Goal: Communication & Community: Participate in discussion

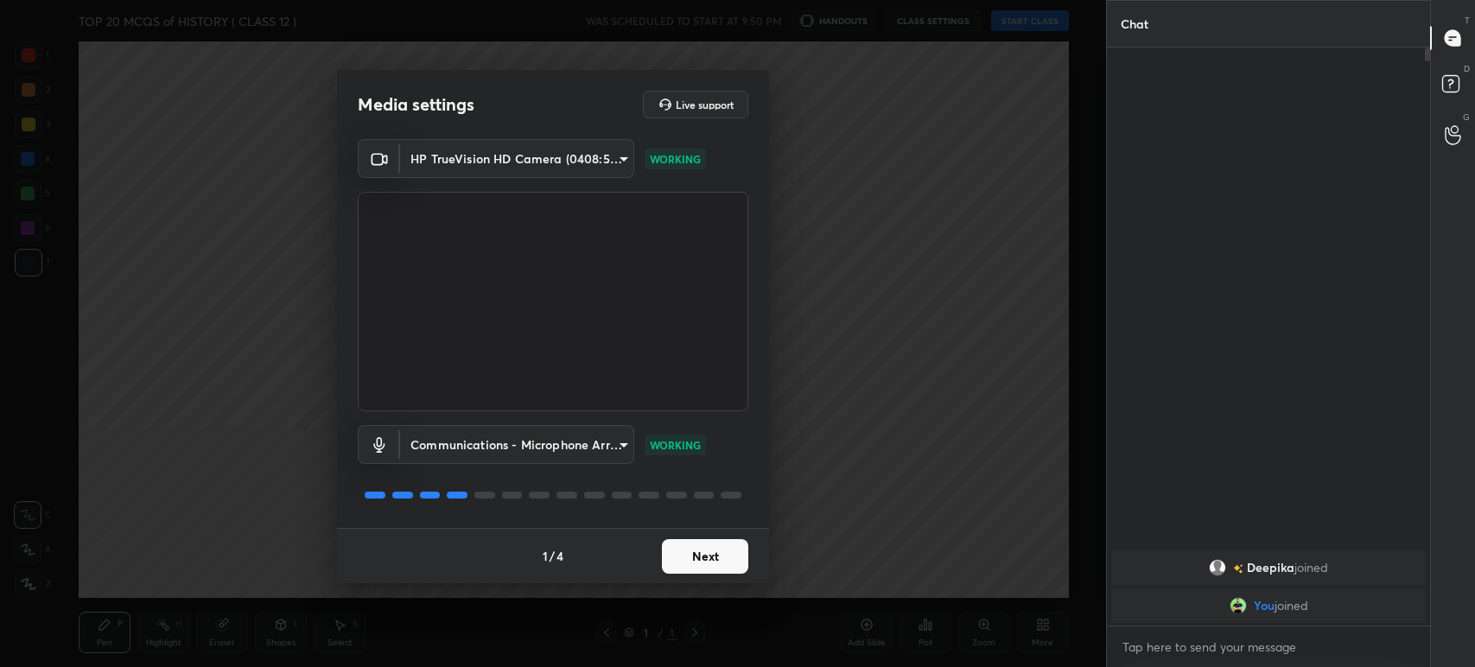
click at [723, 563] on button "Next" at bounding box center [705, 556] width 86 height 35
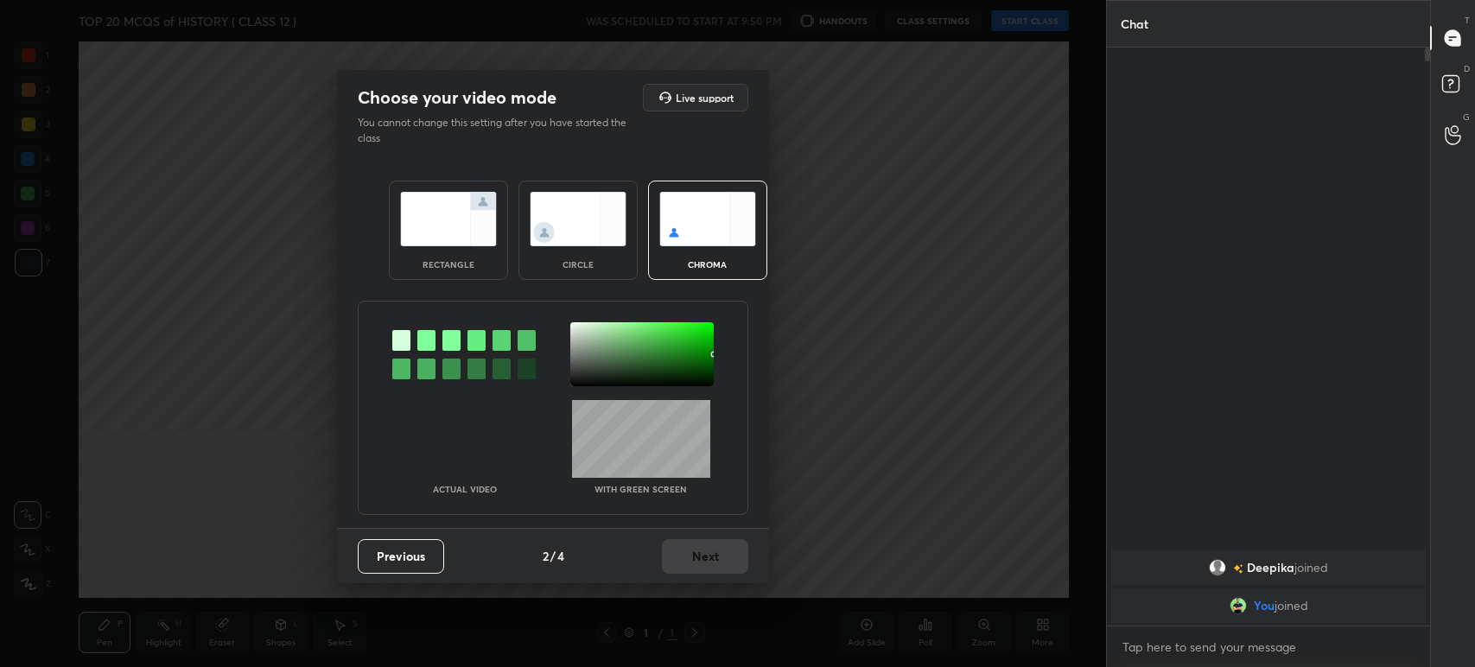
click at [424, 344] on div at bounding box center [426, 340] width 18 height 21
click at [585, 349] on div at bounding box center [641, 354] width 143 height 64
click at [708, 548] on button "Next" at bounding box center [705, 556] width 86 height 35
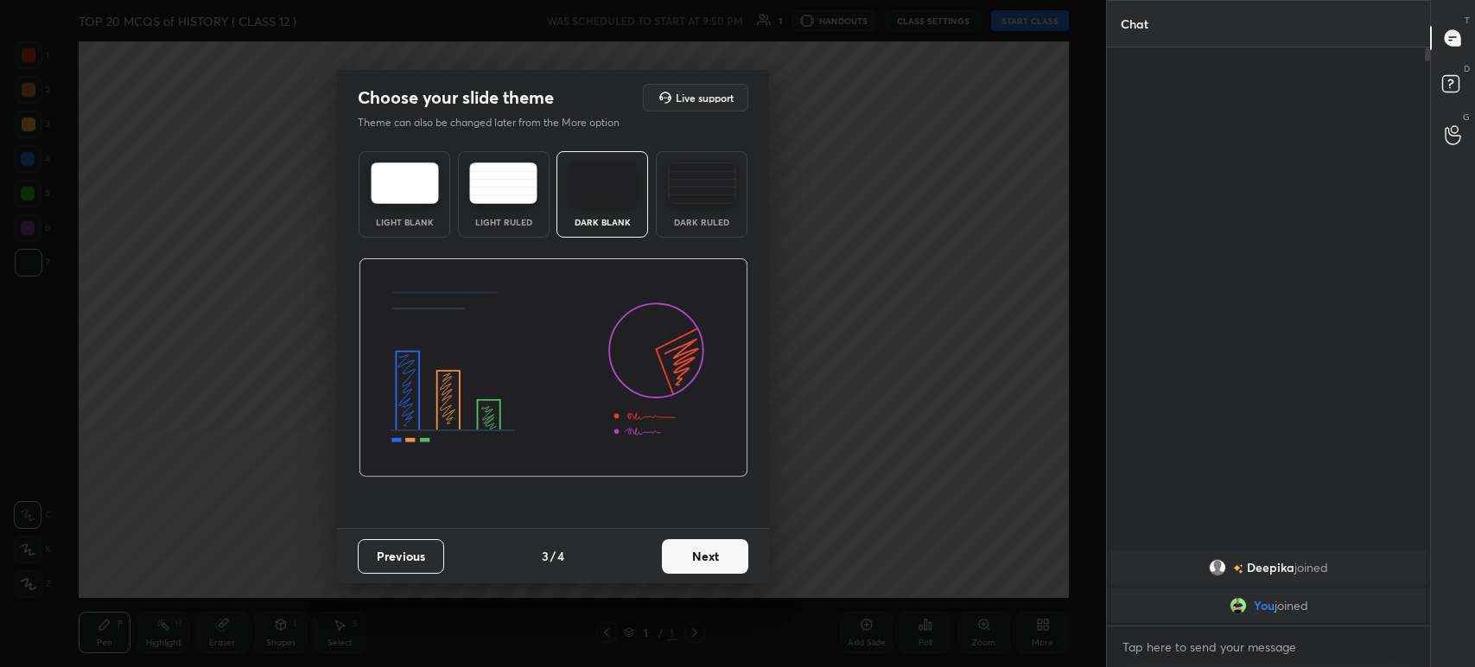
click at [719, 557] on button "Next" at bounding box center [705, 556] width 86 height 35
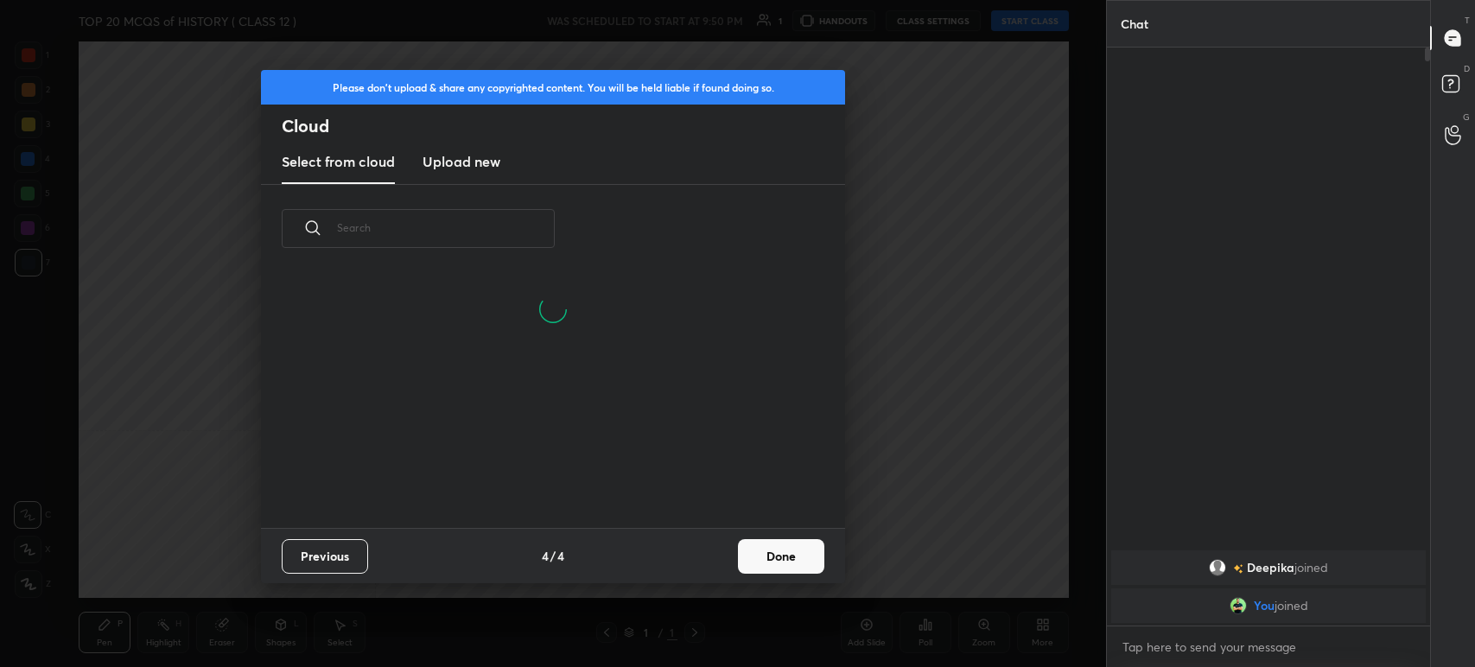
scroll to position [256, 554]
click at [771, 558] on button "Done" at bounding box center [781, 556] width 86 height 35
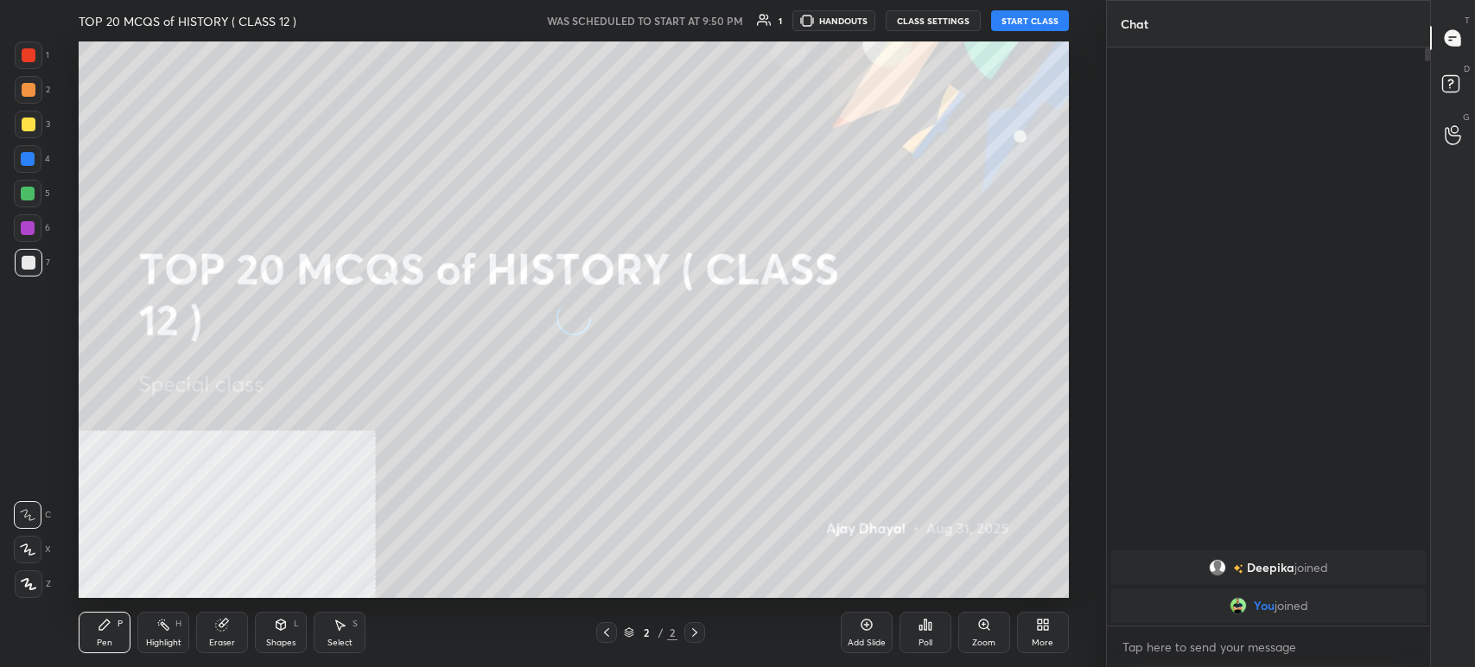
click at [1012, 16] on button "START CLASS" at bounding box center [1030, 20] width 78 height 21
click at [860, 25] on span "mute" at bounding box center [860, 21] width 24 height 12
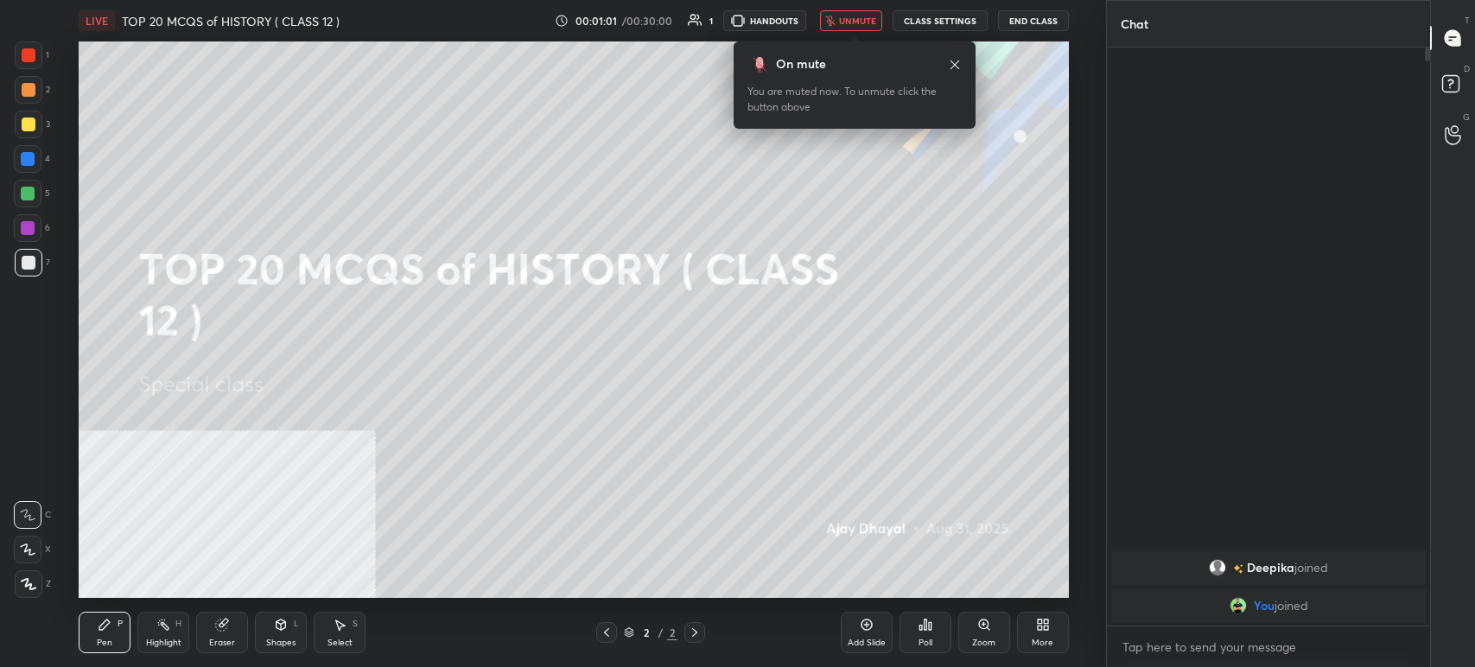
click at [1049, 640] on div "More" at bounding box center [1043, 643] width 22 height 9
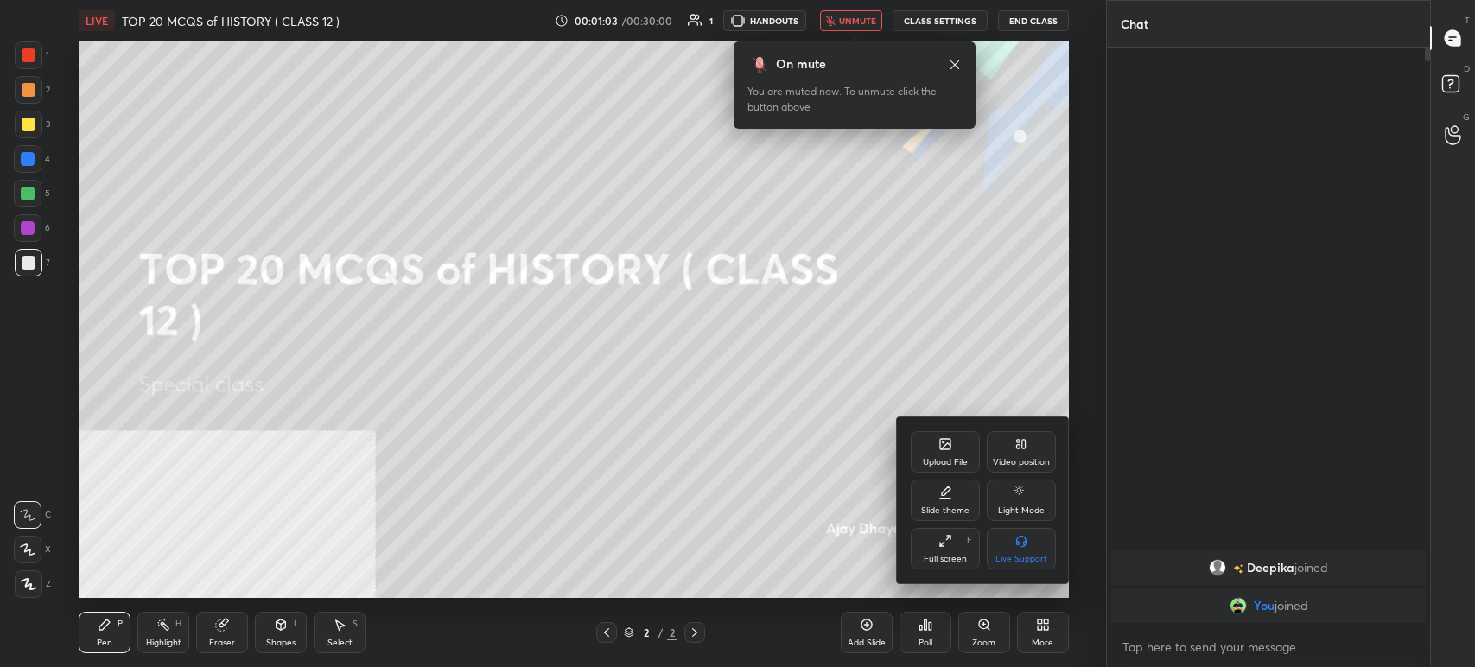
click at [1032, 449] on div "Video position" at bounding box center [1021, 451] width 69 height 41
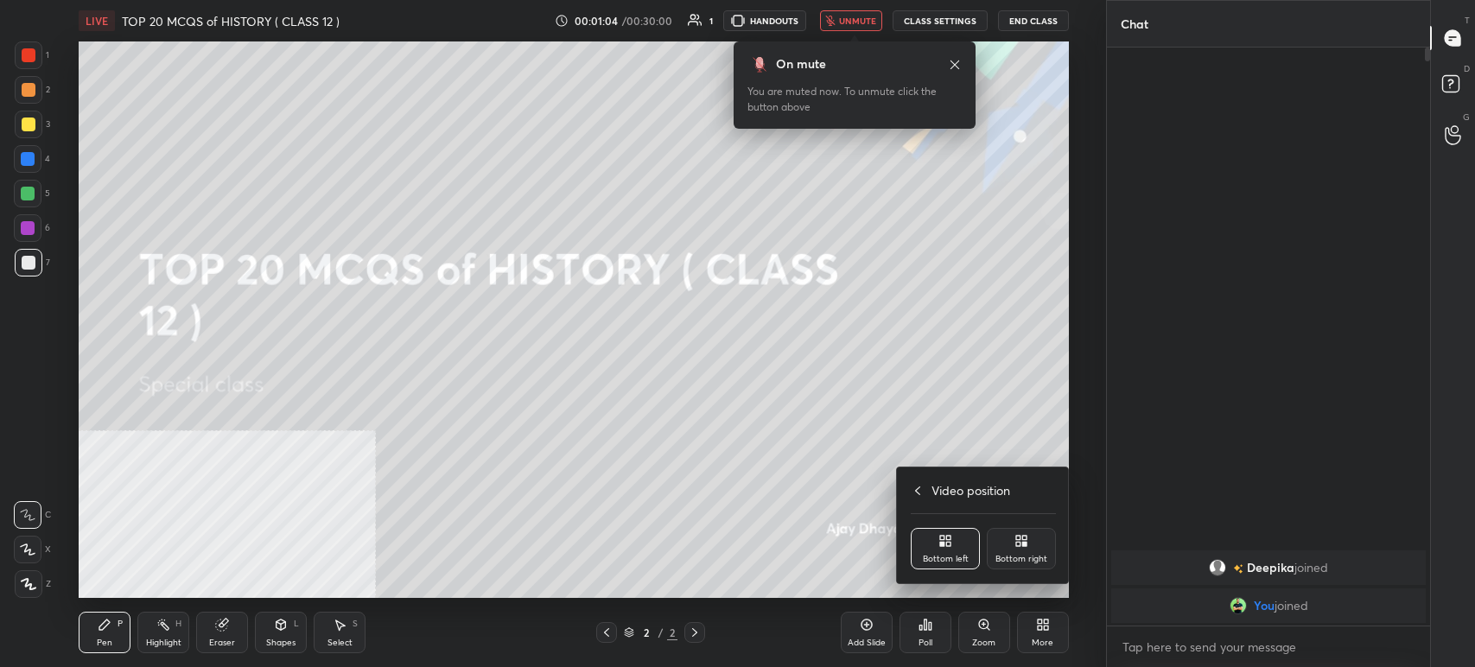
click at [1031, 538] on div "Bottom right" at bounding box center [1021, 548] width 69 height 41
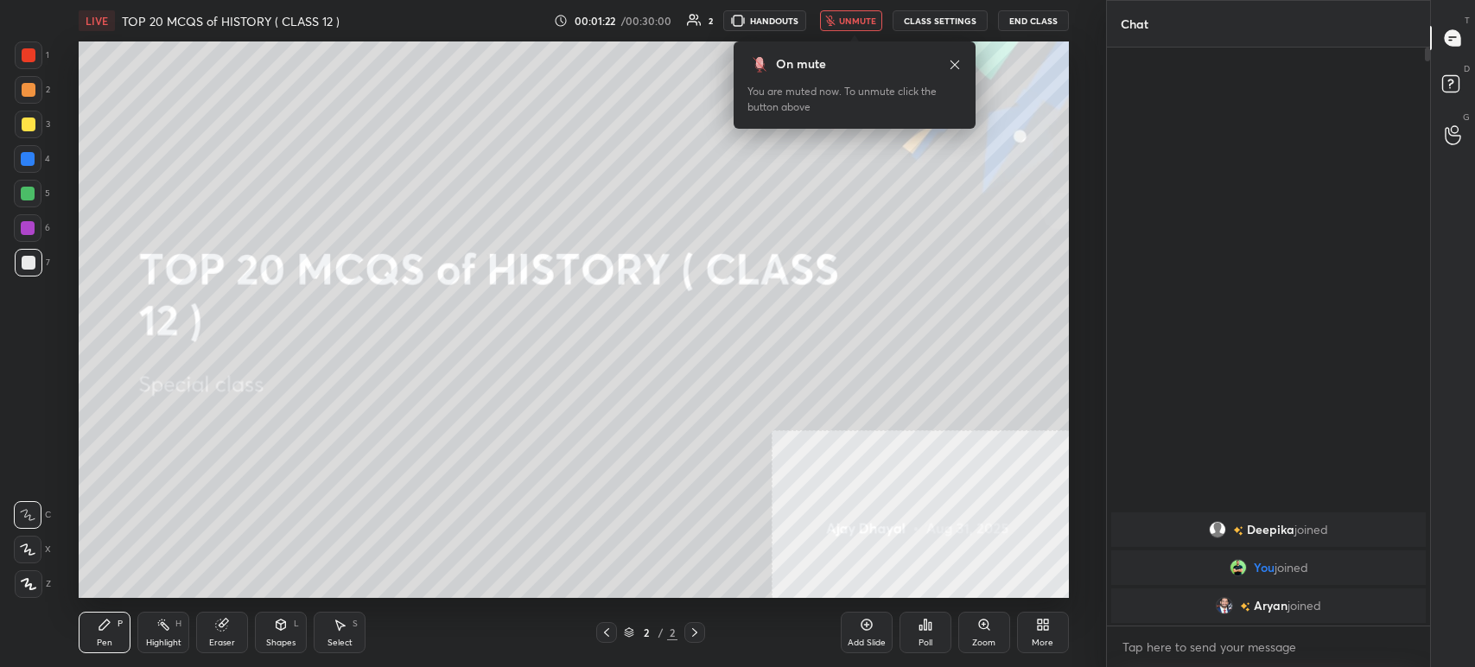
click at [959, 60] on icon at bounding box center [955, 65] width 14 height 14
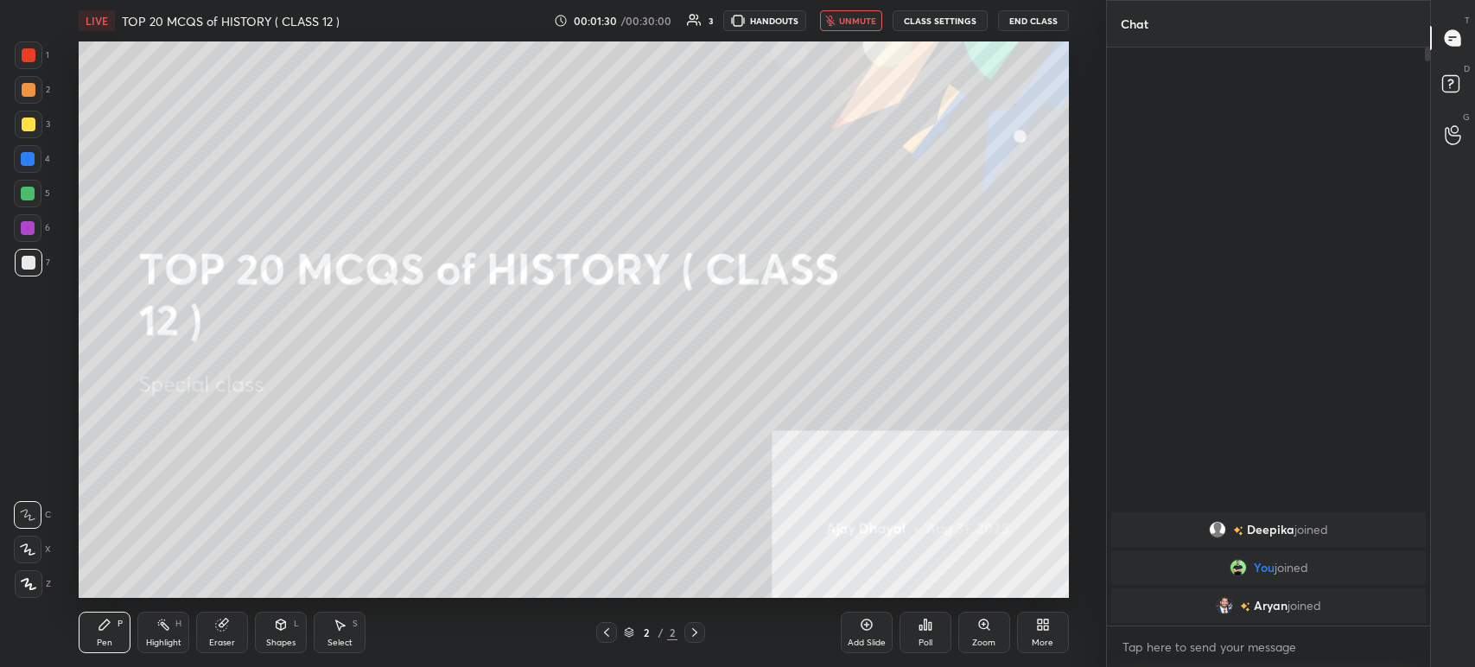
click at [1045, 630] on icon at bounding box center [1043, 625] width 14 height 14
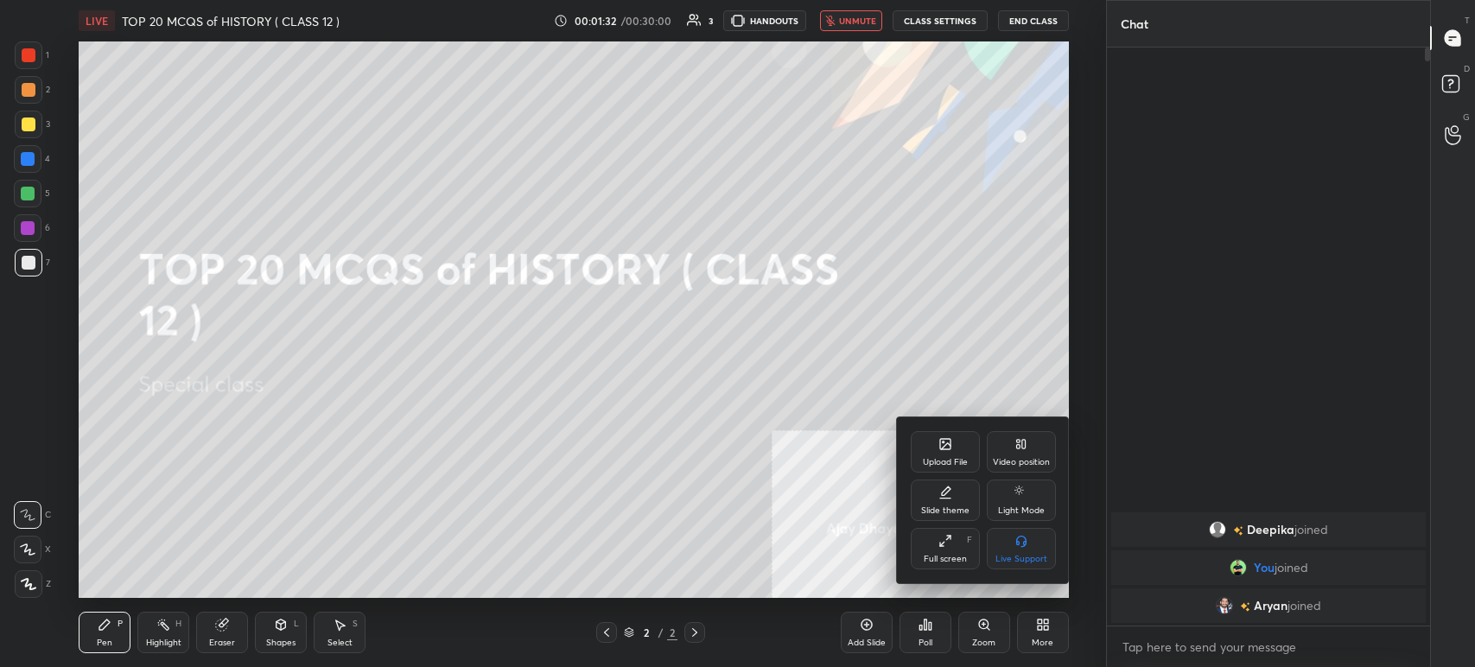
click at [947, 454] on div "Upload File" at bounding box center [945, 451] width 69 height 41
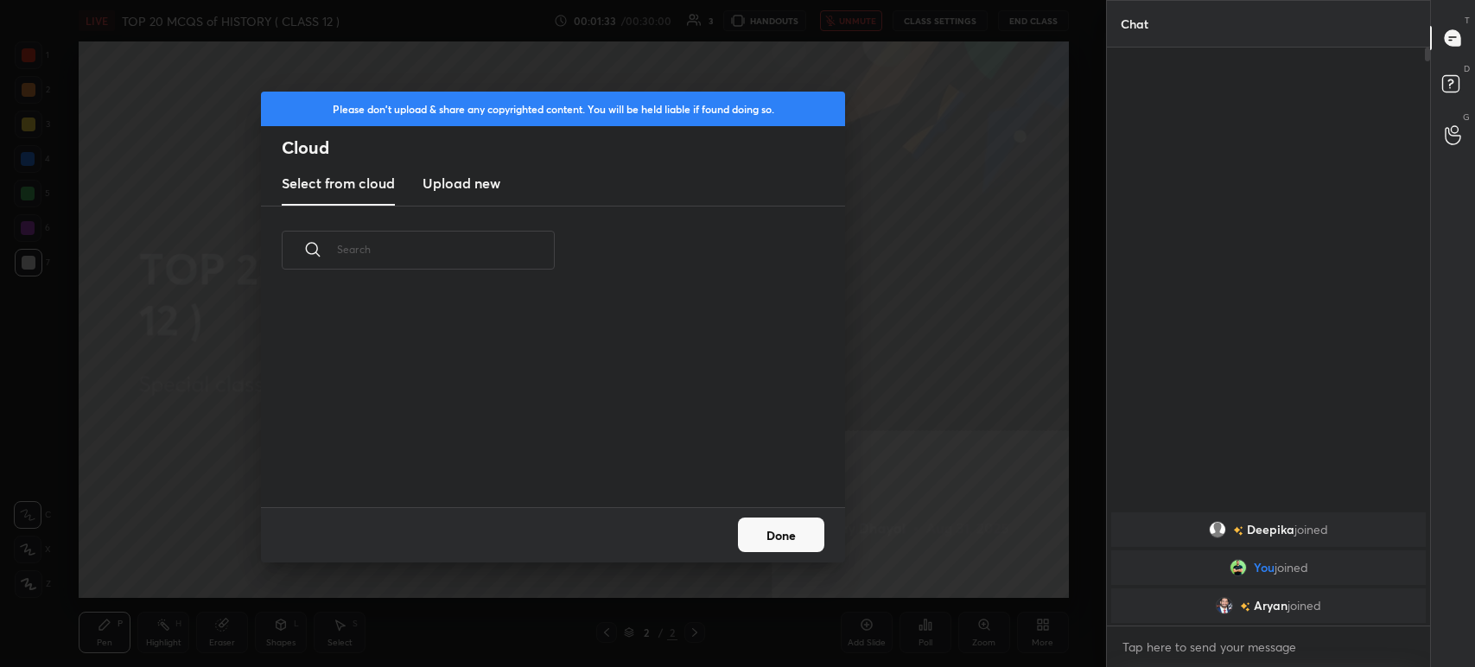
scroll to position [213, 554]
click at [482, 195] on new "Upload new" at bounding box center [462, 183] width 78 height 43
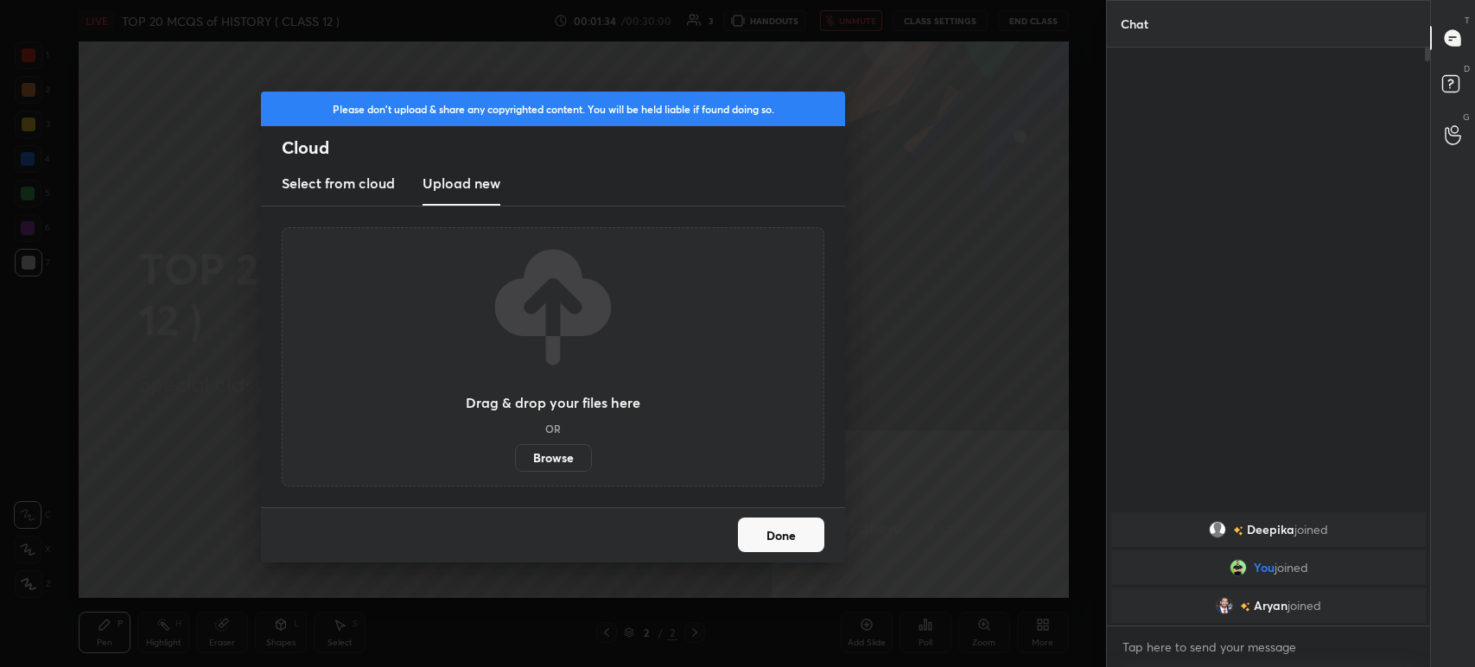
click at [560, 451] on label "Browse" at bounding box center [553, 458] width 77 height 28
click at [515, 451] on input "Browse" at bounding box center [515, 458] width 0 height 28
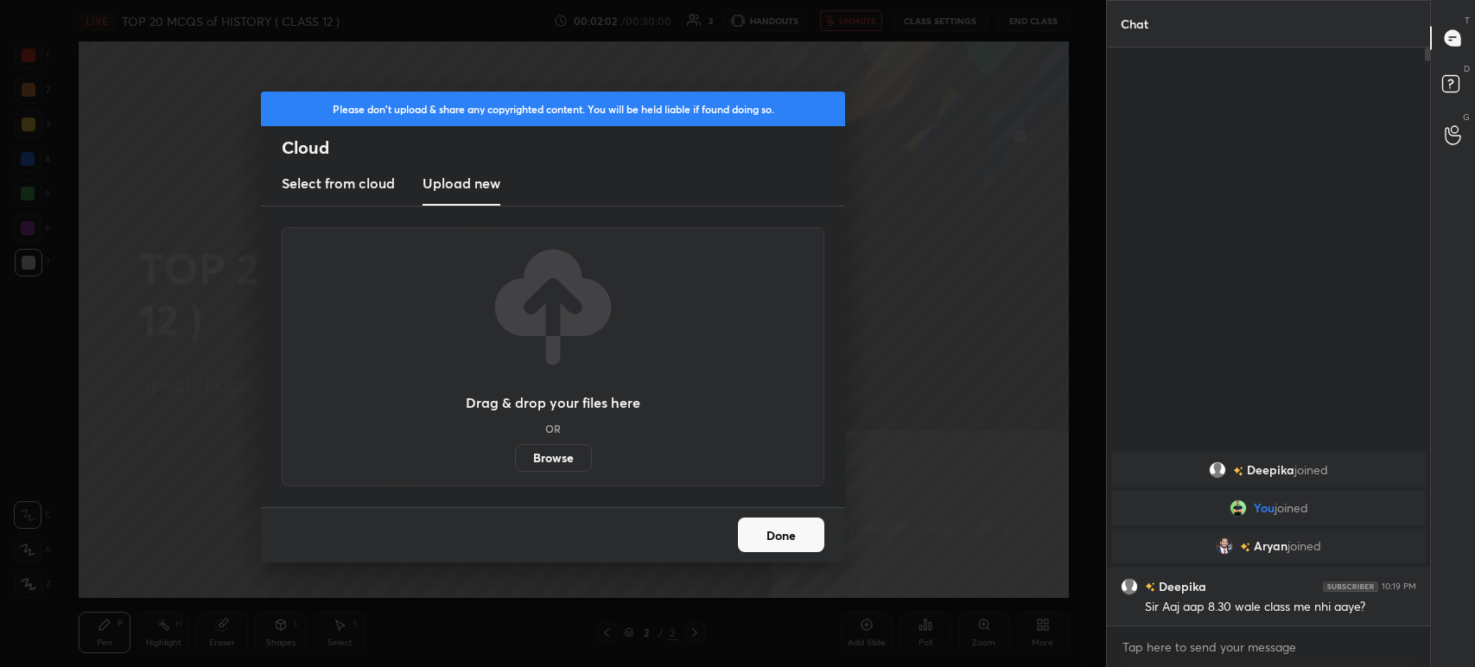
click at [557, 457] on label "Browse" at bounding box center [553, 458] width 77 height 28
click at [515, 457] on input "Browse" at bounding box center [515, 458] width 0 height 28
click at [550, 462] on label "Browse" at bounding box center [553, 458] width 77 height 28
click at [515, 462] on input "Browse" at bounding box center [515, 458] width 0 height 28
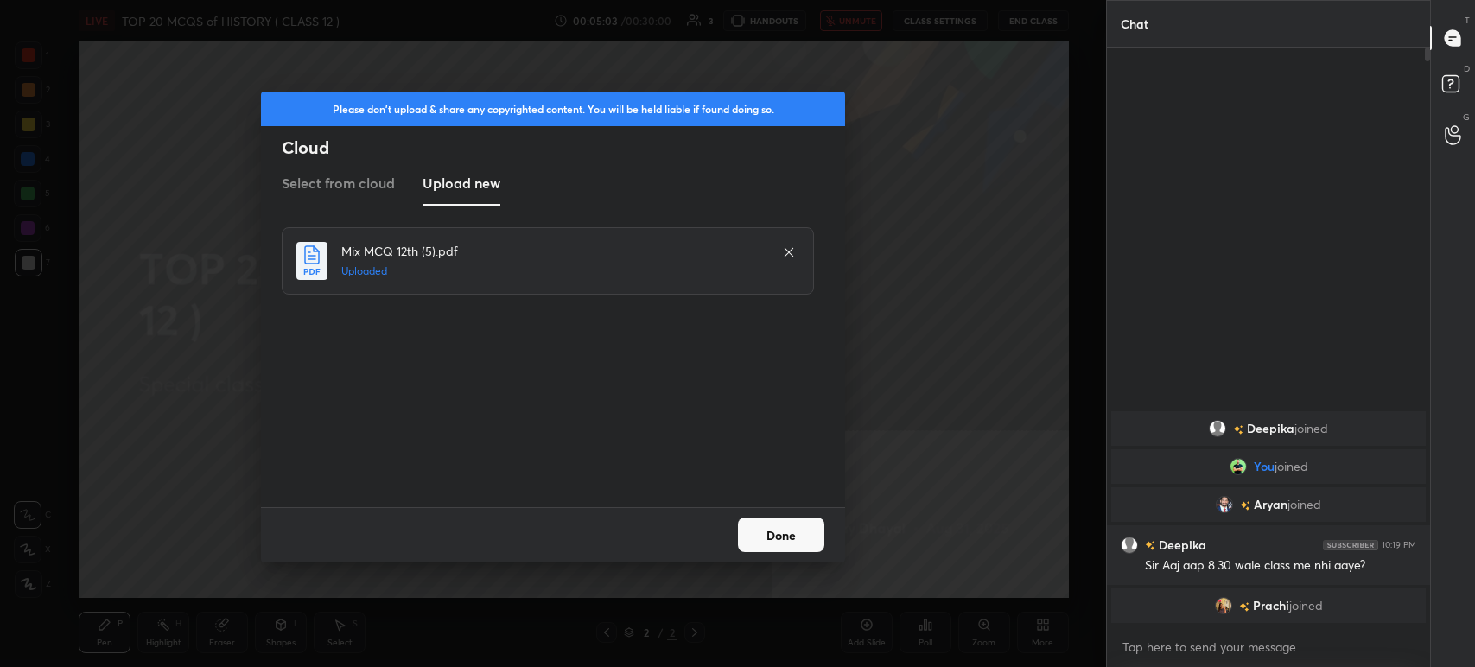
drag, startPoint x: 809, startPoint y: 526, endPoint x: 818, endPoint y: 532, distance: 10.1
click at [809, 528] on button "Done" at bounding box center [781, 535] width 86 height 35
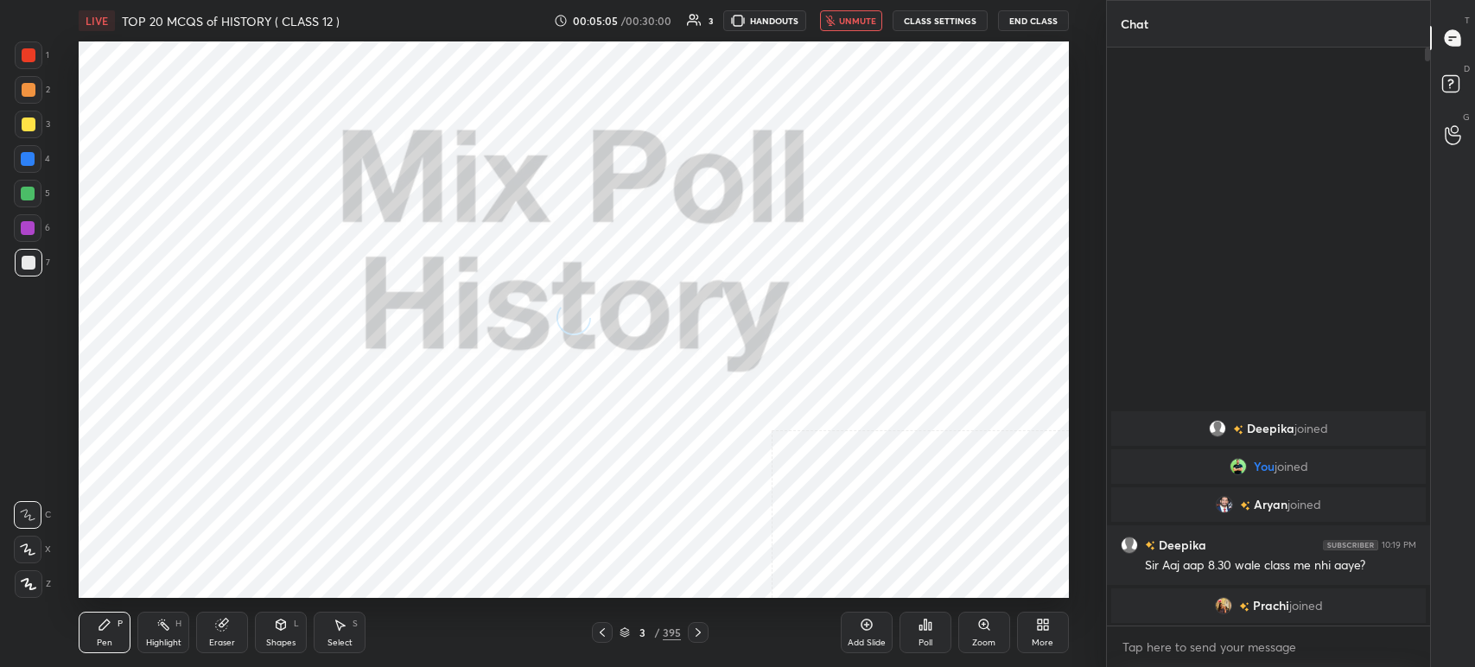
click at [849, 33] on div "LIVE TOP 20 MCQS of HISTORY ( CLASS 12 ) 00:05:05 / 00:30:00 3 HANDOUTS unmute …" at bounding box center [574, 20] width 991 height 41
click at [857, 24] on span "unmute" at bounding box center [857, 21] width 37 height 12
click at [624, 633] on icon at bounding box center [625, 630] width 9 height 4
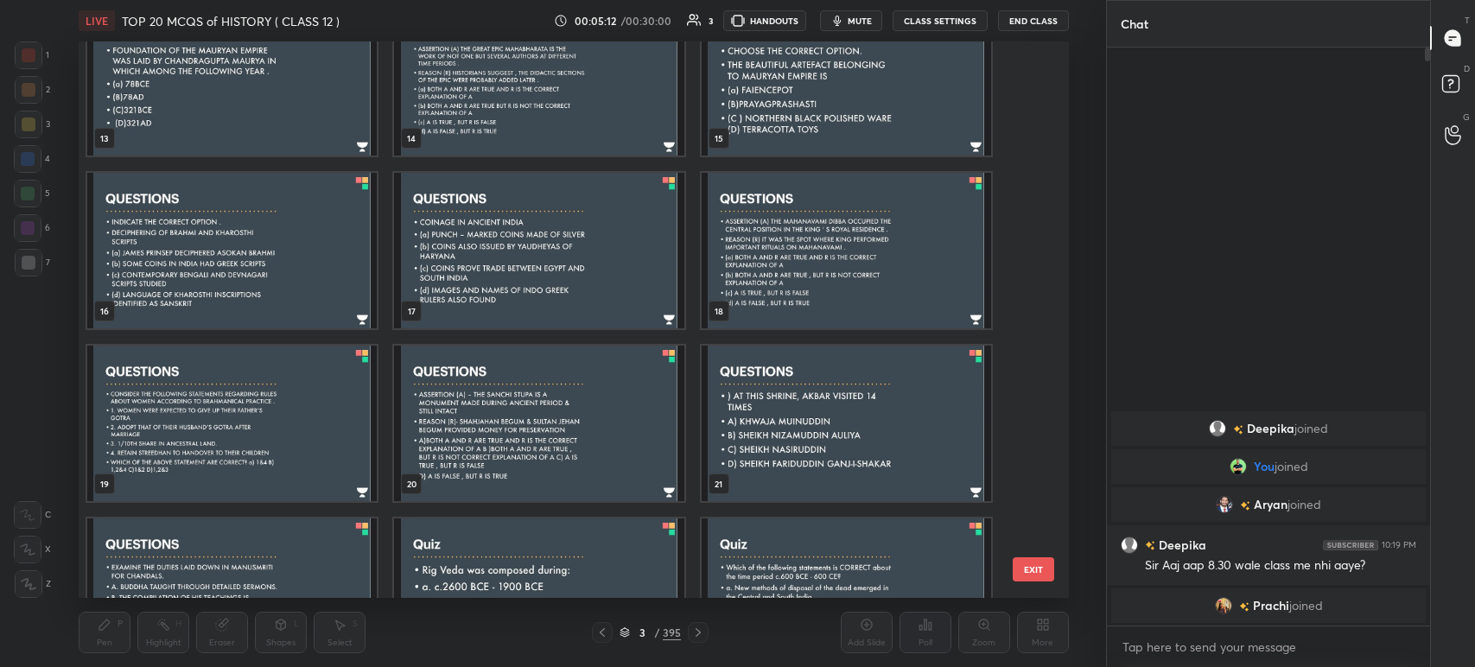
scroll to position [927, 0]
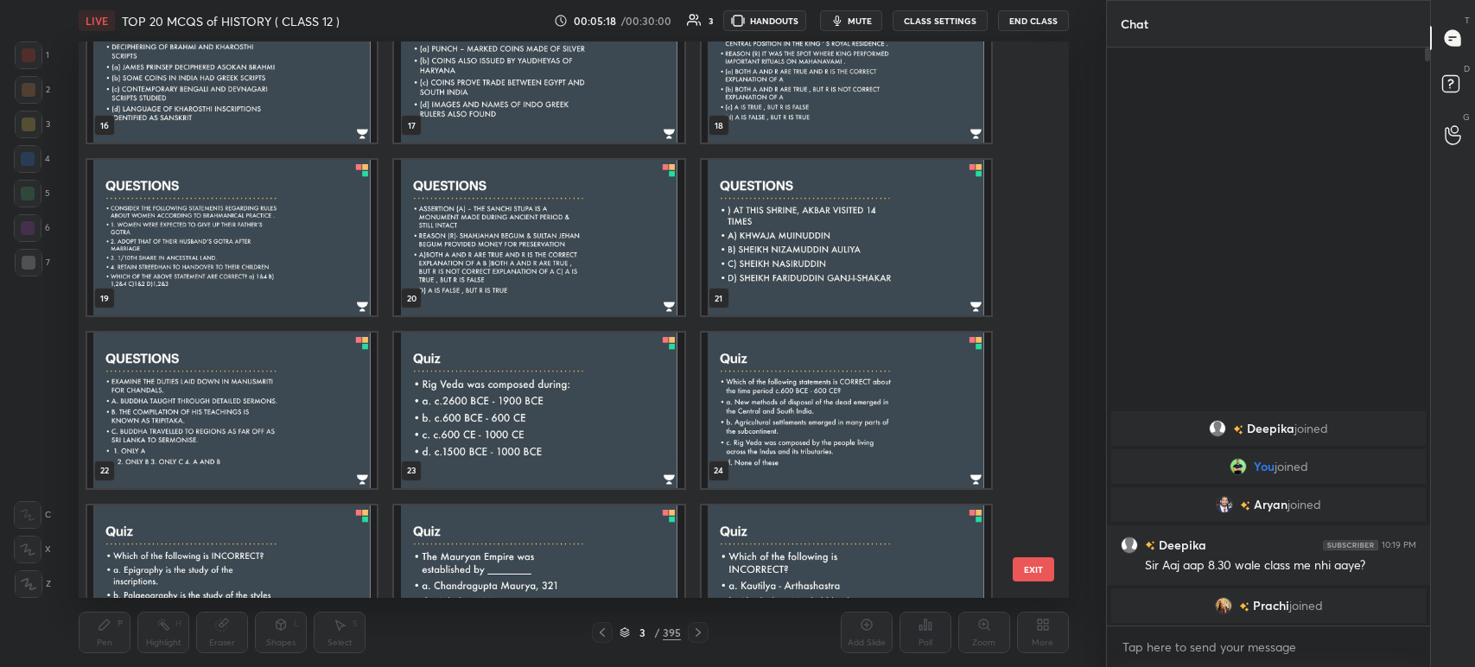
click at [904, 255] on img "grid" at bounding box center [847, 238] width 290 height 156
click at [906, 258] on img "grid" at bounding box center [847, 238] width 290 height 156
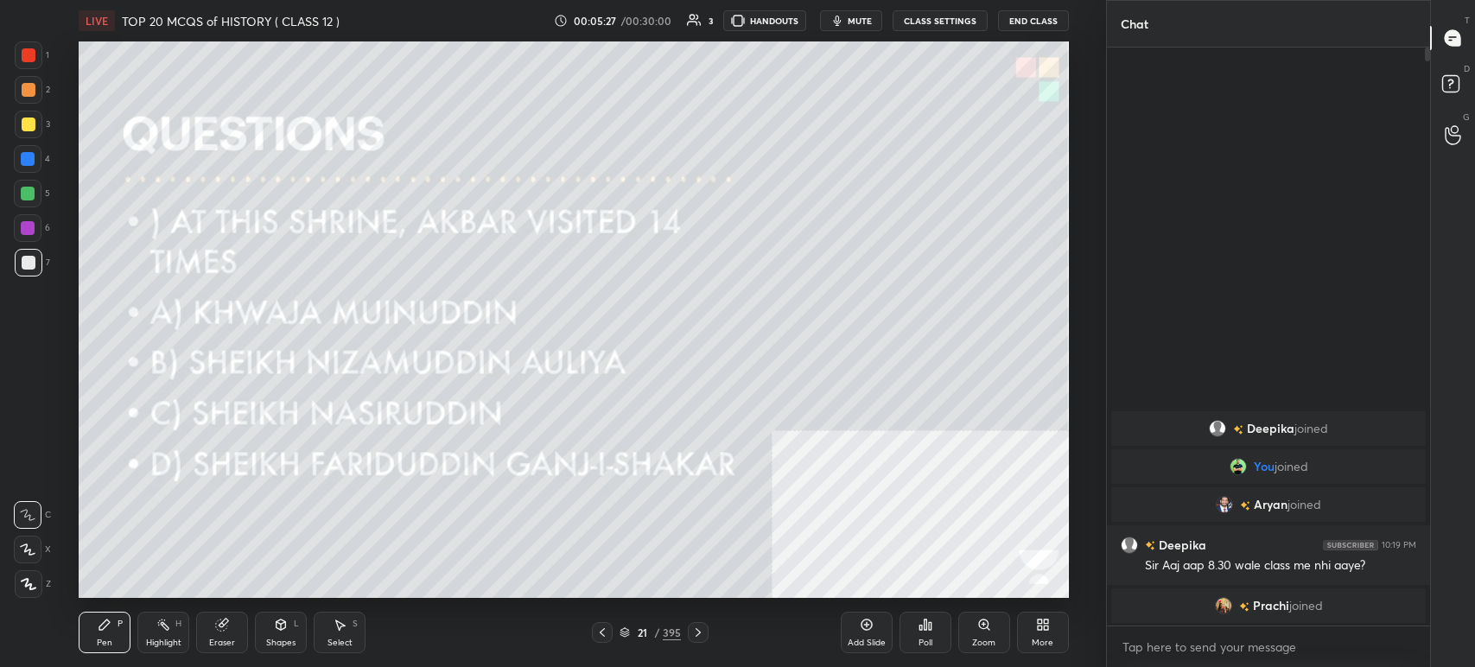
click at [921, 636] on div "Poll" at bounding box center [926, 632] width 52 height 41
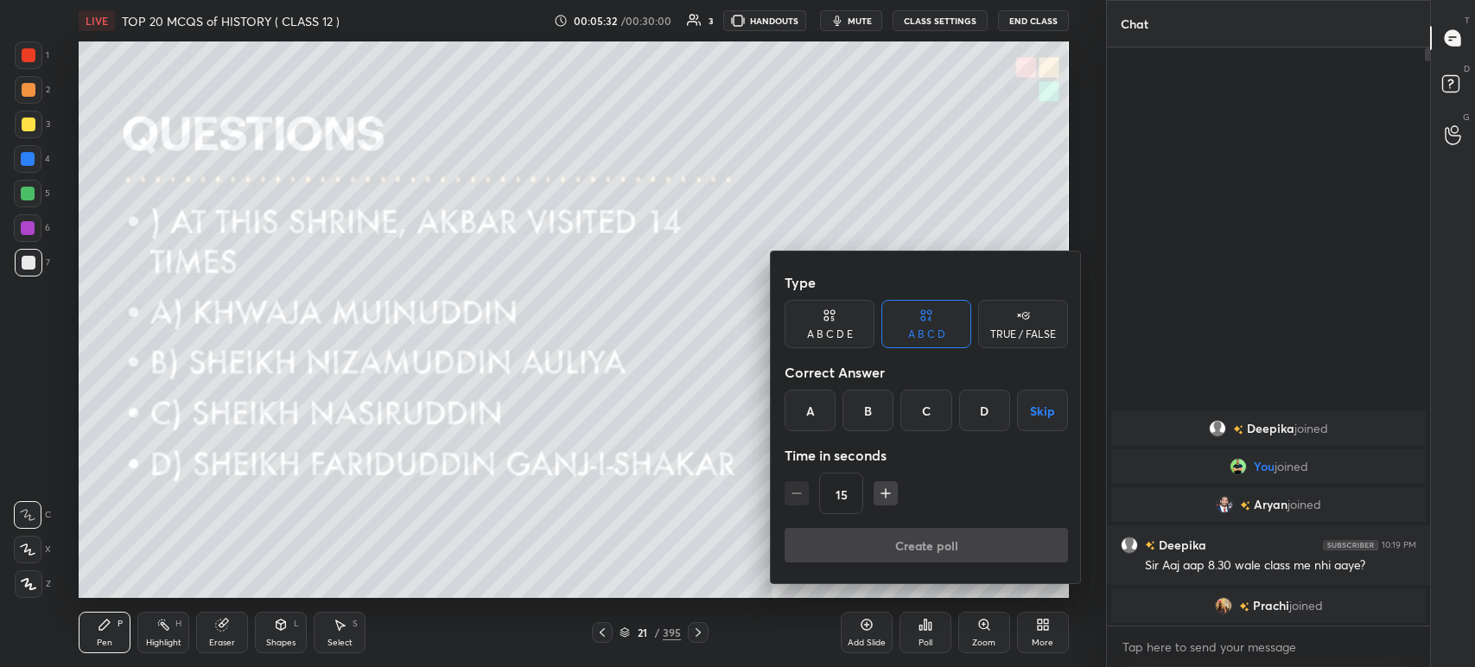
click at [816, 417] on div "A" at bounding box center [810, 410] width 51 height 41
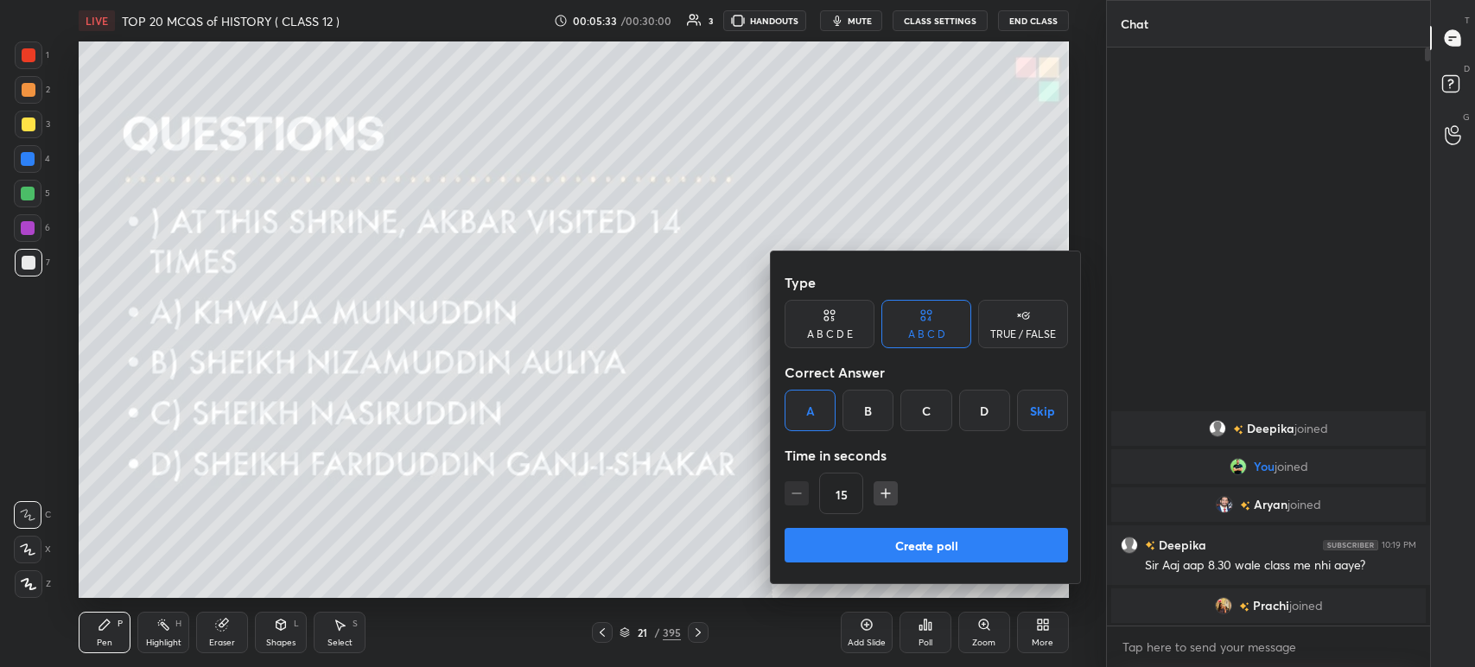
click at [856, 542] on button "Create poll" at bounding box center [927, 545] width 284 height 35
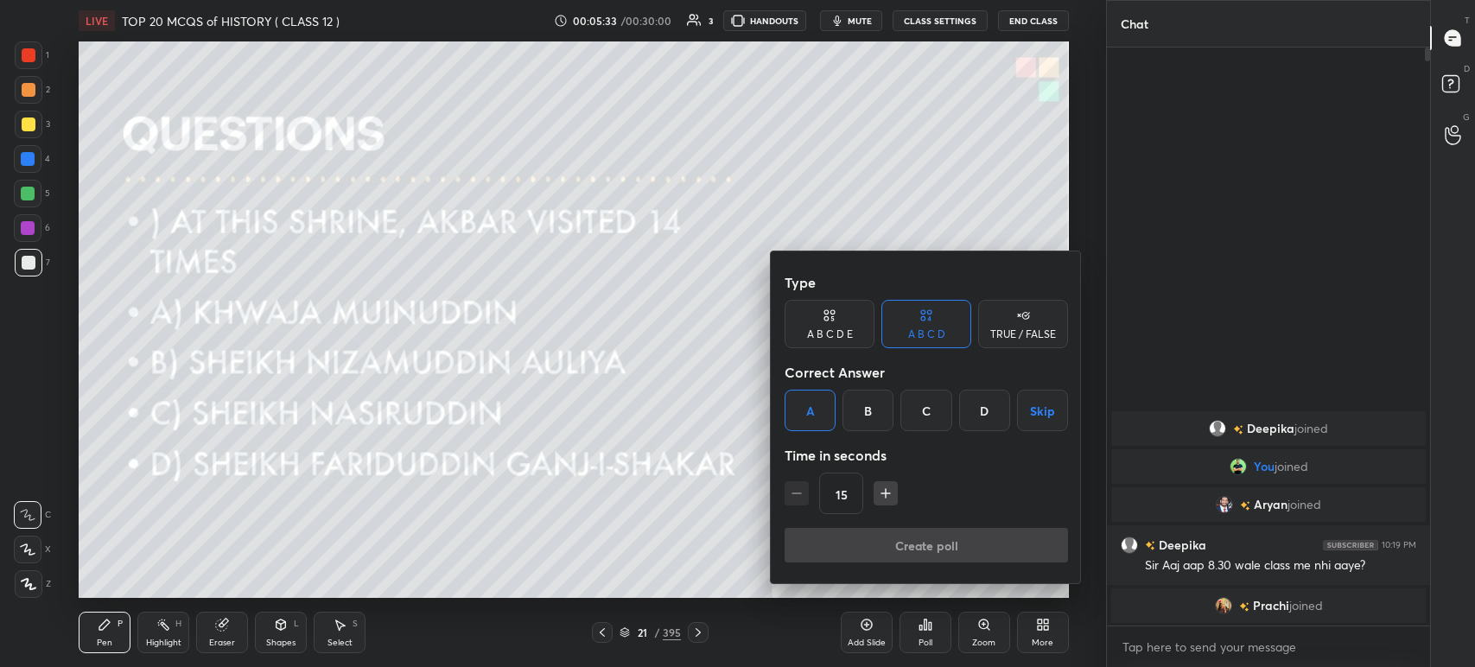
type textarea "x"
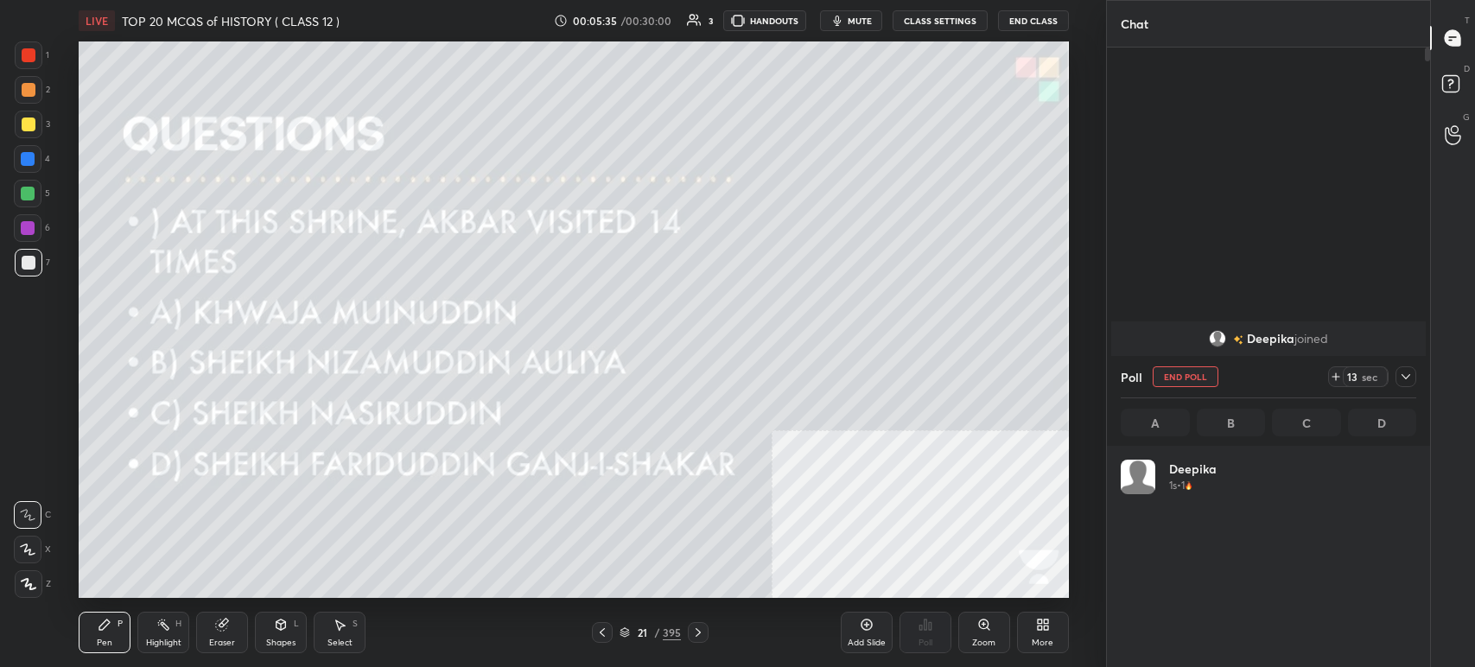
scroll to position [202, 290]
drag, startPoint x: 844, startPoint y: 16, endPoint x: 846, endPoint y: 39, distance: 23.5
click at [844, 19] on icon "button" at bounding box center [838, 21] width 14 height 14
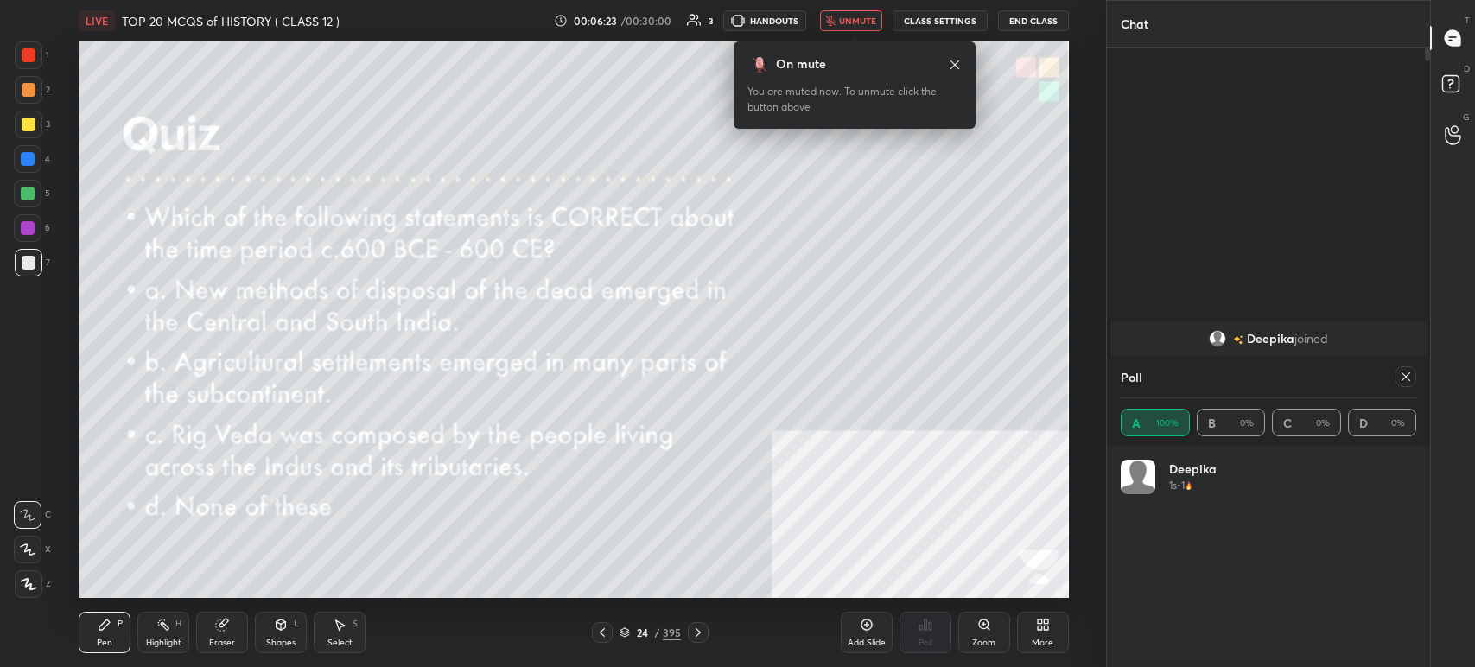
click at [854, 13] on button "unmute" at bounding box center [851, 20] width 62 height 21
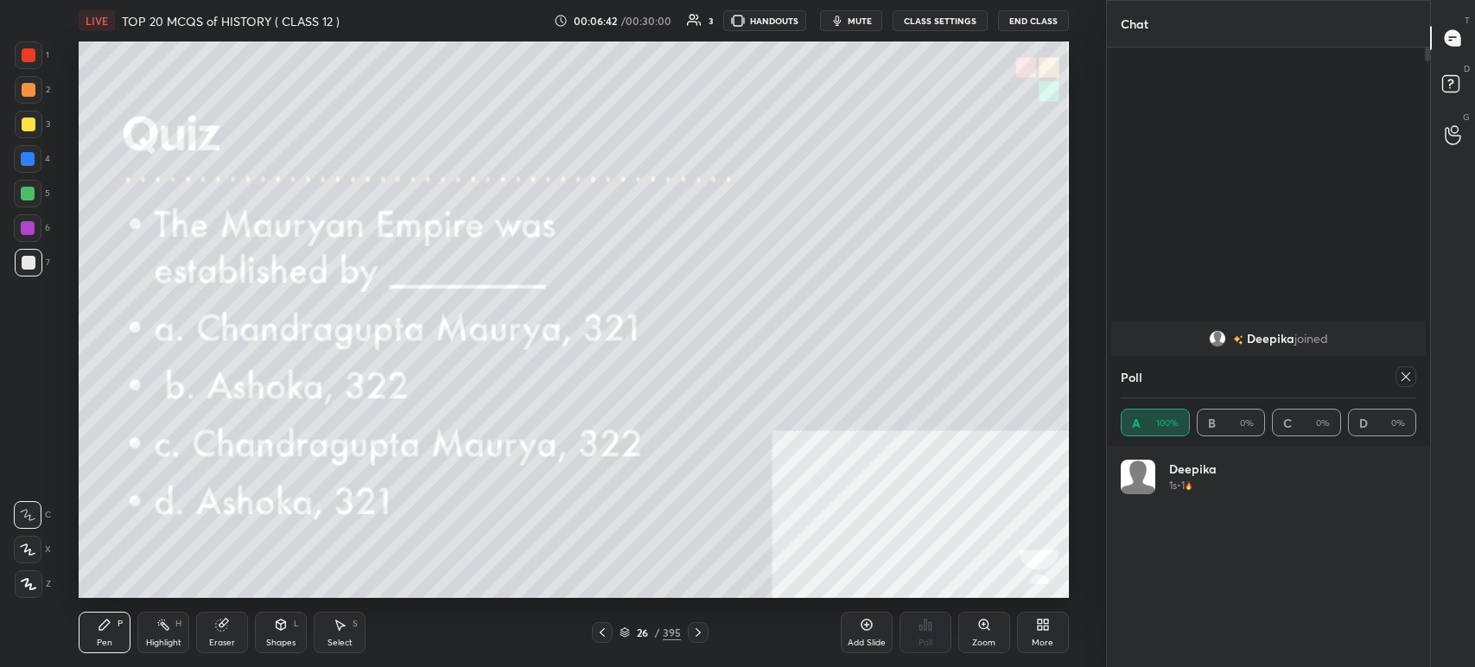
click at [621, 628] on div "26 / 395" at bounding box center [650, 632] width 117 height 21
click at [633, 640] on div "26 / 395" at bounding box center [650, 633] width 61 height 16
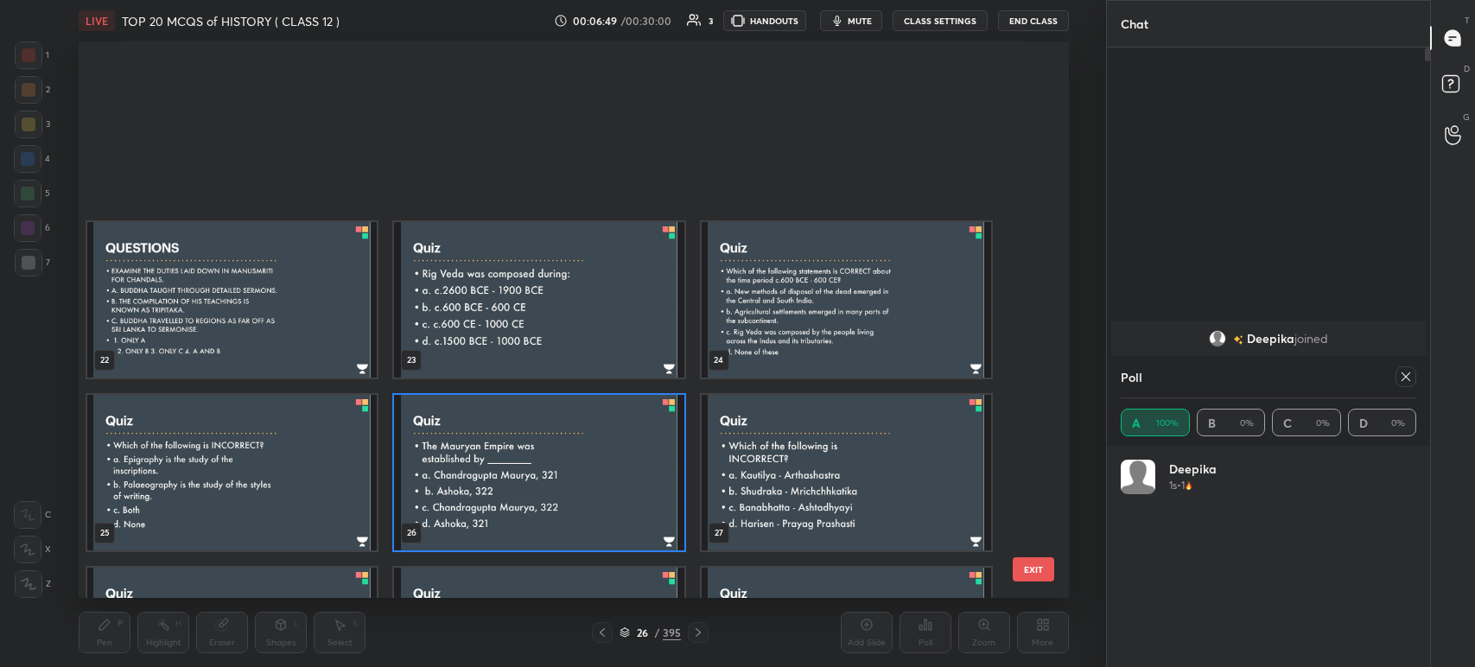
scroll to position [1742, 0]
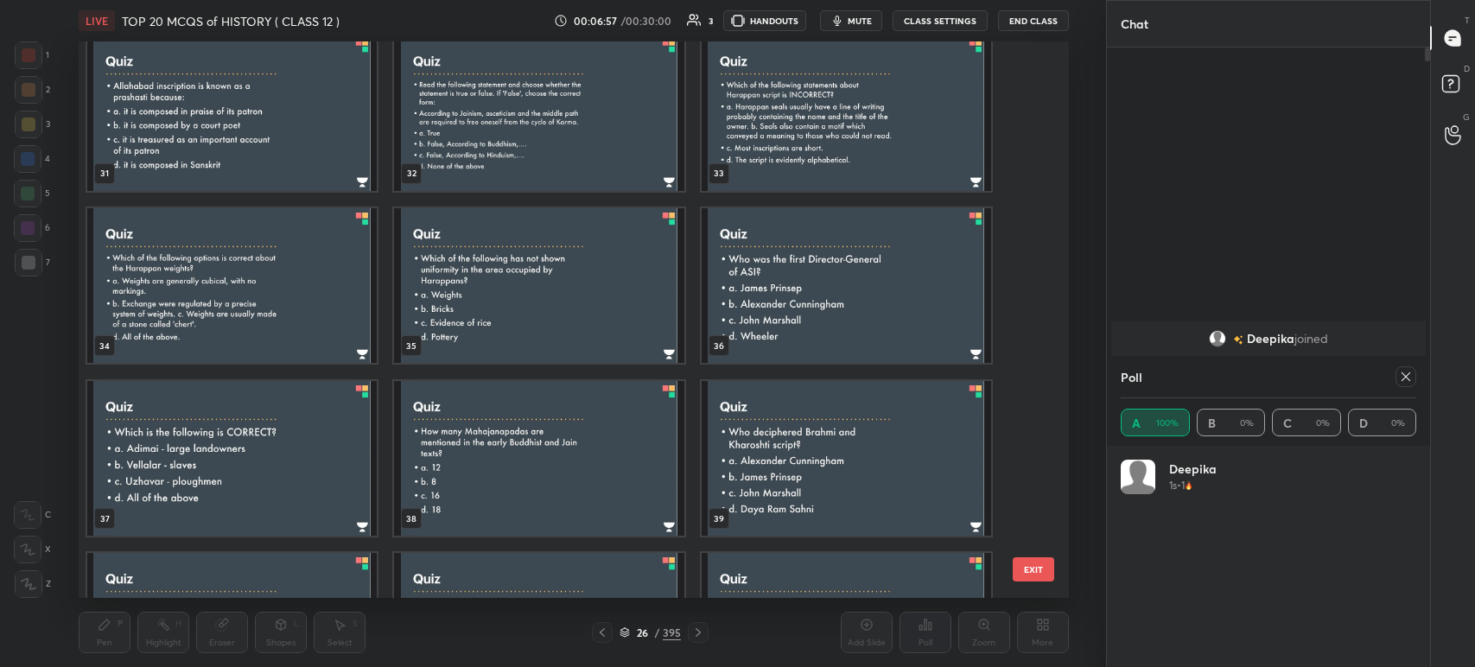
click at [532, 288] on img "grid" at bounding box center [540, 285] width 290 height 156
click at [532, 290] on img "grid" at bounding box center [540, 285] width 290 height 156
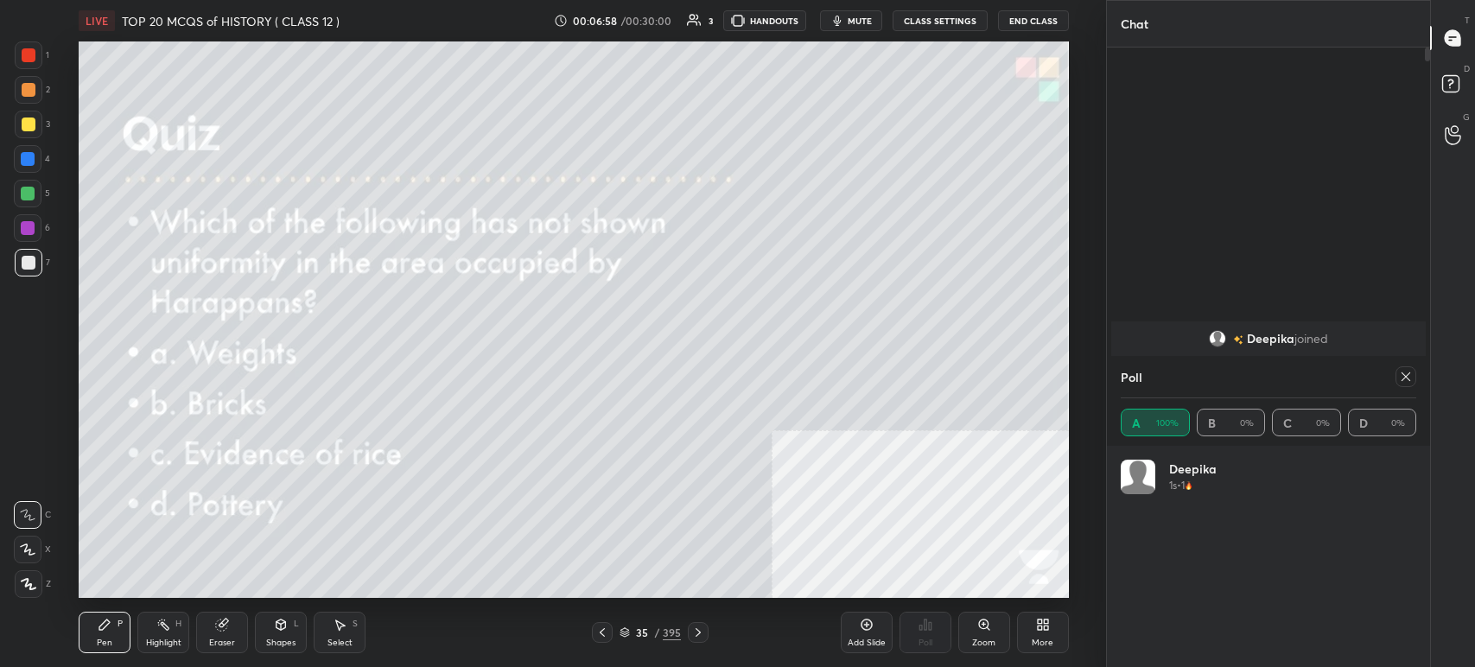
click at [533, 290] on img "grid" at bounding box center [540, 285] width 290 height 156
click at [861, 15] on button "mute" at bounding box center [851, 20] width 62 height 21
click at [1407, 375] on icon at bounding box center [1406, 377] width 9 height 9
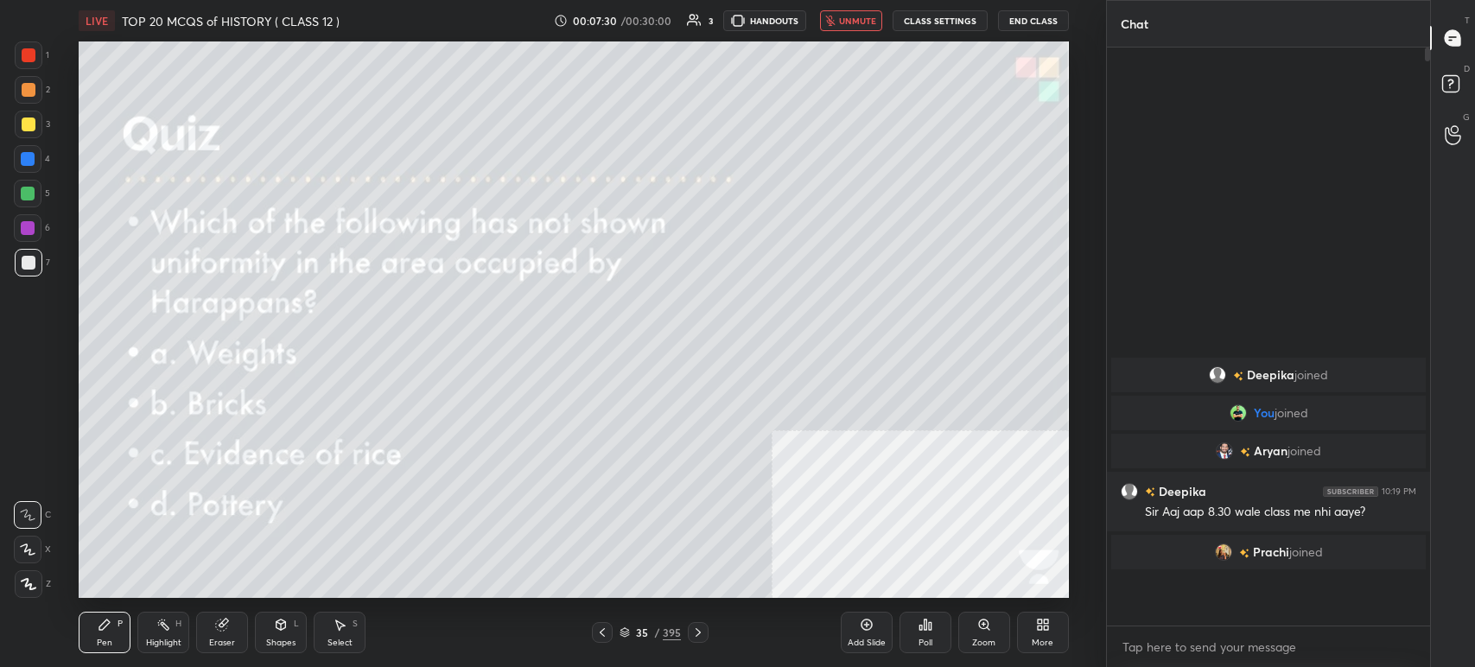
scroll to position [5, 5]
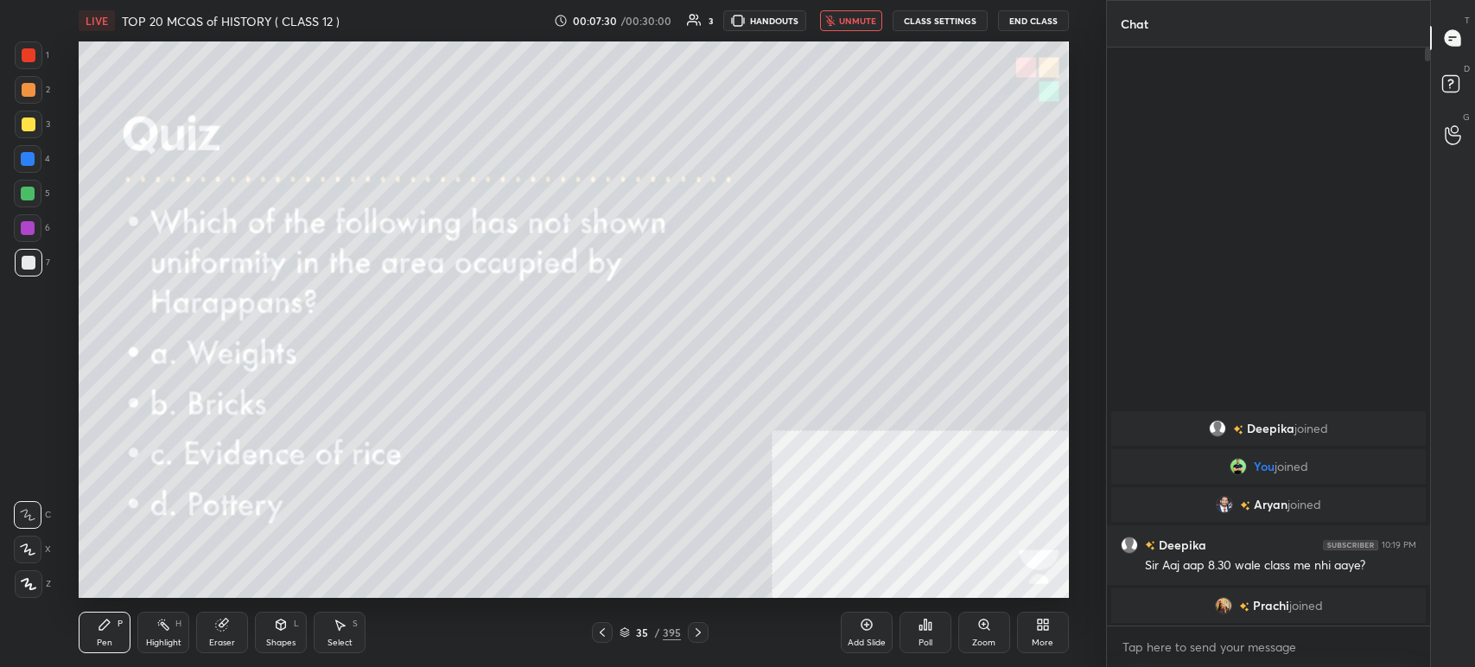
click at [913, 622] on div "Poll" at bounding box center [926, 632] width 52 height 41
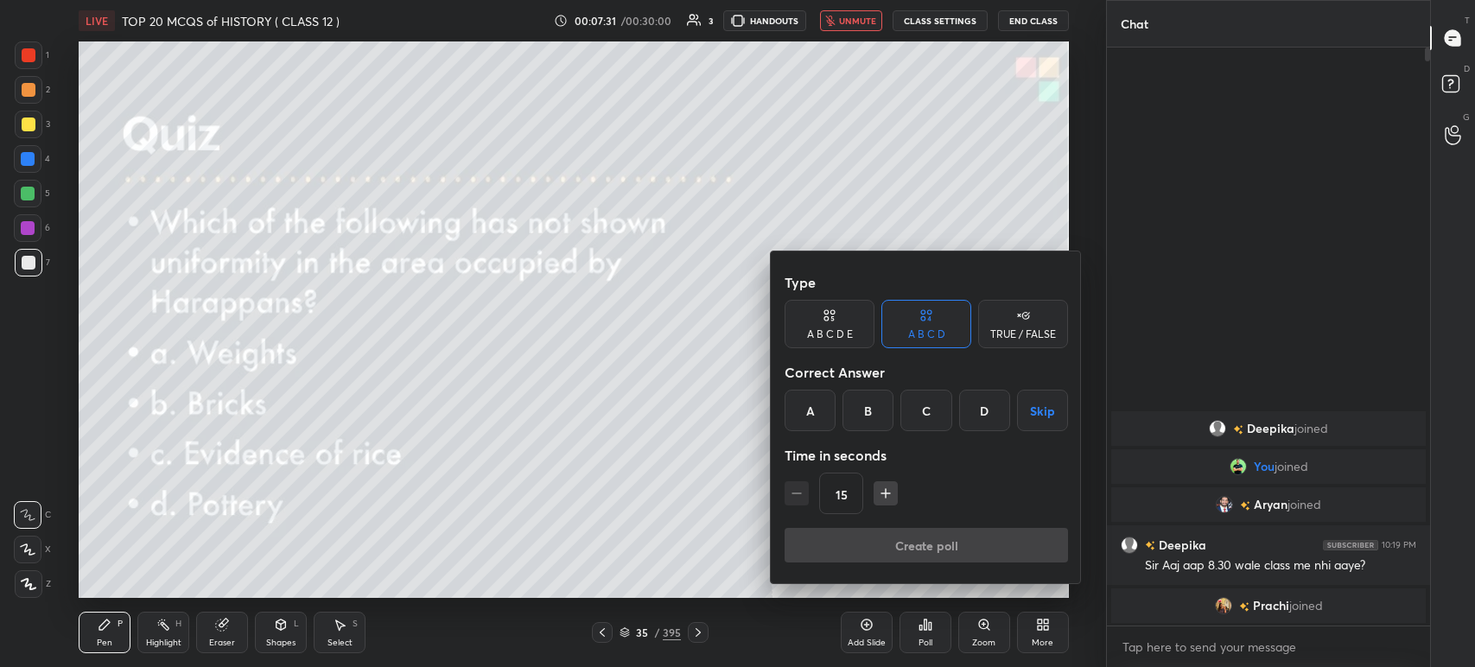
drag, startPoint x: 921, startPoint y: 409, endPoint x: 917, endPoint y: 430, distance: 22.0
click at [921, 410] on div "C" at bounding box center [926, 410] width 51 height 41
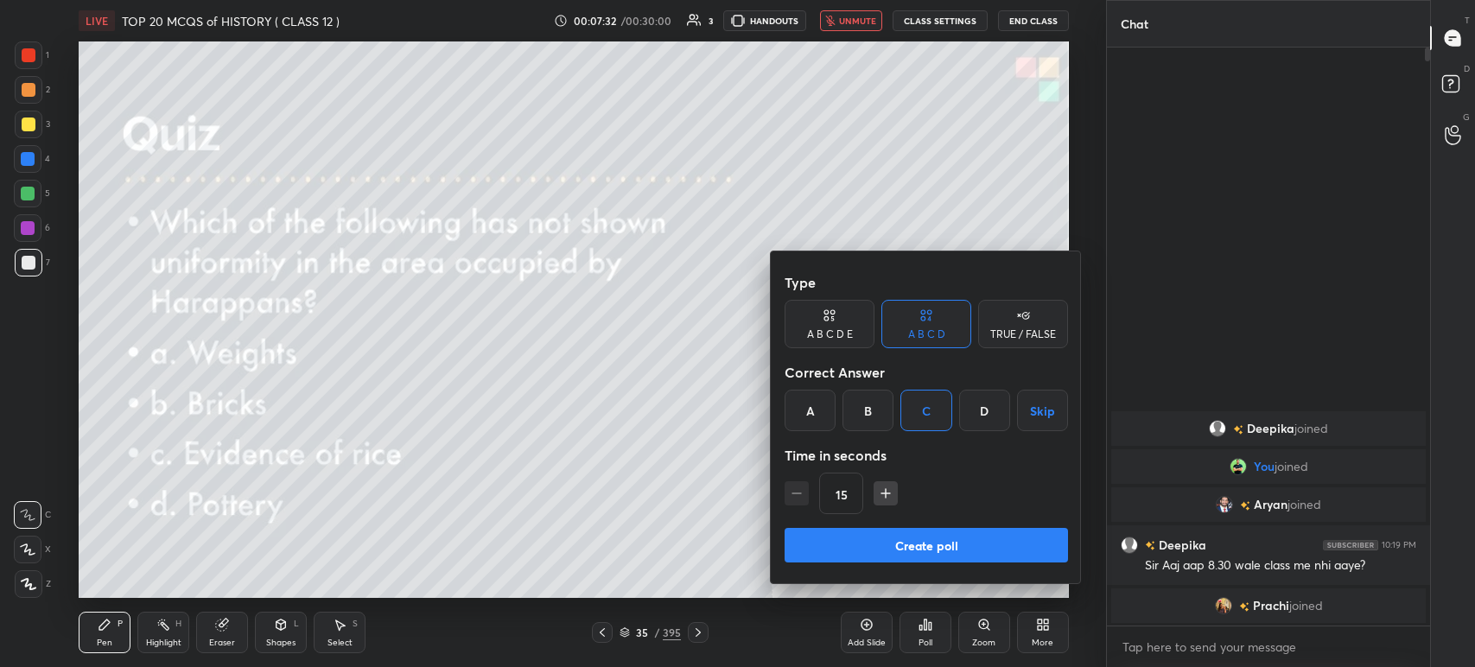
click at [898, 533] on button "Create poll" at bounding box center [927, 545] width 284 height 35
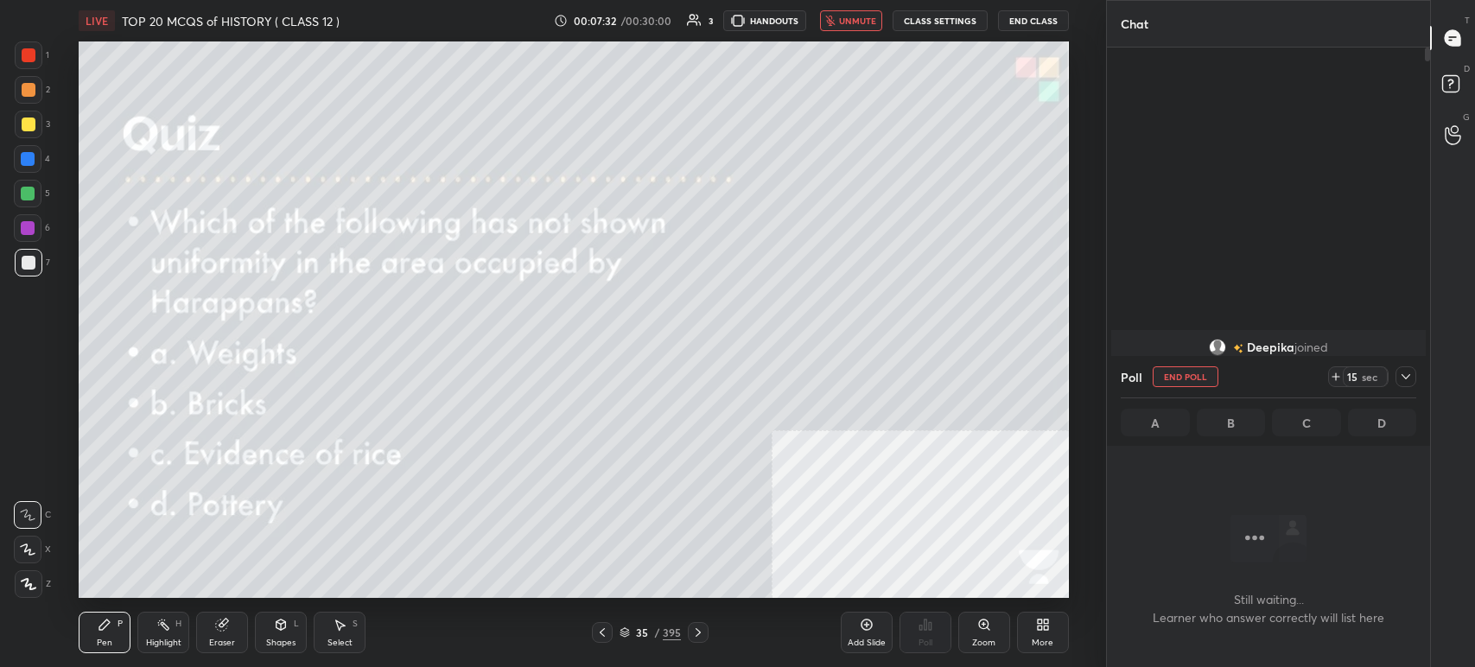
scroll to position [340, 318]
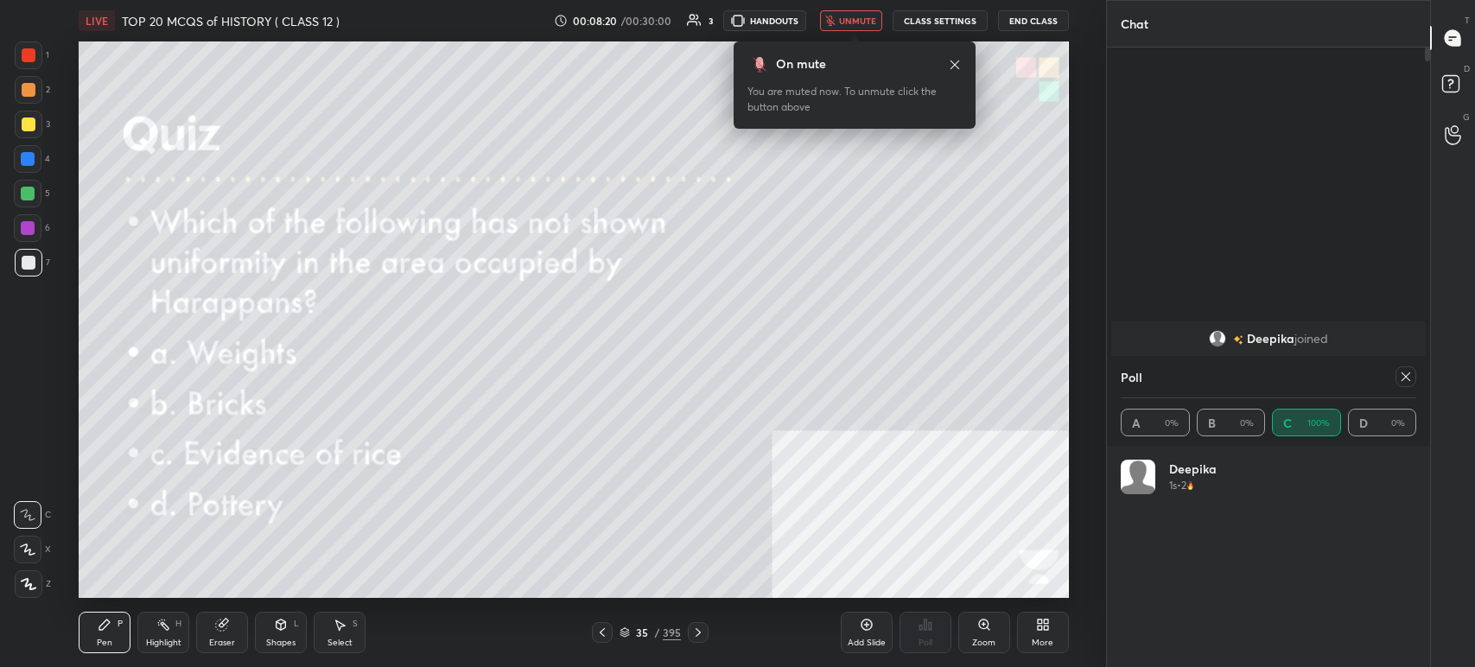
click at [855, 22] on span "unmute" at bounding box center [857, 21] width 37 height 12
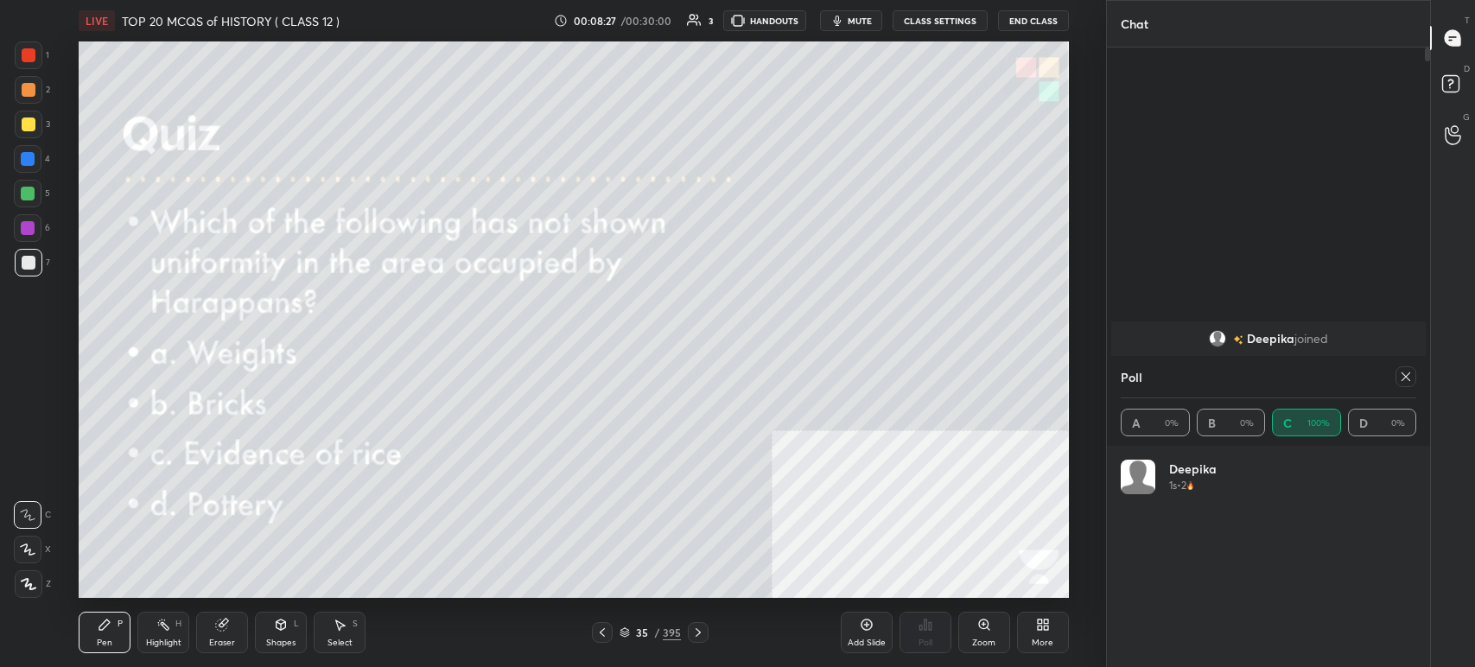
click at [639, 634] on div "35" at bounding box center [642, 633] width 17 height 10
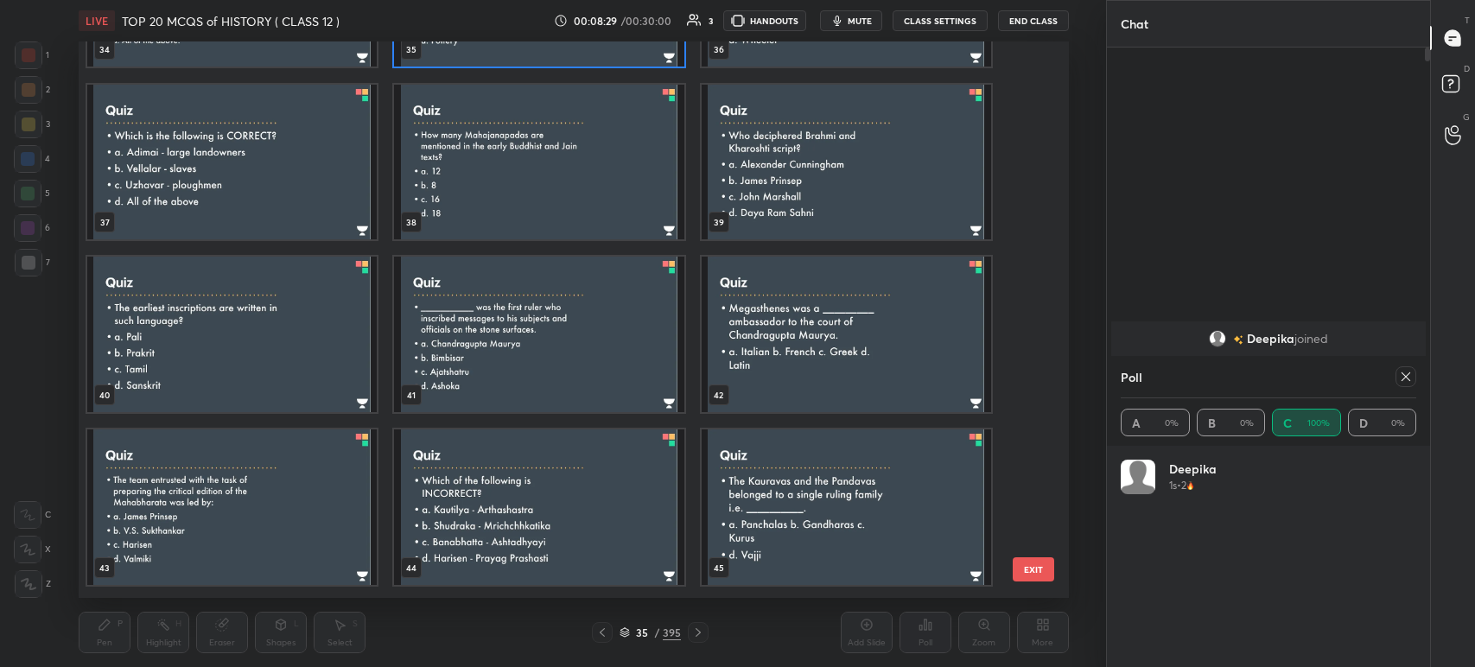
scroll to position [2225, 0]
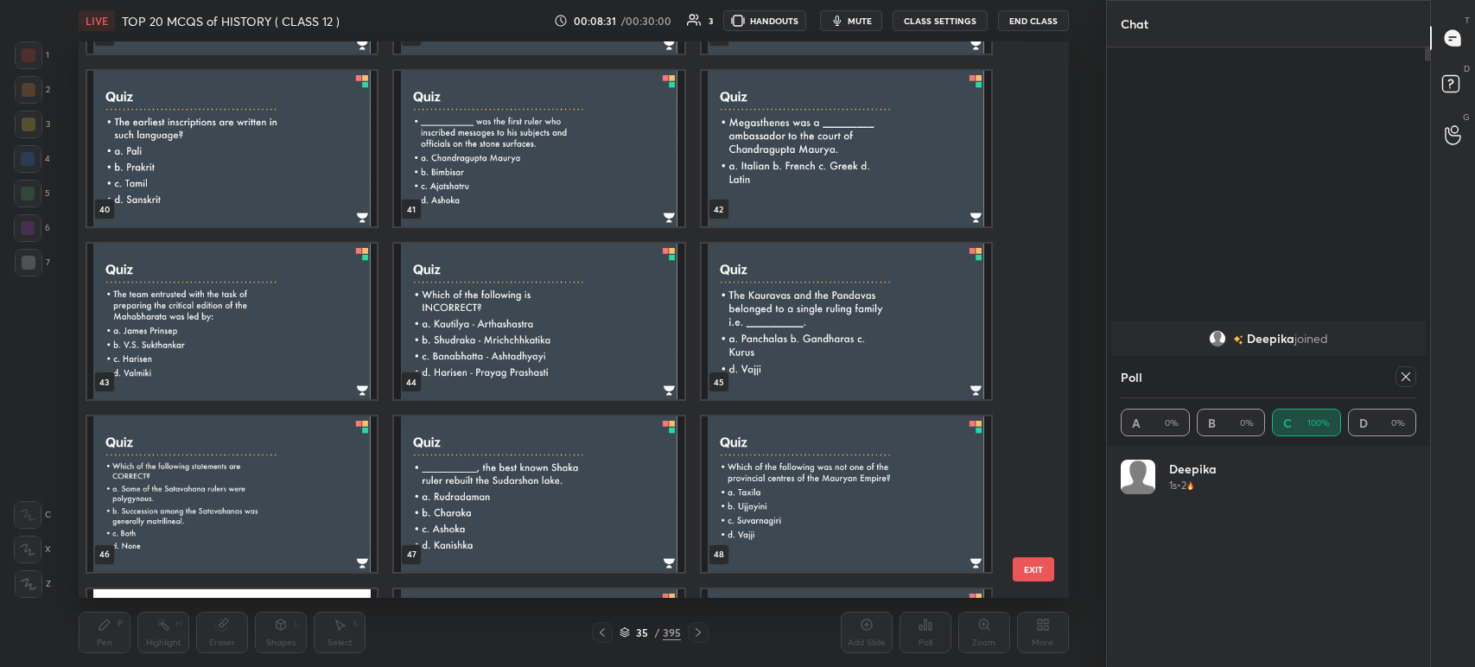
click at [901, 281] on img "grid" at bounding box center [847, 322] width 290 height 156
click at [905, 287] on img "grid" at bounding box center [847, 322] width 290 height 156
click at [906, 290] on img "grid" at bounding box center [847, 322] width 290 height 156
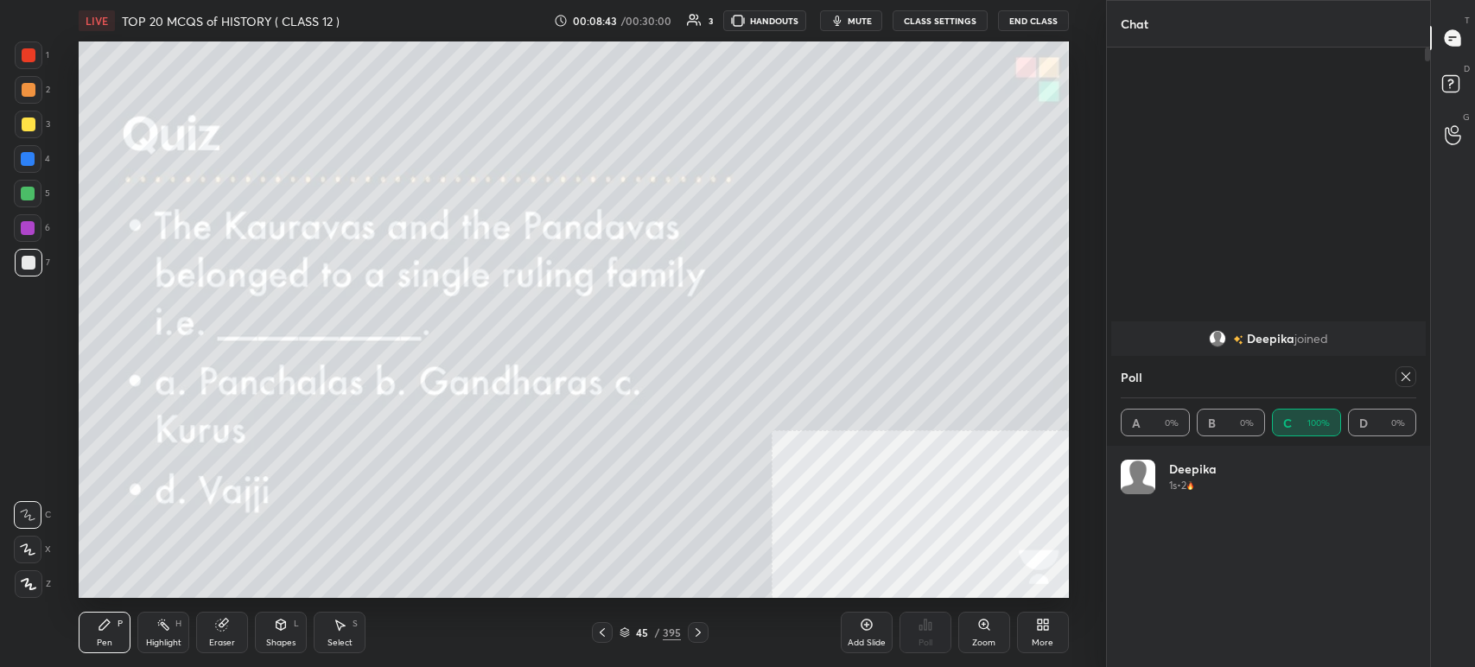
click at [1405, 379] on icon at bounding box center [1406, 377] width 14 height 14
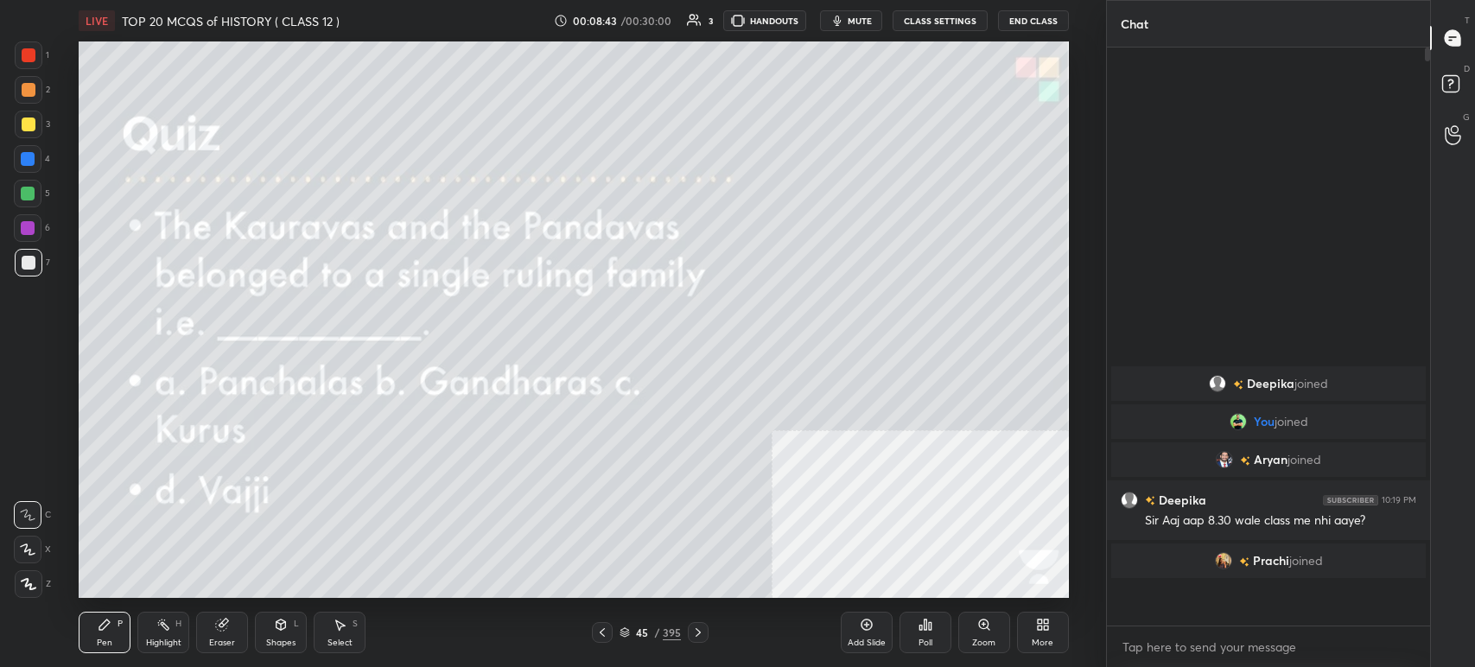
scroll to position [430, 318]
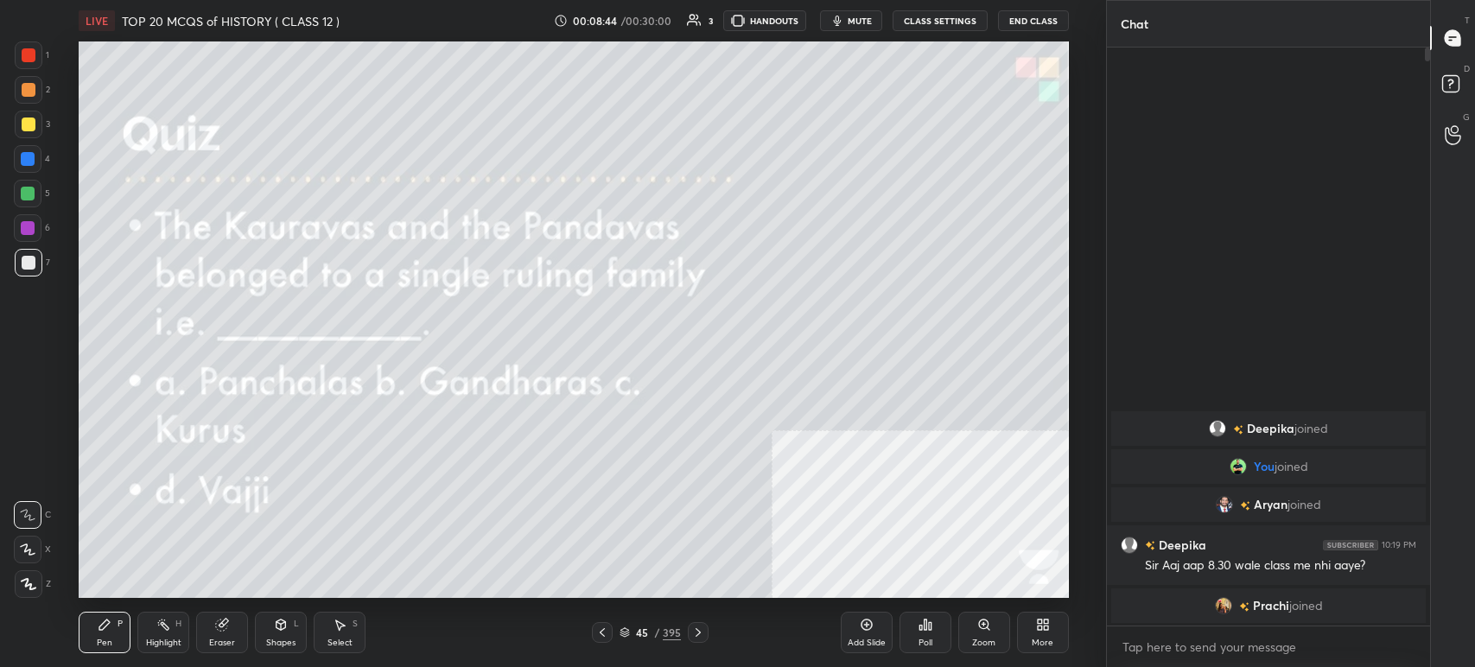
click at [926, 634] on div "Poll" at bounding box center [926, 632] width 52 height 41
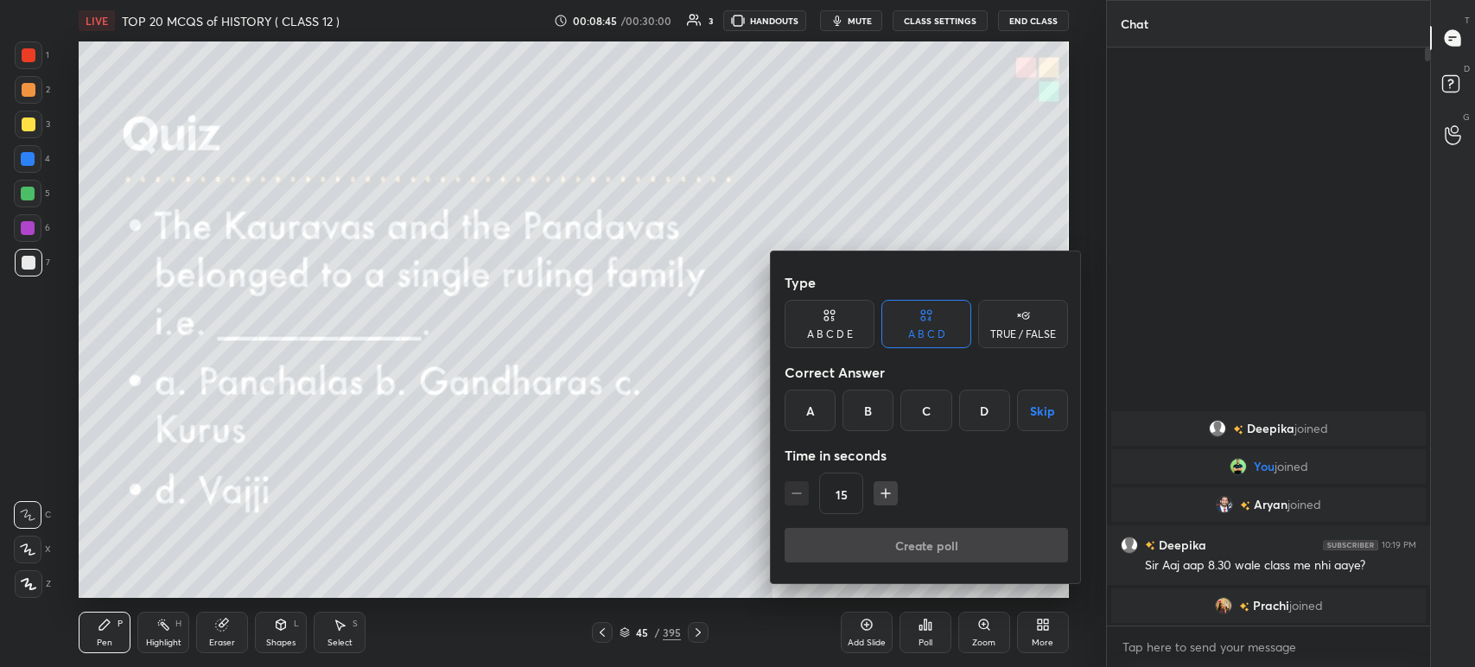
drag, startPoint x: 922, startPoint y: 403, endPoint x: 927, endPoint y: 424, distance: 21.4
click at [925, 403] on div "C" at bounding box center [926, 410] width 51 height 41
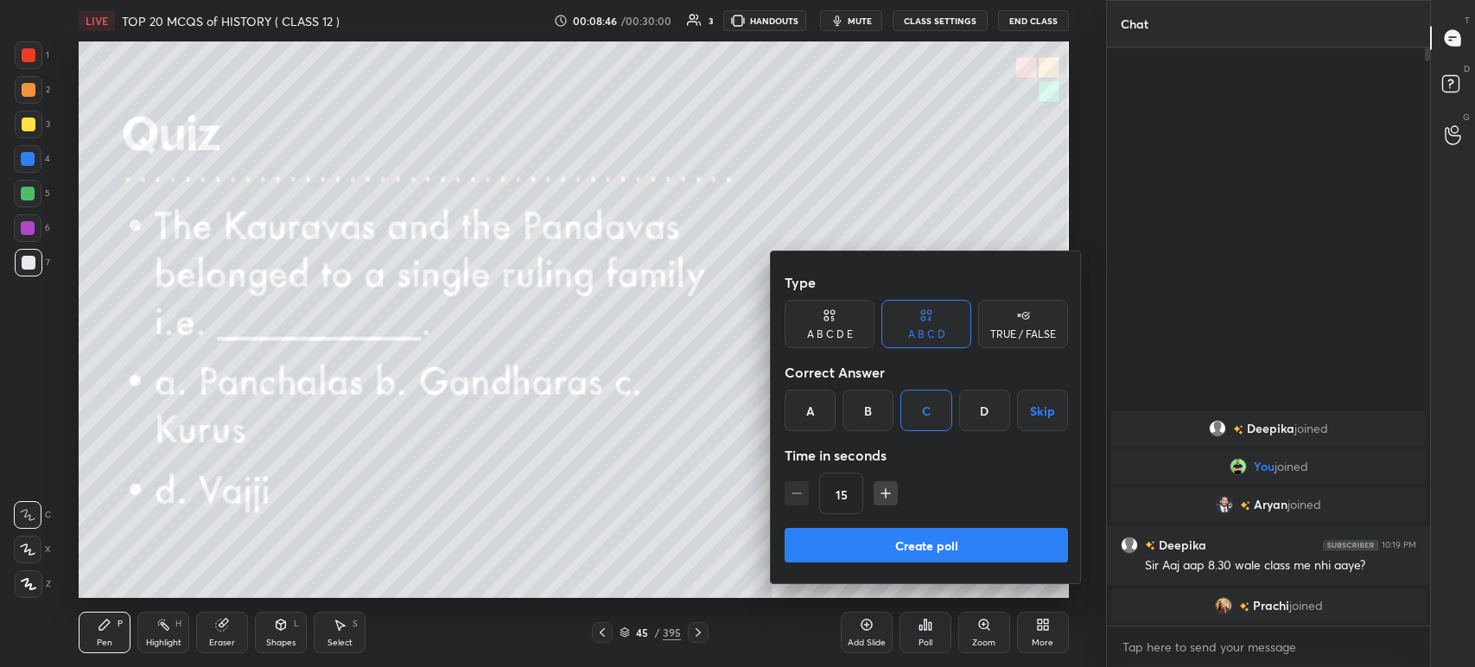
click at [946, 536] on button "Create poll" at bounding box center [927, 545] width 284 height 35
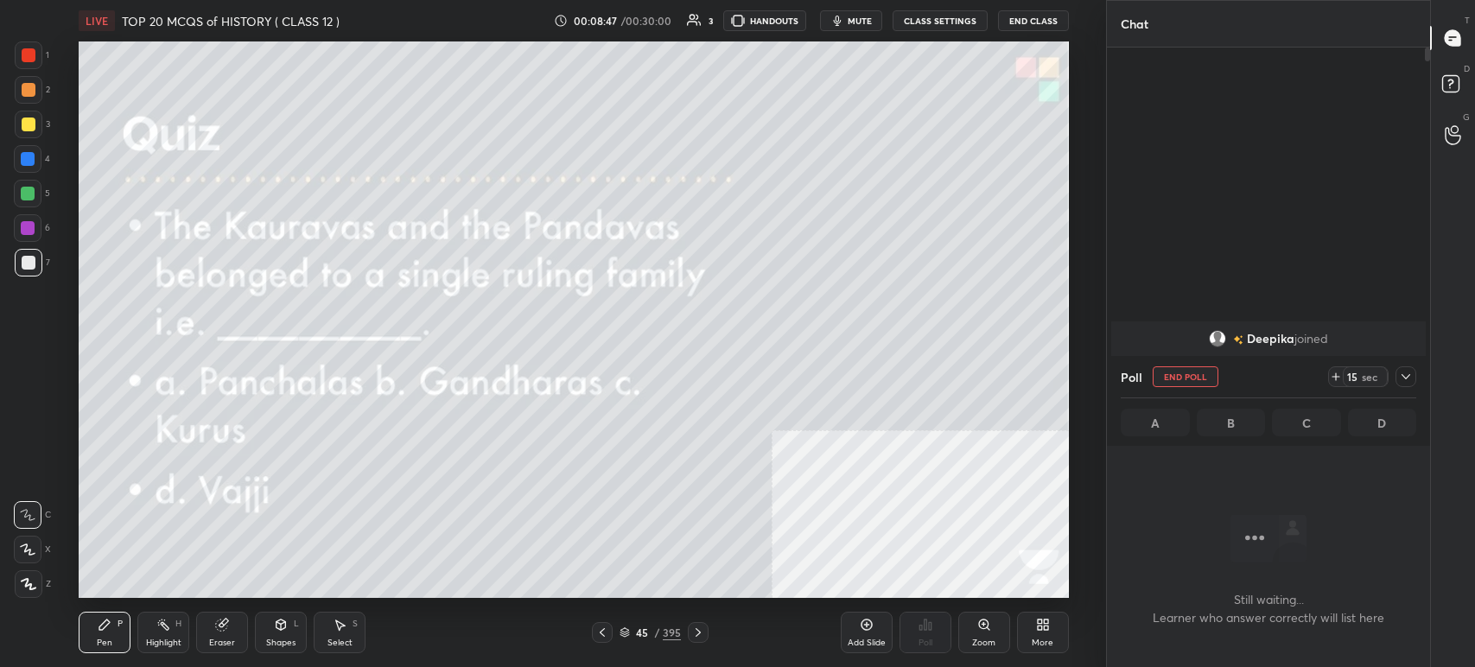
scroll to position [340, 318]
drag, startPoint x: 845, startPoint y: 16, endPoint x: 844, endPoint y: 32, distance: 15.7
click at [844, 21] on icon "button" at bounding box center [838, 21] width 14 height 14
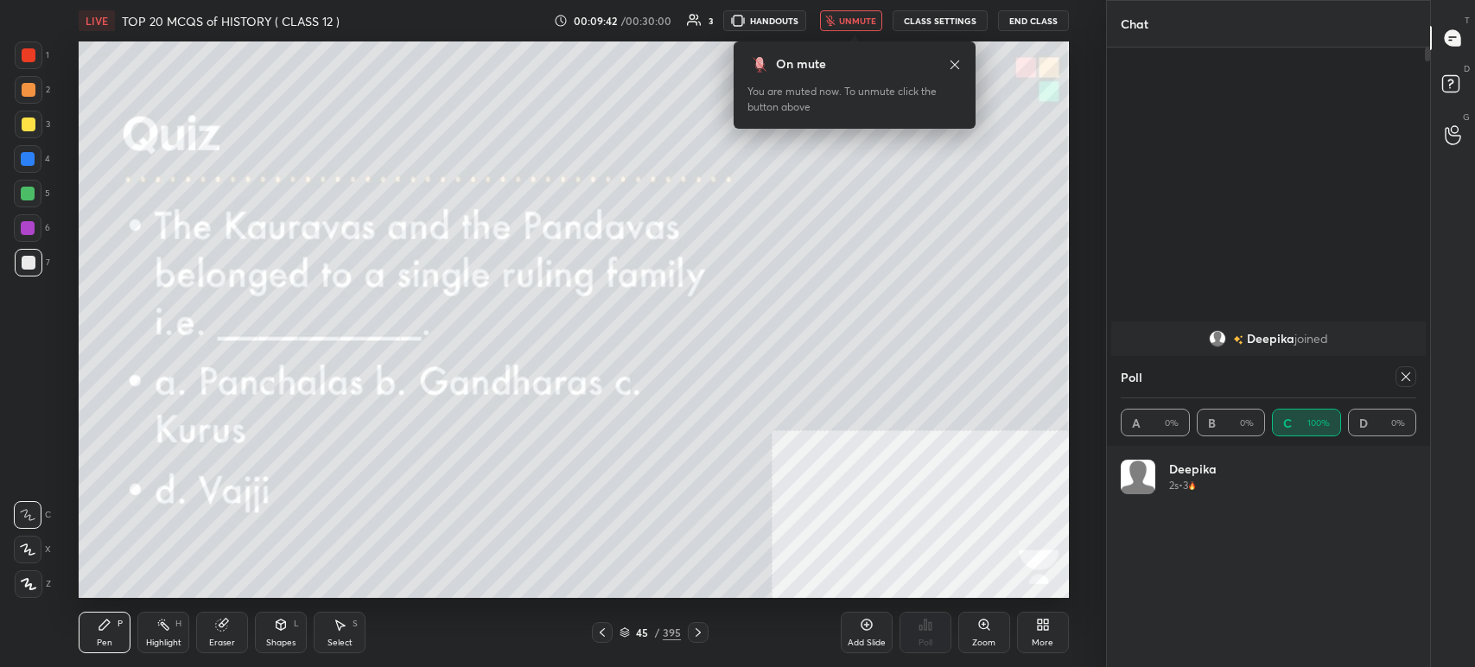
click at [866, 24] on span "unmute" at bounding box center [857, 21] width 37 height 12
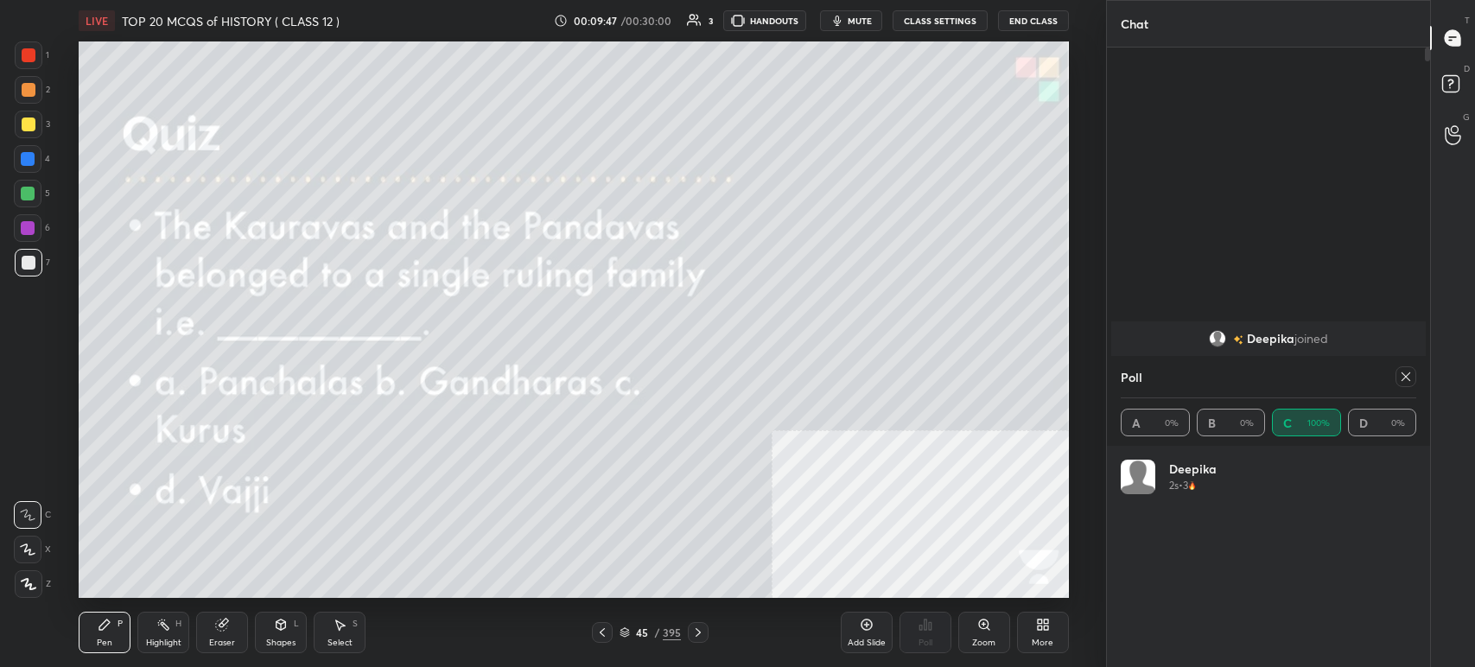
click at [698, 628] on icon at bounding box center [698, 633] width 14 height 14
click at [1406, 371] on div at bounding box center [1406, 376] width 21 height 21
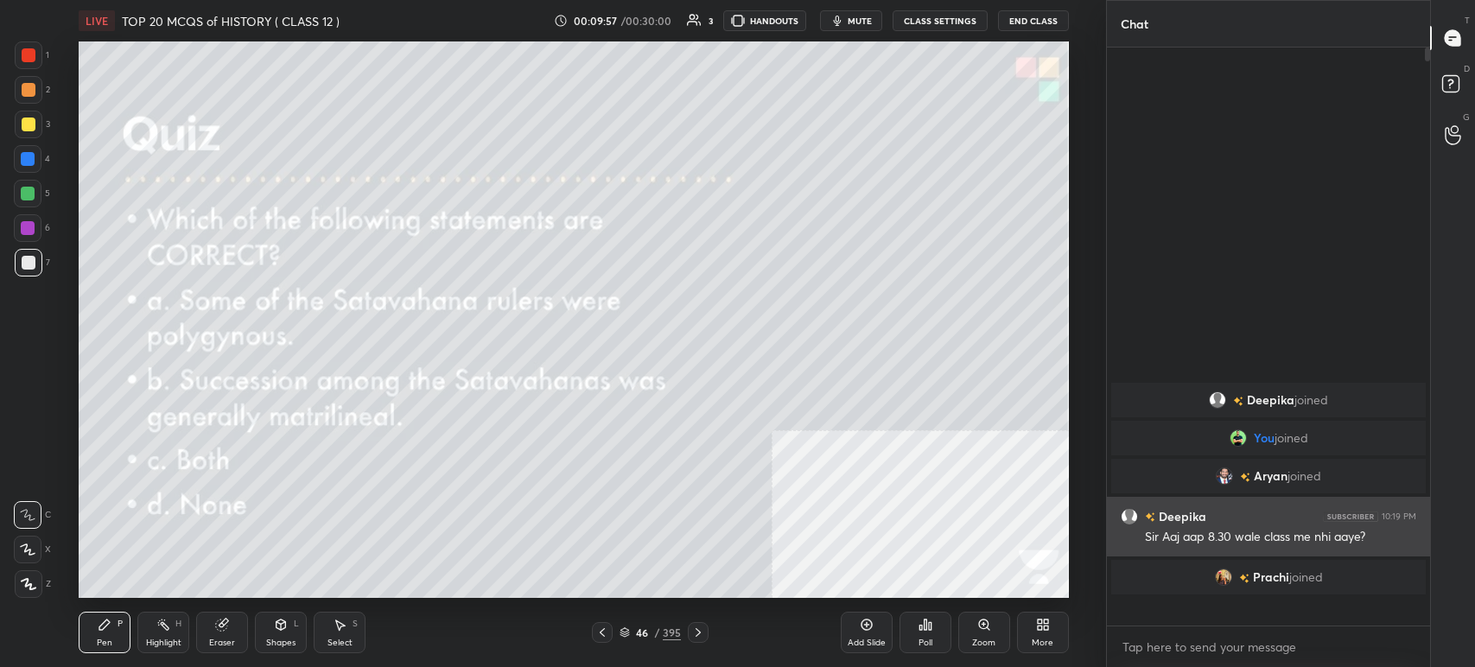
scroll to position [421, 318]
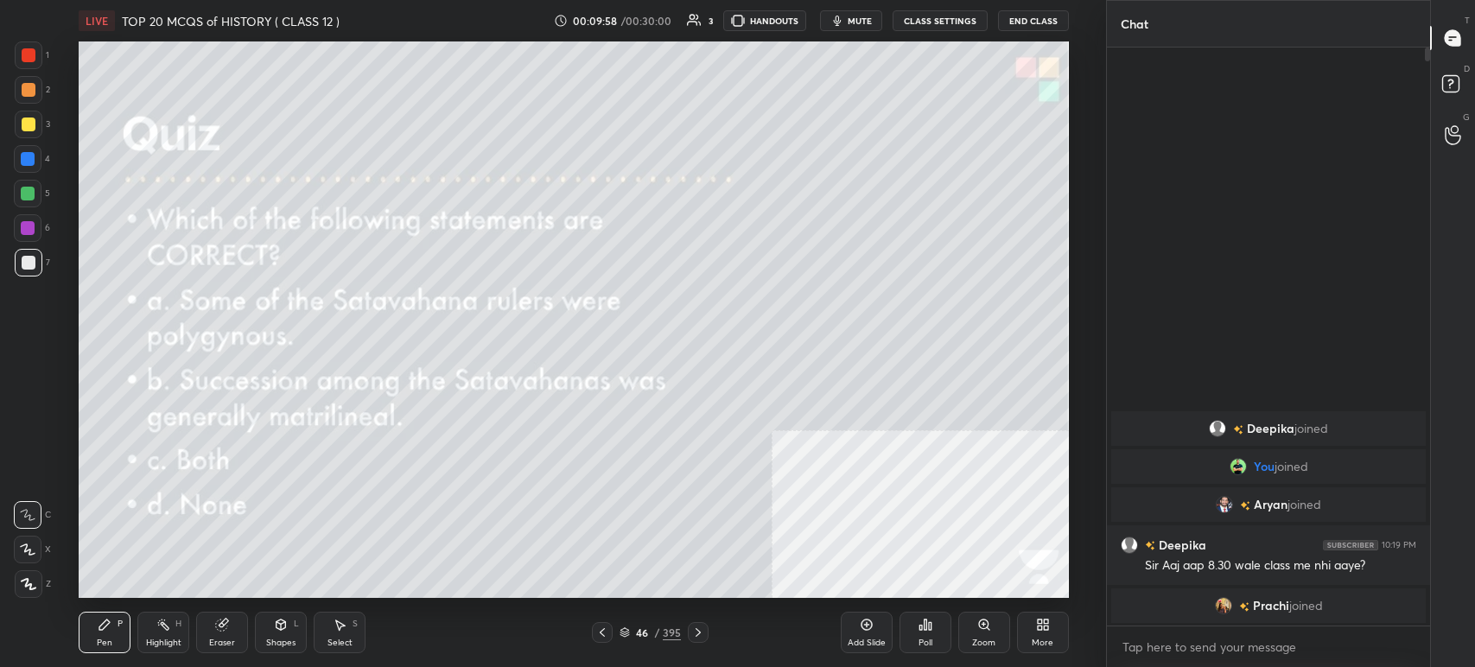
click at [907, 642] on div "Poll" at bounding box center [926, 632] width 52 height 41
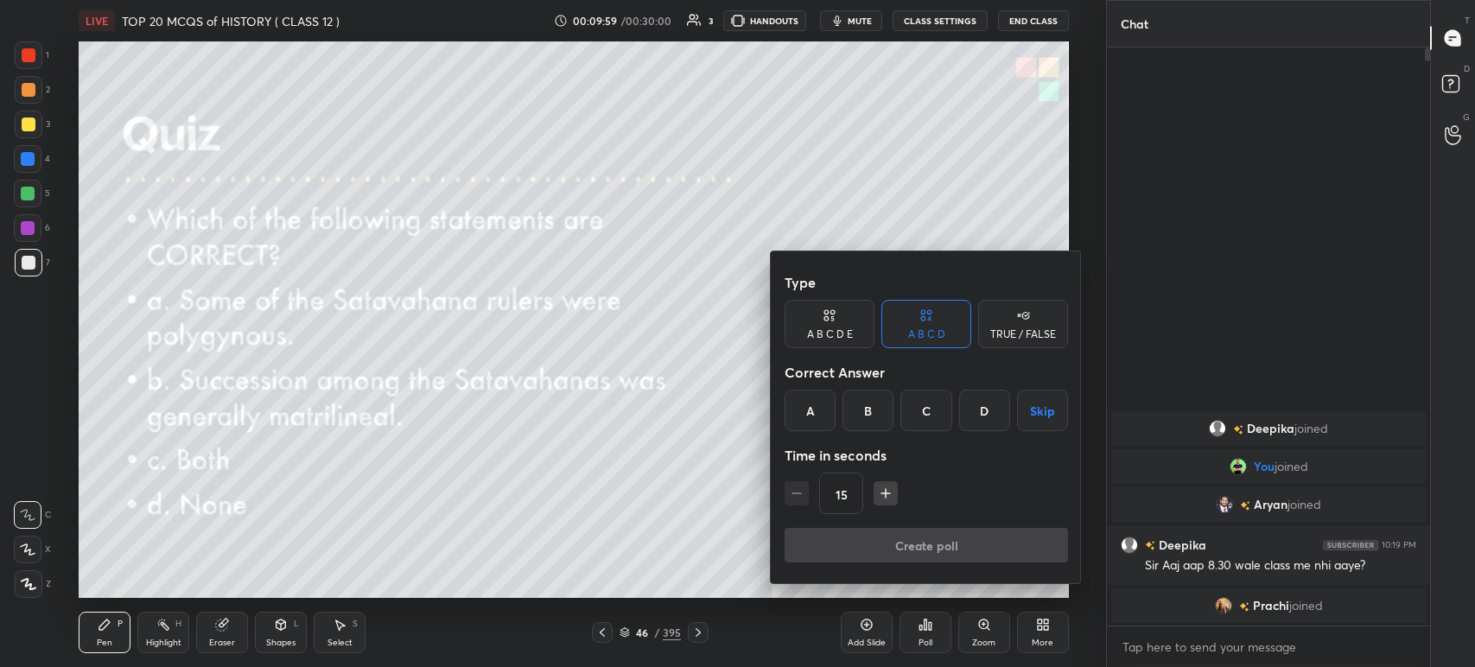
drag, startPoint x: 794, startPoint y: 161, endPoint x: 821, endPoint y: 137, distance: 36.1
click at [795, 160] on div at bounding box center [737, 333] width 1475 height 667
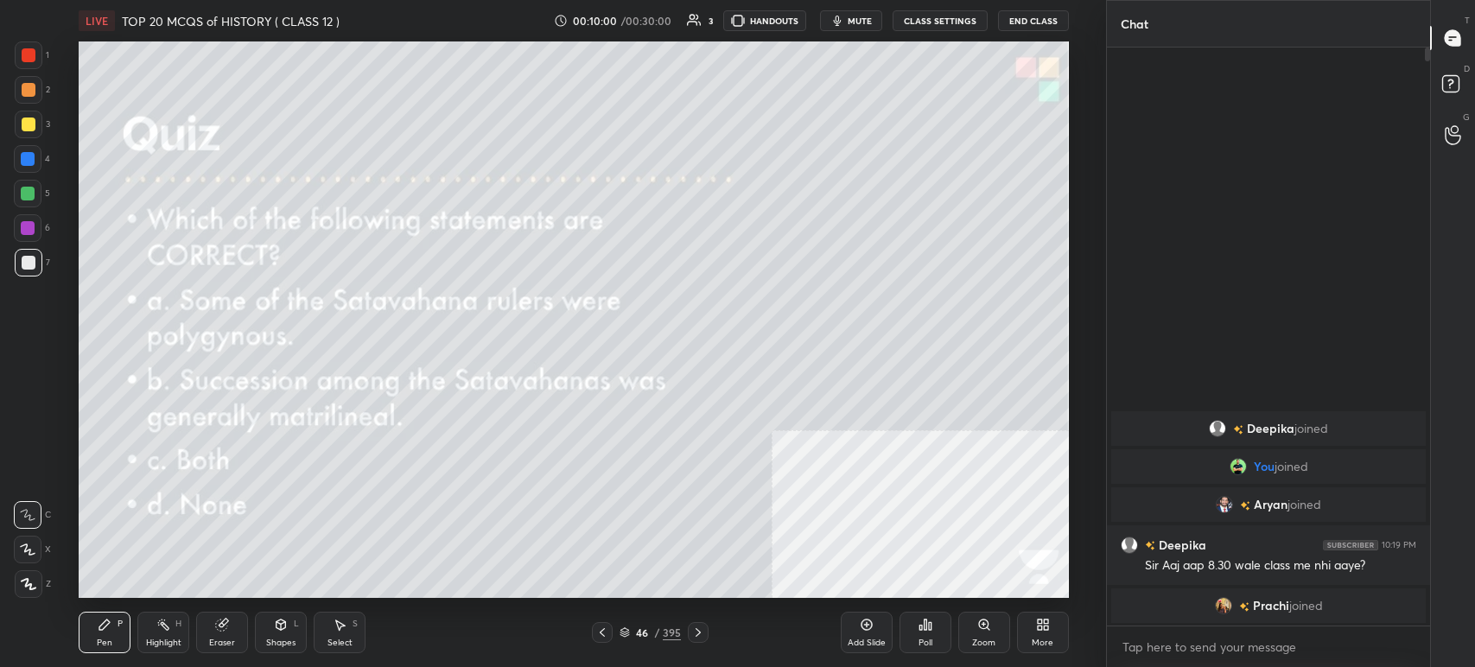
click at [857, 23] on span "mute" at bounding box center [860, 21] width 24 height 12
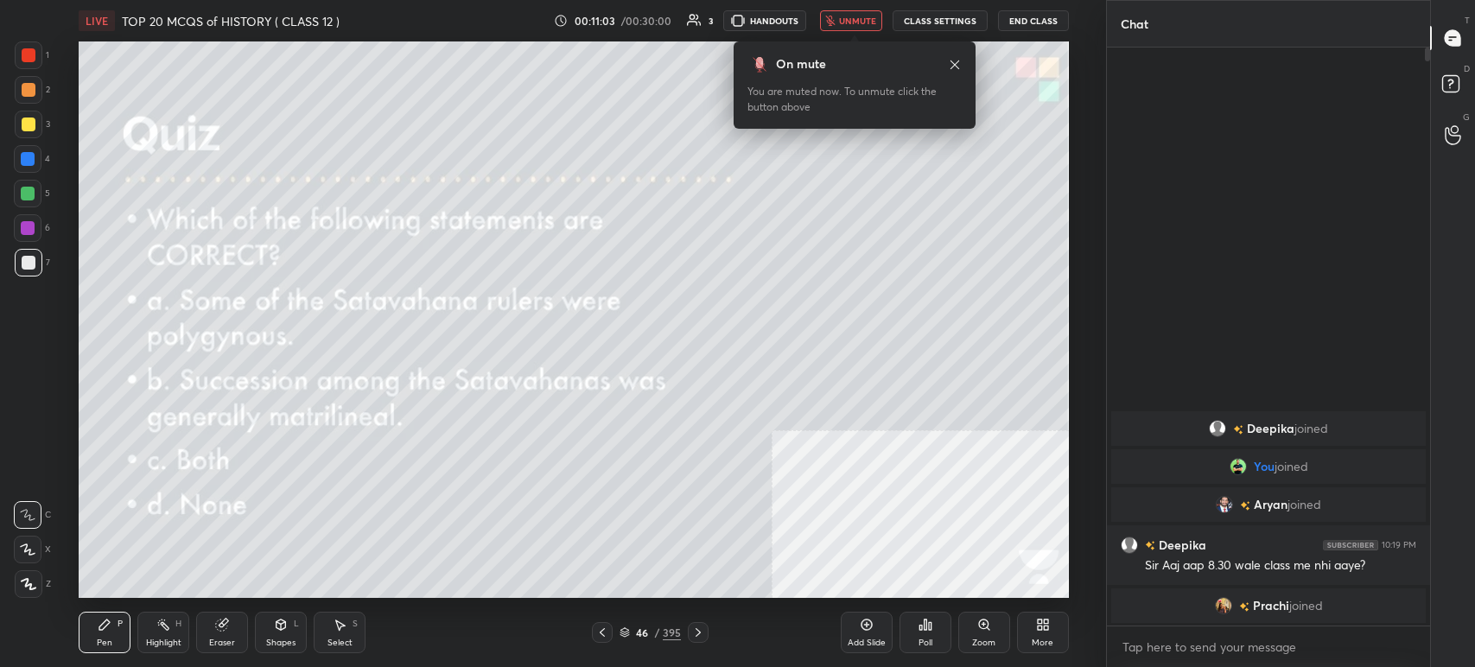
click at [853, 19] on span "unmute" at bounding box center [857, 21] width 37 height 12
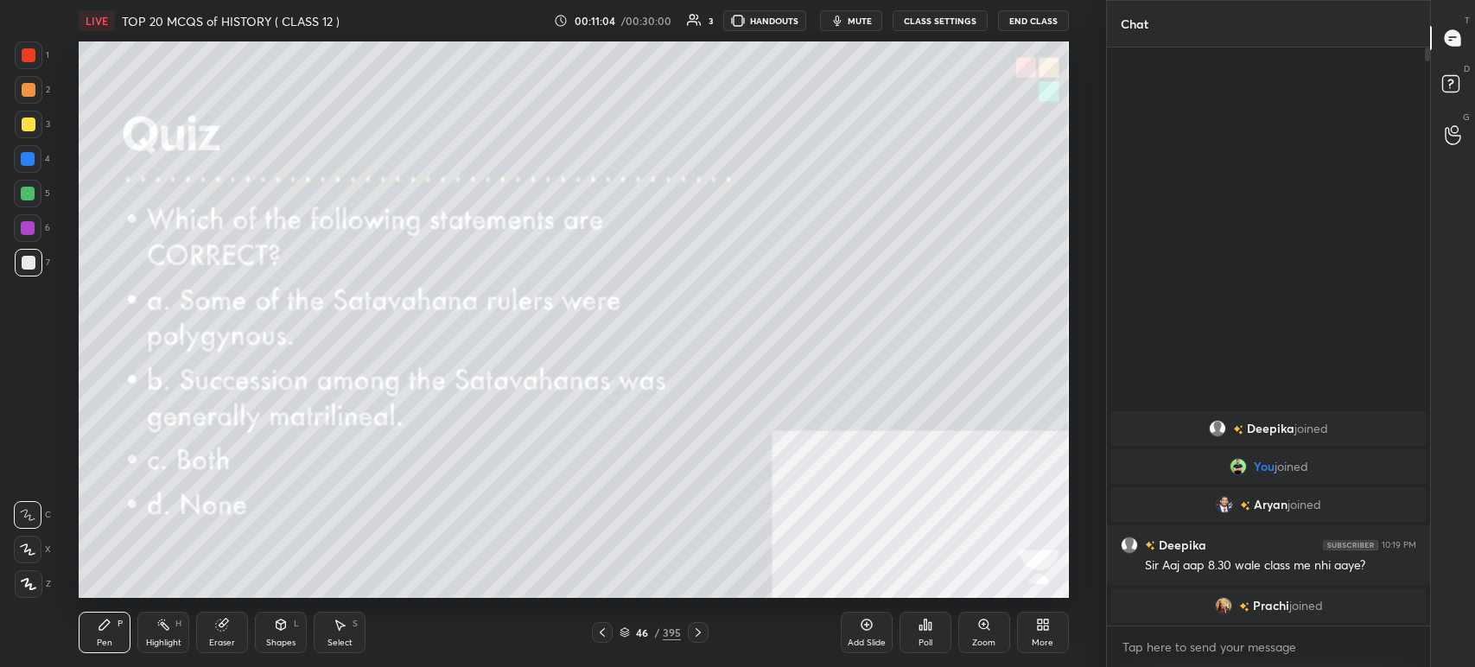
click at [916, 619] on div "Poll" at bounding box center [926, 632] width 52 height 41
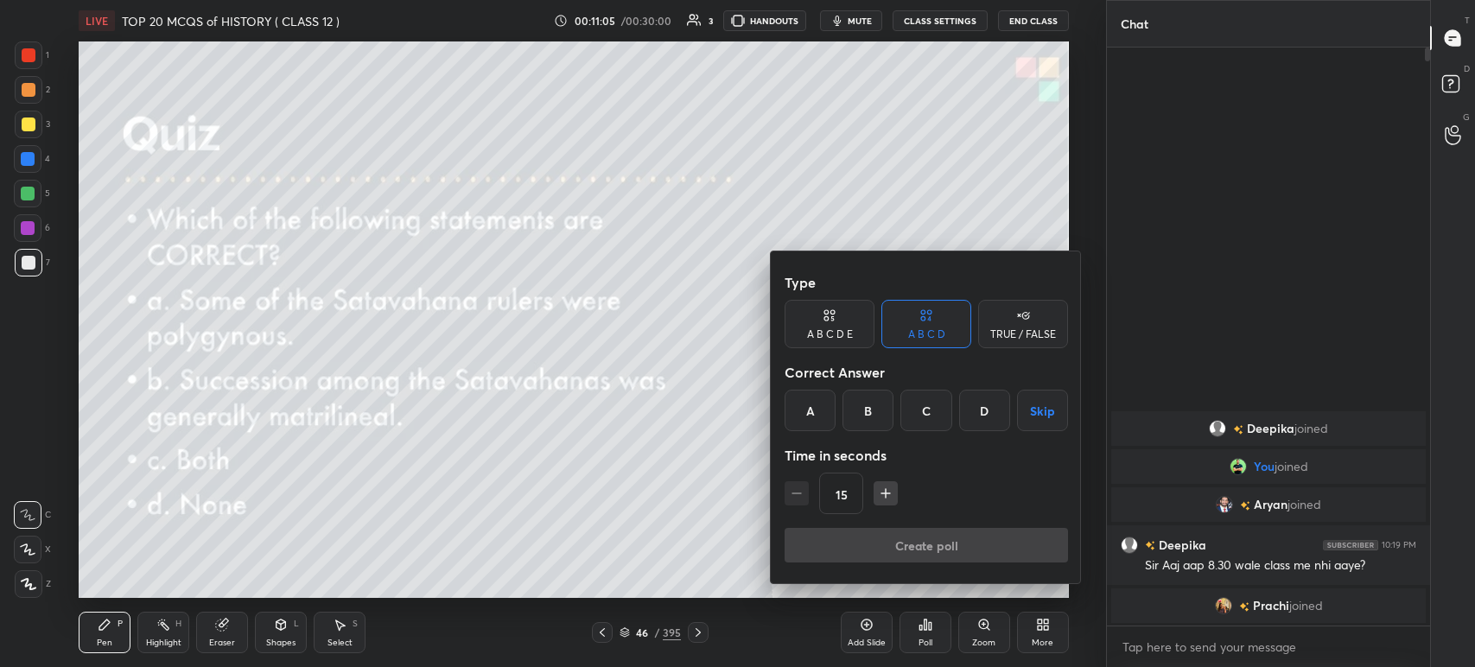
drag, startPoint x: 809, startPoint y: 411, endPoint x: 815, endPoint y: 423, distance: 12.8
click at [813, 413] on div "A" at bounding box center [810, 410] width 51 height 41
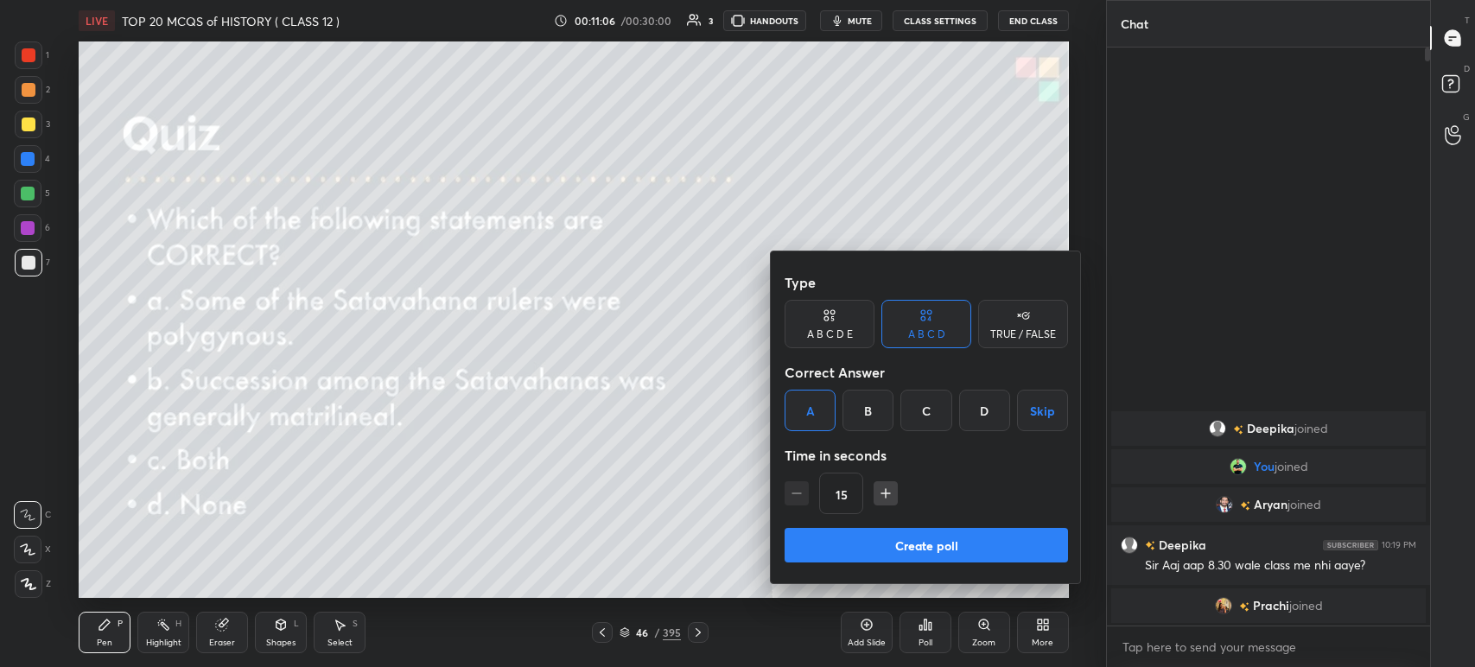
click at [859, 540] on button "Create poll" at bounding box center [927, 545] width 284 height 35
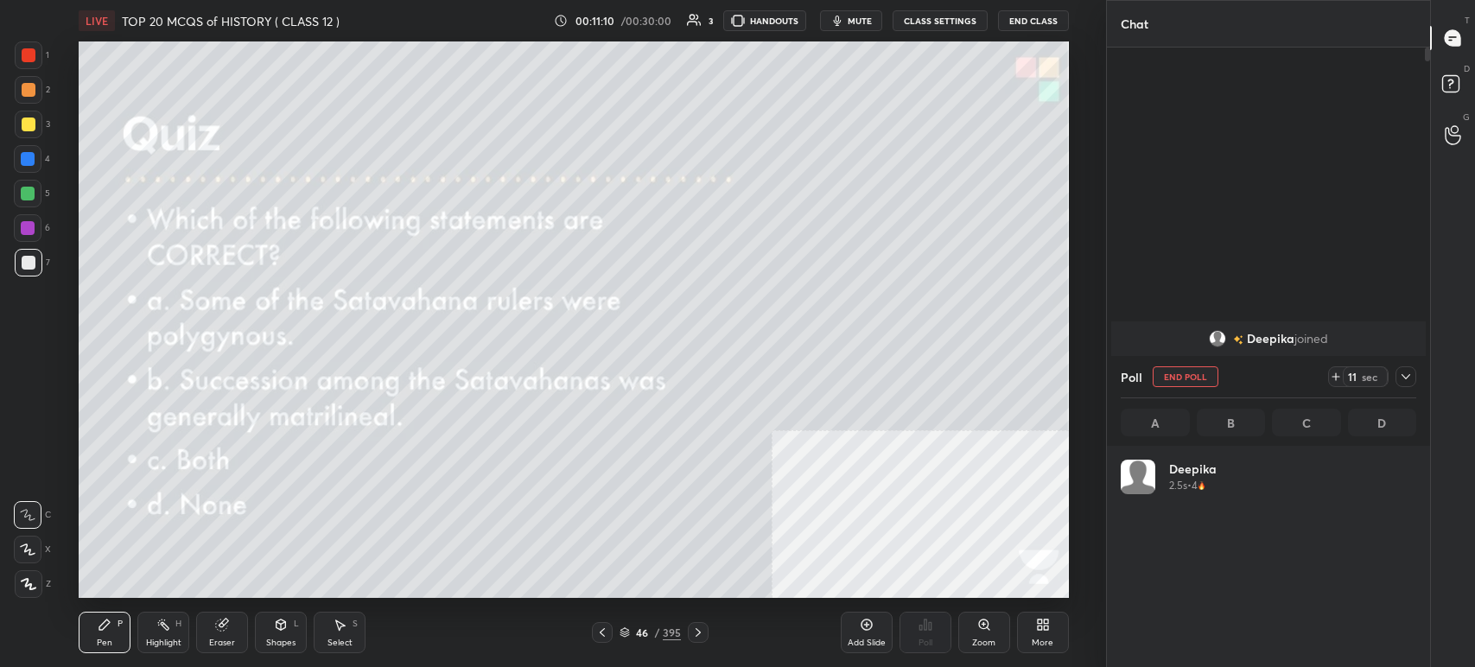
scroll to position [202, 290]
click at [698, 630] on icon at bounding box center [698, 633] width 14 height 14
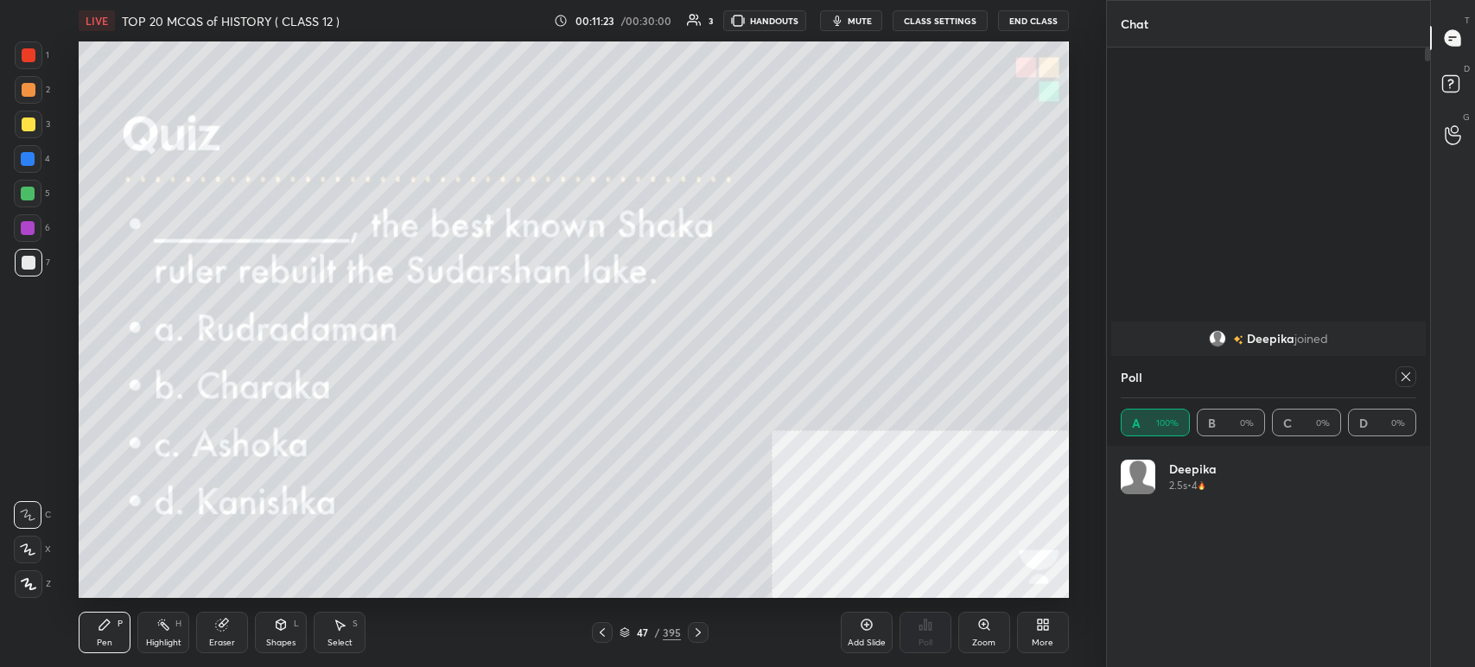
click at [1404, 383] on icon at bounding box center [1406, 377] width 14 height 14
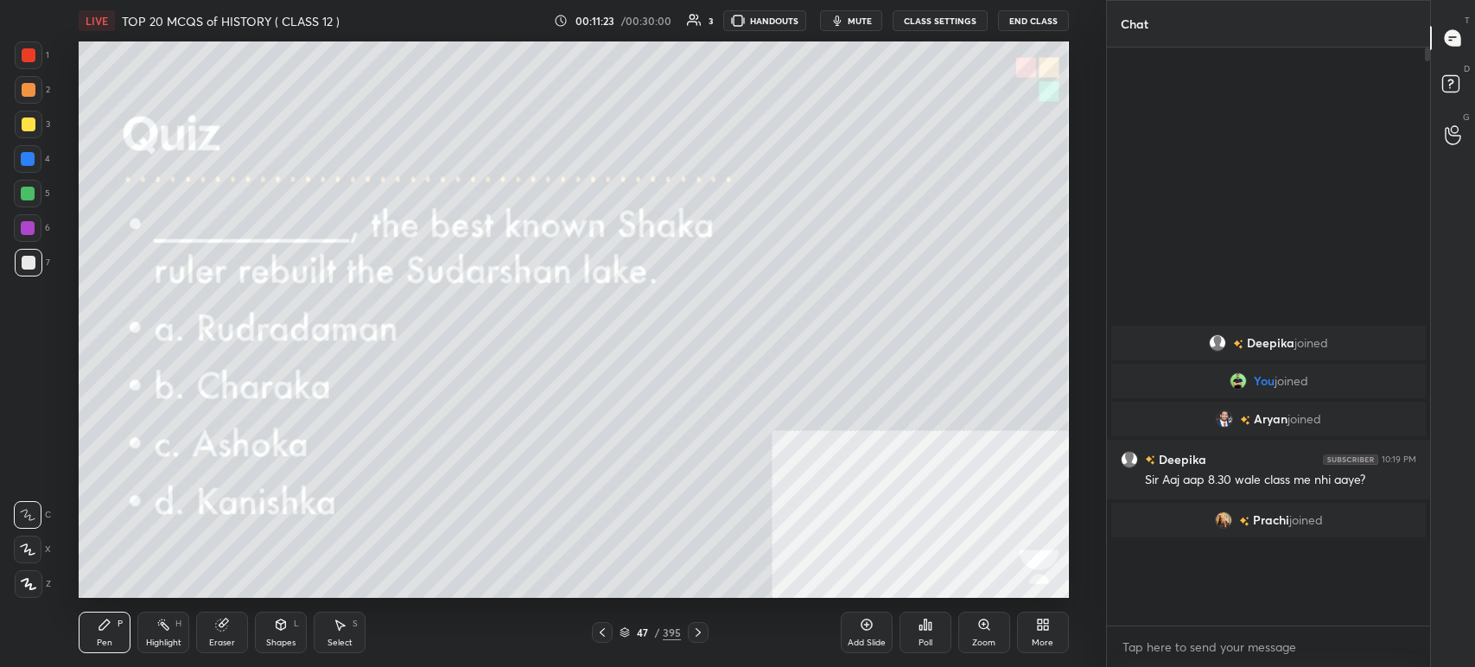
scroll to position [428, 318]
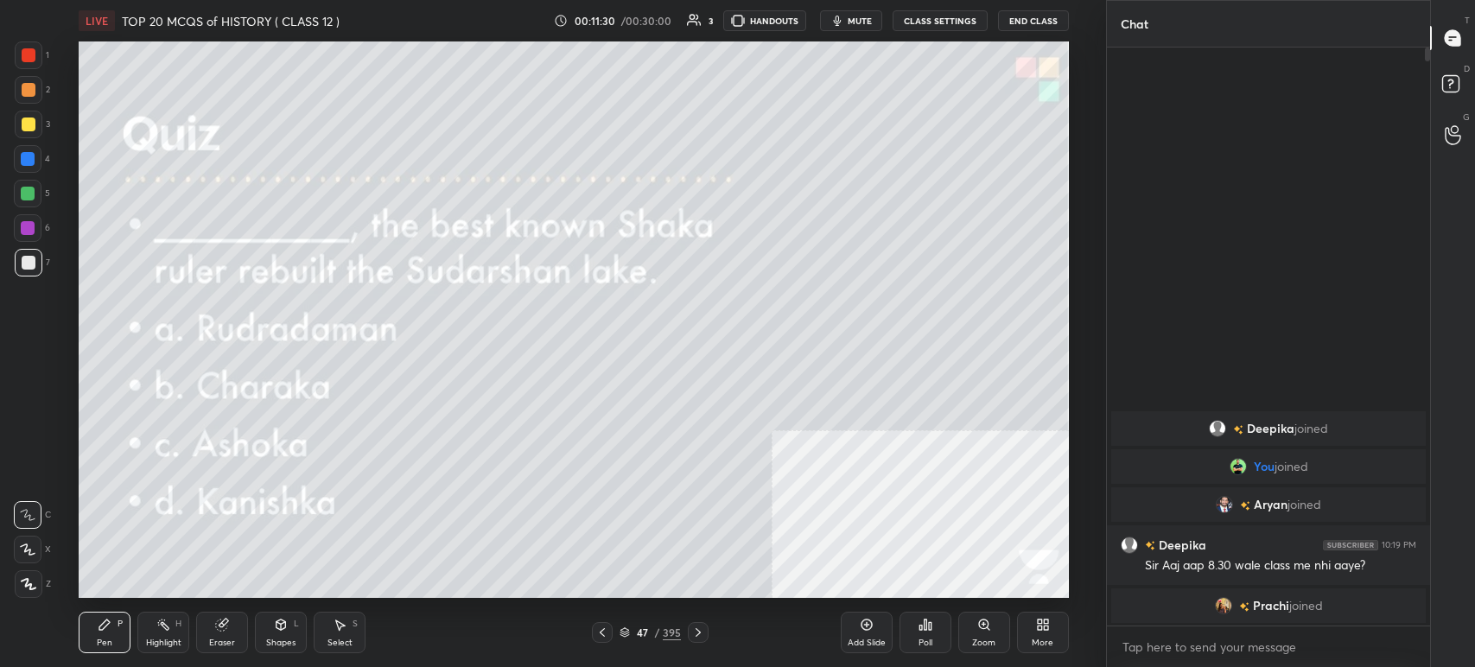
click at [937, 634] on div "Poll" at bounding box center [926, 632] width 52 height 41
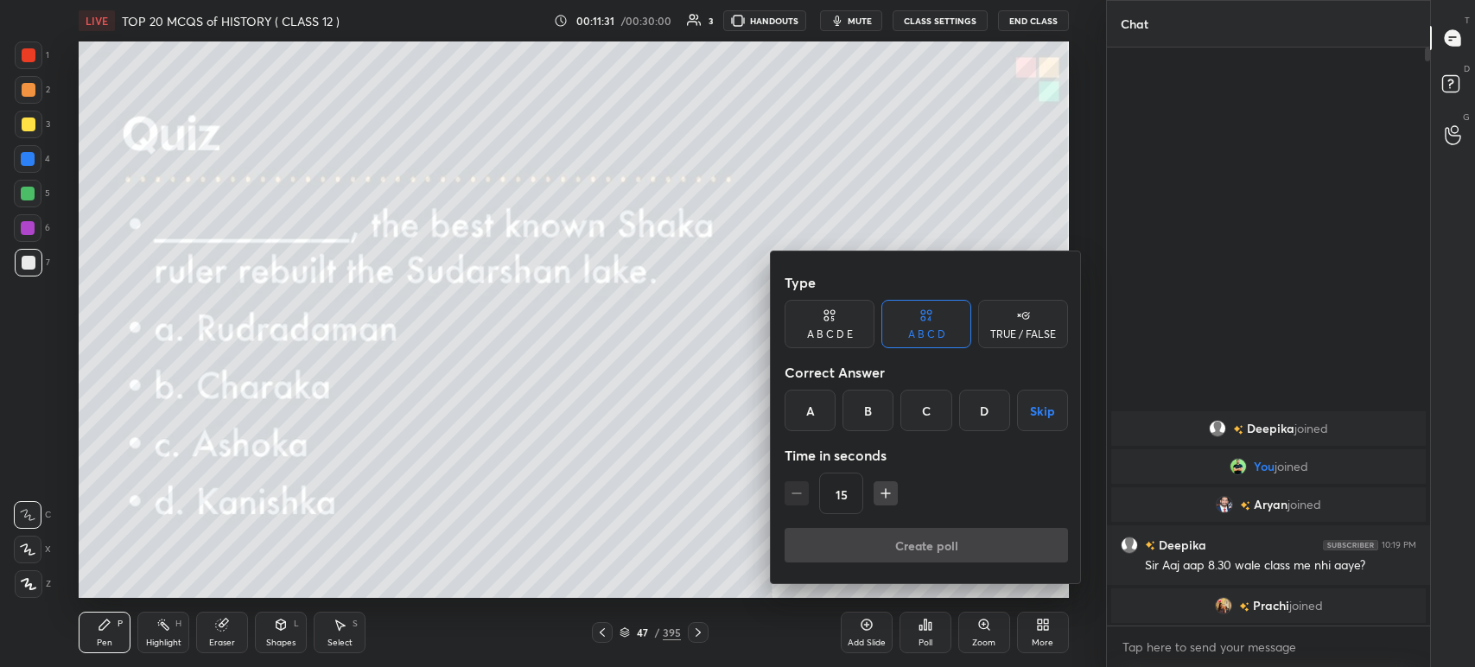
click at [922, 411] on div "C" at bounding box center [926, 410] width 51 height 41
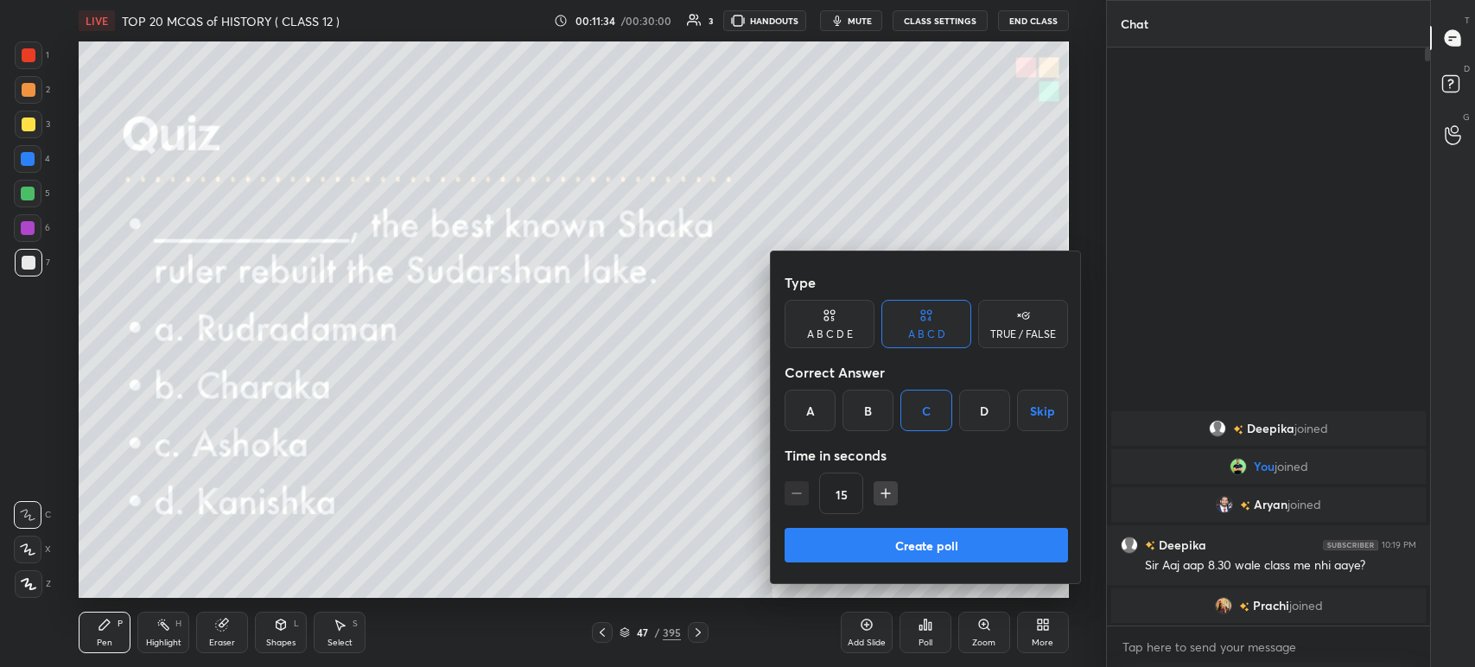
click at [808, 407] on div "A" at bounding box center [810, 410] width 51 height 41
click at [870, 548] on button "Create poll" at bounding box center [927, 545] width 284 height 35
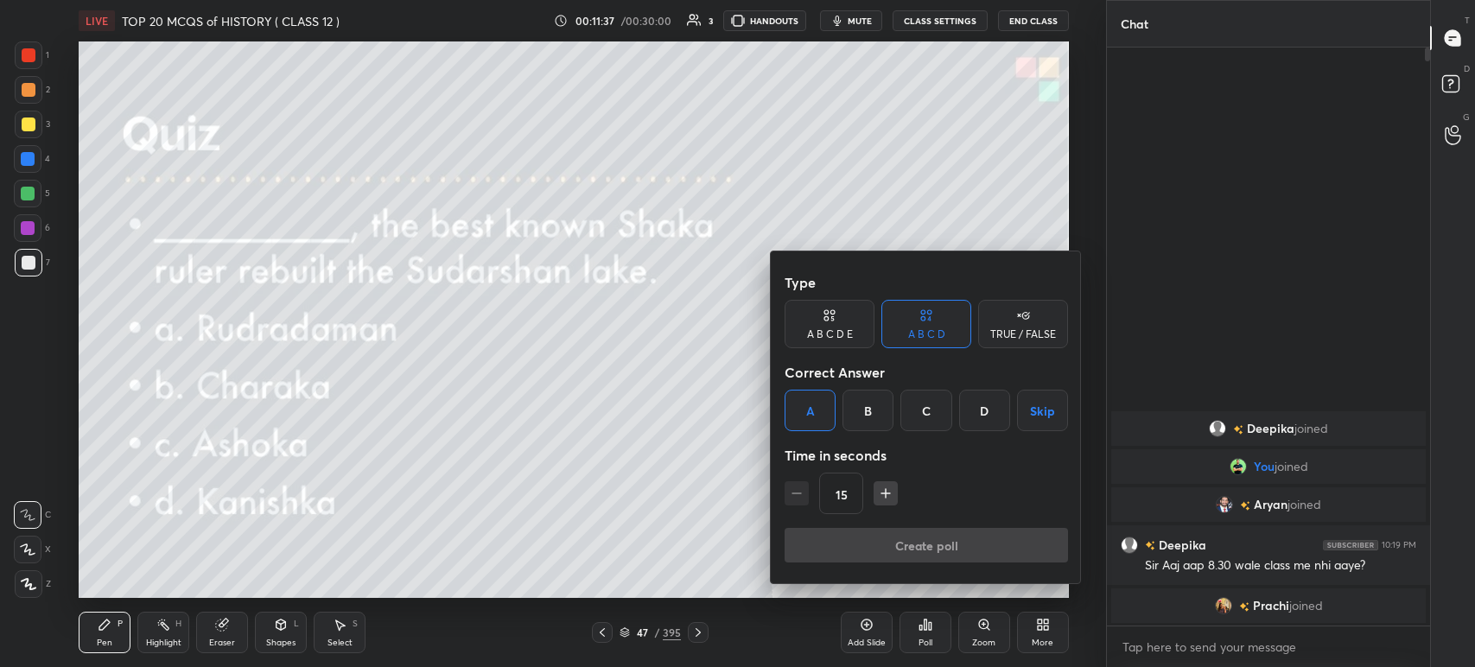
scroll to position [393, 318]
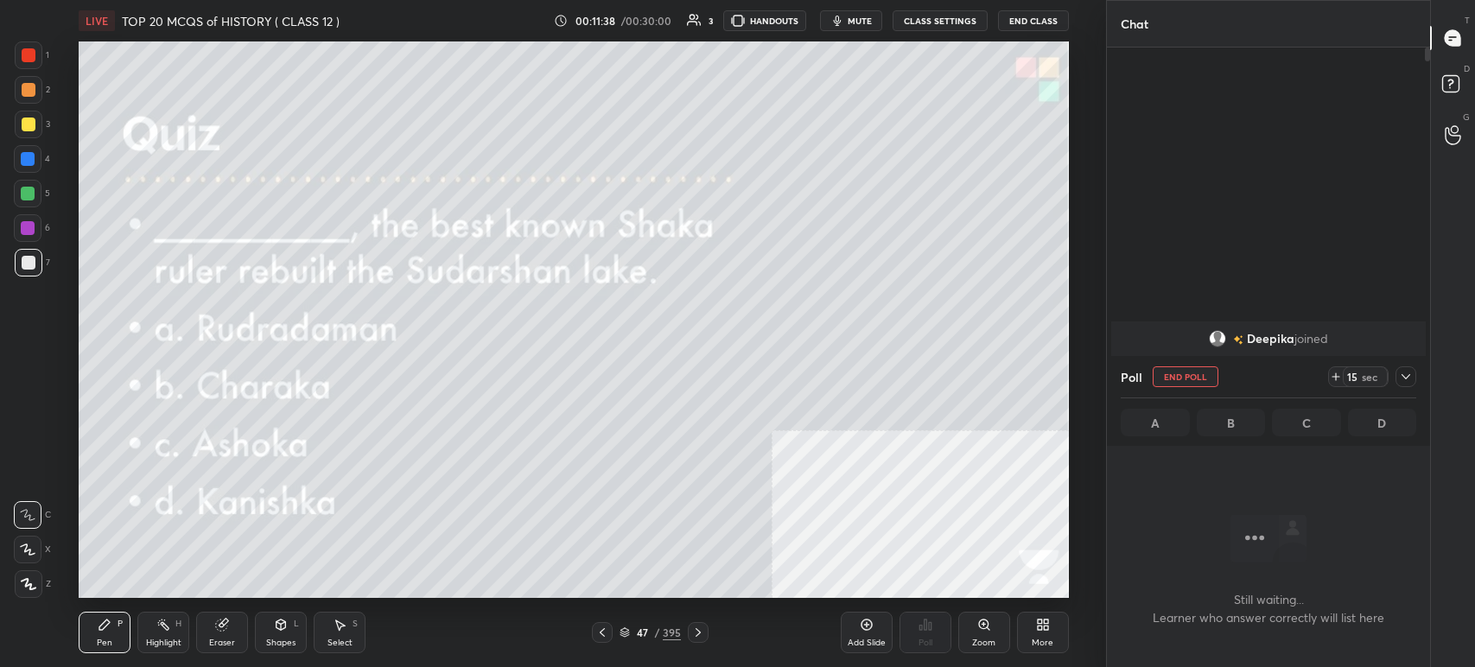
drag, startPoint x: 849, startPoint y: 23, endPoint x: 848, endPoint y: 36, distance: 13.0
click at [849, 21] on button "mute" at bounding box center [851, 20] width 62 height 21
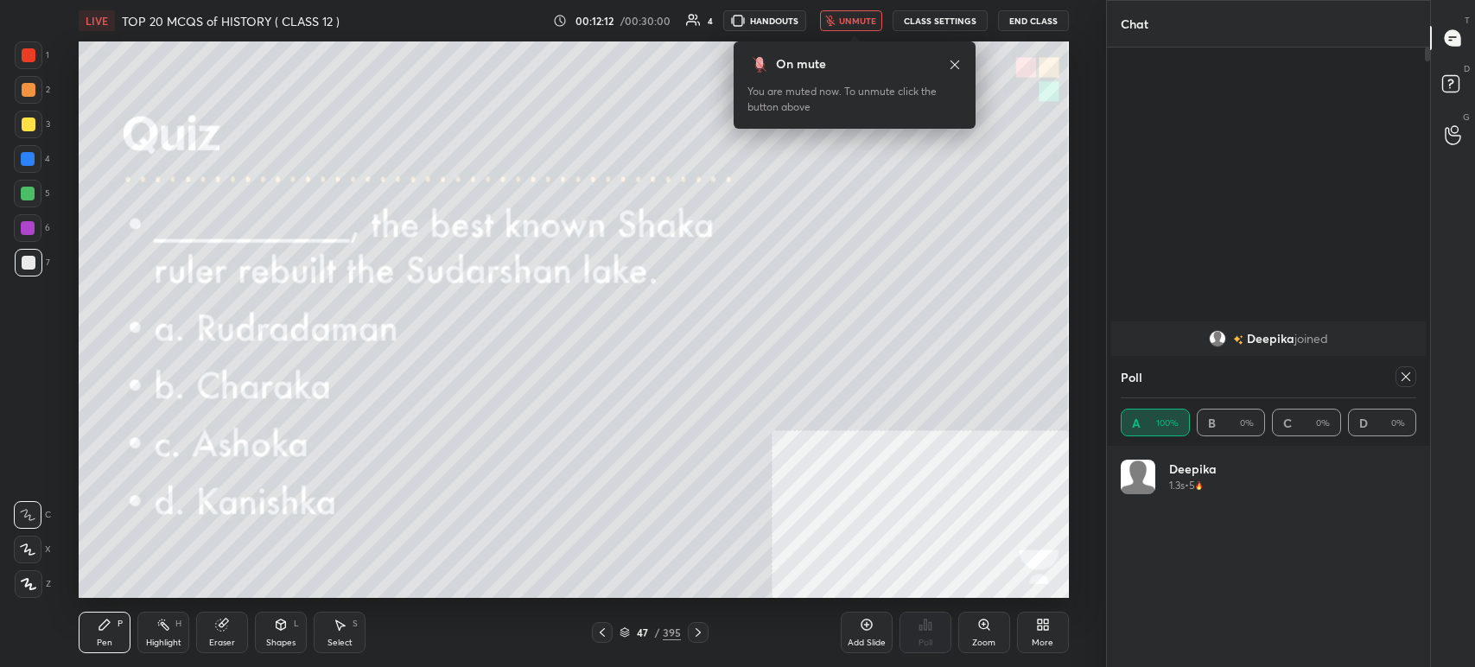
click at [695, 634] on icon at bounding box center [698, 633] width 14 height 14
click at [844, 26] on span "unmute" at bounding box center [857, 21] width 37 height 12
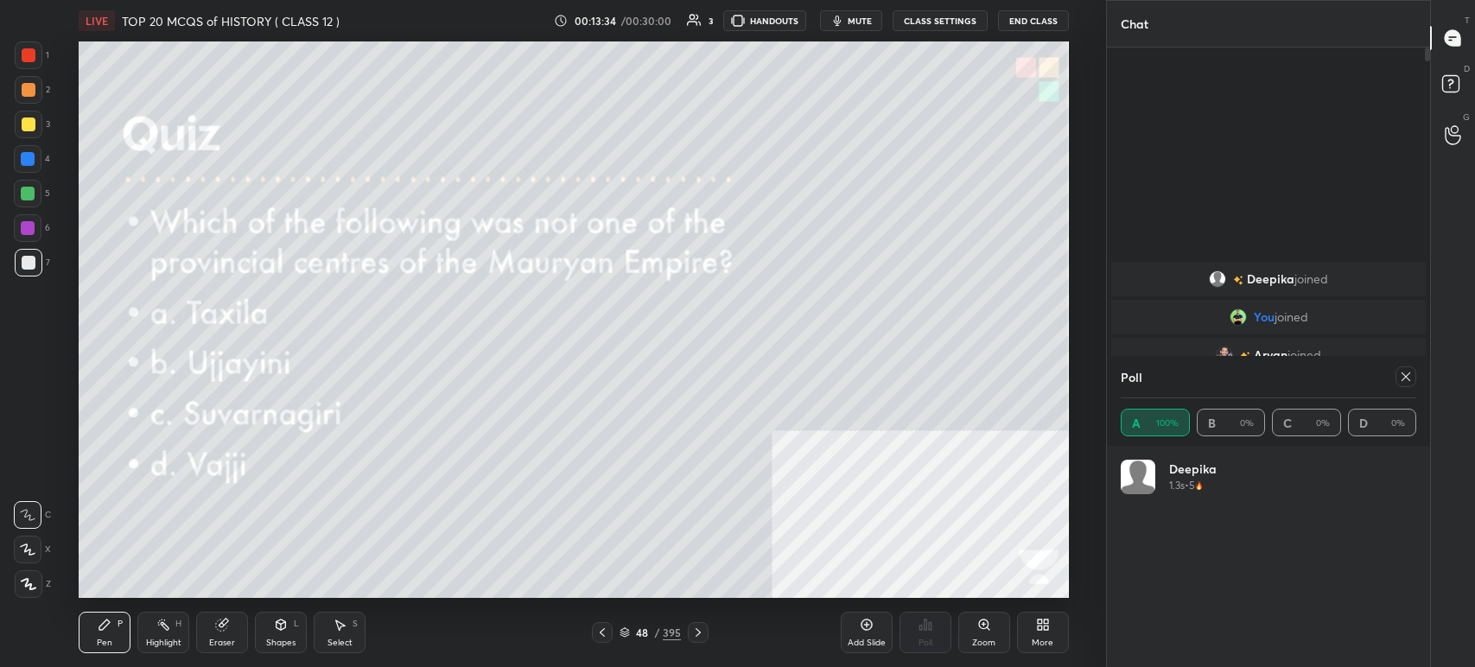
click at [1407, 376] on icon at bounding box center [1406, 377] width 14 height 14
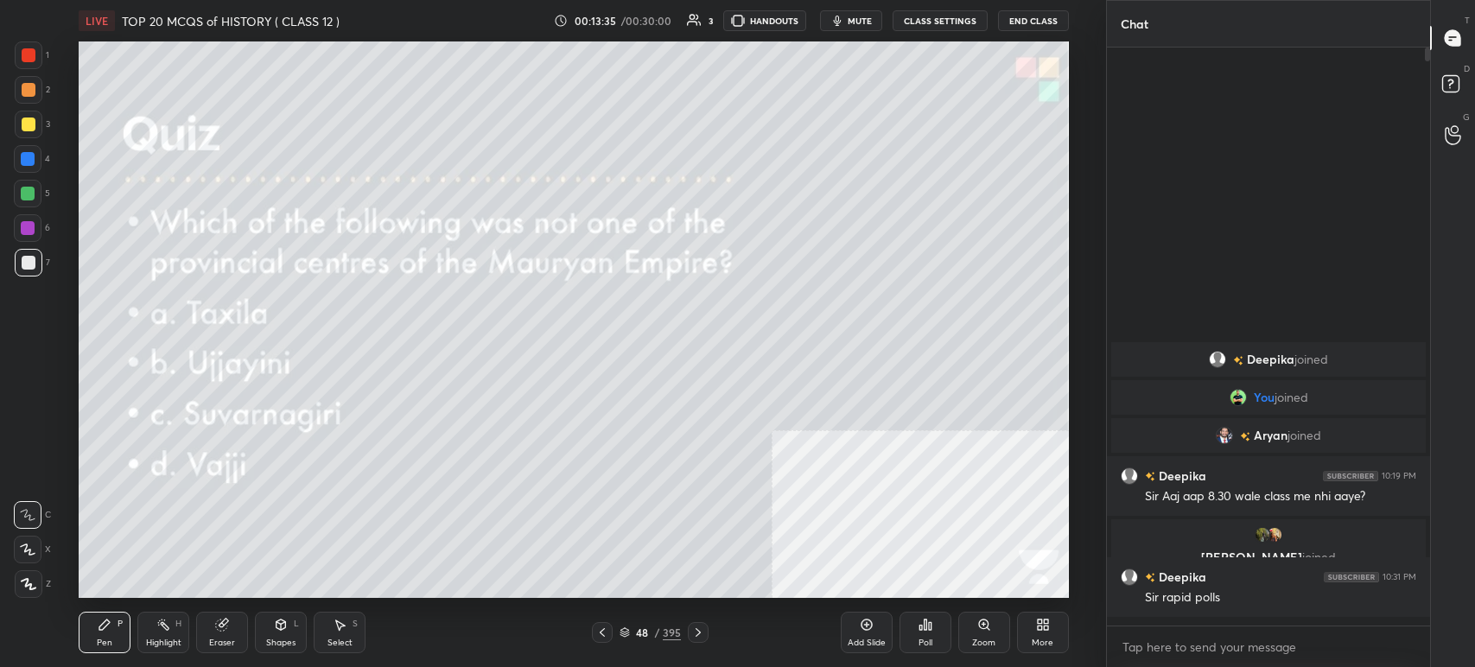
scroll to position [425, 318]
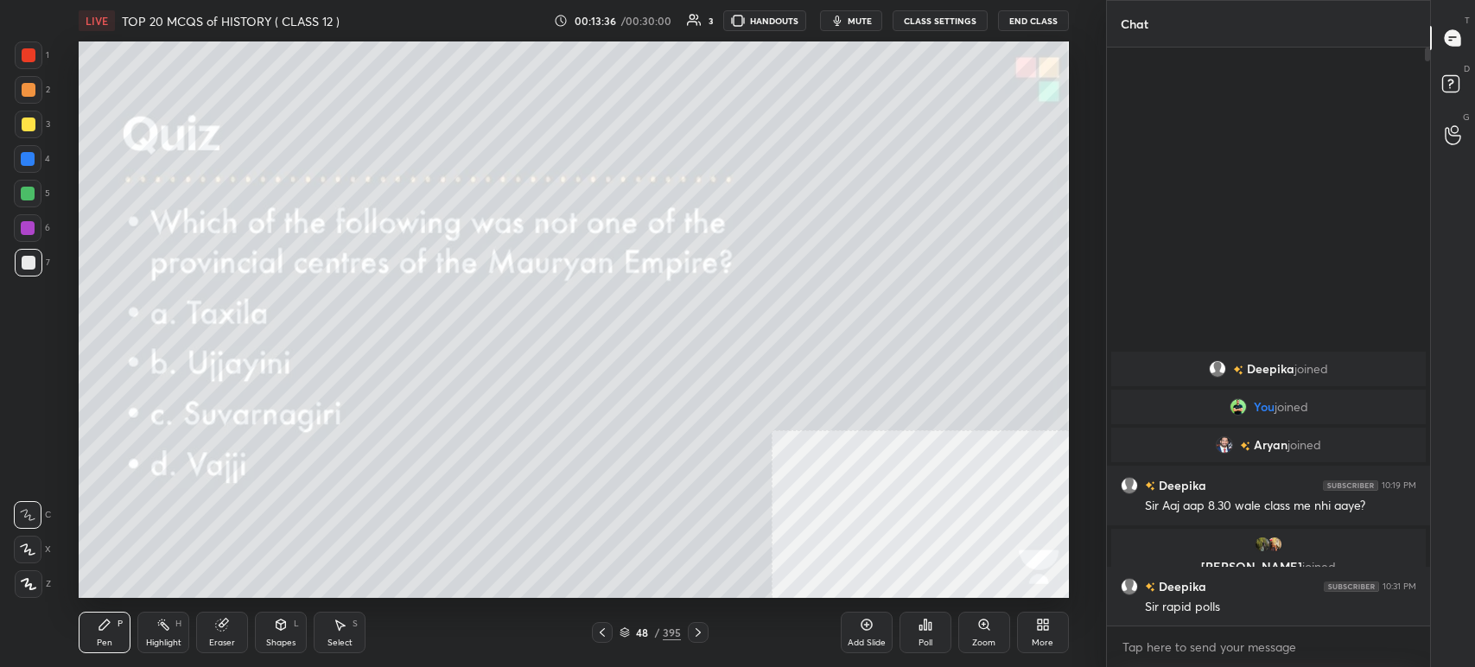
click at [701, 638] on icon at bounding box center [698, 633] width 14 height 14
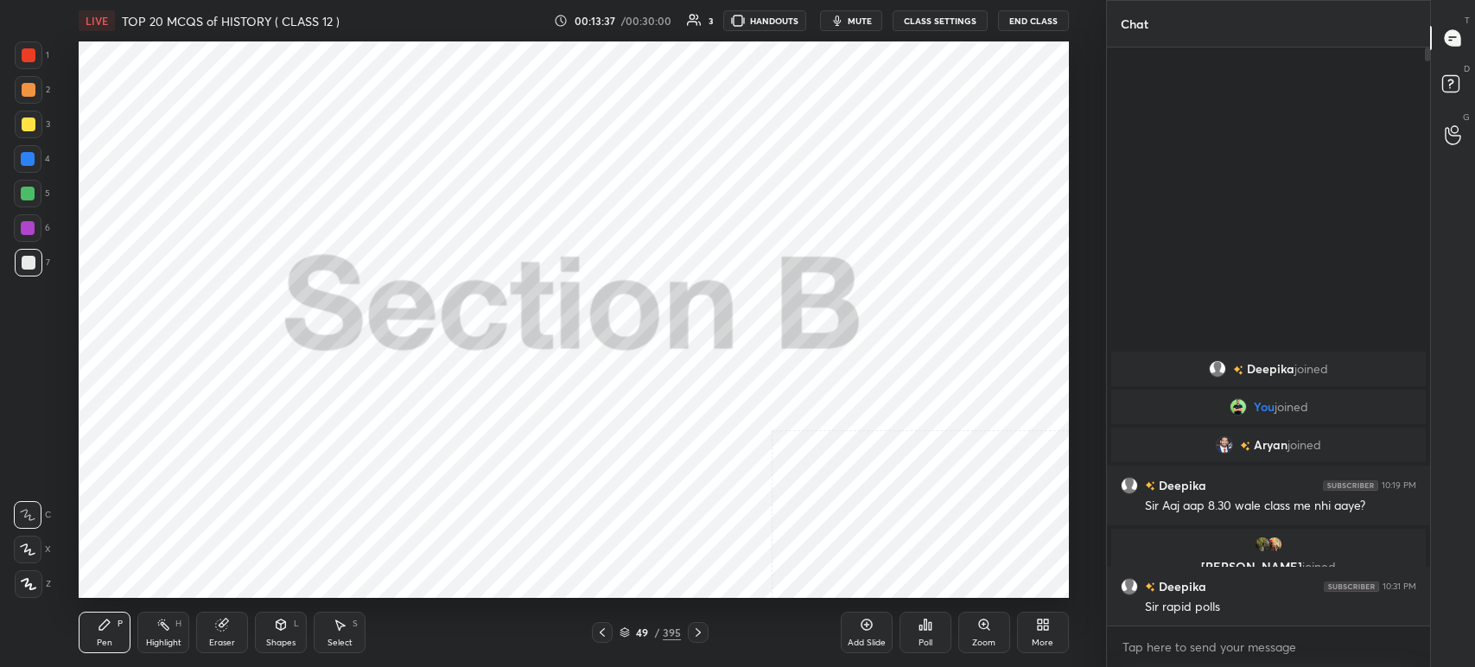
click at [700, 629] on icon at bounding box center [698, 633] width 14 height 14
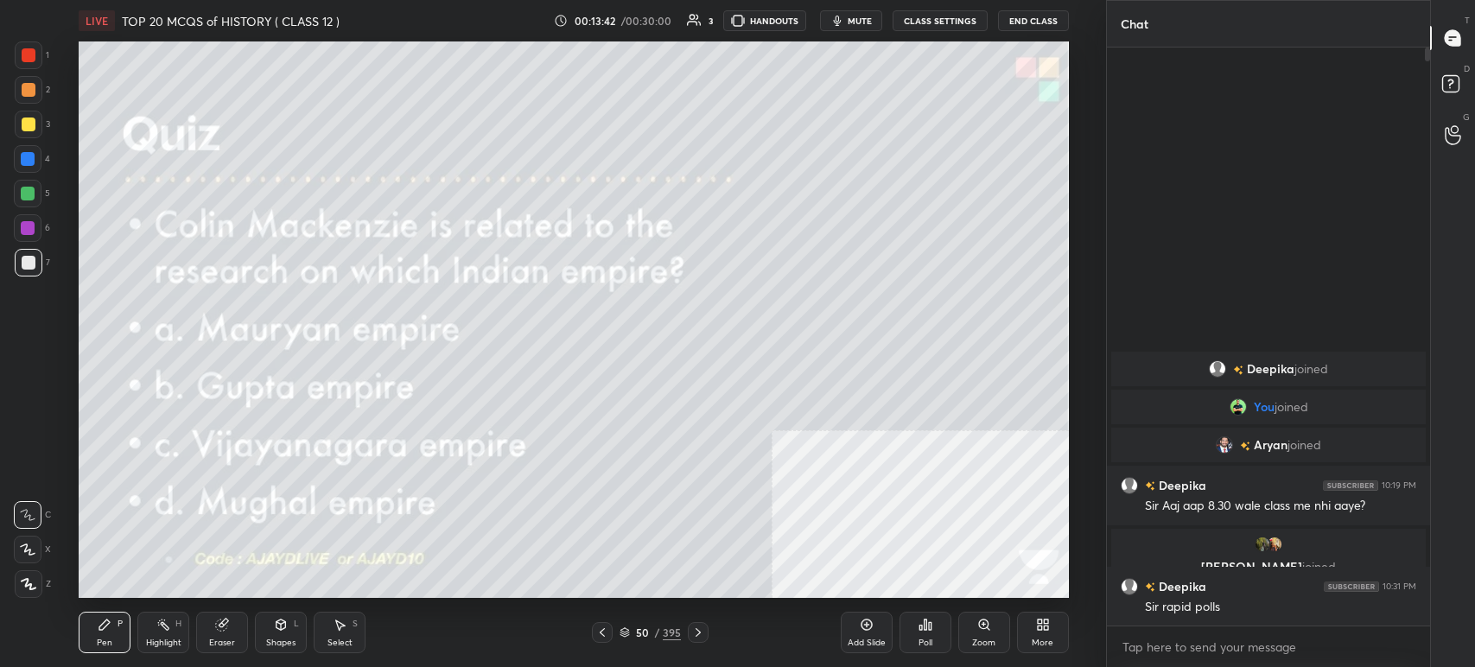
click at [857, 22] on span "mute" at bounding box center [860, 21] width 24 height 12
click at [946, 623] on div "Poll" at bounding box center [926, 632] width 52 height 41
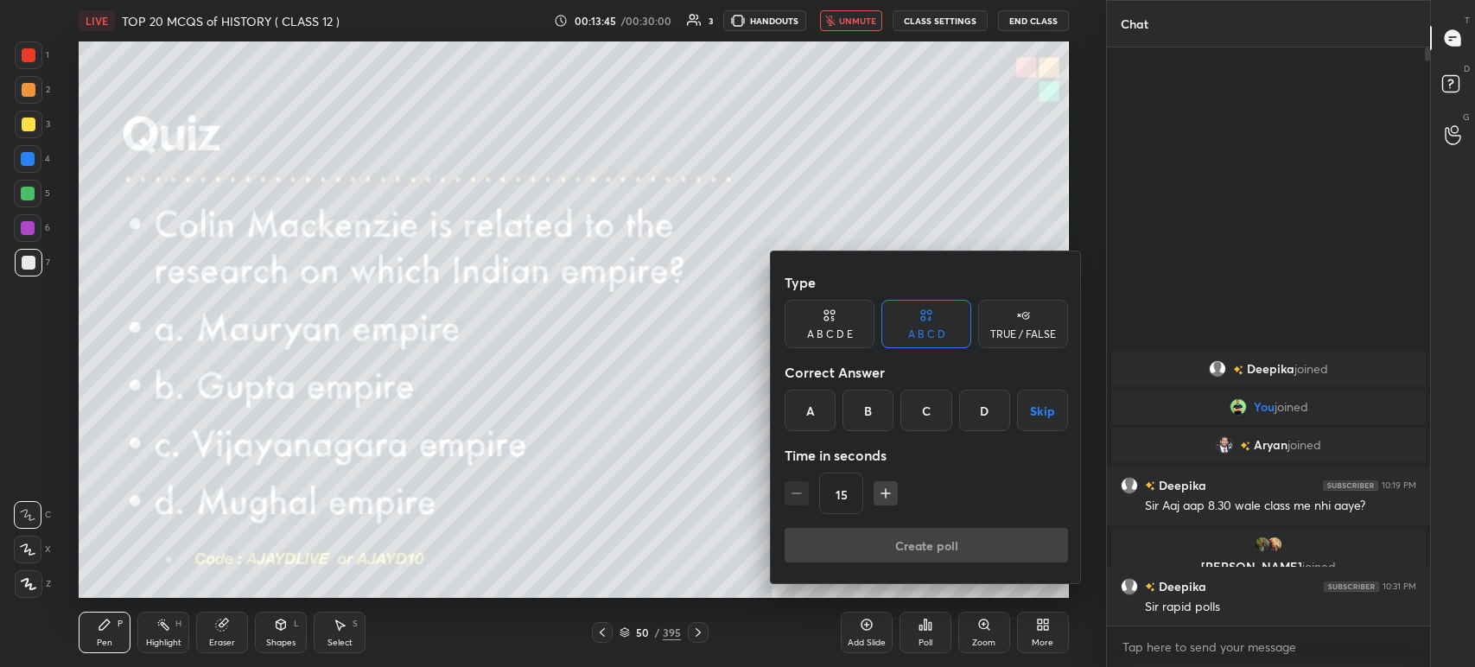
drag, startPoint x: 929, startPoint y: 414, endPoint x: 932, endPoint y: 424, distance: 9.9
click at [933, 417] on div "C" at bounding box center [926, 410] width 51 height 41
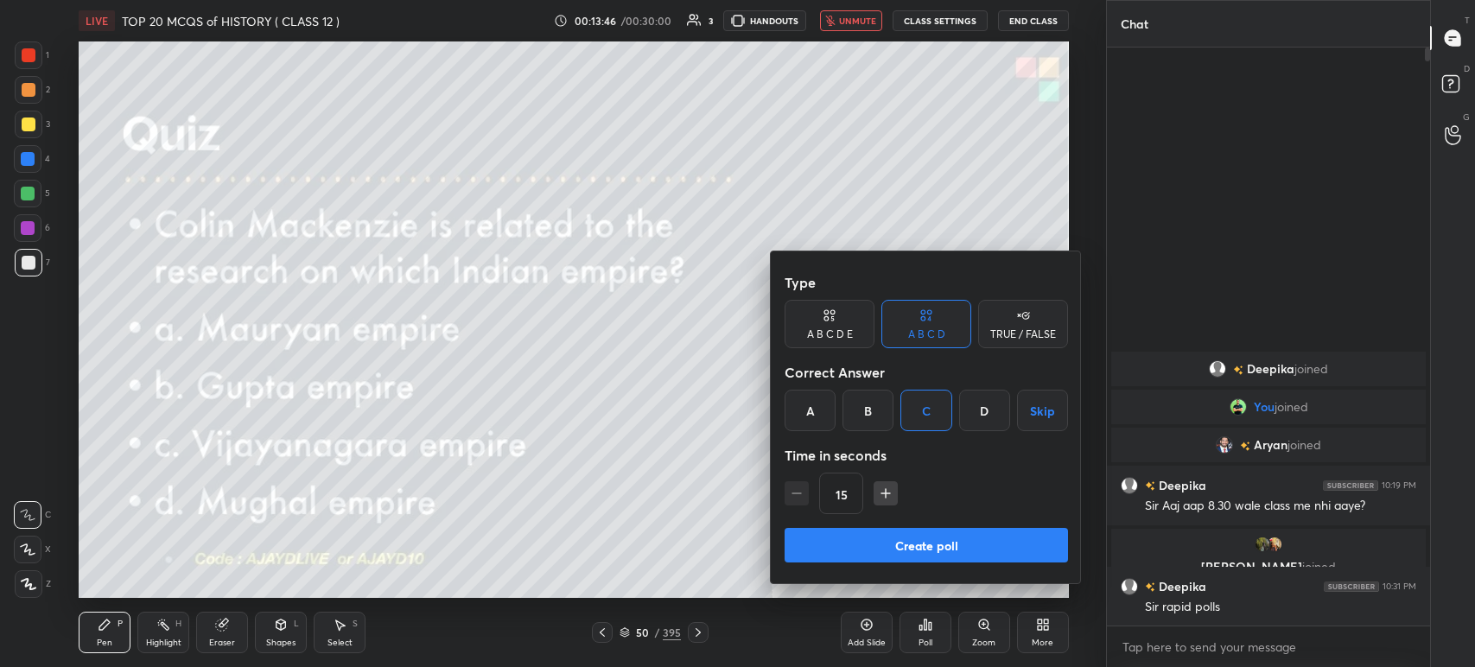
click at [882, 418] on div "B" at bounding box center [868, 410] width 51 height 41
drag, startPoint x: 924, startPoint y: 410, endPoint x: 920, endPoint y: 430, distance: 20.3
click at [923, 413] on div "C" at bounding box center [926, 410] width 51 height 41
click at [913, 543] on button "Create poll" at bounding box center [927, 545] width 284 height 35
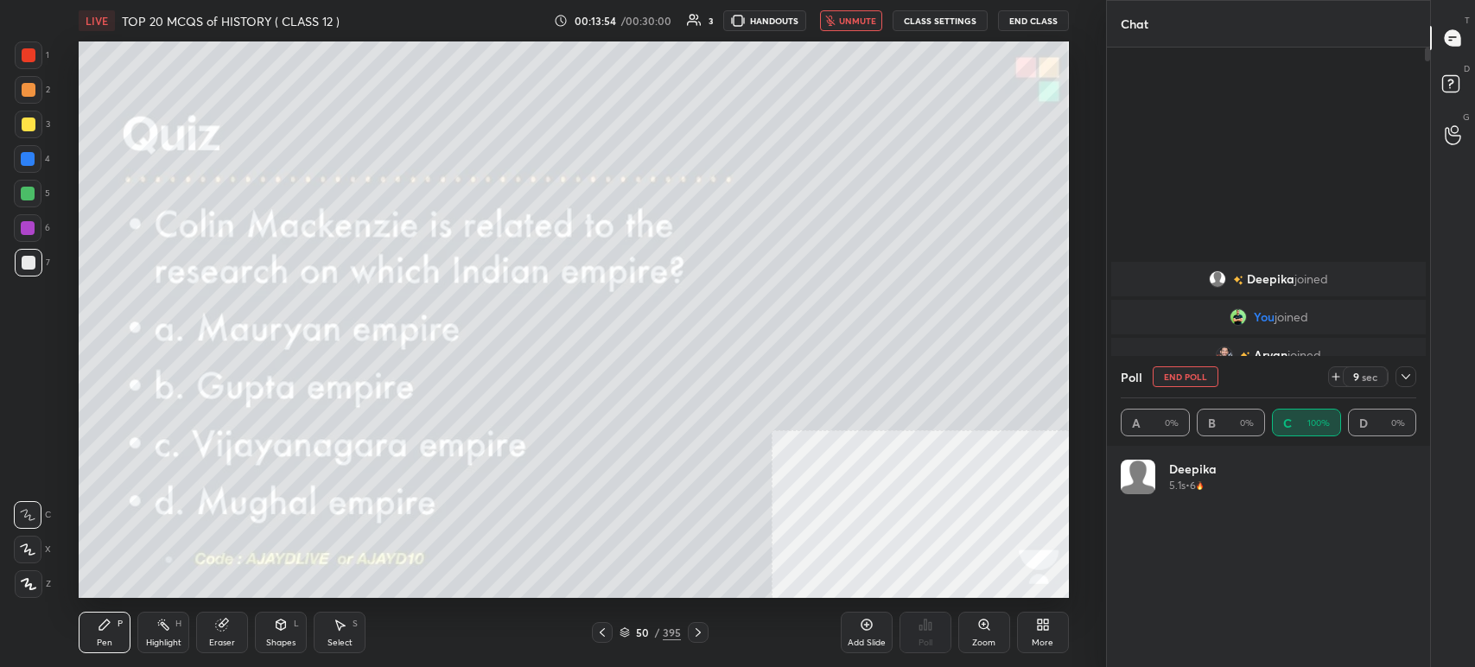
scroll to position [202, 290]
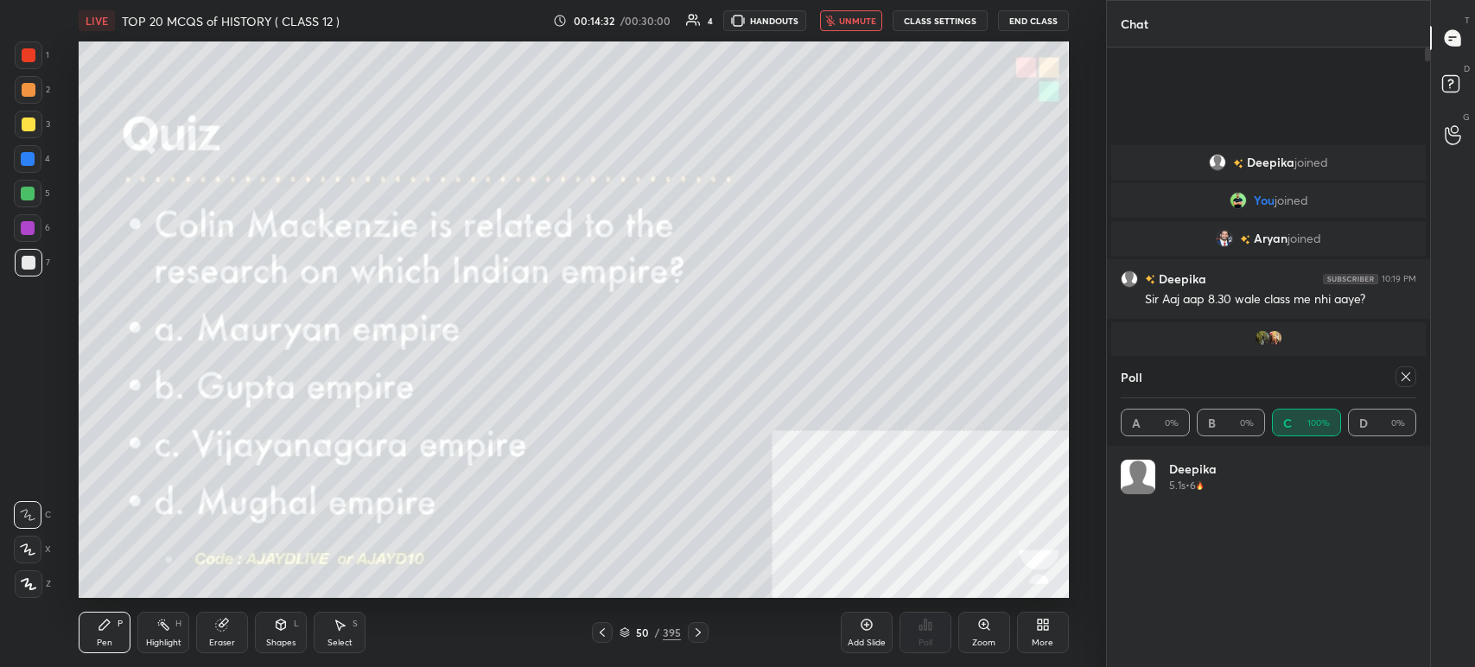
click at [1405, 385] on div at bounding box center [1406, 376] width 21 height 21
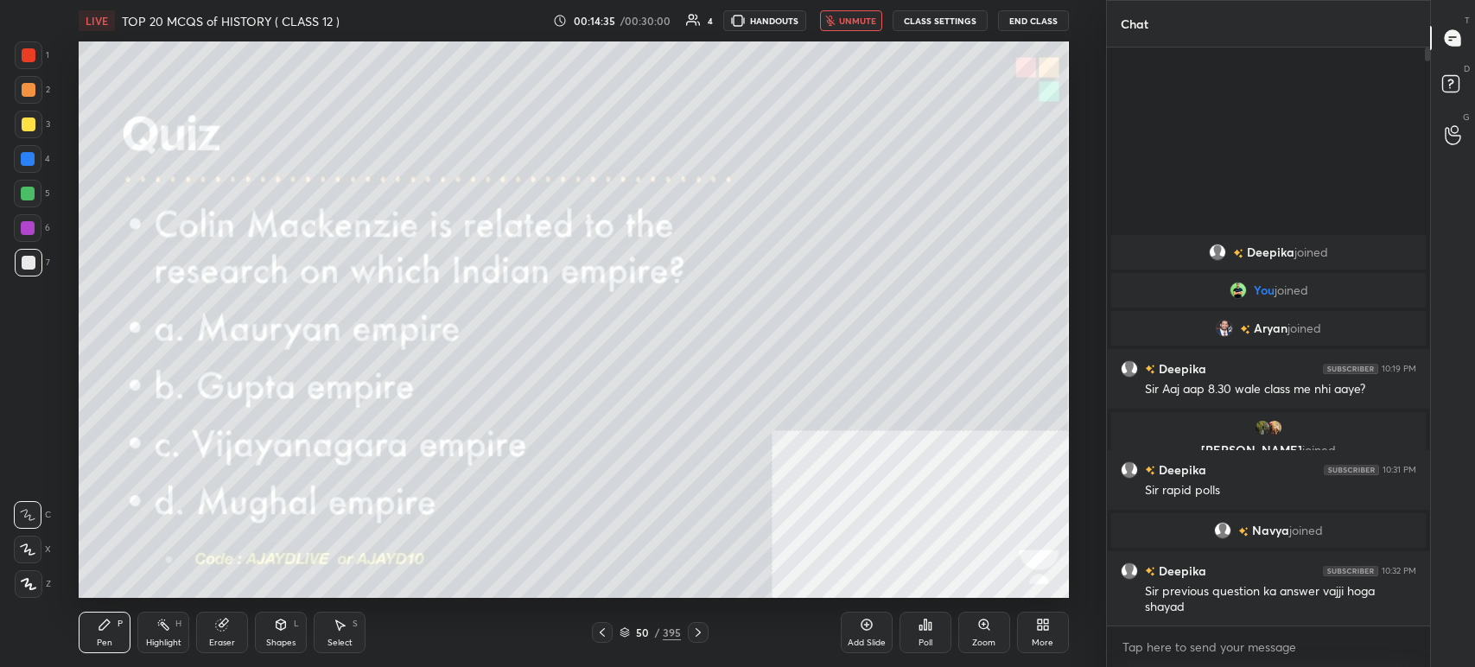
click at [691, 630] on div at bounding box center [698, 632] width 21 height 21
click at [850, 21] on button "unmute" at bounding box center [851, 20] width 62 height 21
click at [695, 629] on icon at bounding box center [698, 633] width 14 height 14
click at [700, 634] on icon at bounding box center [698, 633] width 14 height 14
click at [698, 635] on icon at bounding box center [698, 633] width 14 height 14
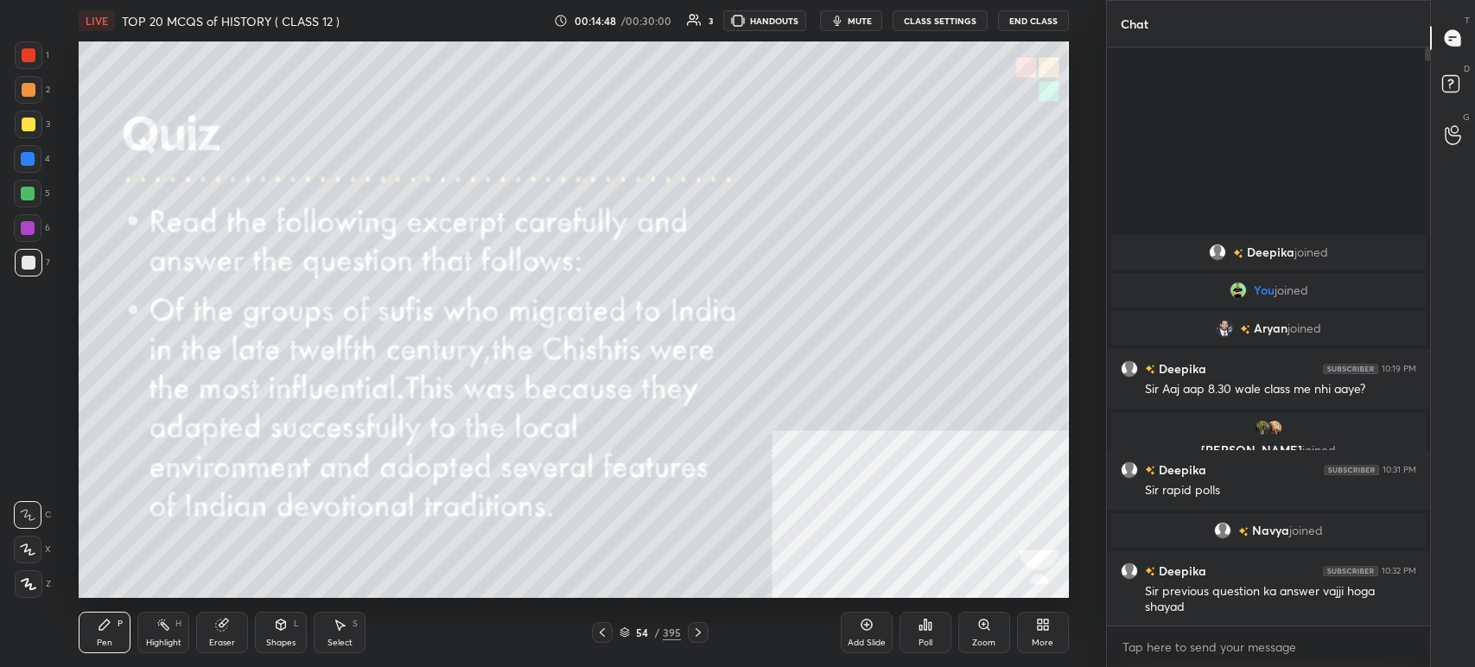
click at [629, 630] on icon at bounding box center [625, 633] width 10 height 10
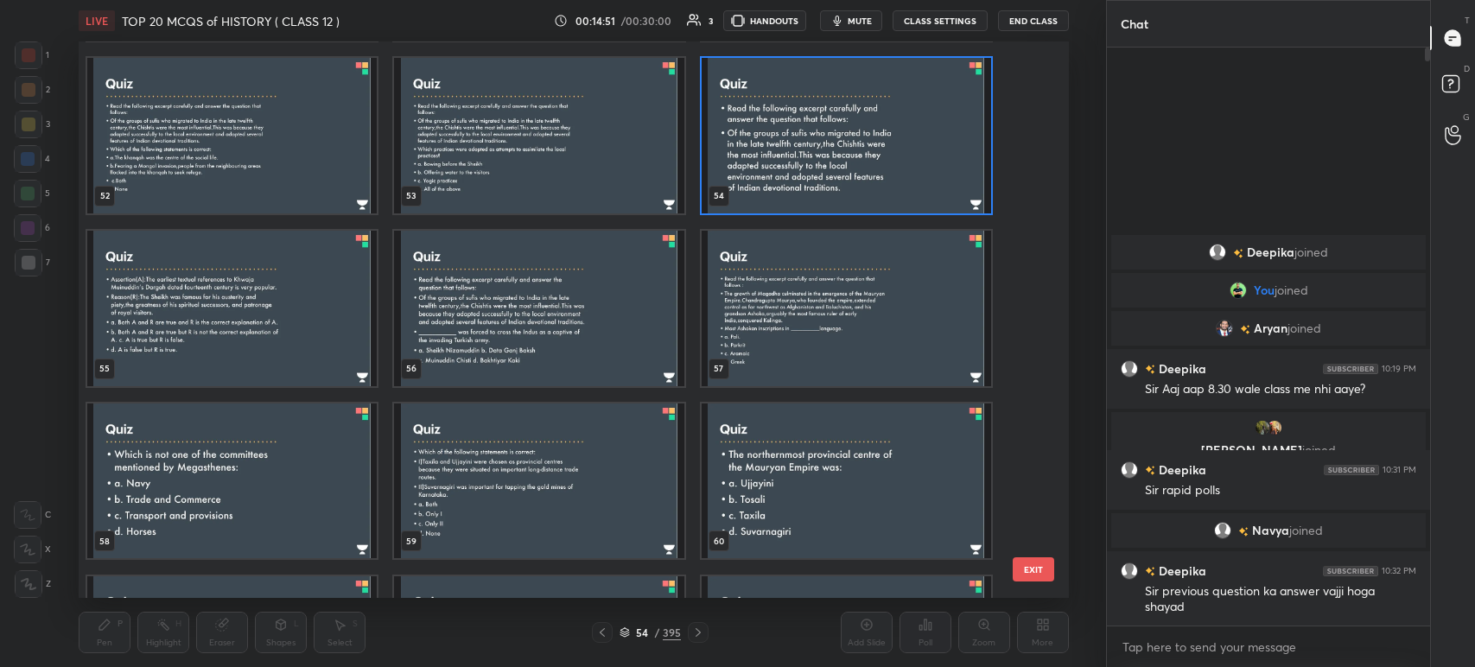
scroll to position [2966, 0]
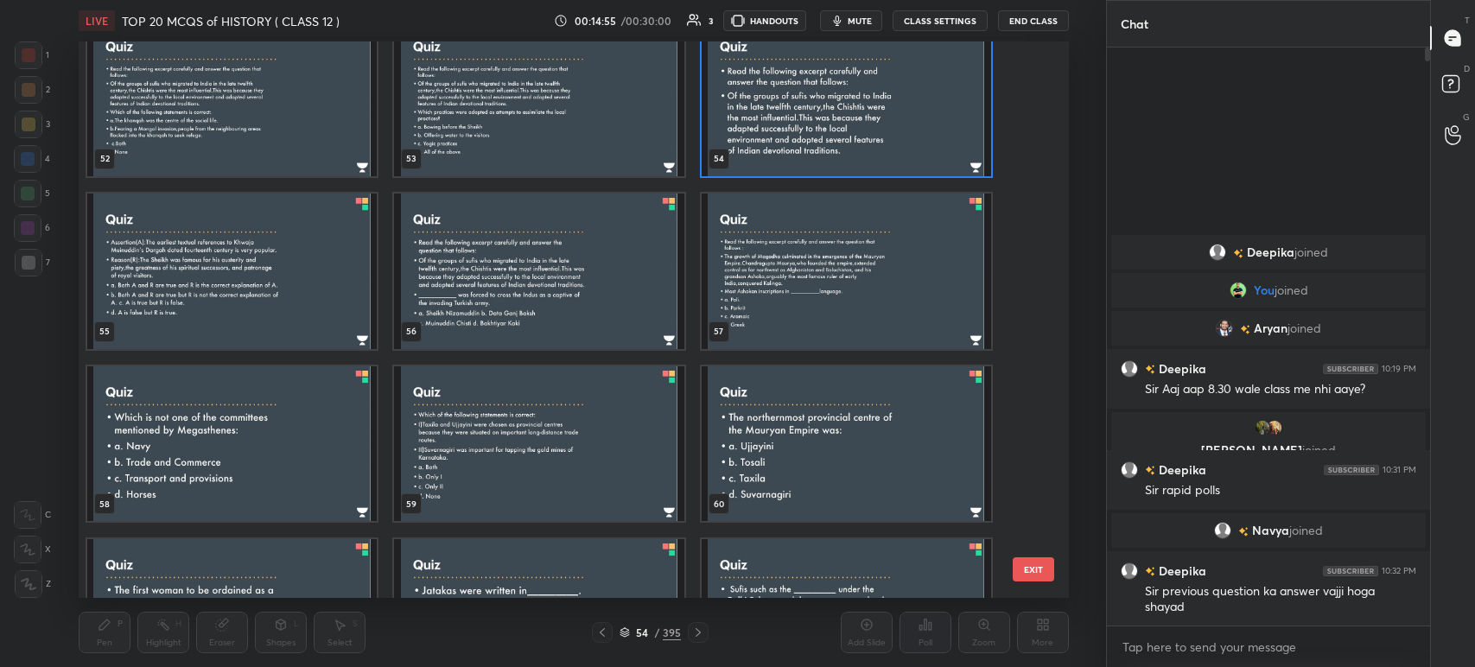
click at [276, 474] on img "grid" at bounding box center [232, 444] width 290 height 156
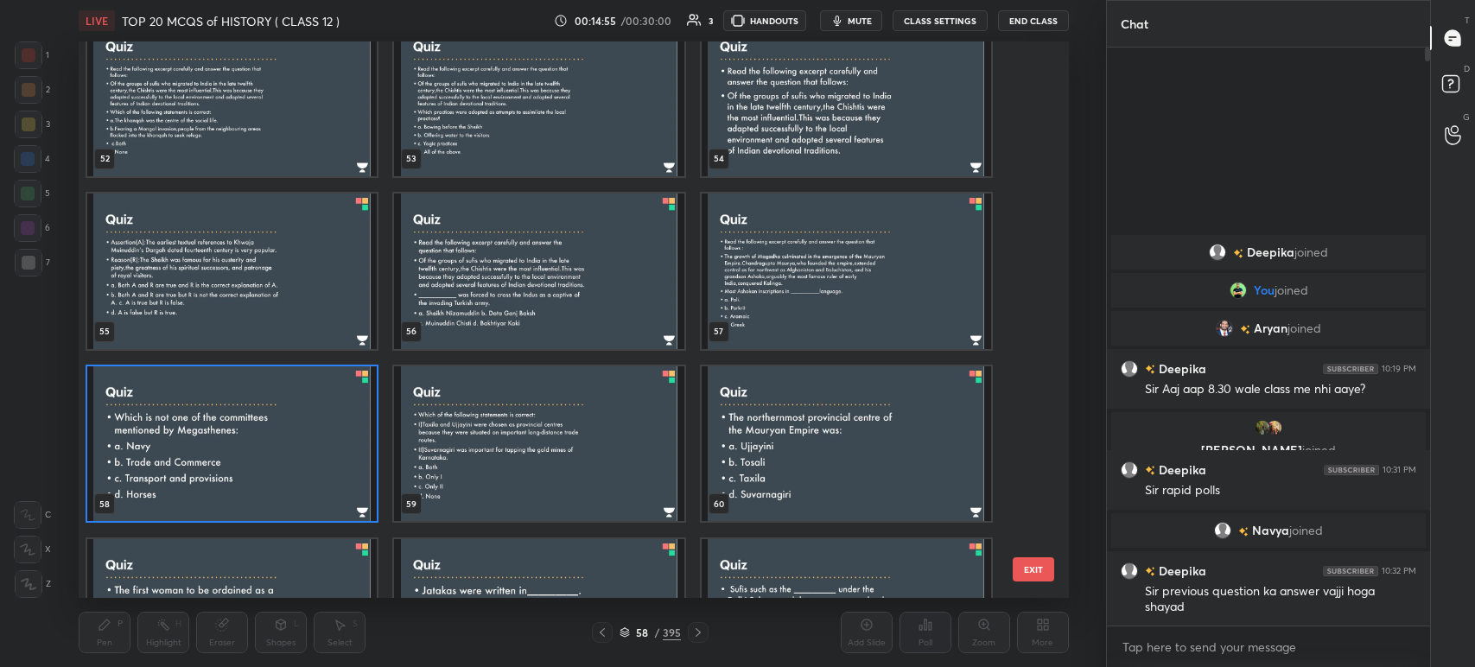
click at [276, 474] on img "grid" at bounding box center [232, 444] width 290 height 156
click at [276, 475] on img "grid" at bounding box center [232, 444] width 290 height 156
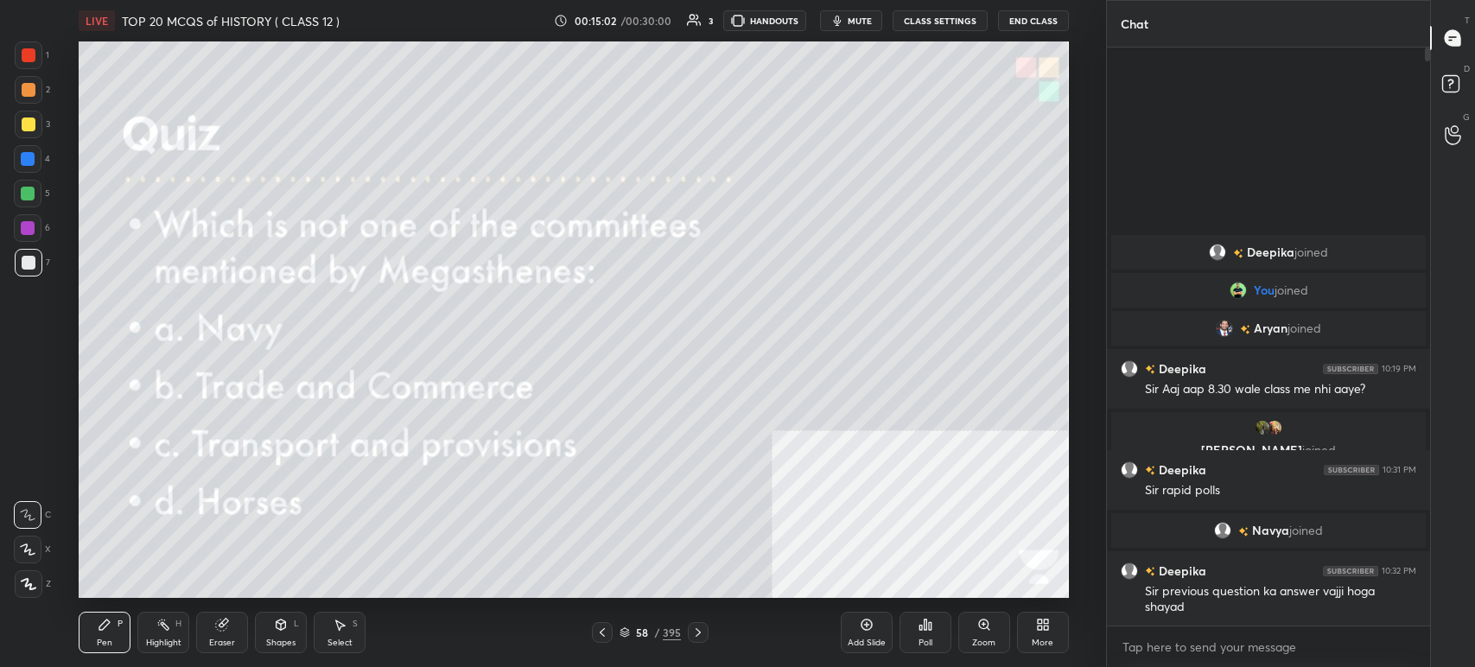
click at [857, 27] on button "mute" at bounding box center [851, 20] width 62 height 21
click at [940, 642] on div "Poll" at bounding box center [926, 632] width 52 height 41
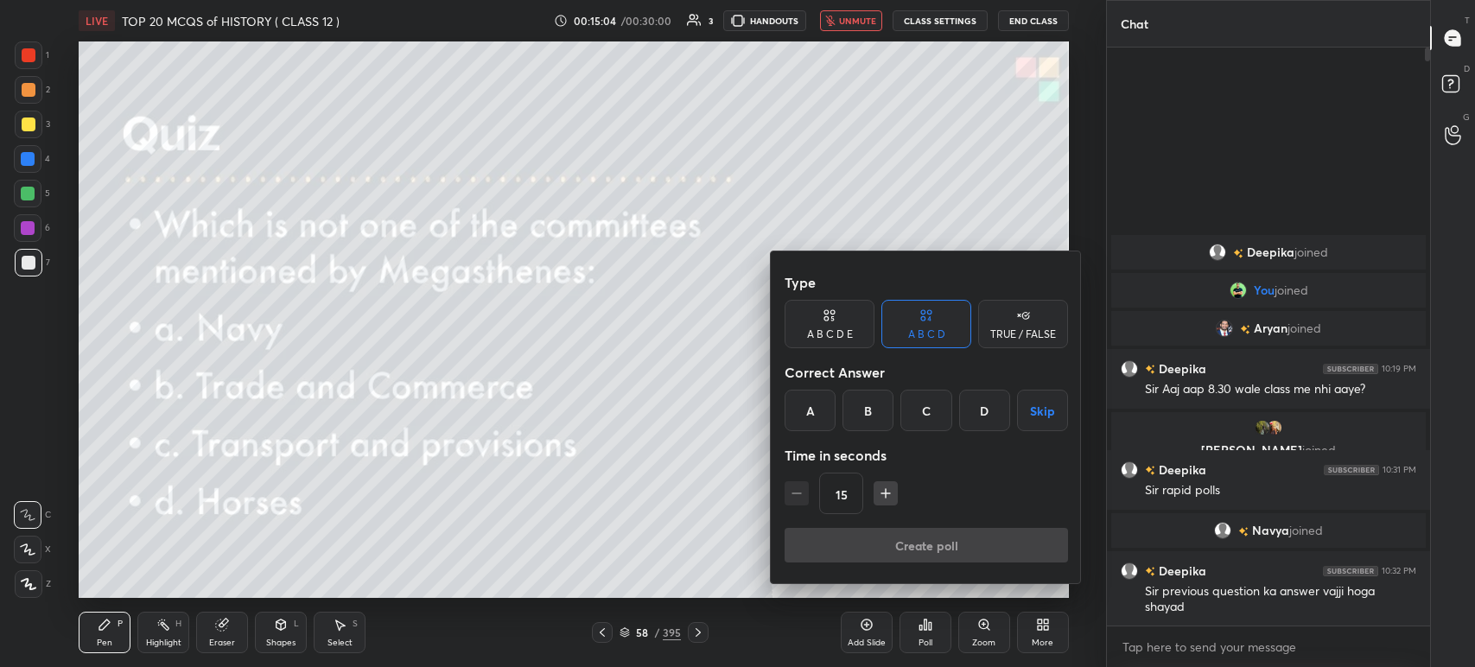
click at [867, 407] on div "B" at bounding box center [868, 410] width 51 height 41
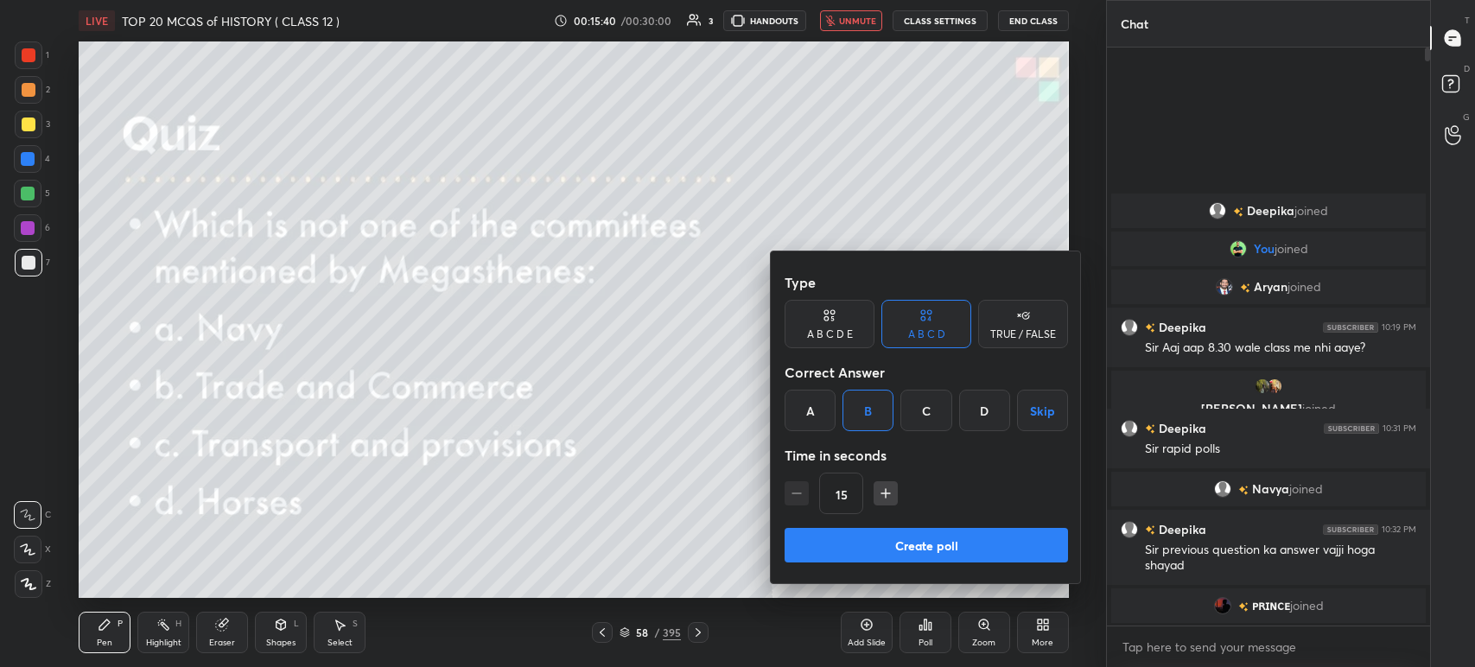
click at [942, 541] on button "Create poll" at bounding box center [927, 545] width 284 height 35
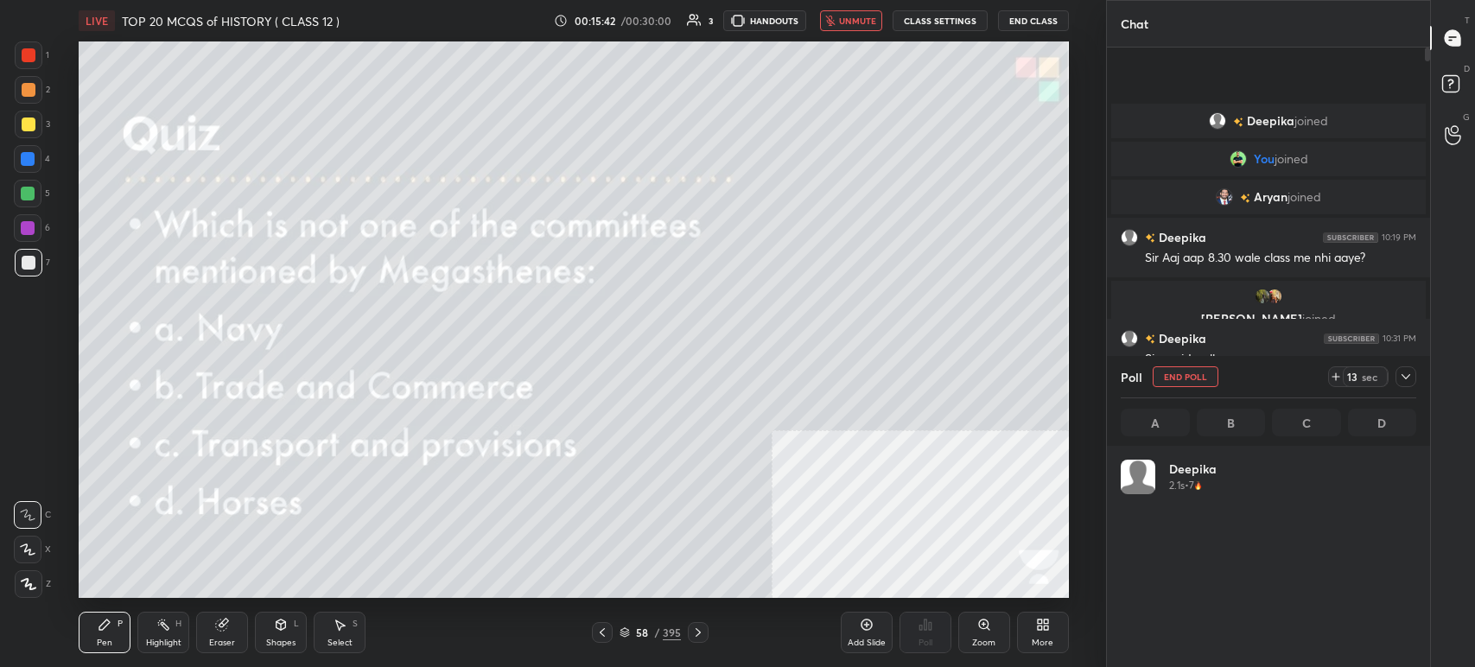
scroll to position [202, 290]
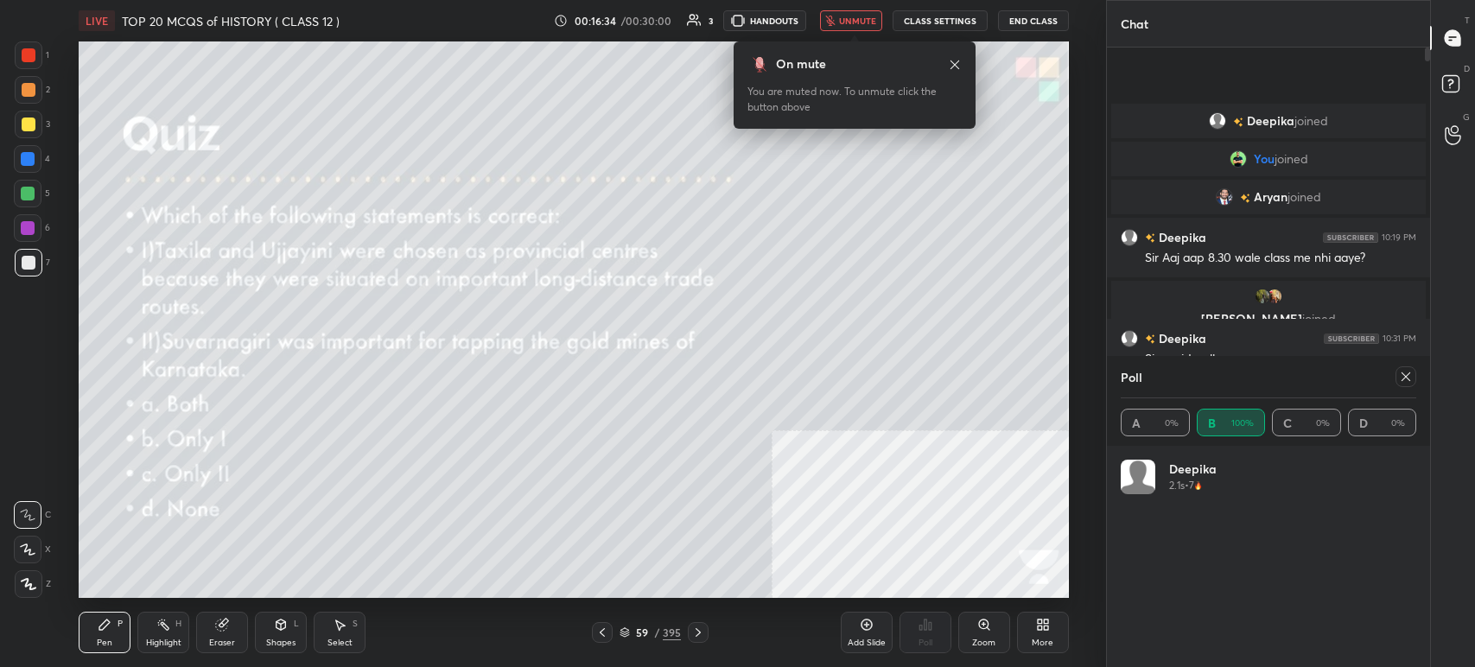
click at [846, 17] on span "unmute" at bounding box center [857, 21] width 37 height 12
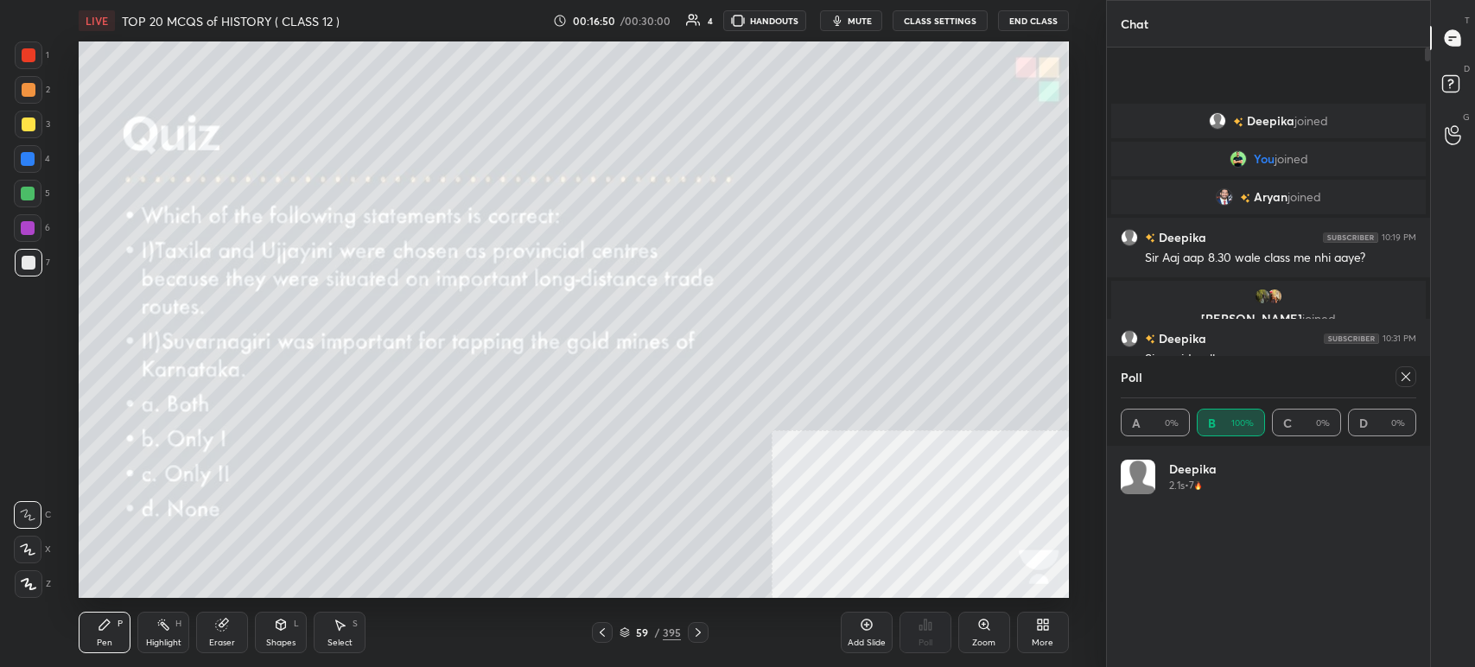
click at [1399, 374] on icon at bounding box center [1406, 377] width 14 height 14
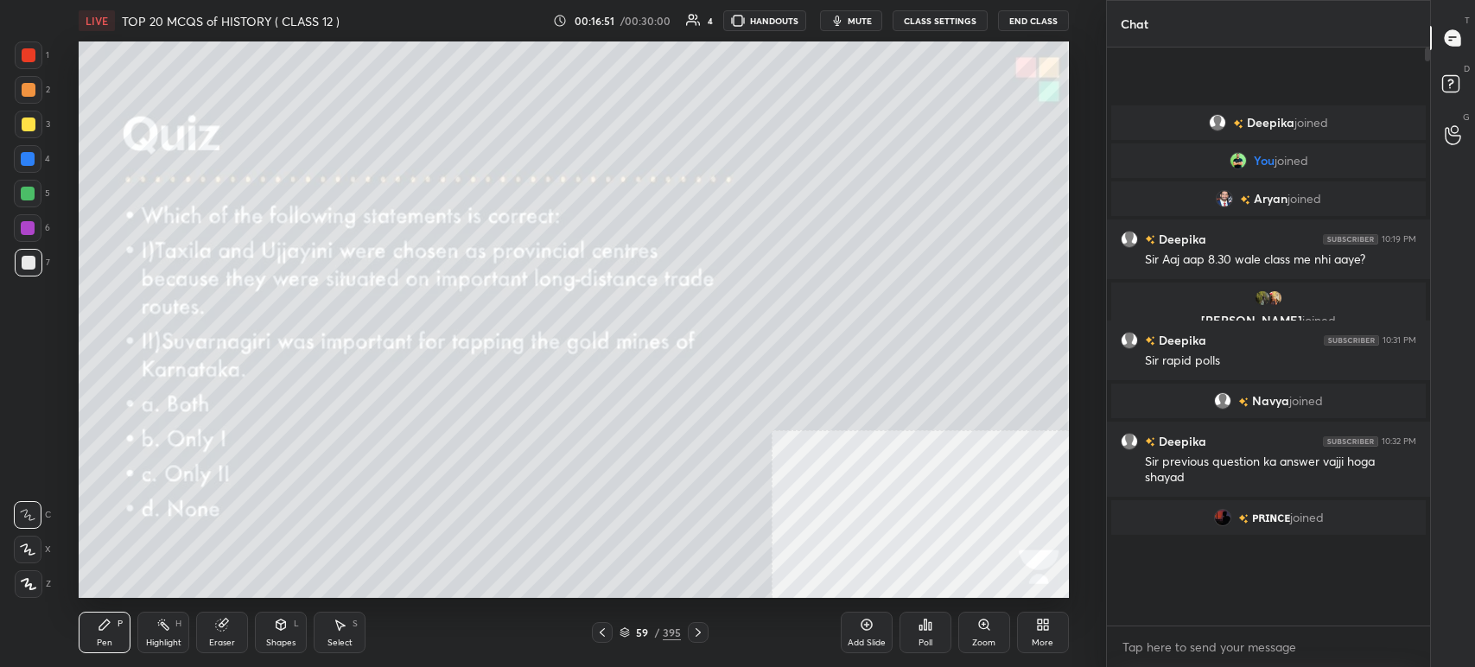
scroll to position [425, 318]
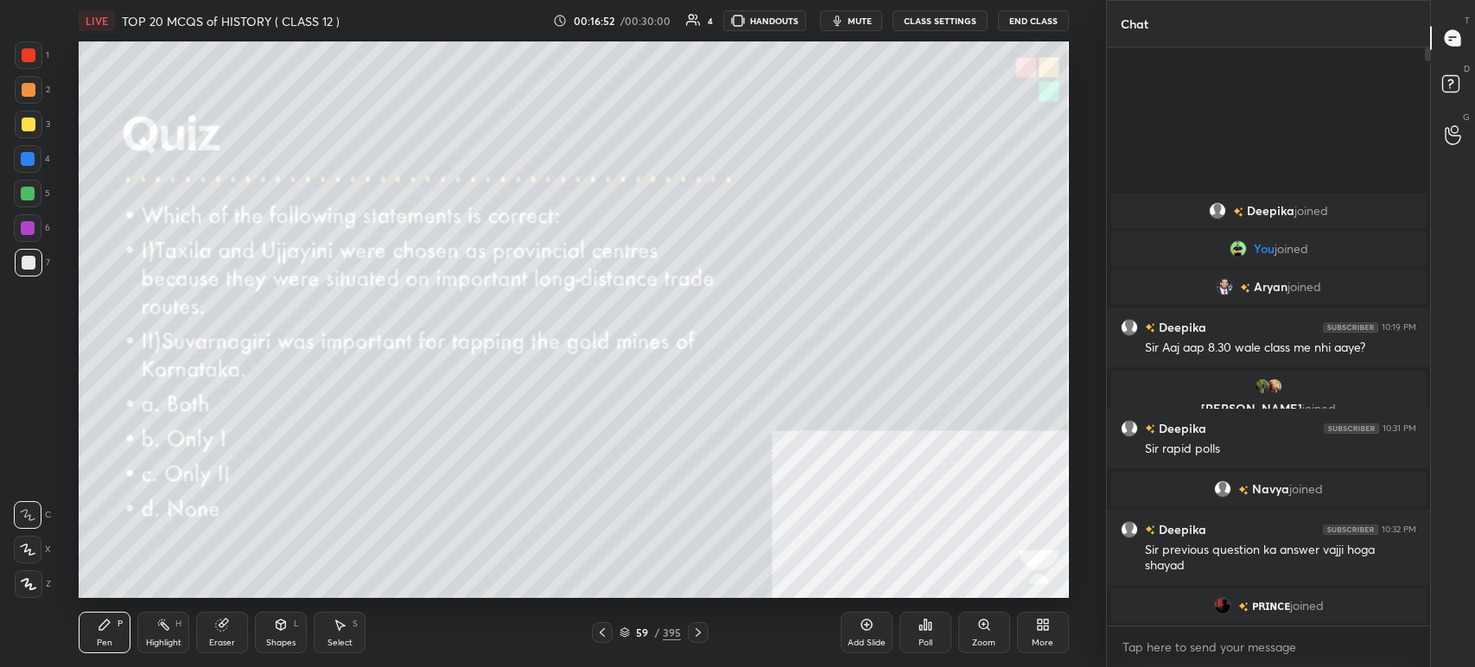
click at [920, 639] on div "Poll" at bounding box center [926, 643] width 14 height 9
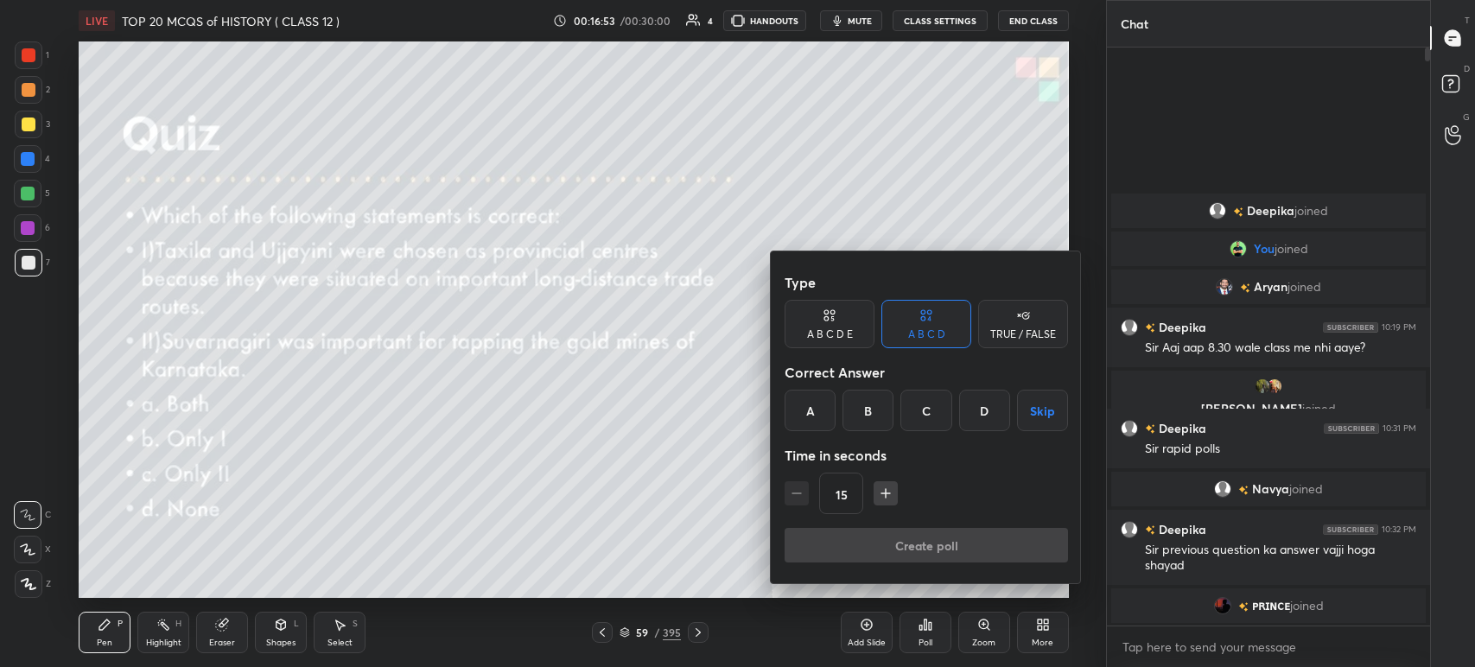
drag, startPoint x: 806, startPoint y: 403, endPoint x: 868, endPoint y: 488, distance: 105.8
click at [810, 407] on div "A" at bounding box center [810, 410] width 51 height 41
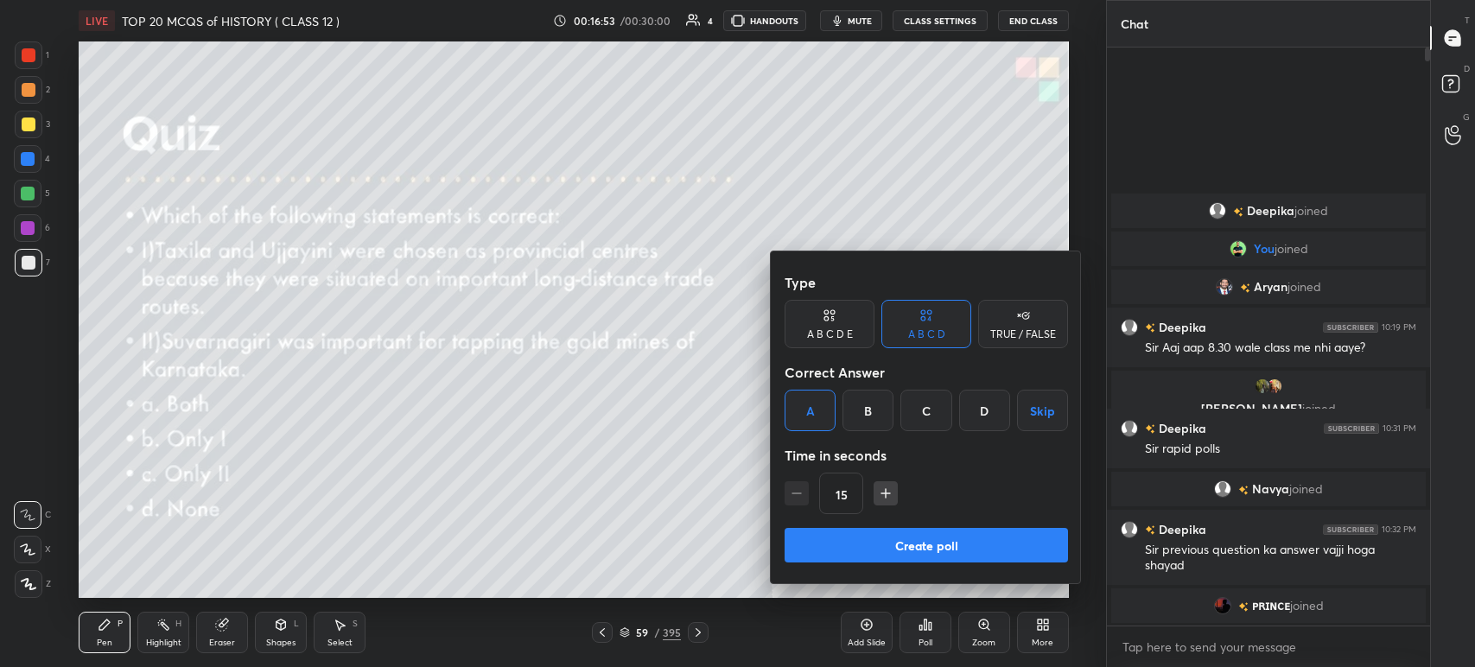
click at [897, 551] on button "Create poll" at bounding box center [927, 545] width 284 height 35
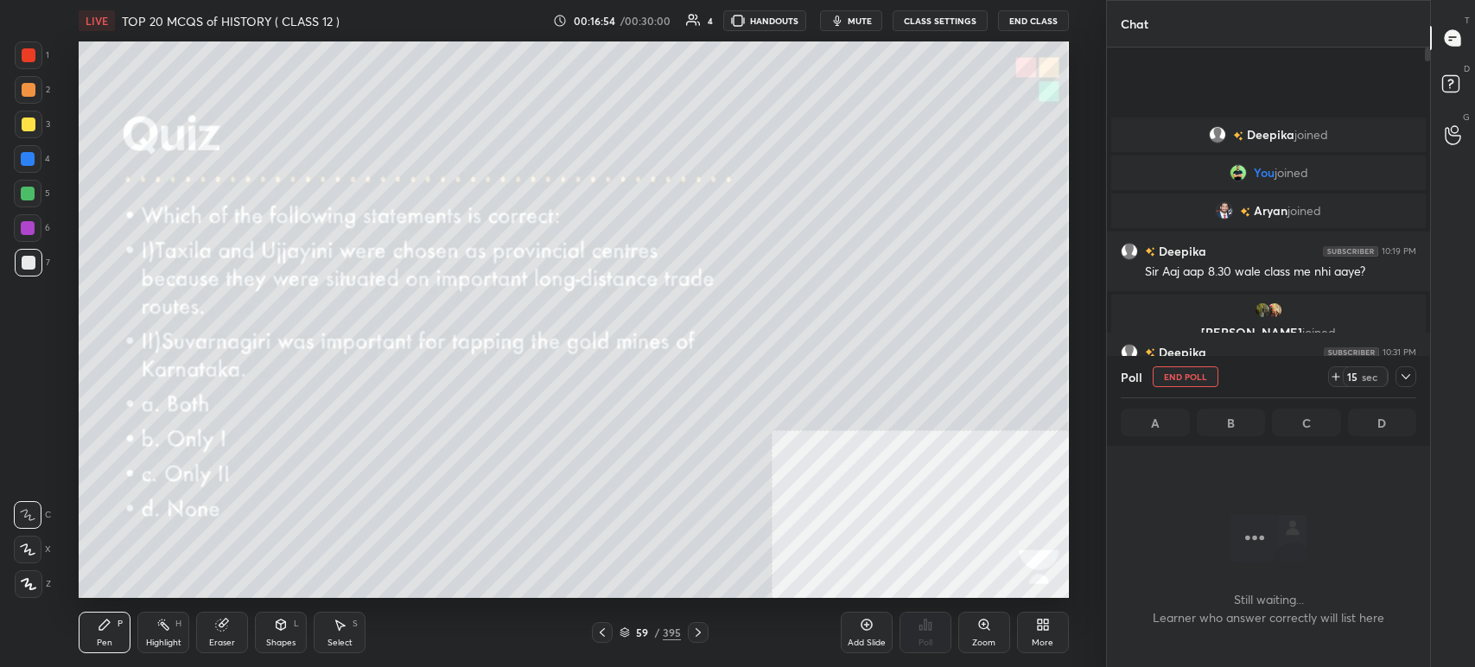
scroll to position [6, 5]
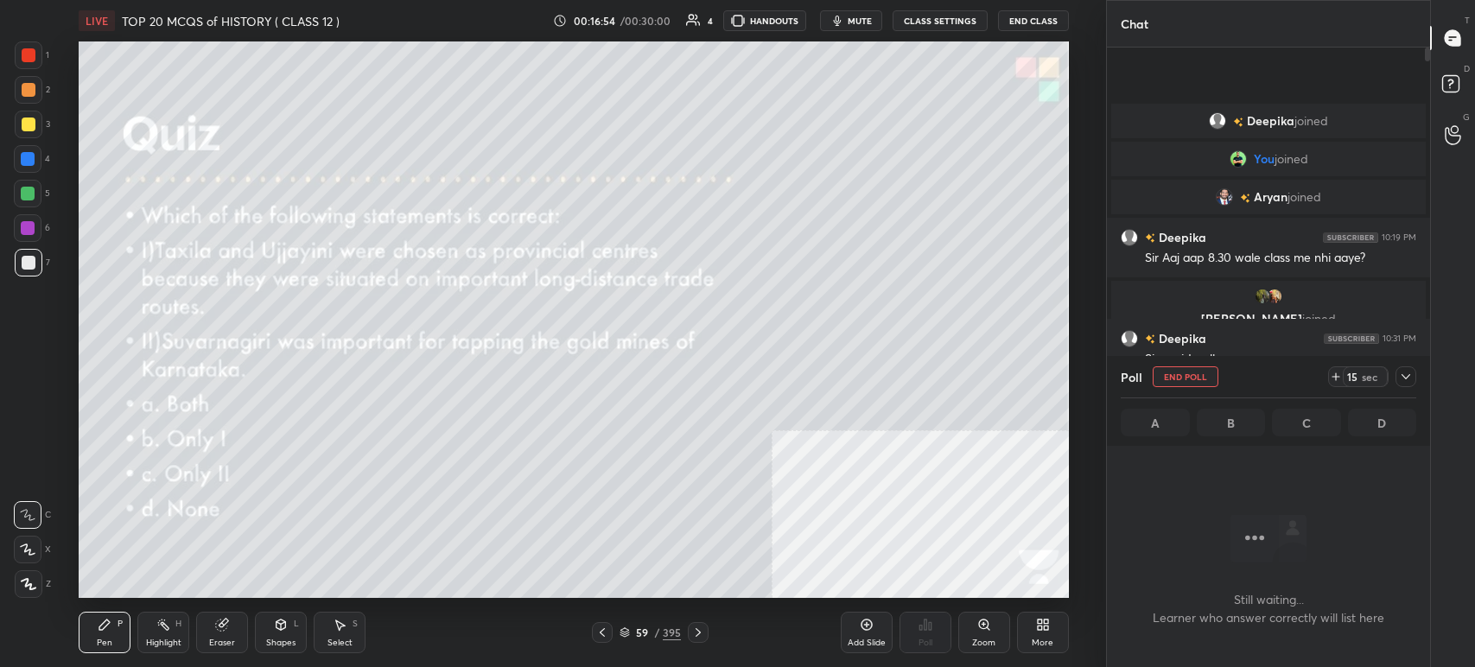
click at [848, 19] on button "mute" at bounding box center [851, 20] width 62 height 21
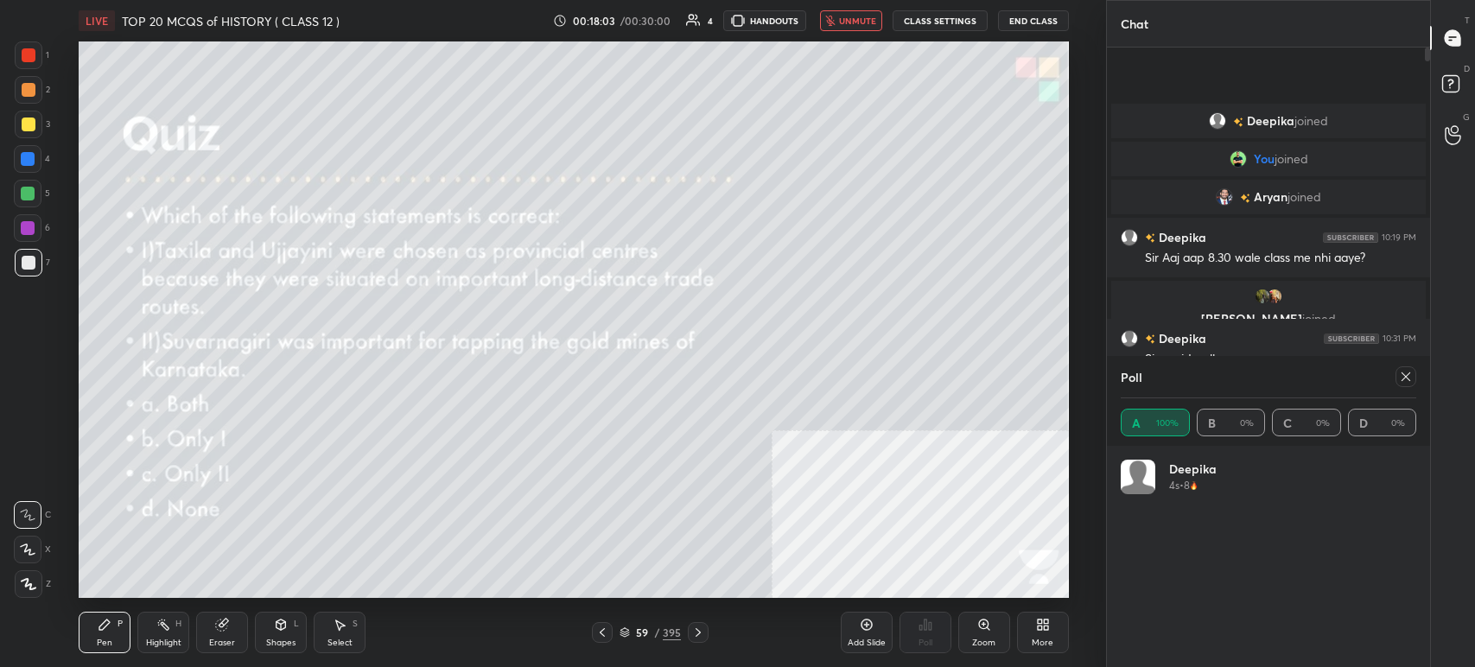
click at [864, 15] on span "unmute" at bounding box center [857, 21] width 37 height 12
drag, startPoint x: 854, startPoint y: 18, endPoint x: 845, endPoint y: 22, distance: 9.3
click at [854, 21] on span "mute" at bounding box center [860, 21] width 24 height 12
click at [1010, 22] on button "End Class" at bounding box center [1033, 20] width 71 height 21
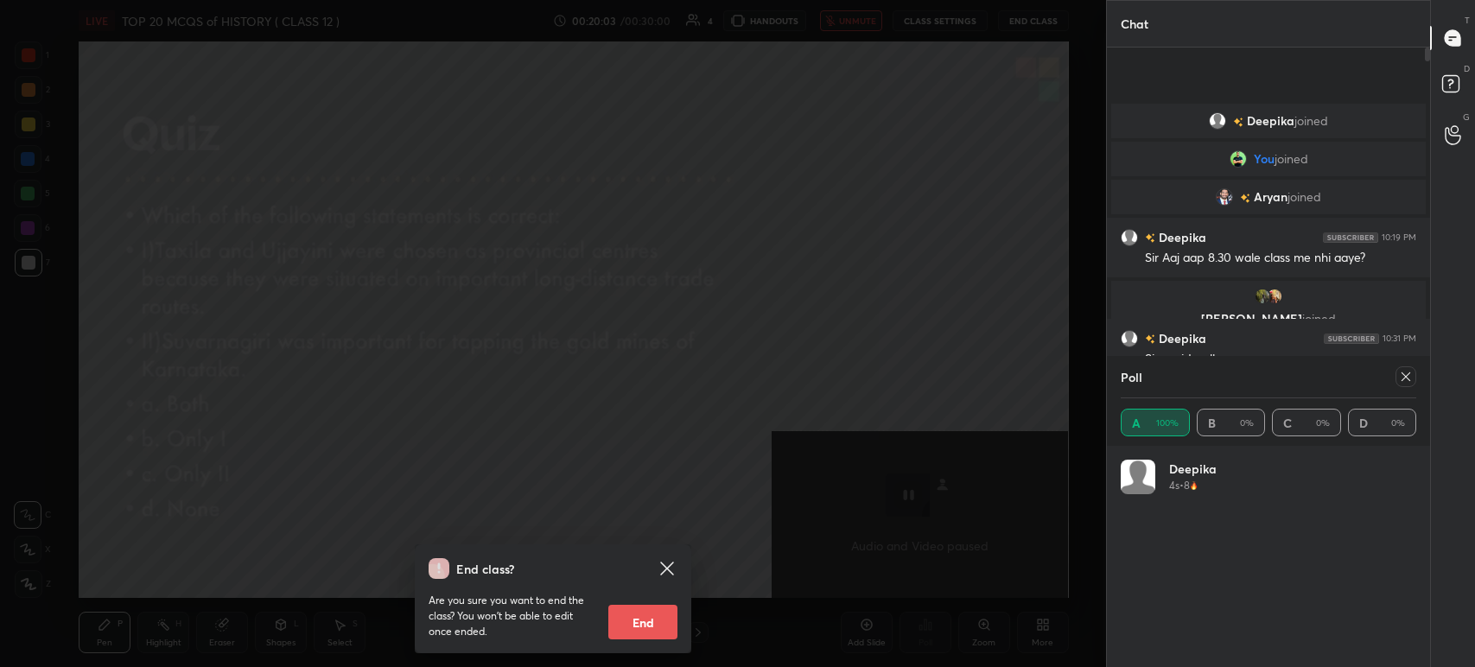
click at [639, 615] on button "End" at bounding box center [642, 622] width 69 height 35
type textarea "x"
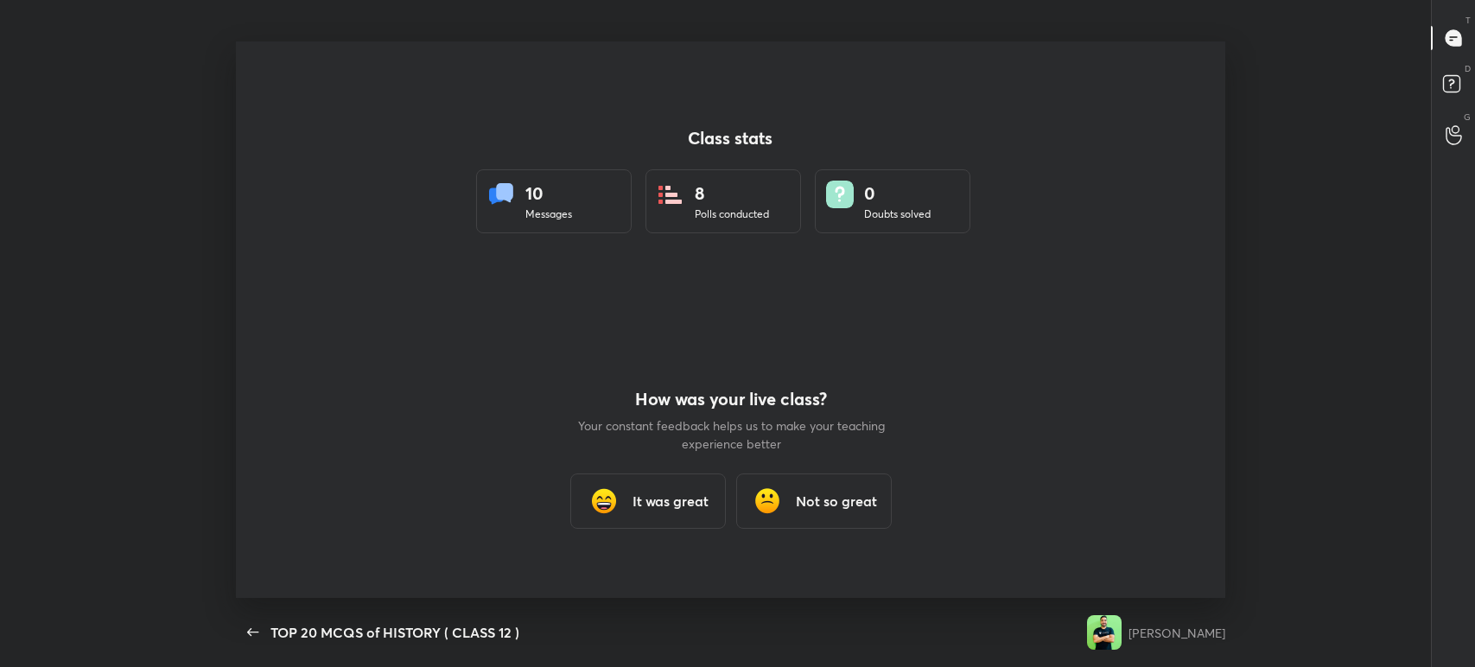
scroll to position [0, 0]
click at [666, 494] on h3 "It was great" at bounding box center [670, 501] width 76 height 21
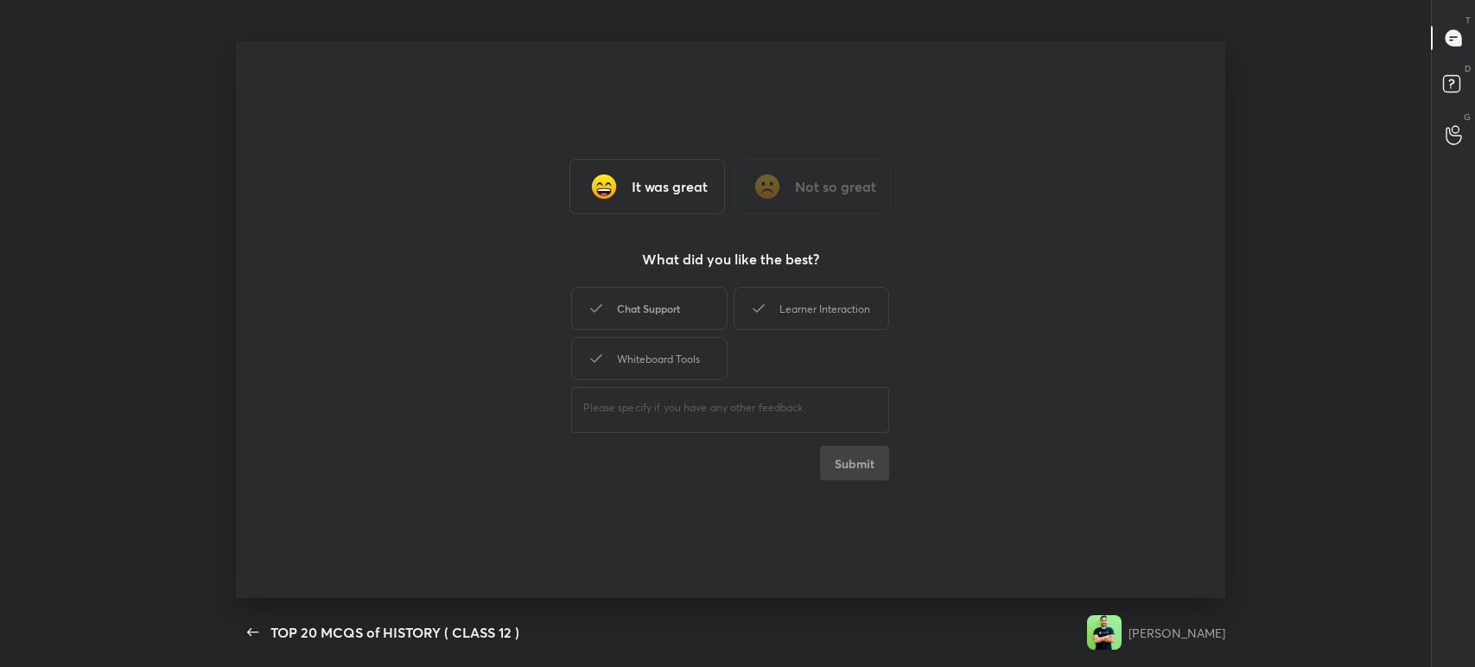
click at [640, 316] on div "Chat Support" at bounding box center [649, 308] width 156 height 43
drag, startPoint x: 719, startPoint y: 316, endPoint x: 714, endPoint y: 327, distance: 11.6
click at [715, 316] on div "Chat Support" at bounding box center [649, 308] width 156 height 43
click at [678, 309] on div "Chat Support" at bounding box center [649, 308] width 156 height 43
click at [756, 313] on icon at bounding box center [759, 308] width 21 height 21
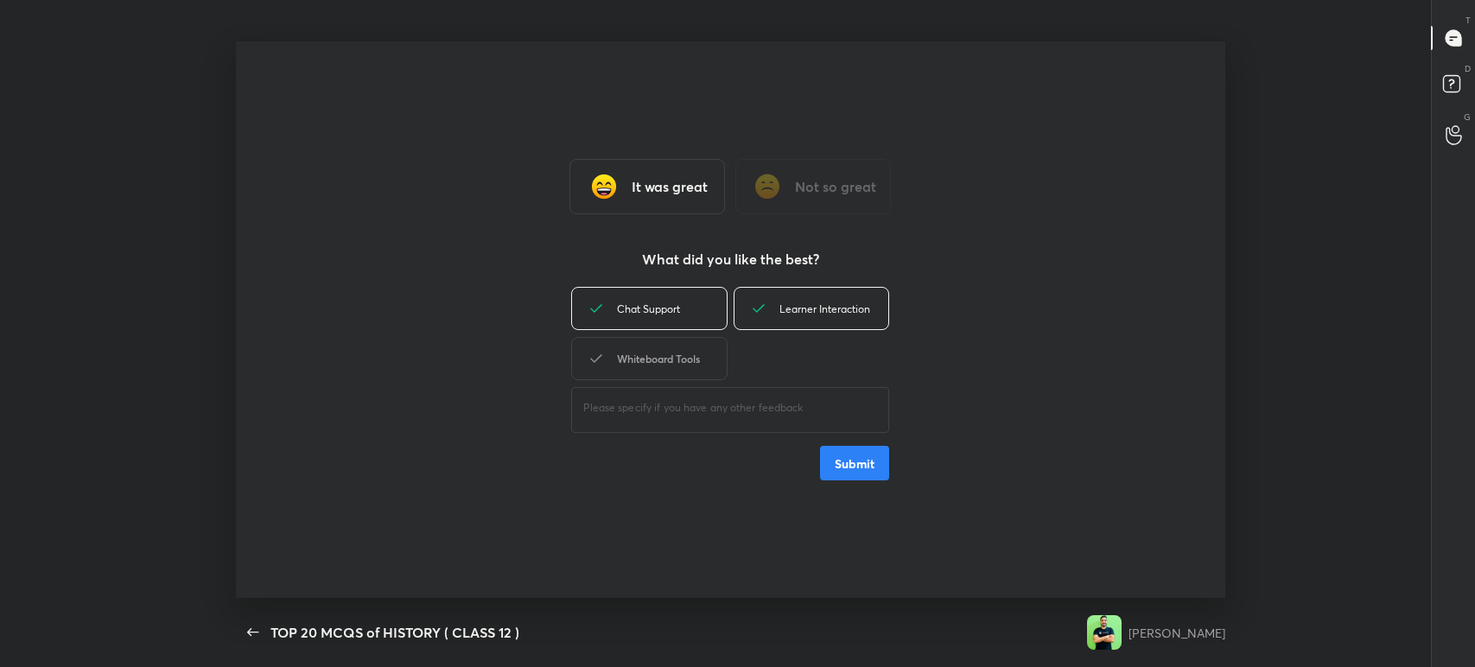
click at [675, 366] on div "Whiteboard Tools" at bounding box center [649, 358] width 156 height 43
click at [854, 464] on button "Submit" at bounding box center [854, 463] width 69 height 35
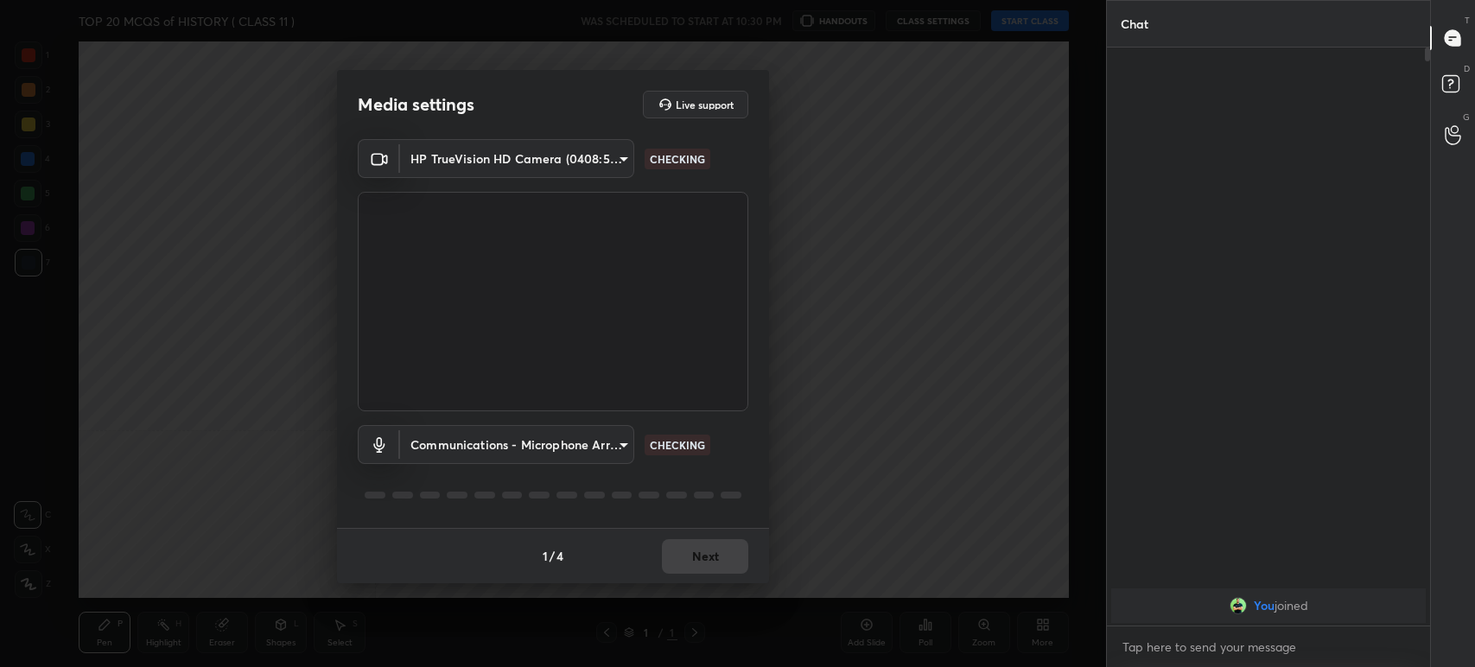
scroll to position [6, 5]
click at [717, 557] on button "Next" at bounding box center [705, 556] width 86 height 35
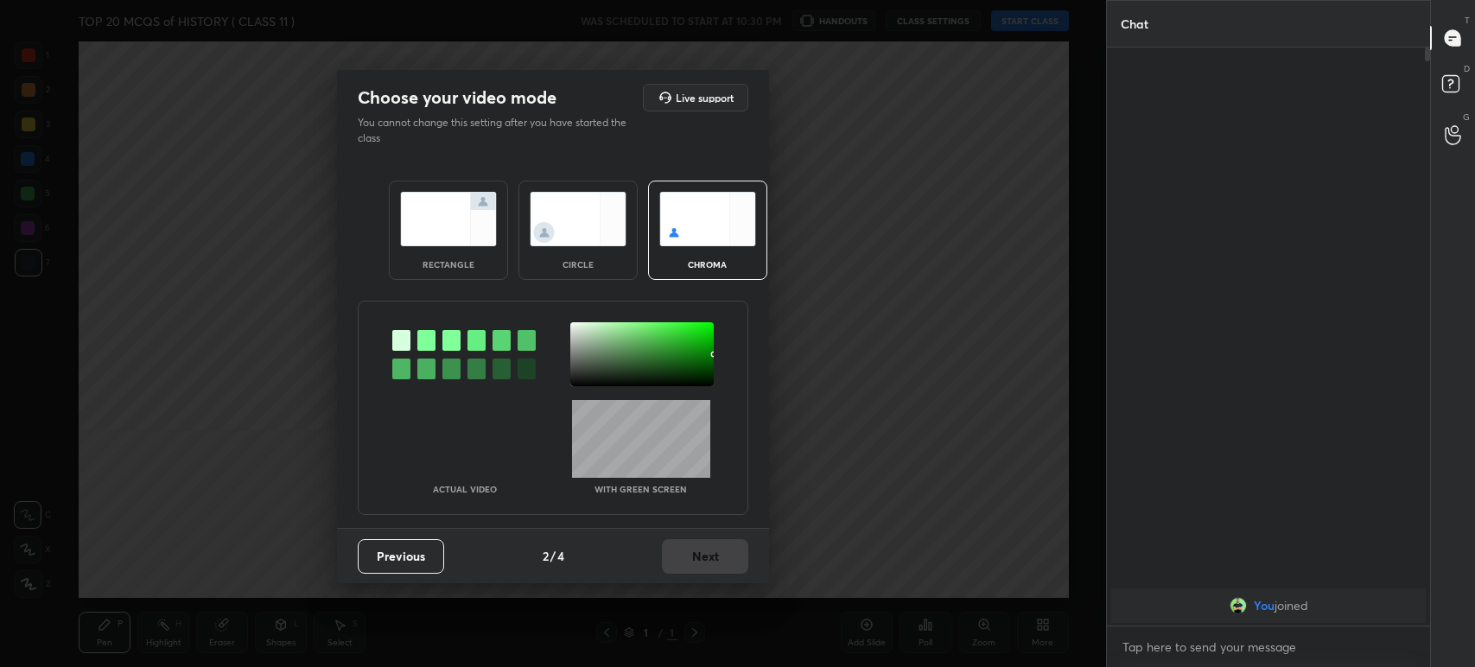
click at [429, 341] on div at bounding box center [426, 340] width 18 height 21
drag, startPoint x: 583, startPoint y: 343, endPoint x: 588, endPoint y: 352, distance: 10.1
click at [583, 344] on div at bounding box center [641, 354] width 143 height 64
click at [694, 546] on button "Next" at bounding box center [705, 556] width 86 height 35
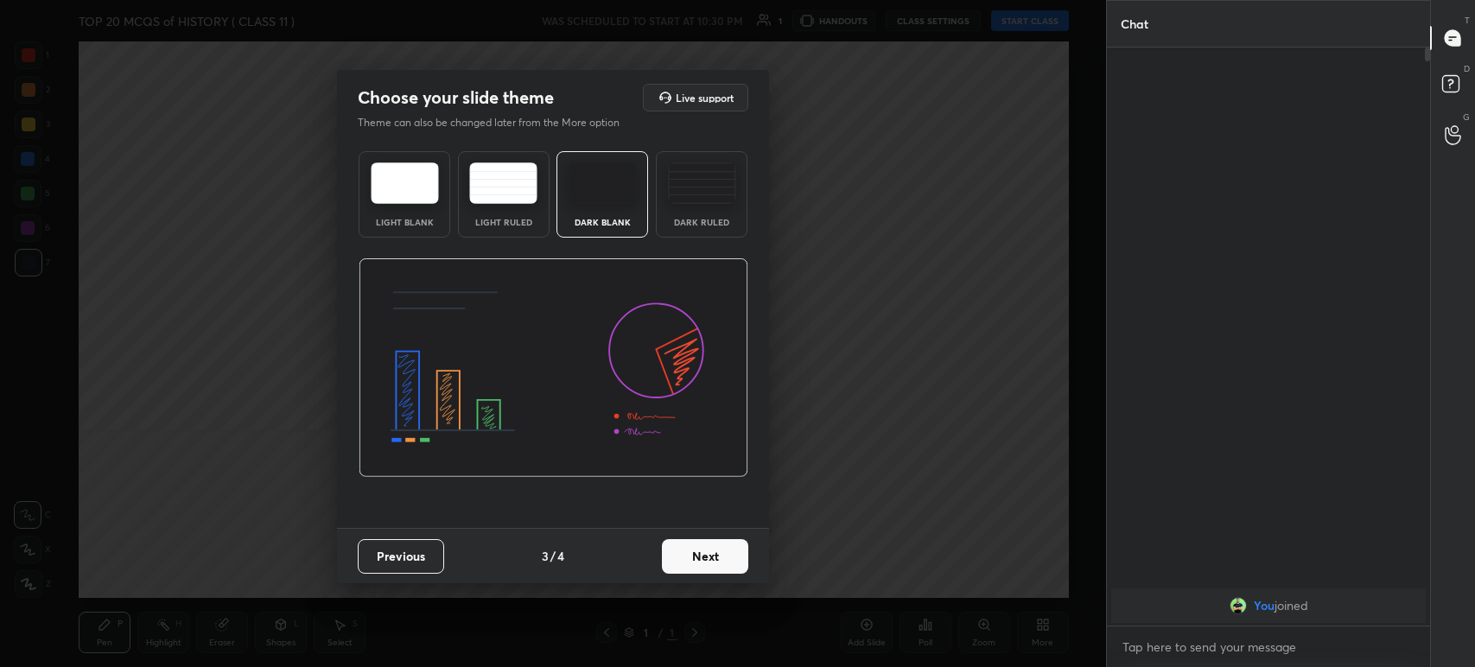
click at [730, 554] on button "Next" at bounding box center [705, 556] width 86 height 35
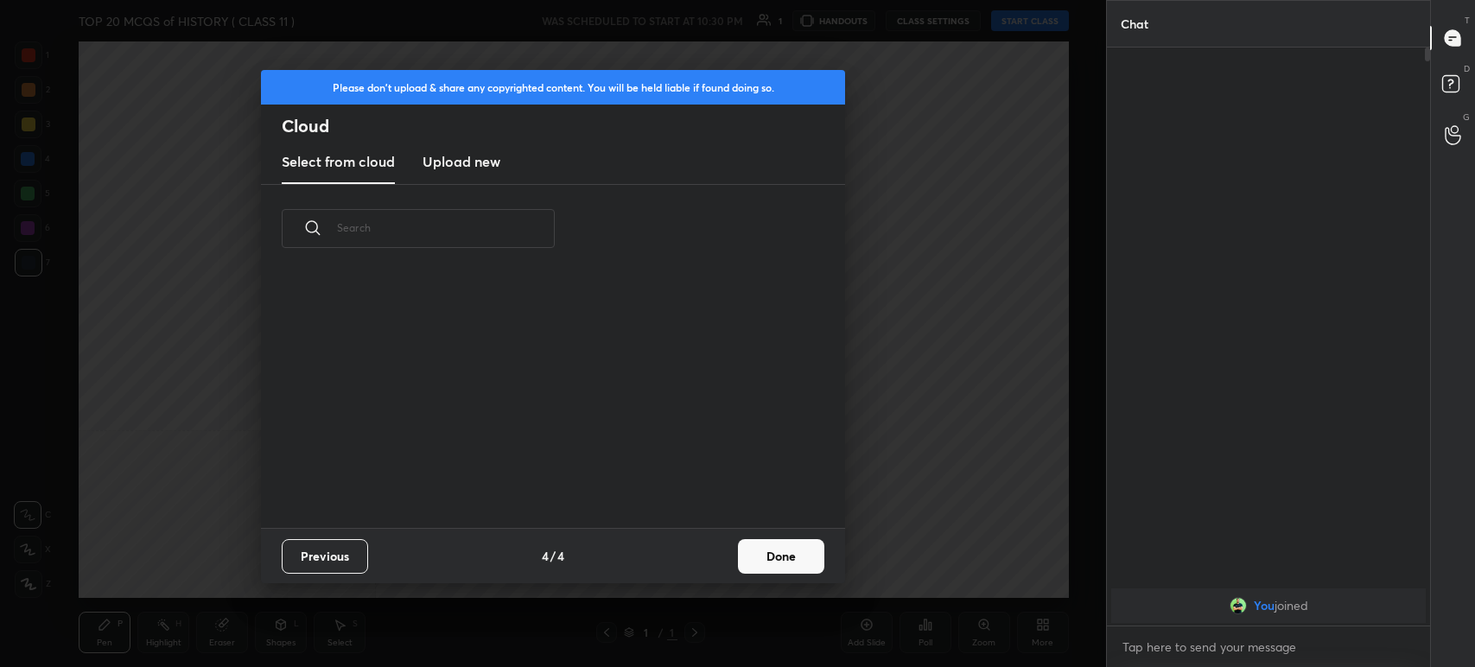
click at [788, 548] on button "Done" at bounding box center [781, 556] width 86 height 35
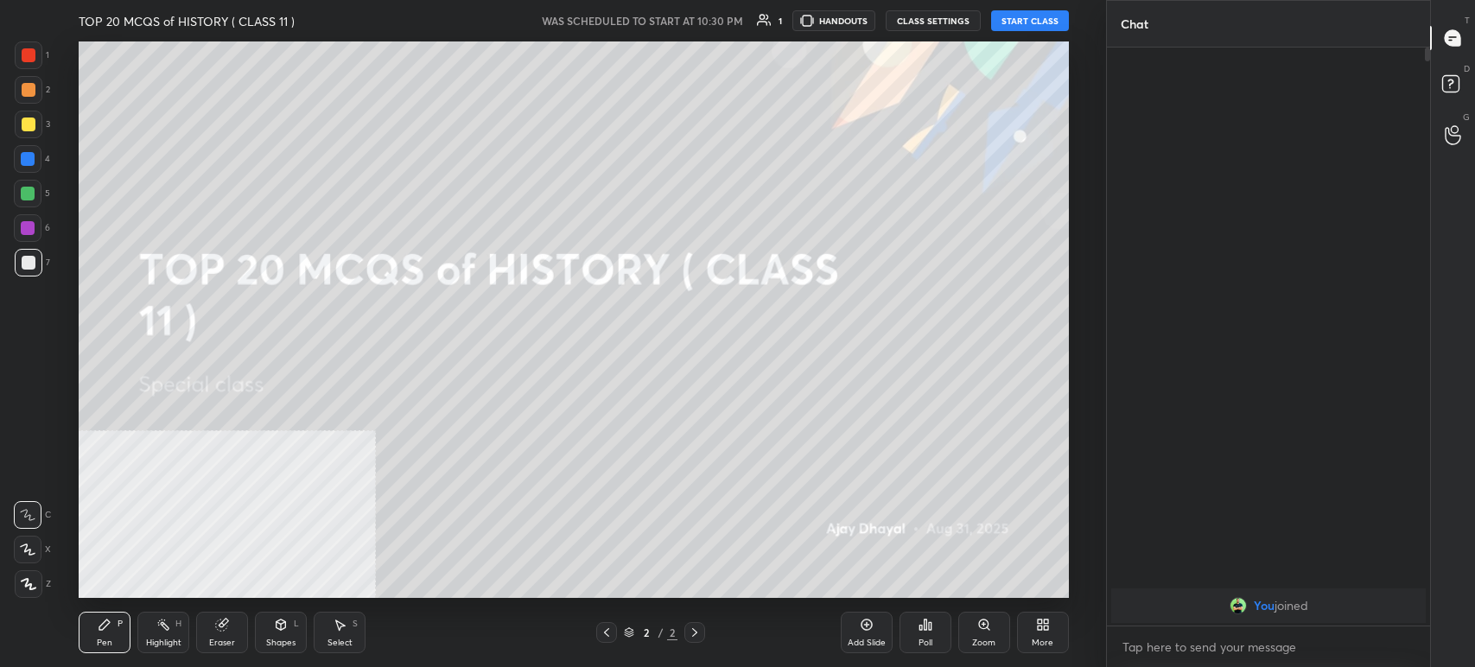
click at [1026, 23] on button "START CLASS" at bounding box center [1030, 20] width 78 height 21
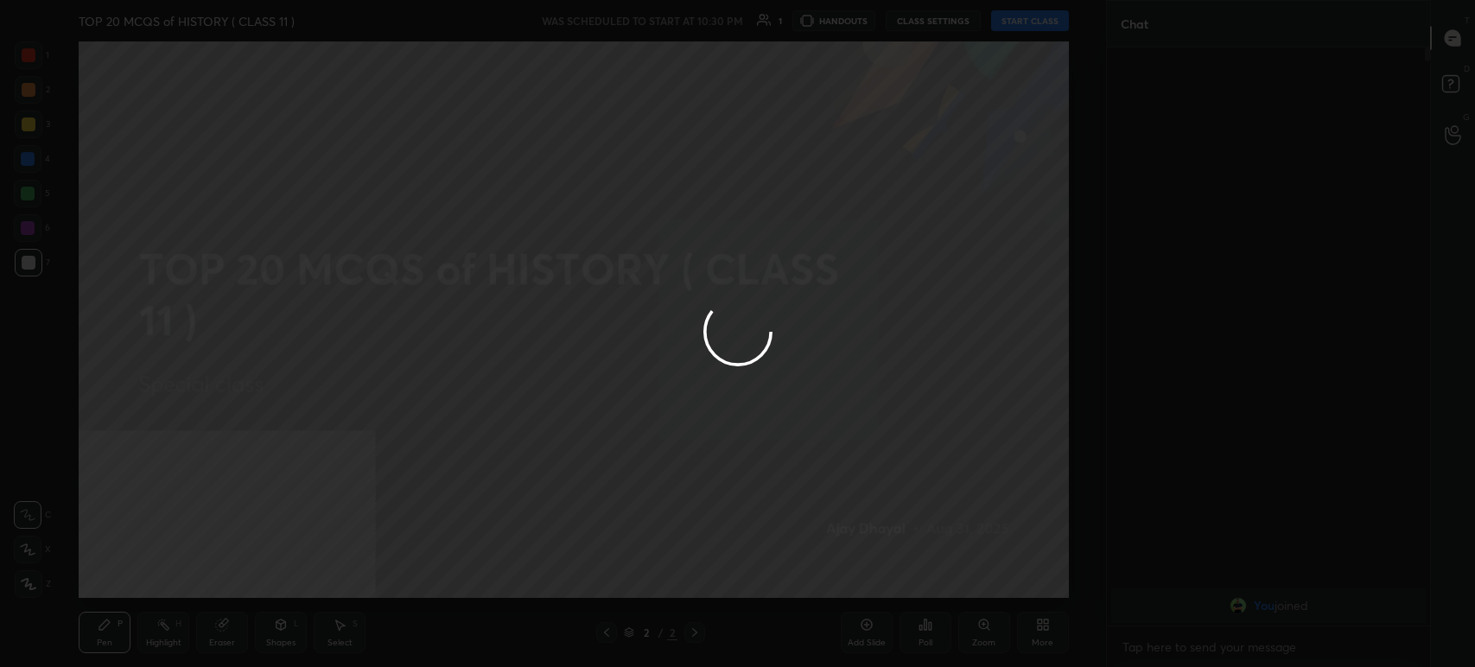
type textarea "x"
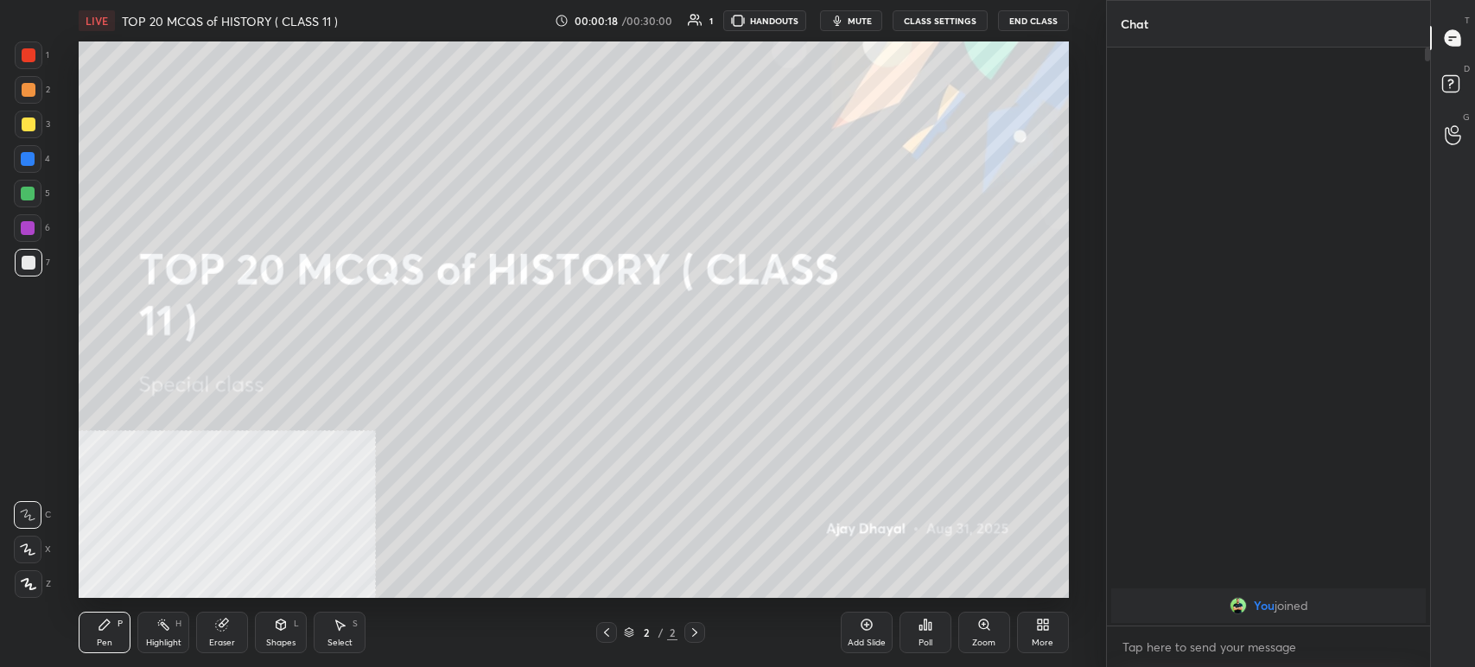
click at [867, 19] on span "mute" at bounding box center [860, 21] width 24 height 12
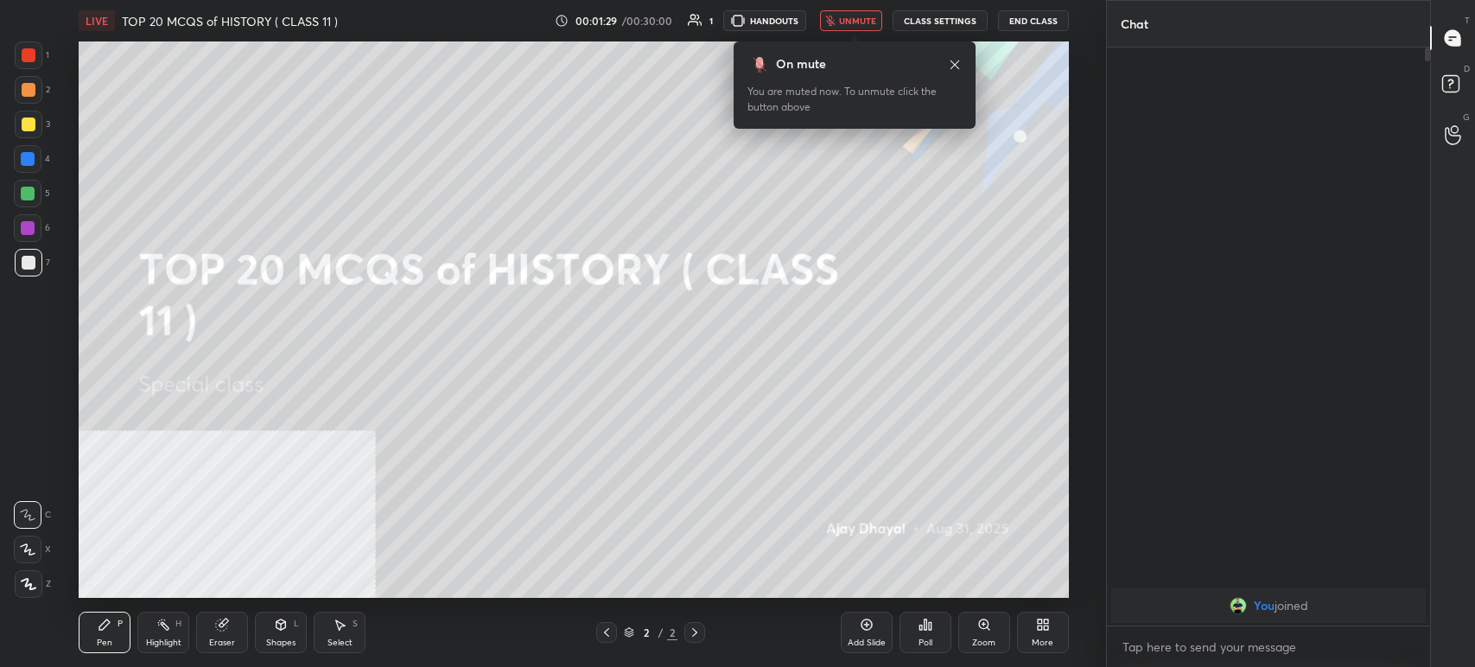
click at [844, 31] on body "1 2 3 4 5 6 7 C X Z C X Z E E Erase all H H LIVE TOP 20 MCQS of HISTORY ( CLASS…" at bounding box center [737, 333] width 1475 height 667
click at [846, 17] on span "unmute" at bounding box center [857, 21] width 37 height 12
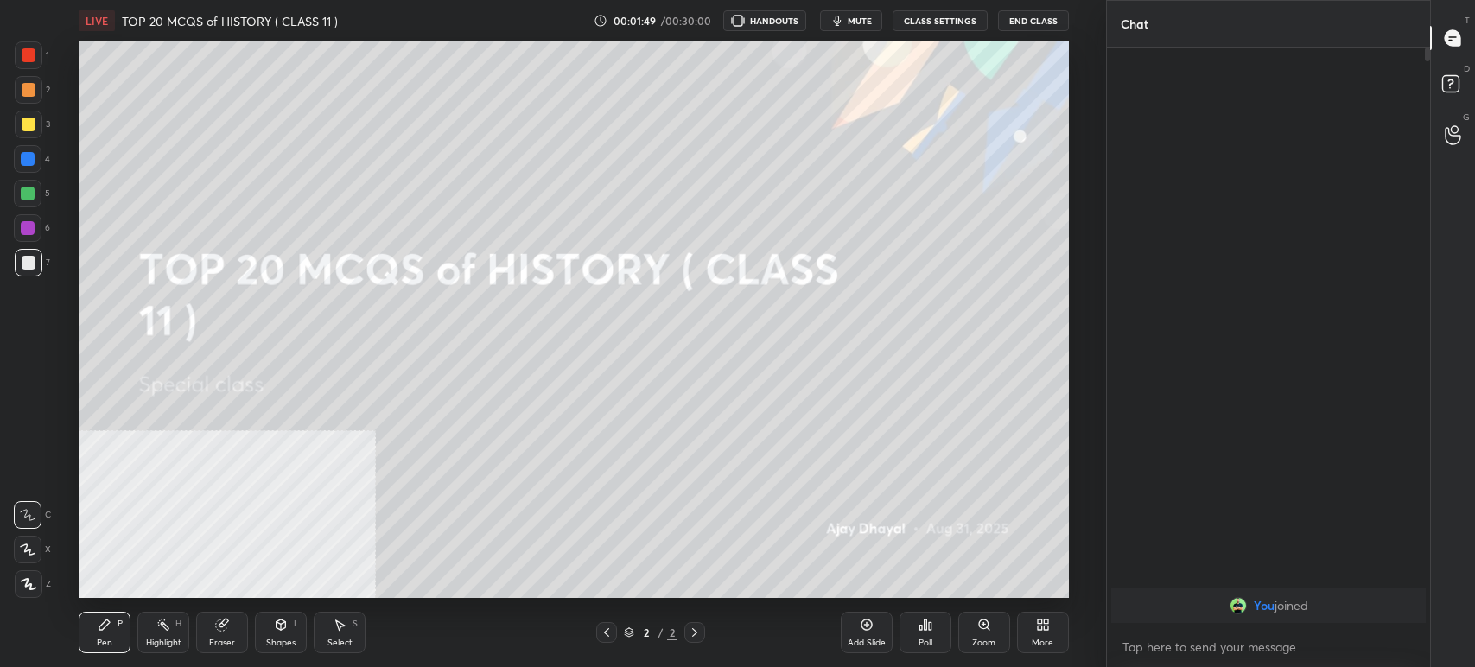
scroll to position [85876, 85396]
click at [868, 17] on span "mute" at bounding box center [860, 21] width 24 height 12
click at [876, 12] on div "LIVE TOP 20 MCQS of HISTORY ( CLASS 11 ) 00:04:33 / 00:30:00 1 HANDOUTS unmute …" at bounding box center [574, 20] width 991 height 41
click at [873, 22] on span "unmute" at bounding box center [857, 21] width 37 height 12
click at [860, 20] on span "mute" at bounding box center [860, 21] width 24 height 12
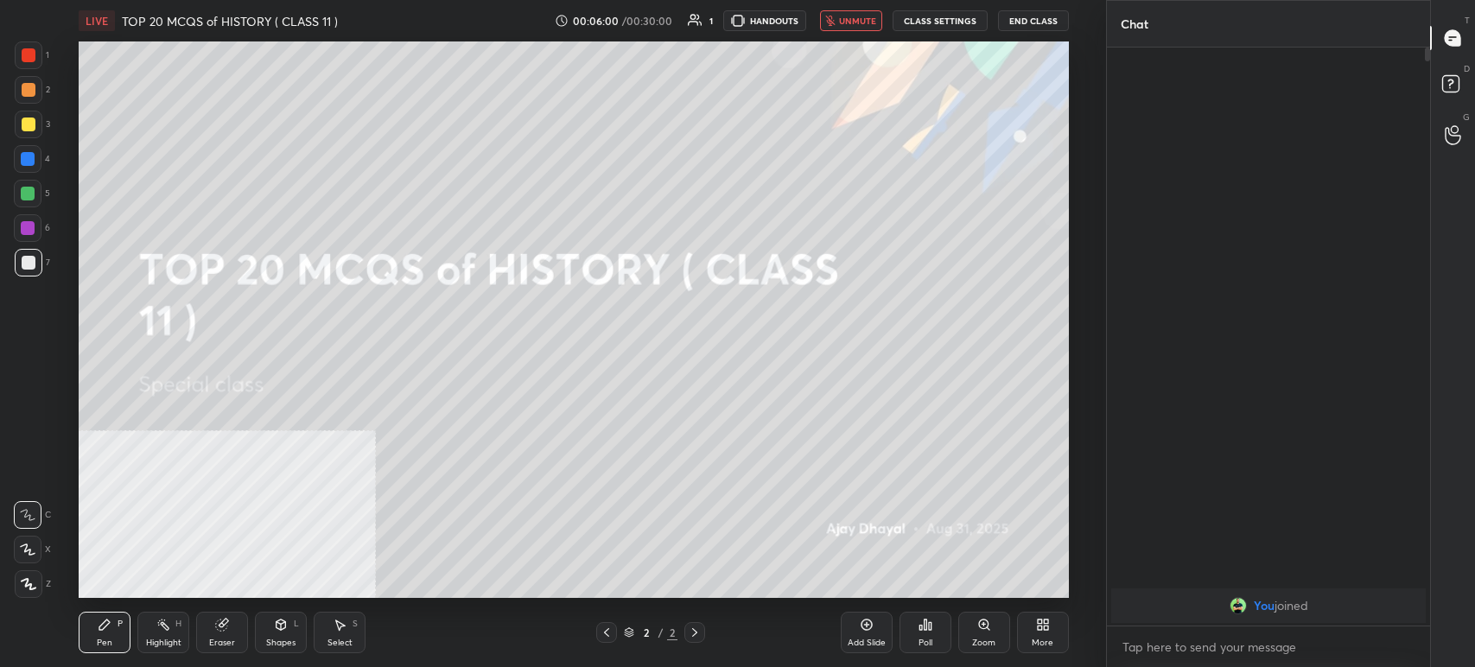
click at [868, 21] on span "unmute" at bounding box center [857, 21] width 37 height 12
click at [1044, 626] on icon at bounding box center [1046, 628] width 4 height 4
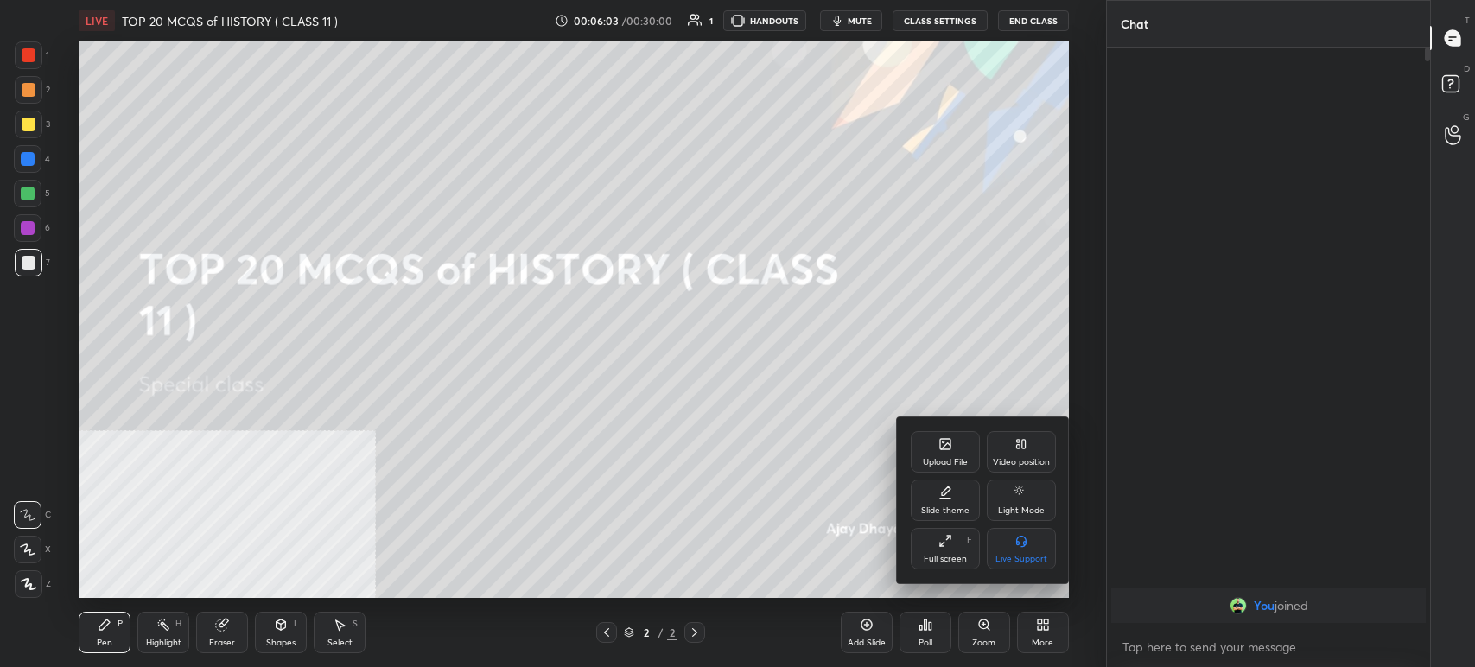
drag, startPoint x: 1030, startPoint y: 433, endPoint x: 1029, endPoint y: 449, distance: 15.7
click at [1028, 435] on div "Video position" at bounding box center [1021, 451] width 69 height 41
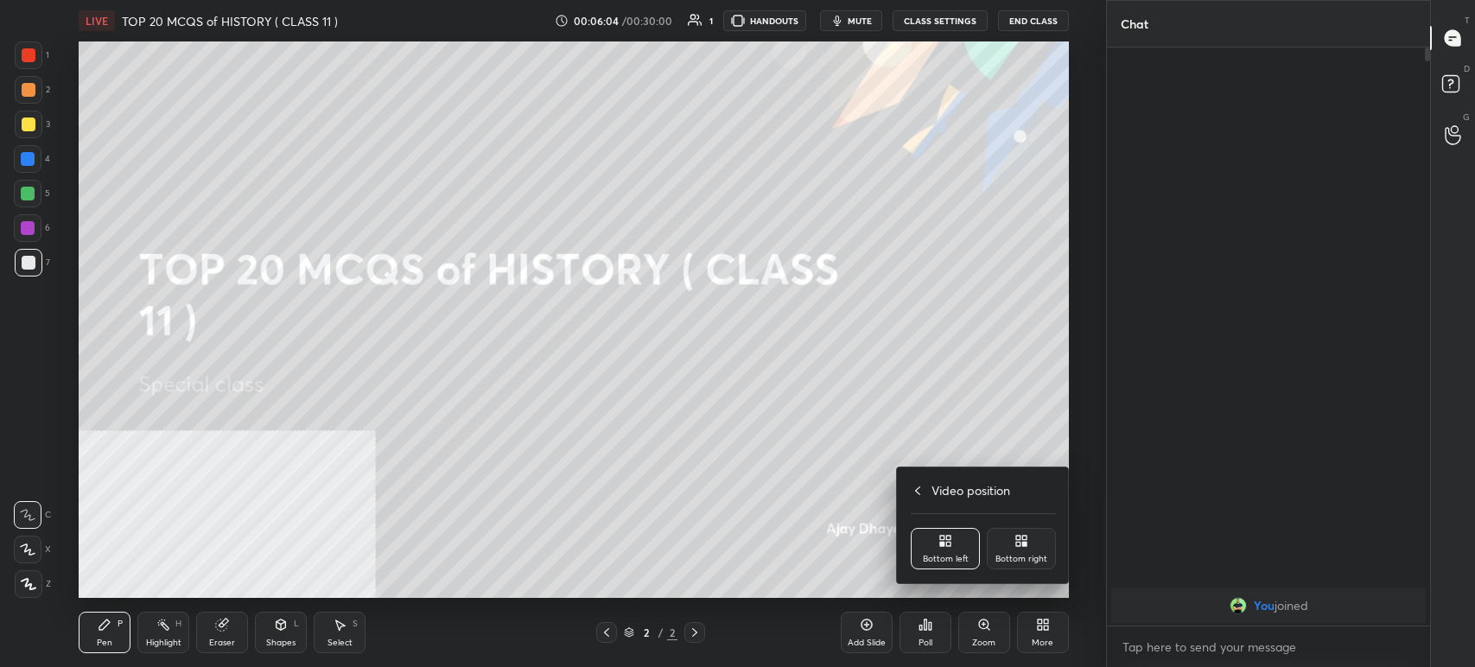
click at [1020, 550] on div "Bottom right" at bounding box center [1021, 548] width 69 height 41
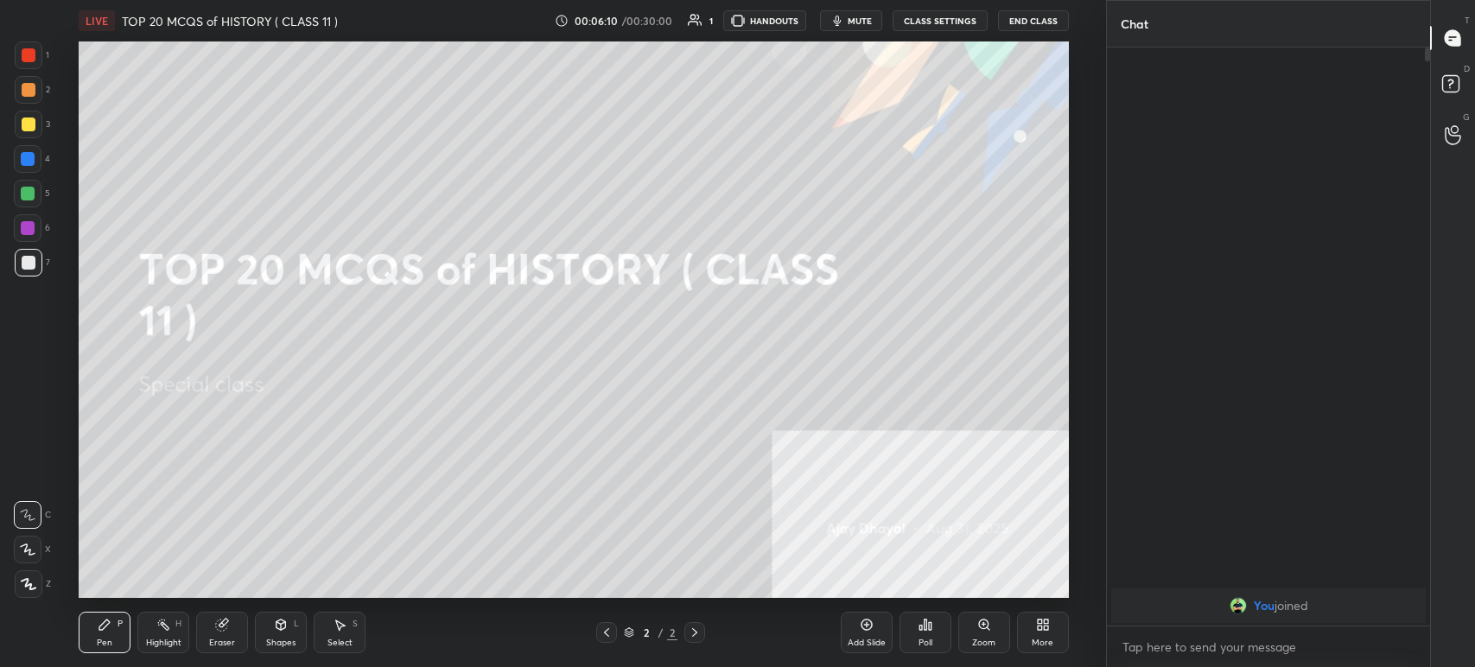
click at [887, 19] on div "00:06:10 / 00:30:00 1 HANDOUTS mute CLASS SETTINGS End Class" at bounding box center [812, 20] width 514 height 21
click at [1028, 621] on div "More" at bounding box center [1043, 632] width 52 height 41
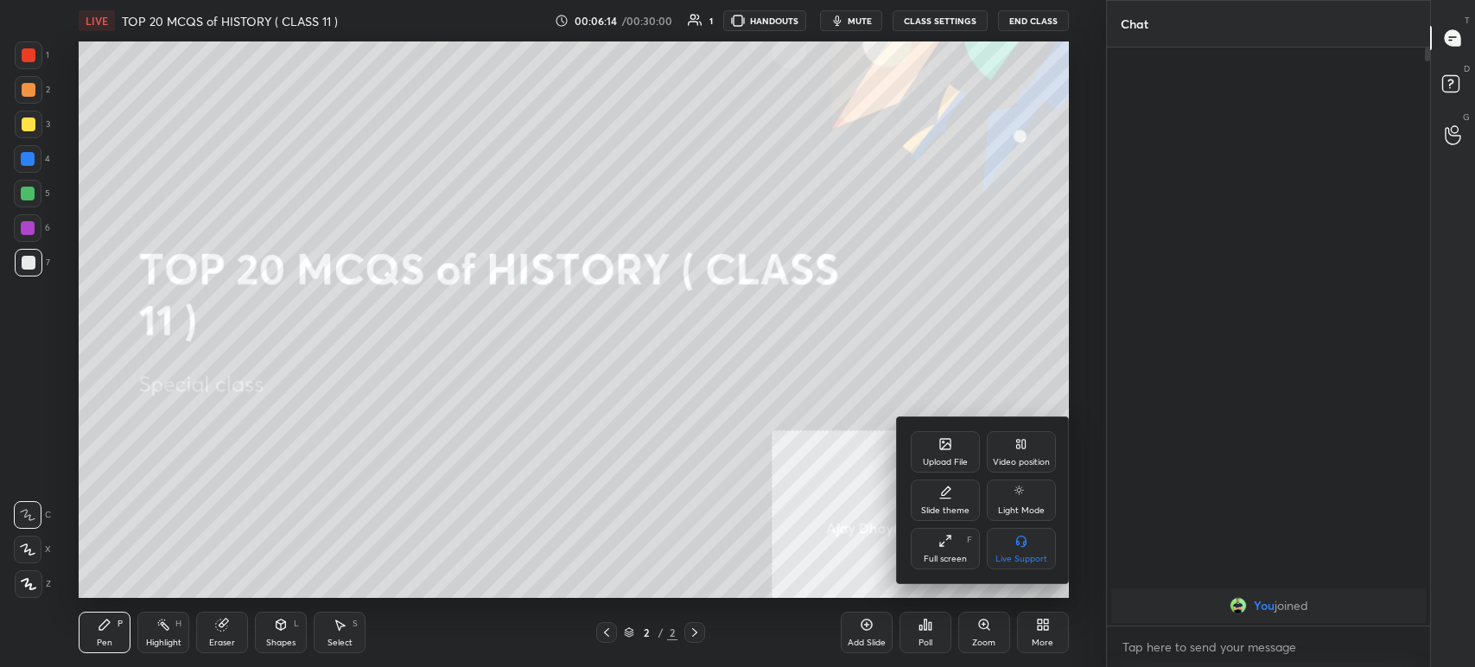
click at [940, 462] on div "Upload File" at bounding box center [945, 462] width 45 height 9
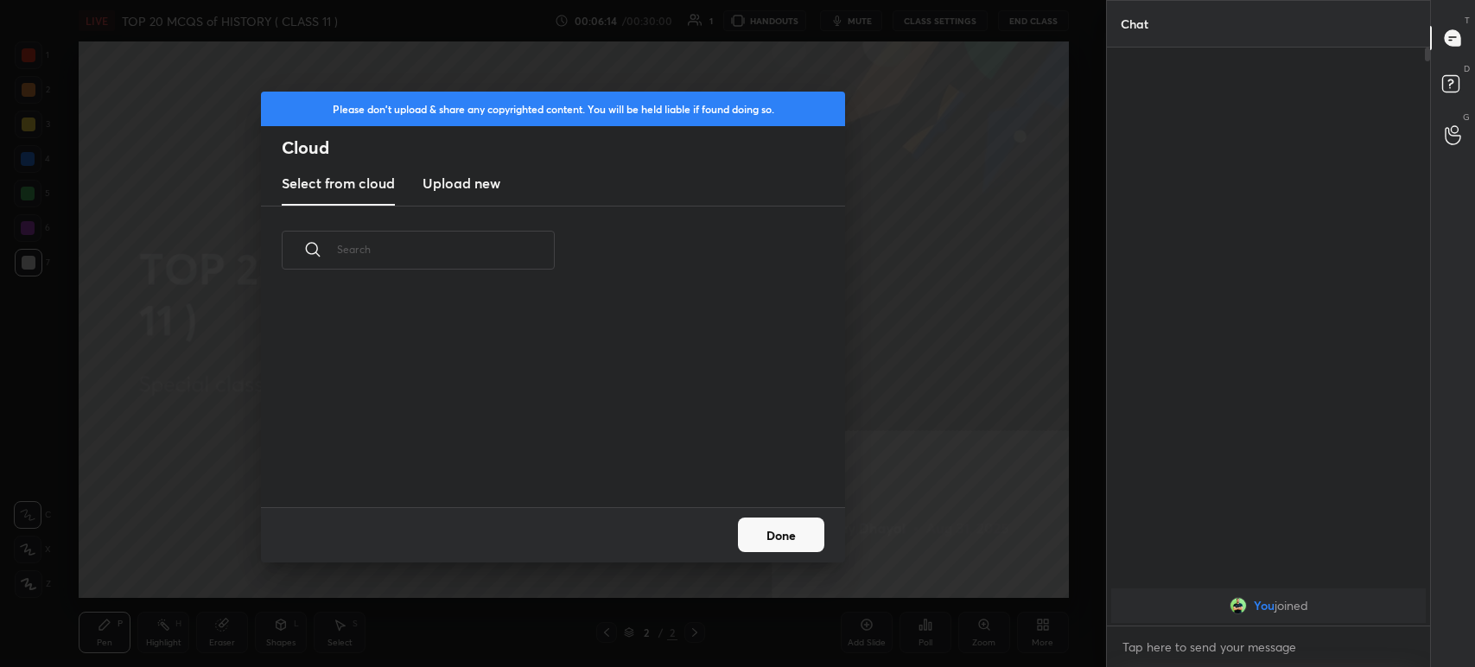
scroll to position [213, 554]
drag, startPoint x: 474, startPoint y: 181, endPoint x: 481, endPoint y: 187, distance: 9.9
click at [475, 180] on h3 "Upload new" at bounding box center [462, 183] width 78 height 21
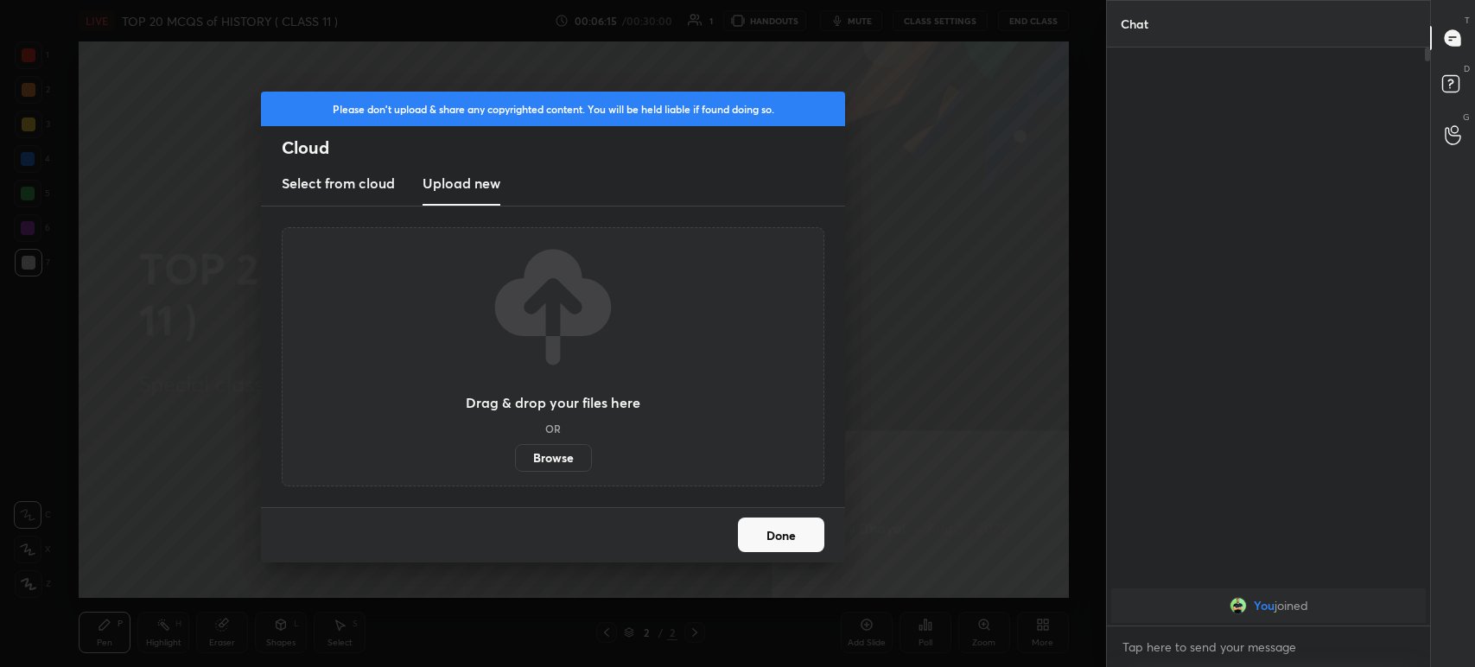
click at [543, 447] on label "Browse" at bounding box center [553, 458] width 77 height 28
click at [515, 447] on input "Browse" at bounding box center [515, 458] width 0 height 28
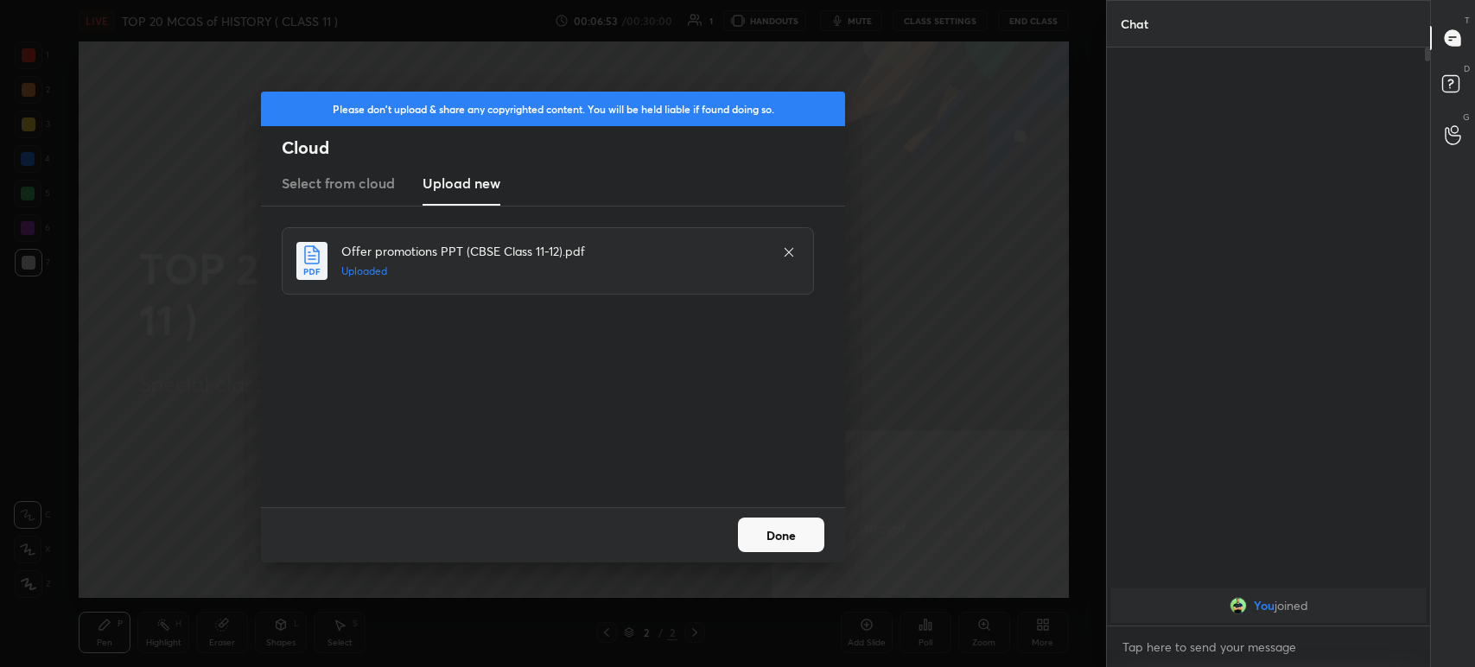
click at [760, 545] on button "Done" at bounding box center [781, 535] width 86 height 35
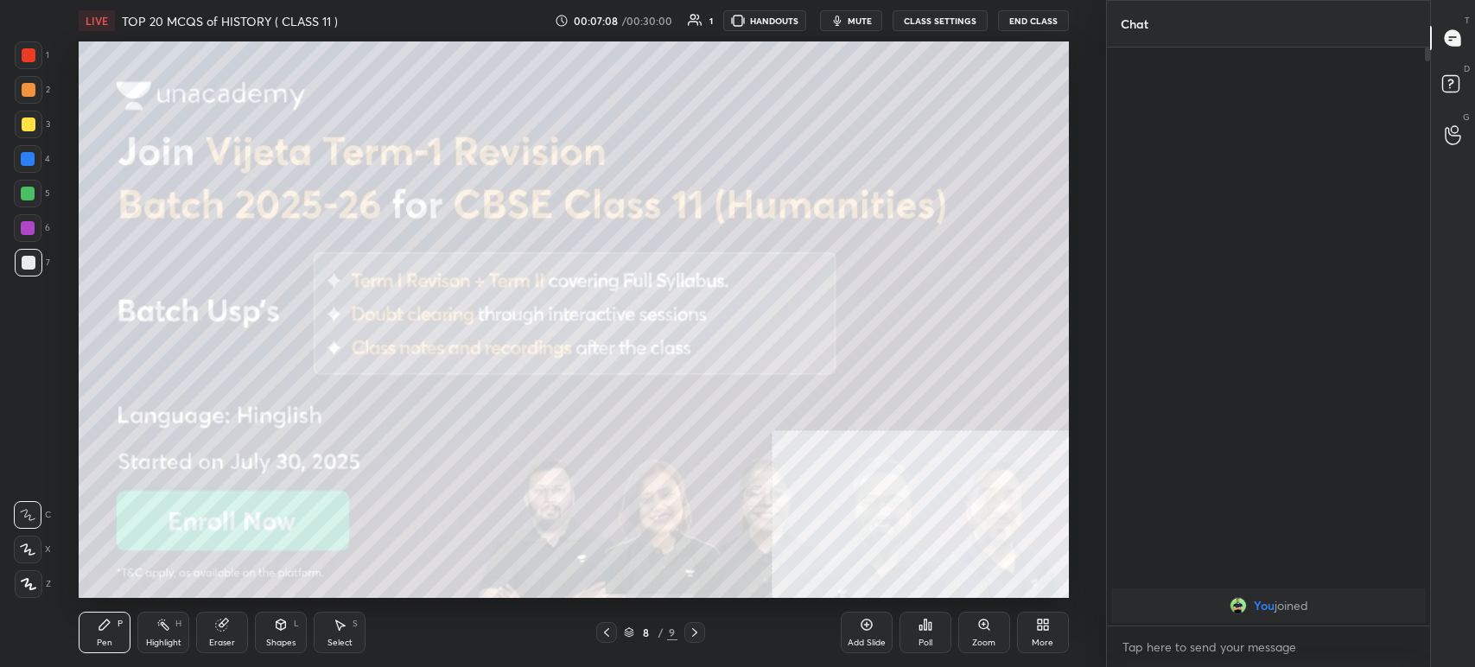
click at [634, 635] on div "8 / 9" at bounding box center [651, 633] width 54 height 16
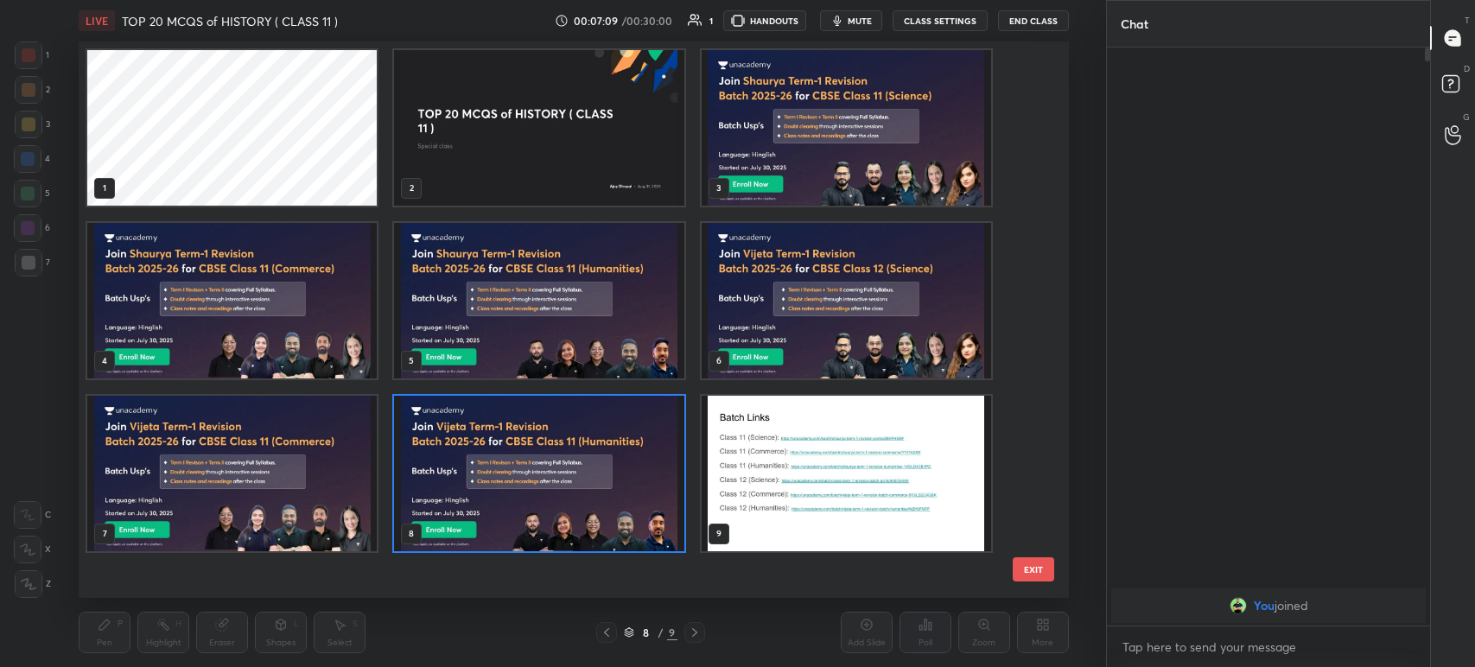
scroll to position [552, 982]
click at [881, 492] on img "grid" at bounding box center [847, 474] width 290 height 156
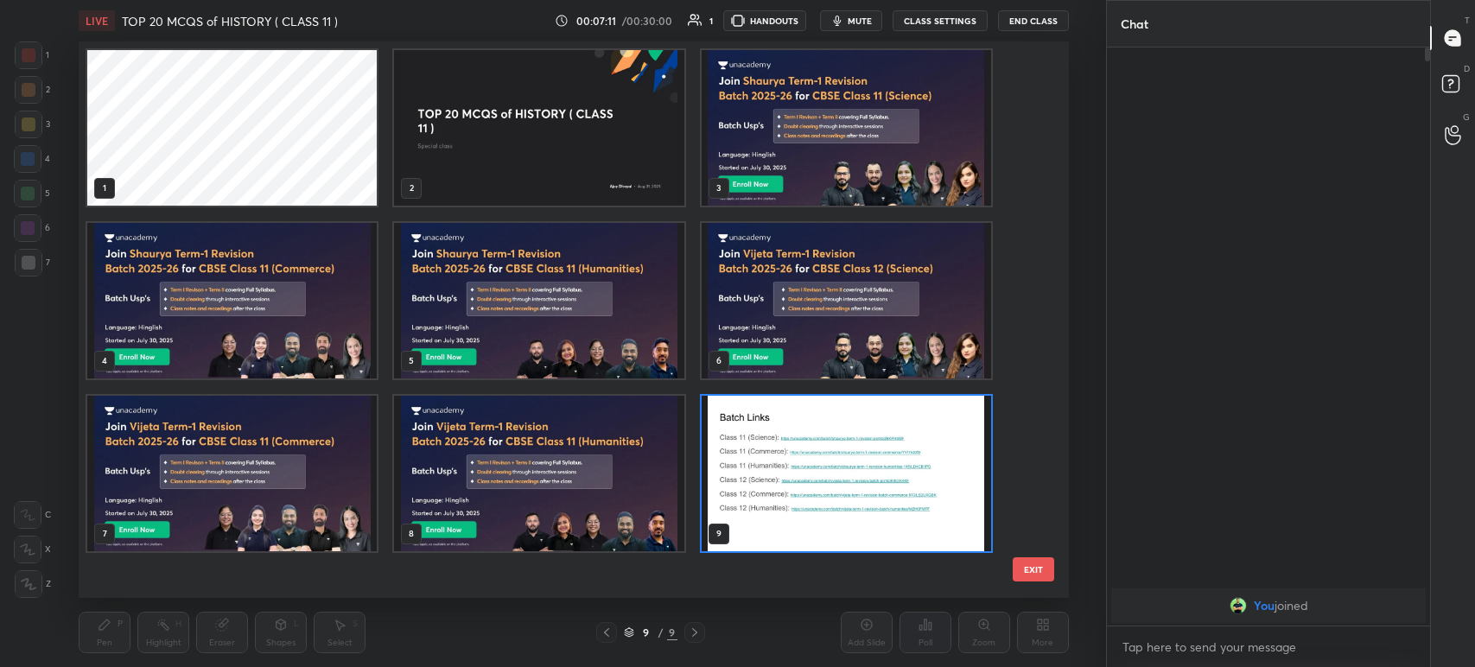
click at [885, 494] on img "grid" at bounding box center [847, 474] width 290 height 156
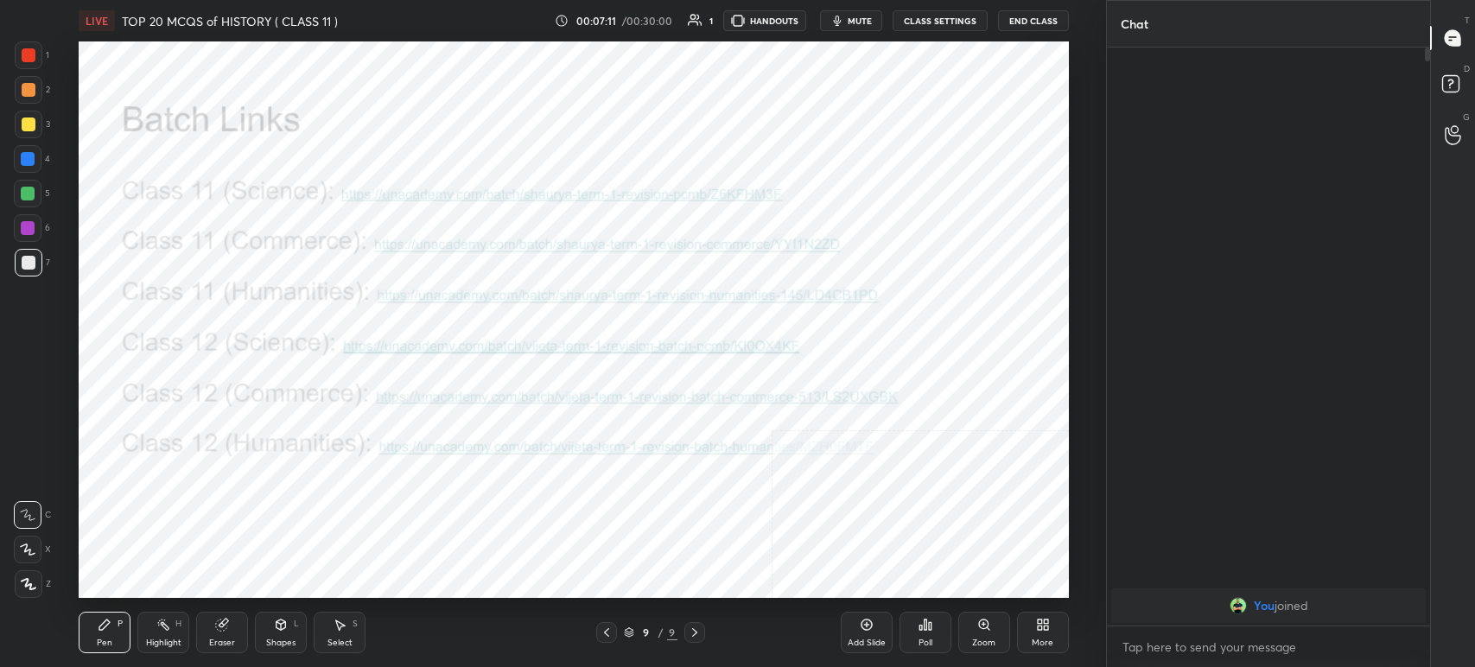
click at [885, 495] on img "grid" at bounding box center [847, 474] width 290 height 156
click at [1030, 634] on div "More" at bounding box center [1043, 632] width 52 height 41
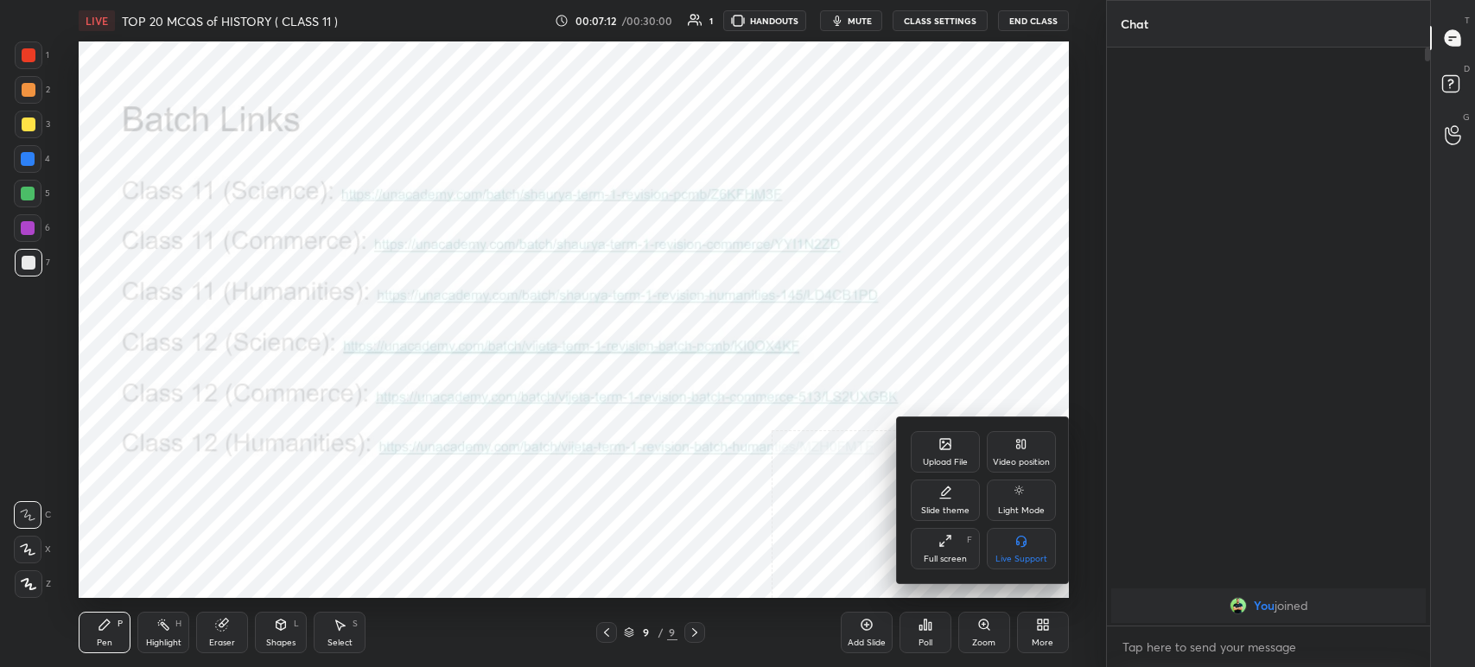
click at [935, 463] on div "Upload File" at bounding box center [945, 462] width 45 height 9
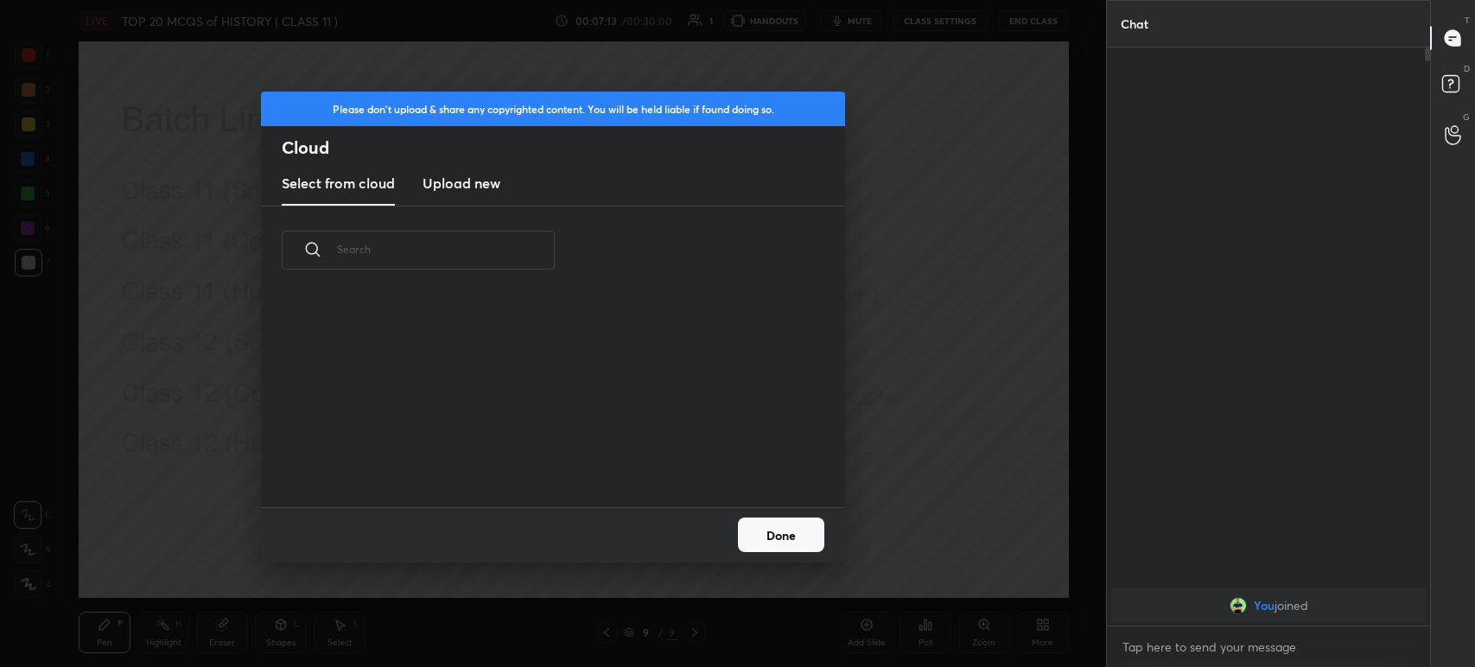
scroll to position [213, 554]
click at [467, 186] on h3 "Upload new" at bounding box center [462, 183] width 78 height 21
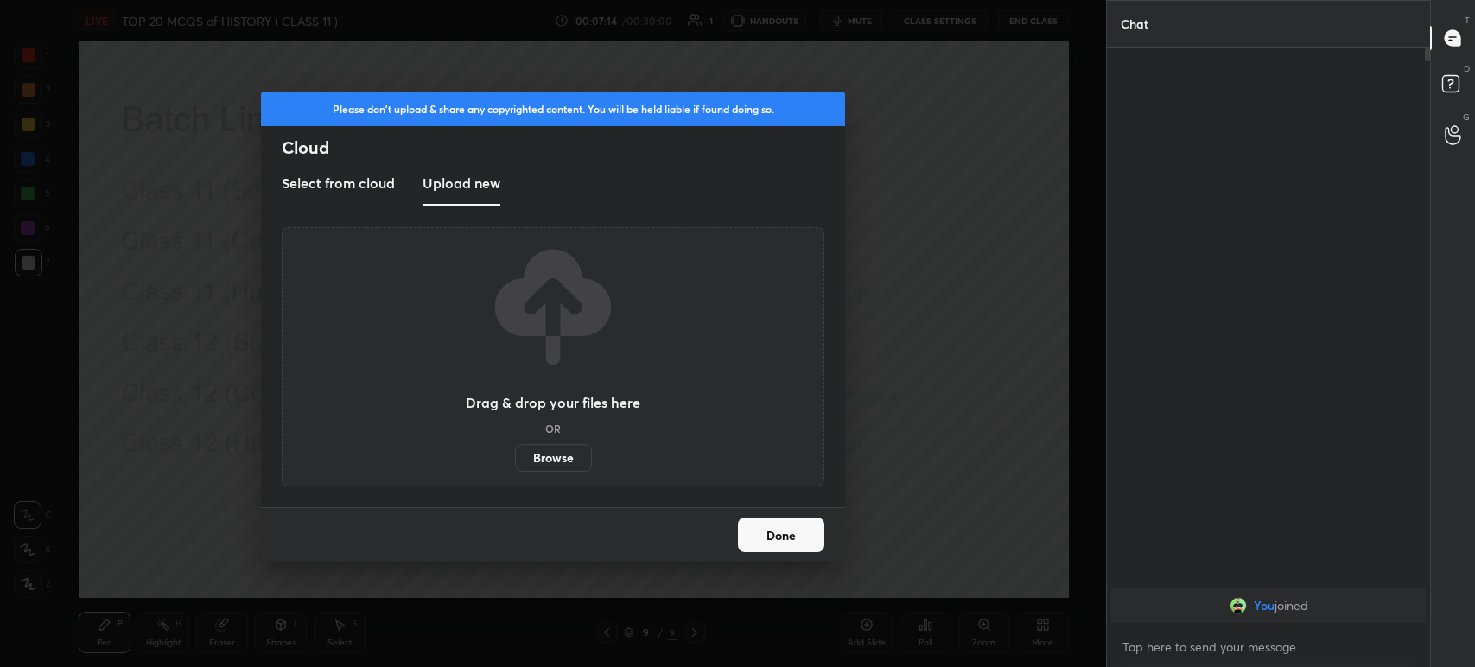
click at [564, 462] on label "Browse" at bounding box center [553, 458] width 77 height 28
click at [515, 462] on input "Browse" at bounding box center [515, 458] width 0 height 28
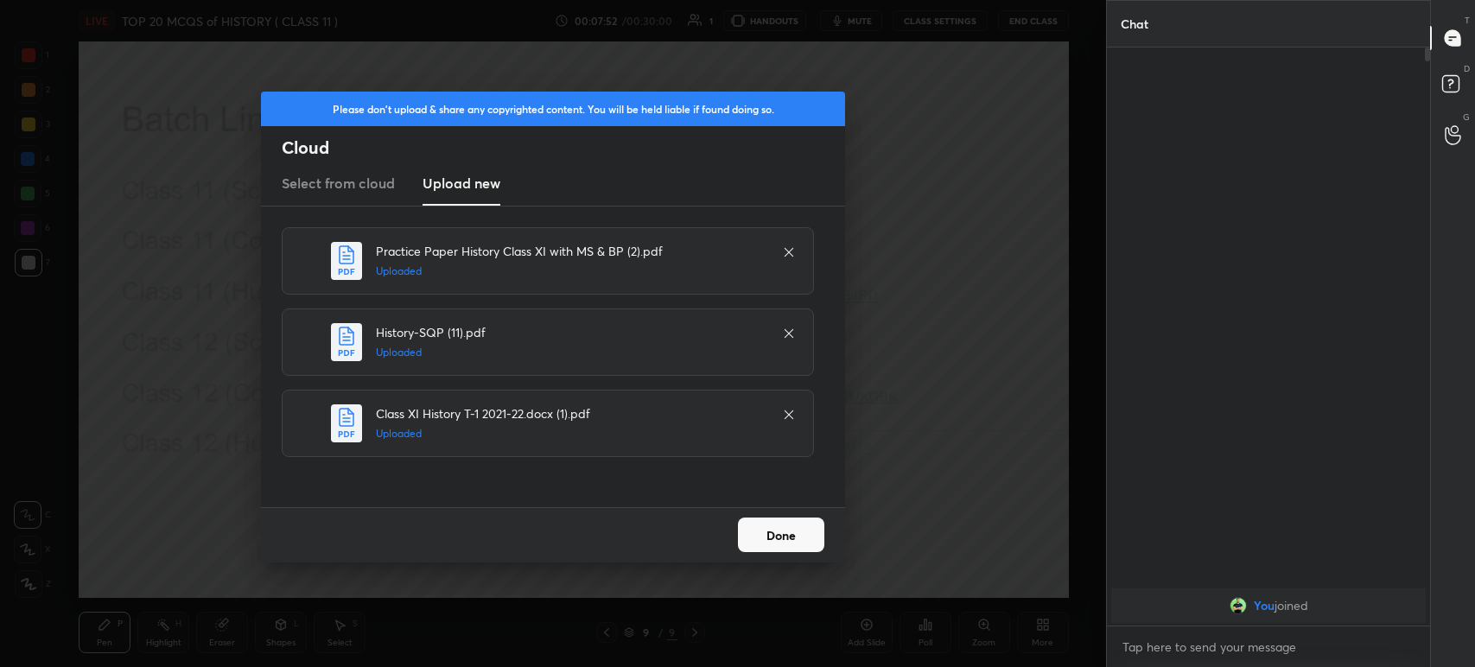
click at [780, 553] on div "Done" at bounding box center [553, 534] width 584 height 55
click at [788, 538] on button "Done" at bounding box center [781, 535] width 86 height 35
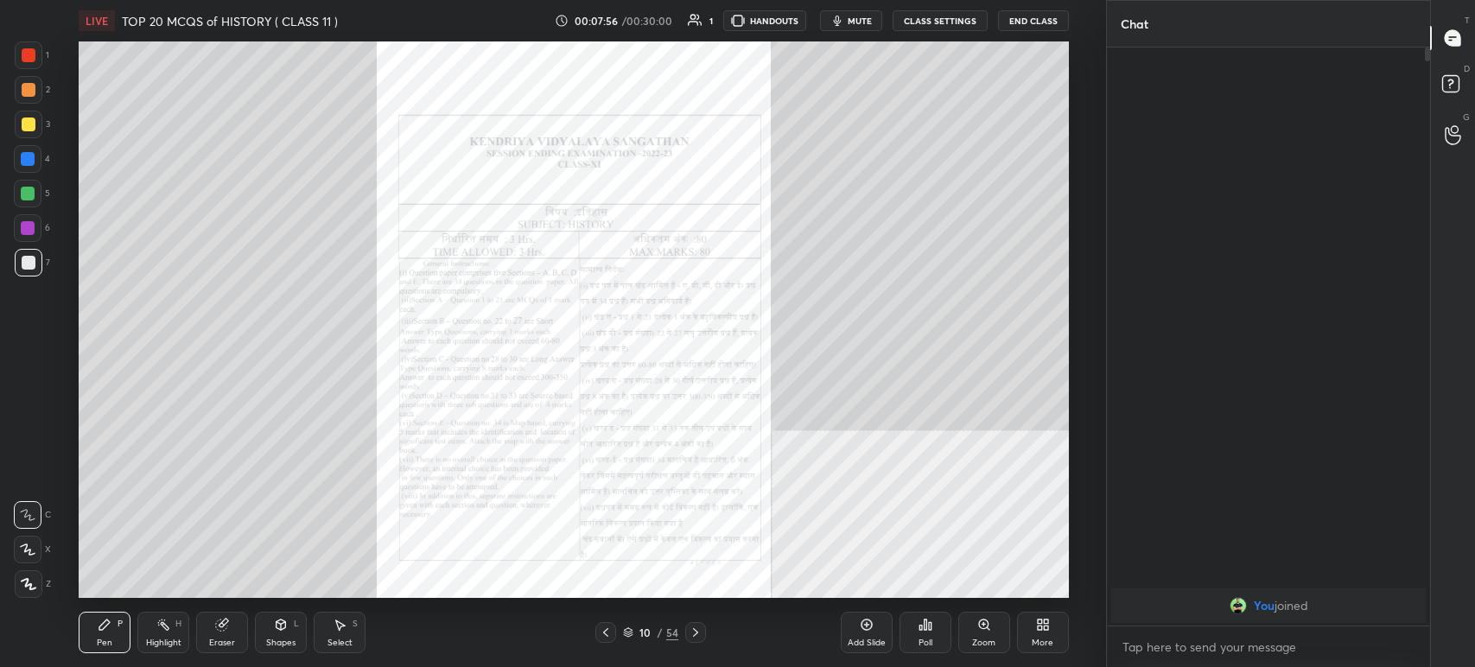
click at [694, 621] on div "Pen P Highlight H Eraser Shapes L Select S 10 / 54 Add Slide Poll Zoom More" at bounding box center [574, 632] width 991 height 69
click at [694, 629] on icon at bounding box center [696, 633] width 14 height 14
click at [860, 22] on span "mute" at bounding box center [860, 21] width 24 height 12
click at [988, 627] on icon at bounding box center [984, 625] width 10 height 10
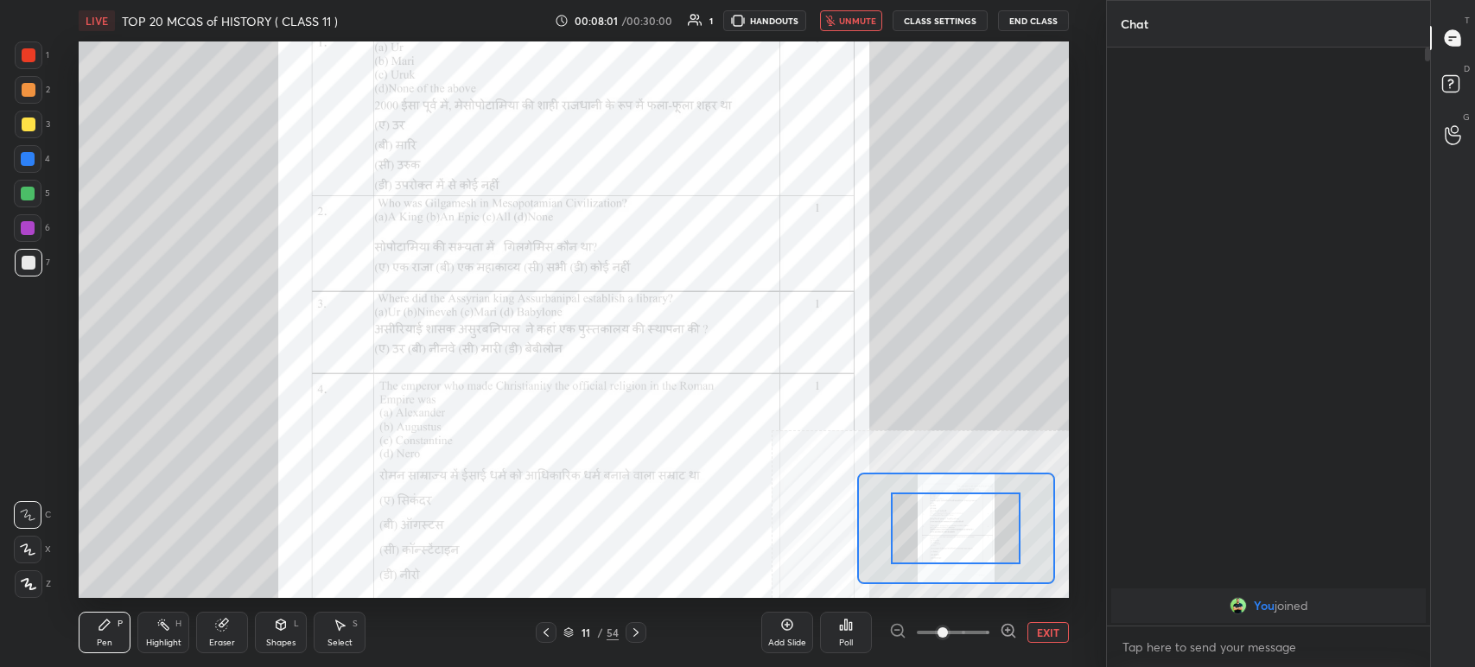
click at [1003, 631] on icon at bounding box center [1008, 630] width 17 height 17
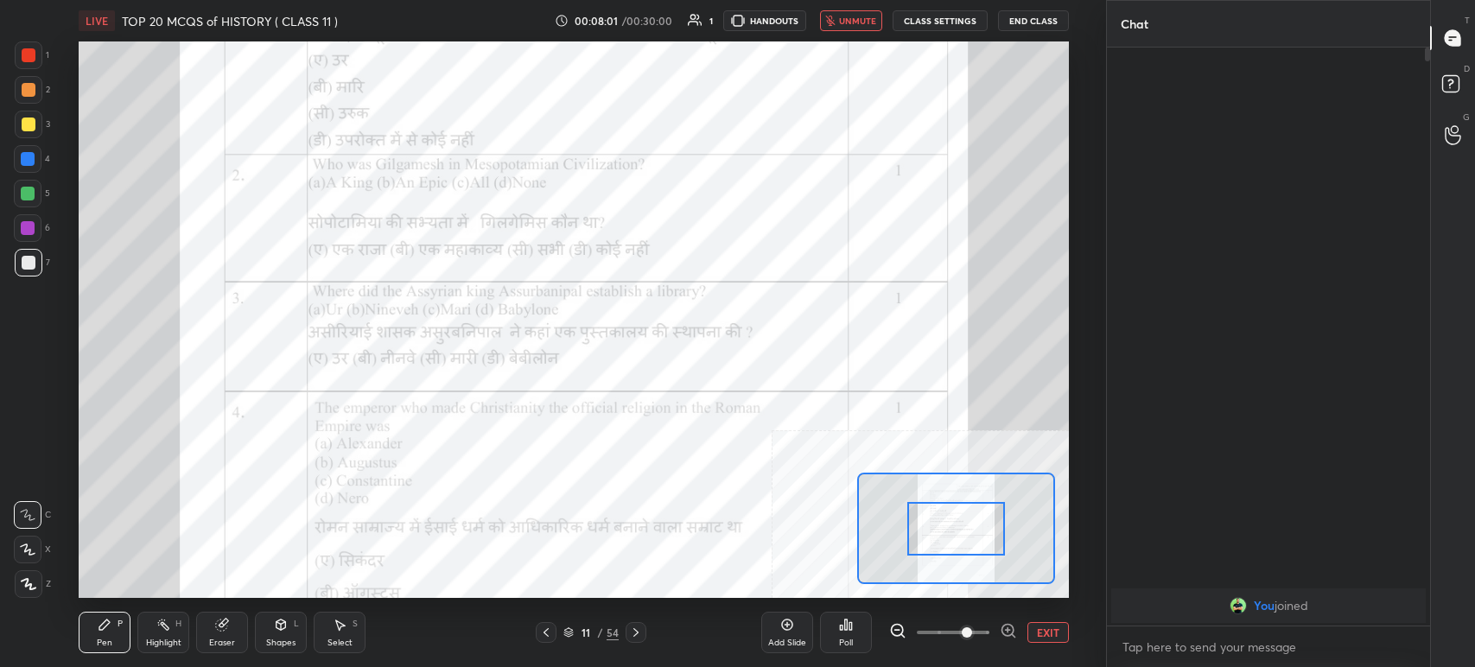
click at [1005, 632] on icon at bounding box center [1008, 630] width 17 height 17
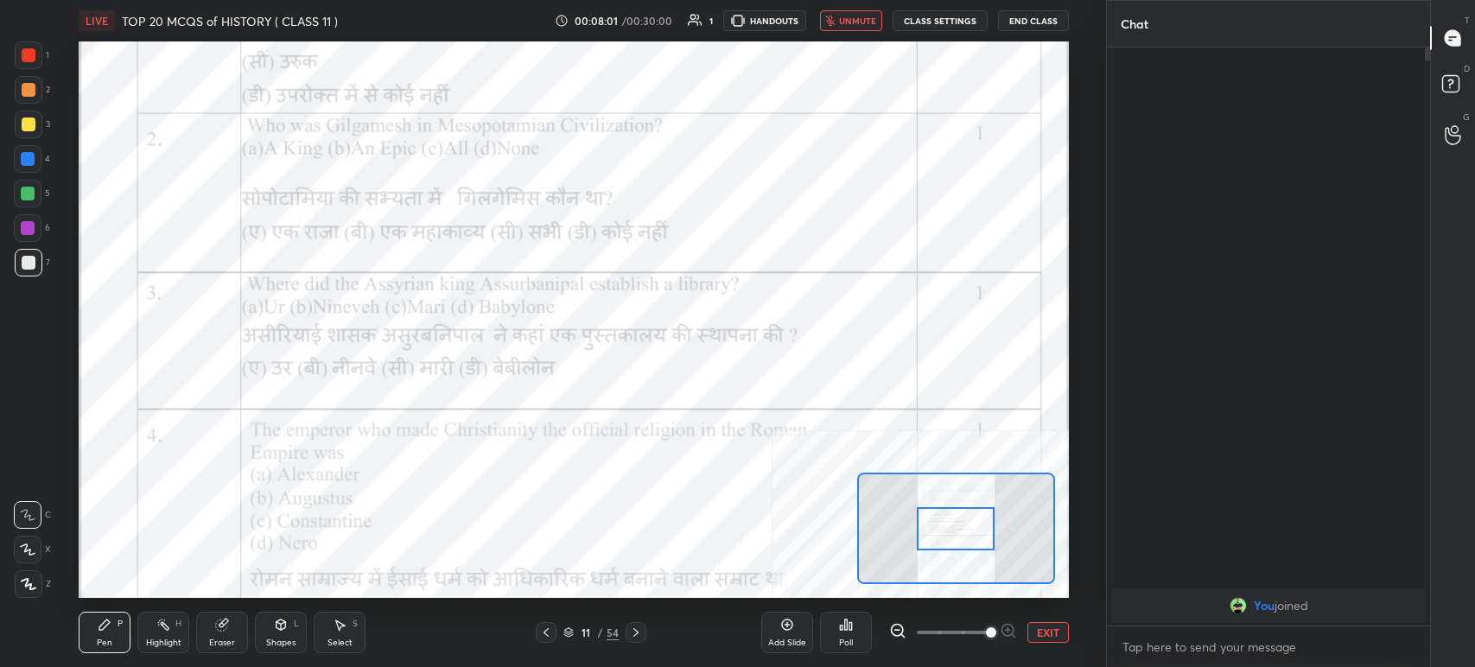
click at [1010, 634] on div at bounding box center [953, 632] width 128 height 21
click at [1010, 627] on div at bounding box center [953, 632] width 128 height 21
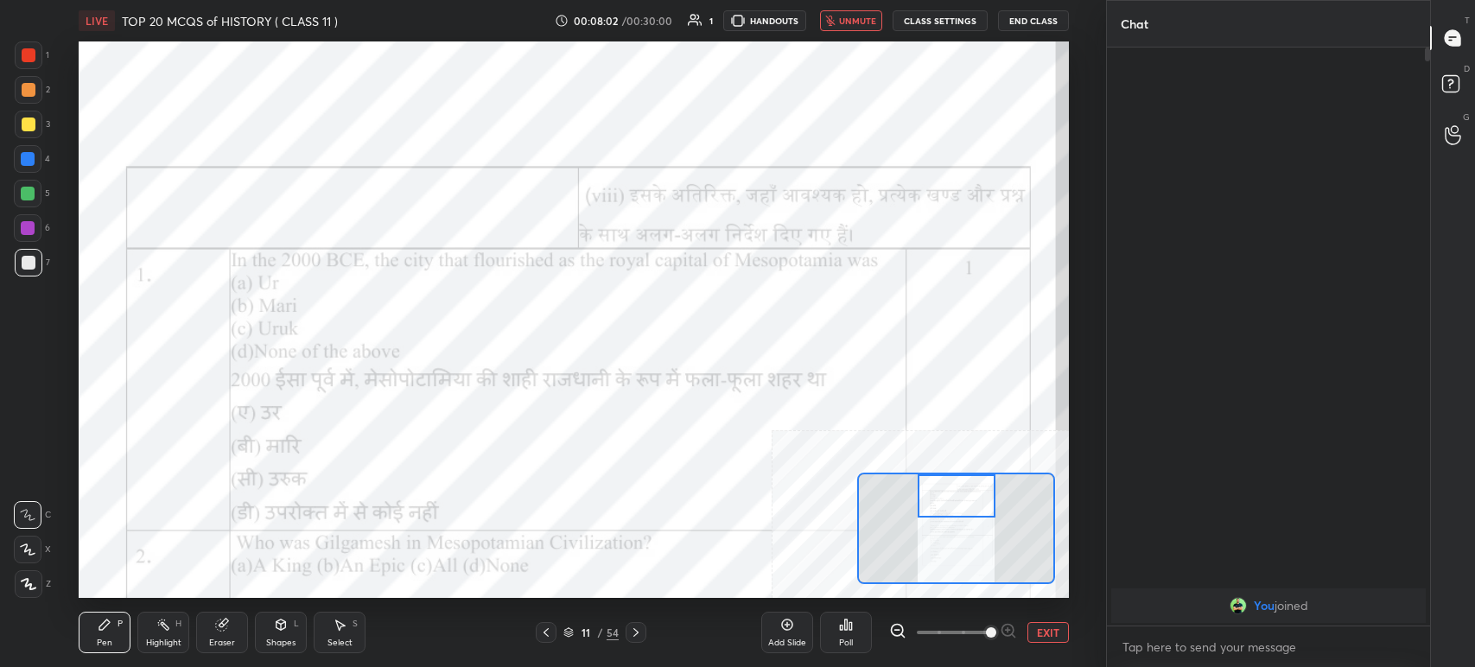
drag, startPoint x: 964, startPoint y: 522, endPoint x: 961, endPoint y: 499, distance: 23.5
click at [963, 500] on div at bounding box center [957, 496] width 78 height 43
click at [872, 19] on span "unmute" at bounding box center [857, 21] width 37 height 12
click at [35, 54] on div at bounding box center [29, 55] width 14 height 14
click at [864, 22] on span "mute" at bounding box center [860, 21] width 24 height 12
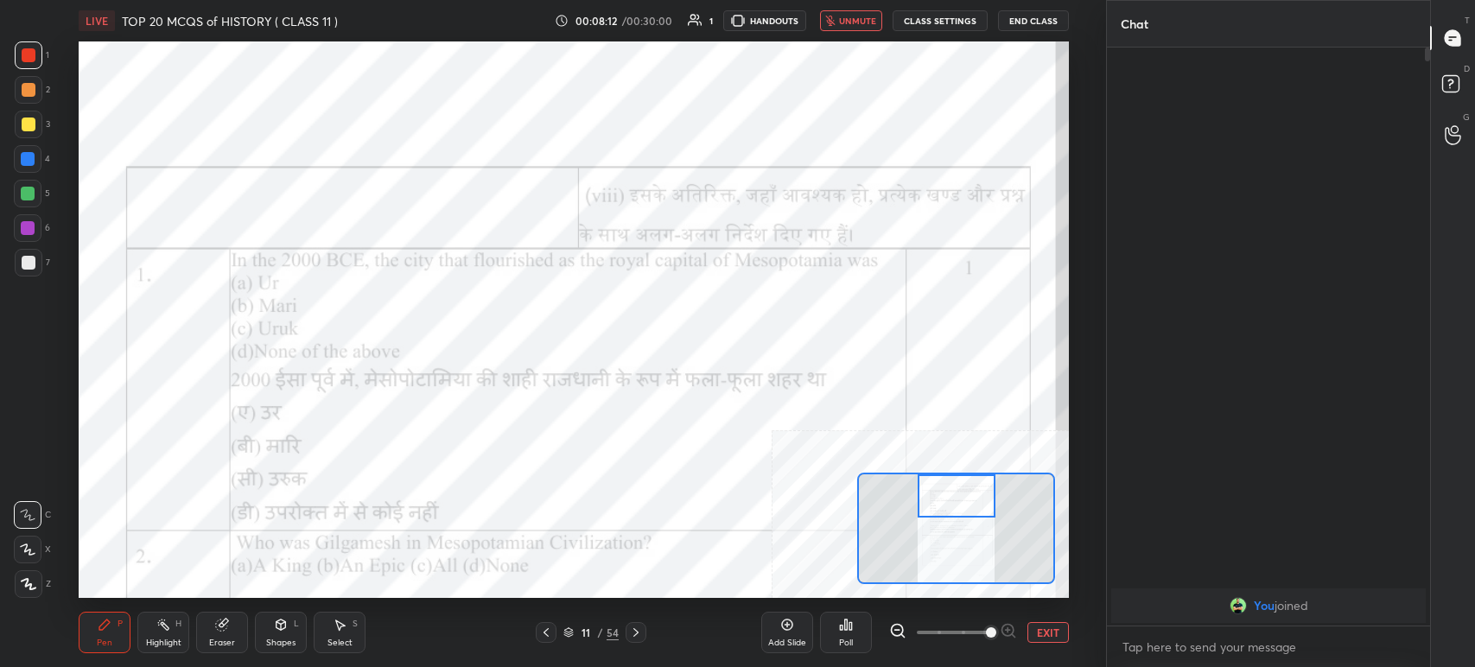
click at [848, 620] on icon at bounding box center [846, 625] width 14 height 14
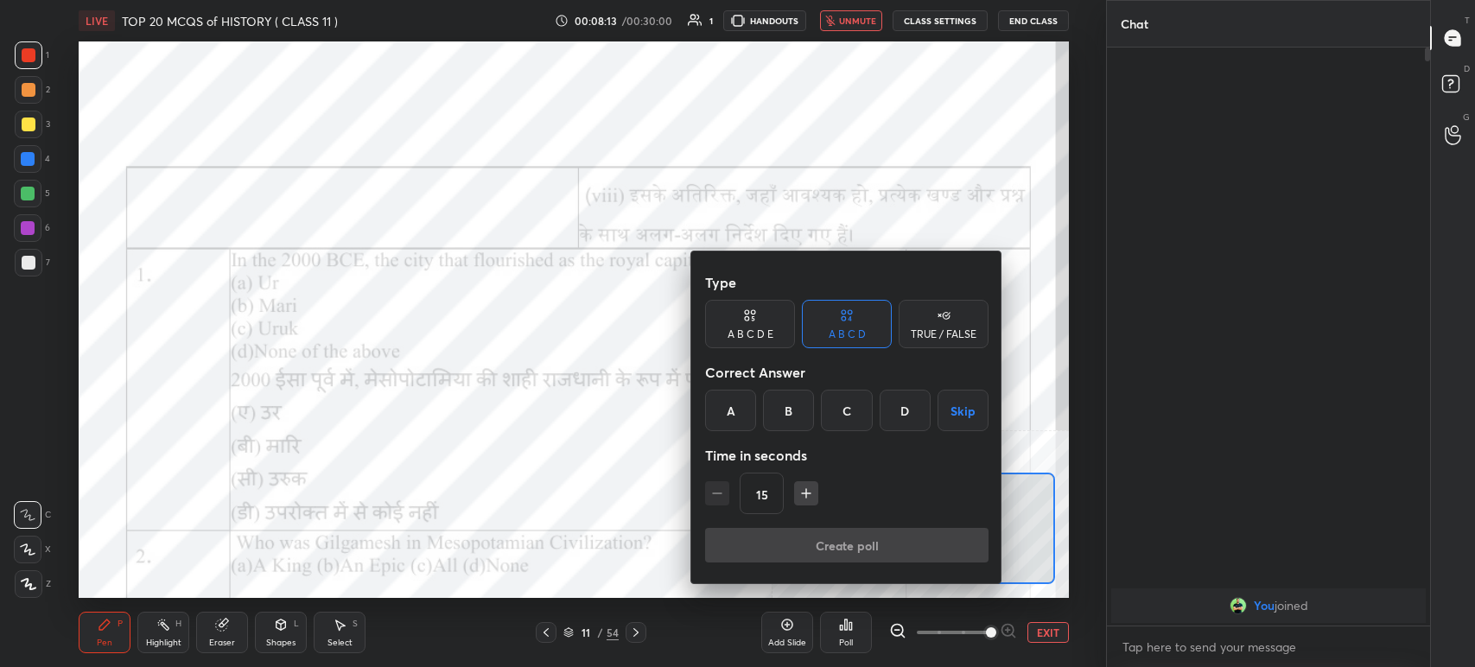
click at [788, 417] on div "B" at bounding box center [788, 410] width 51 height 41
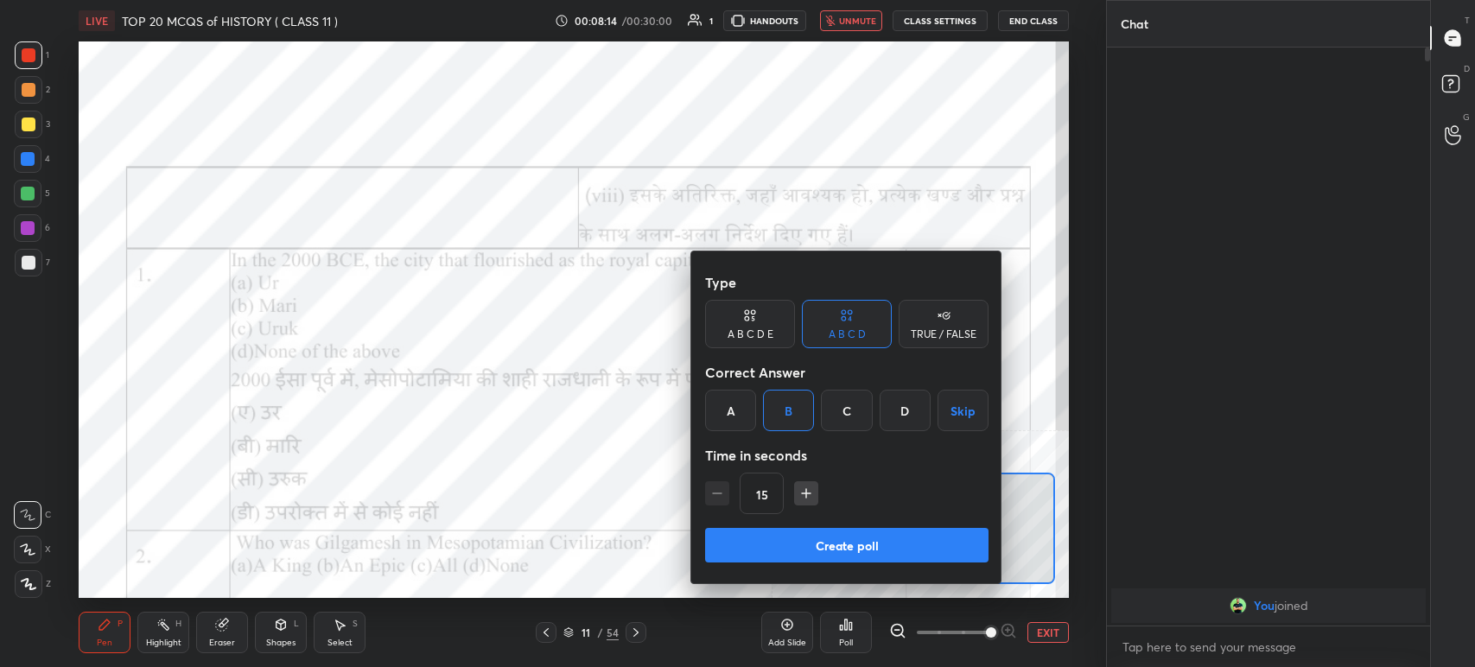
click at [825, 553] on button "Create poll" at bounding box center [847, 545] width 284 height 35
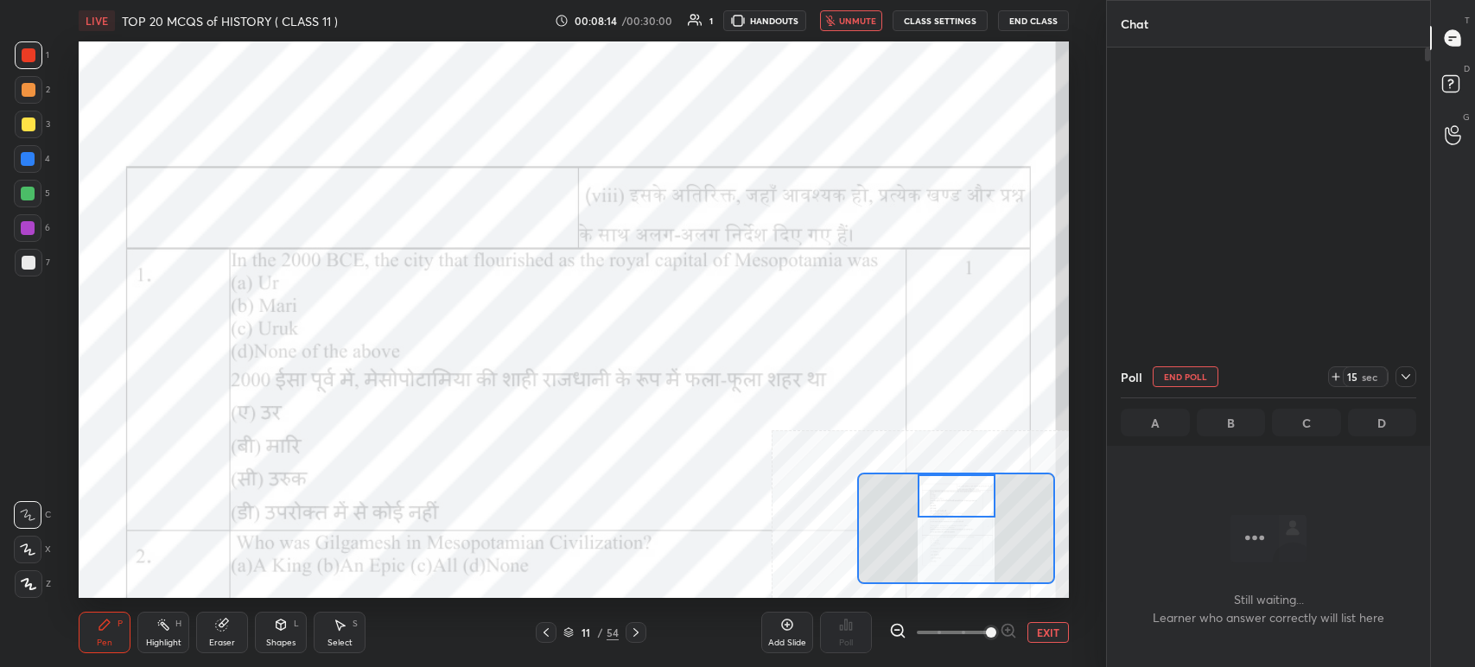
scroll to position [6, 5]
click at [854, 26] on span "unmute" at bounding box center [857, 21] width 37 height 12
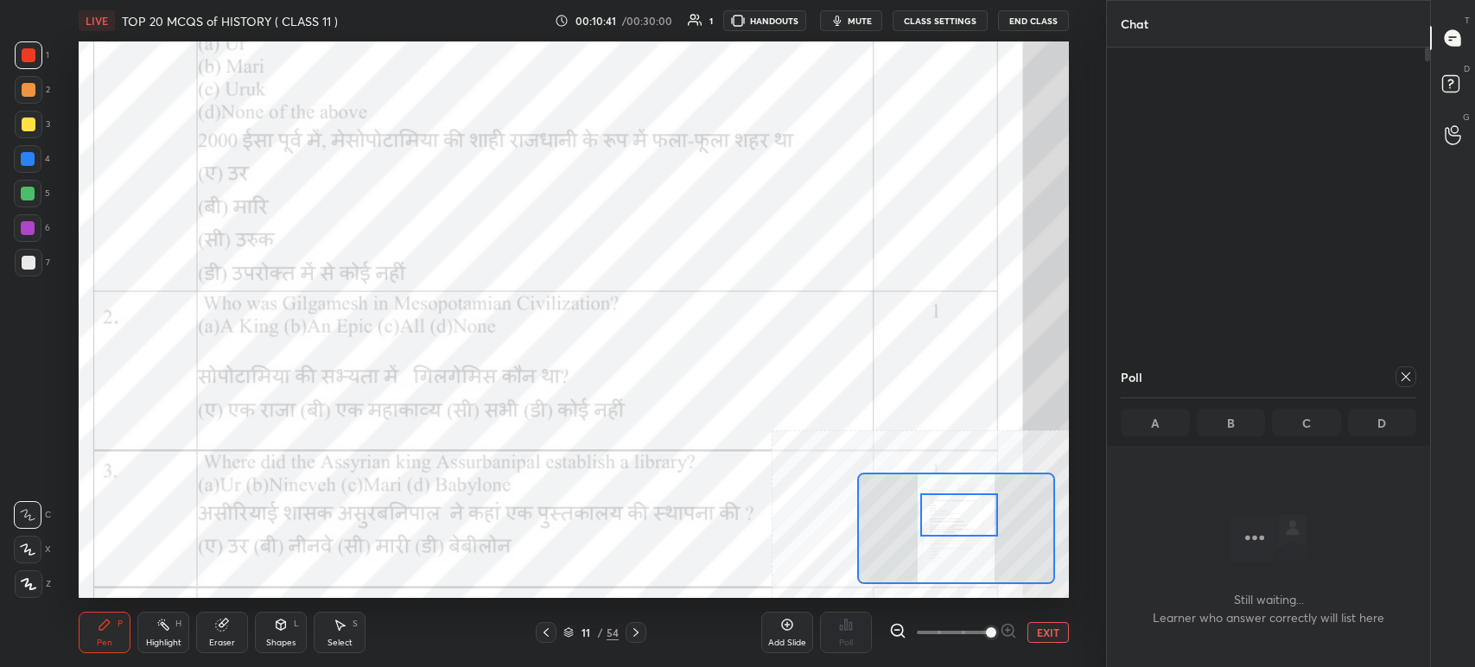
drag, startPoint x: 942, startPoint y: 517, endPoint x: 939, endPoint y: 527, distance: 10.9
click at [941, 527] on div at bounding box center [960, 515] width 78 height 43
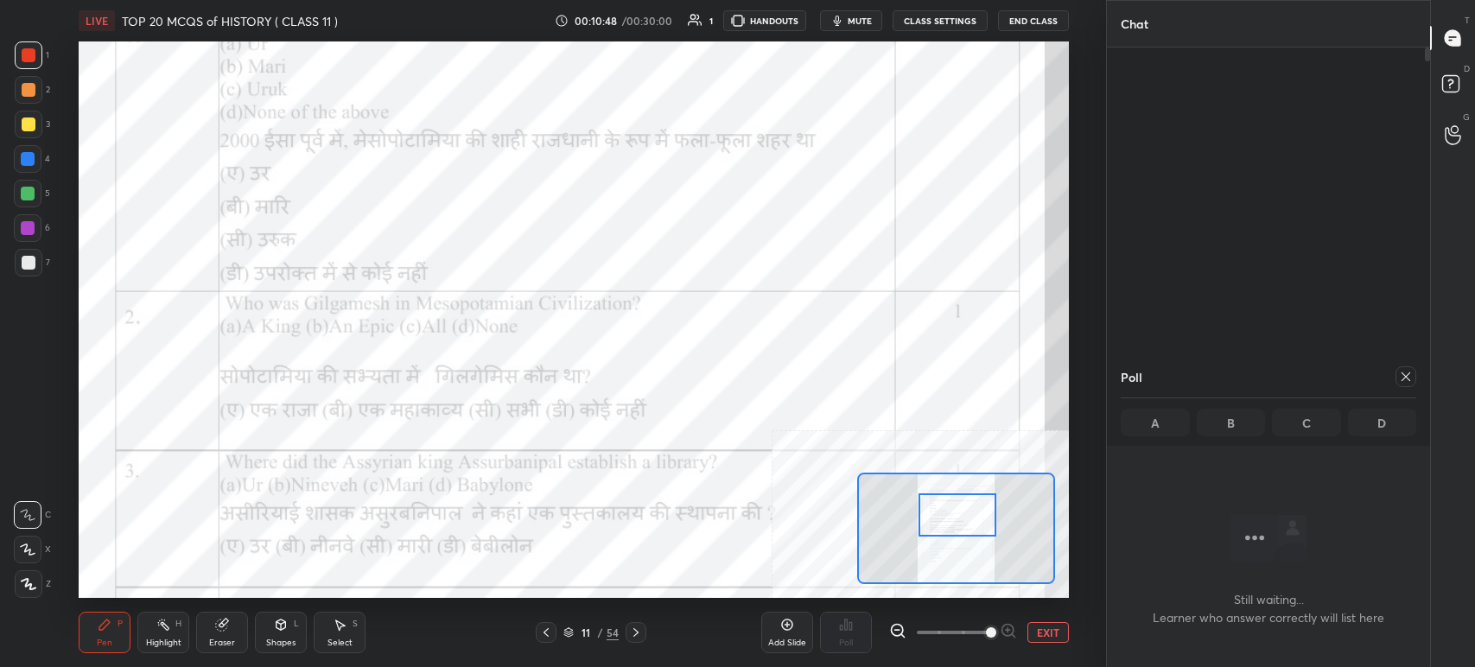
click at [1065, 635] on button "EXIT" at bounding box center [1048, 632] width 41 height 21
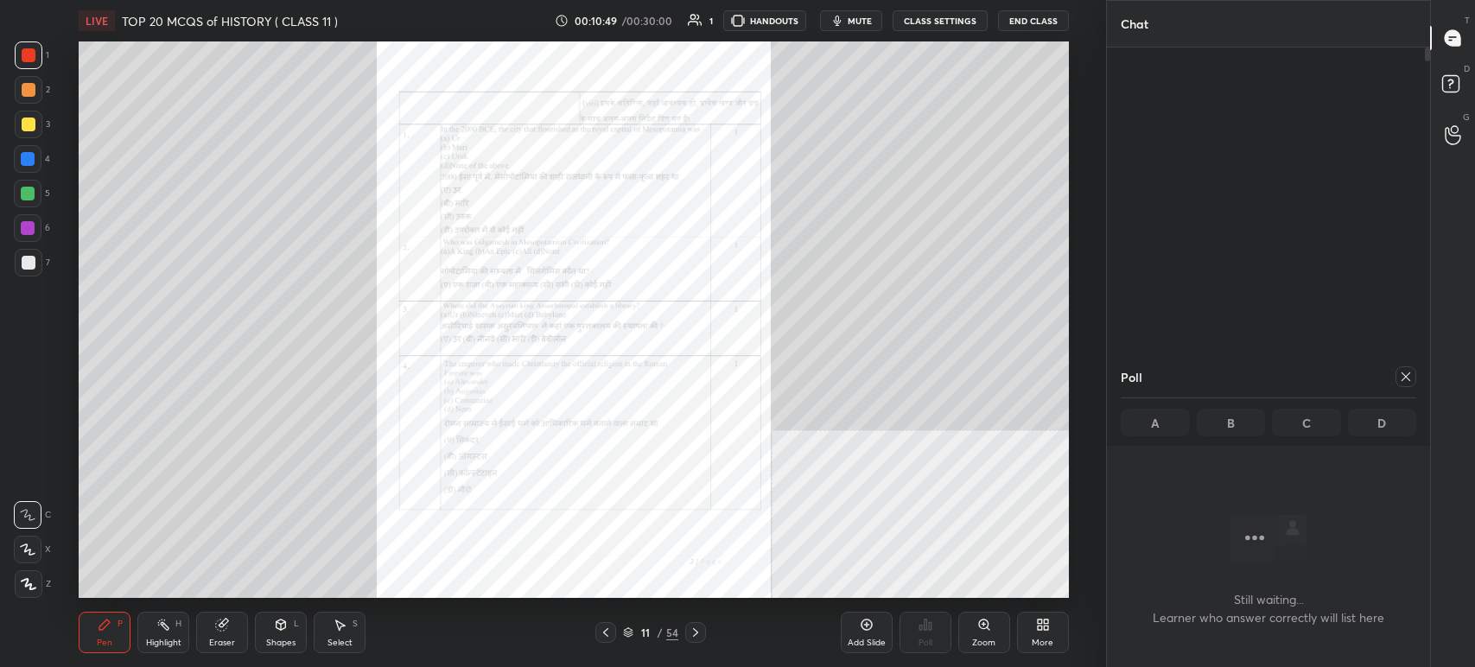
click at [1398, 383] on div at bounding box center [1406, 376] width 21 height 21
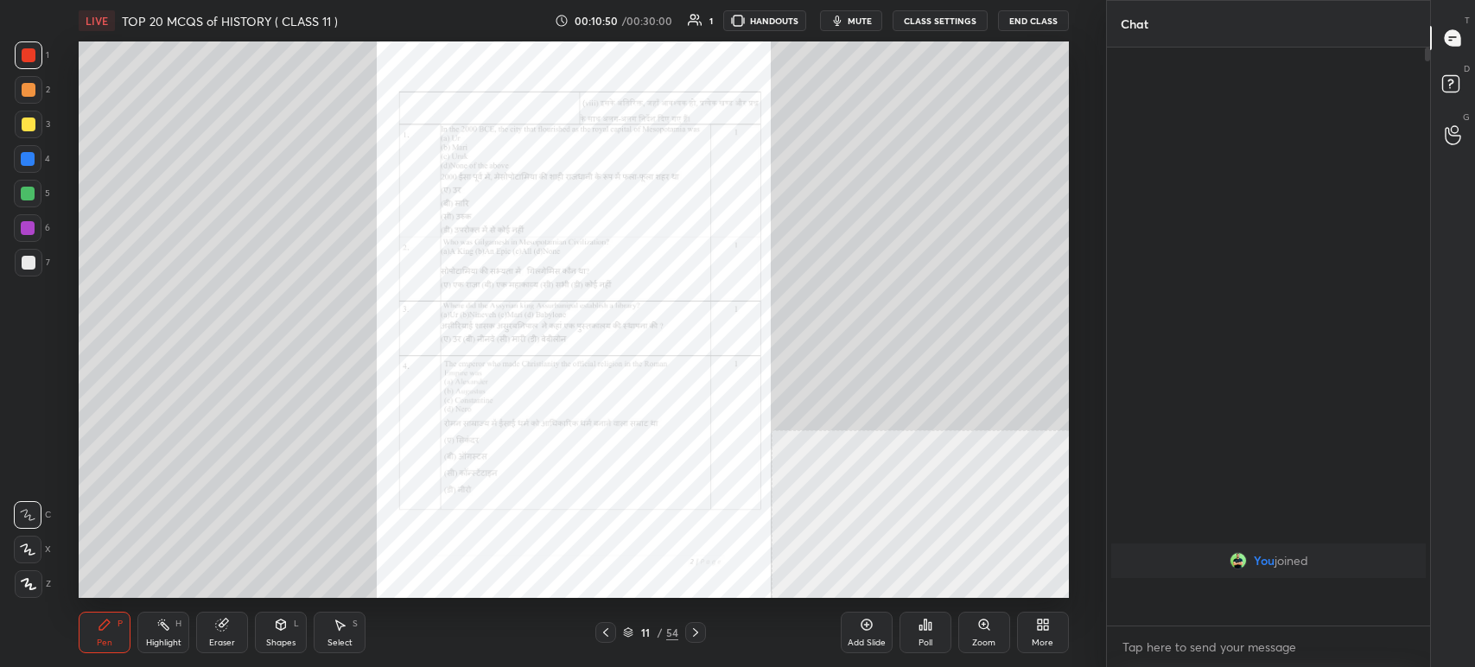
scroll to position [574, 318]
click at [964, 629] on div "Zoom" at bounding box center [985, 632] width 52 height 41
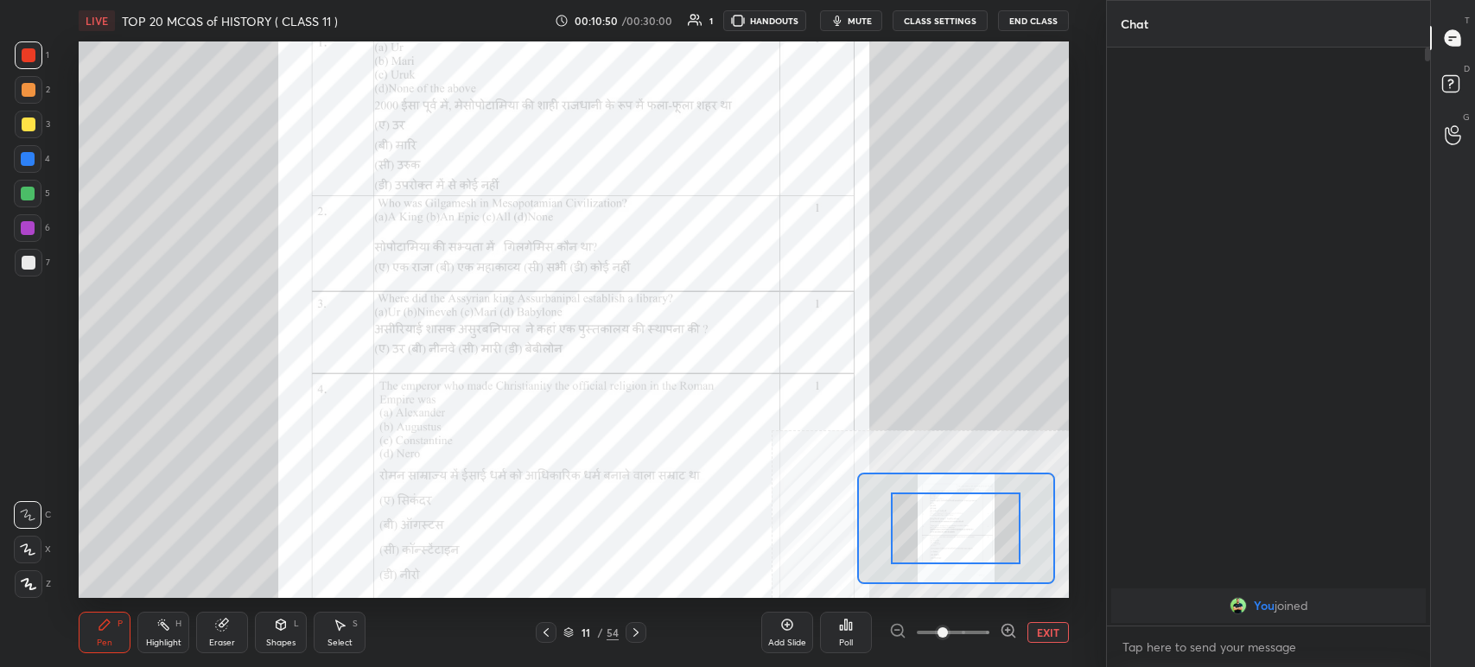
click at [997, 632] on div at bounding box center [953, 632] width 128 height 21
drag, startPoint x: 1003, startPoint y: 632, endPoint x: 1015, endPoint y: 632, distance: 11.2
click at [1010, 631] on icon at bounding box center [1008, 630] width 17 height 17
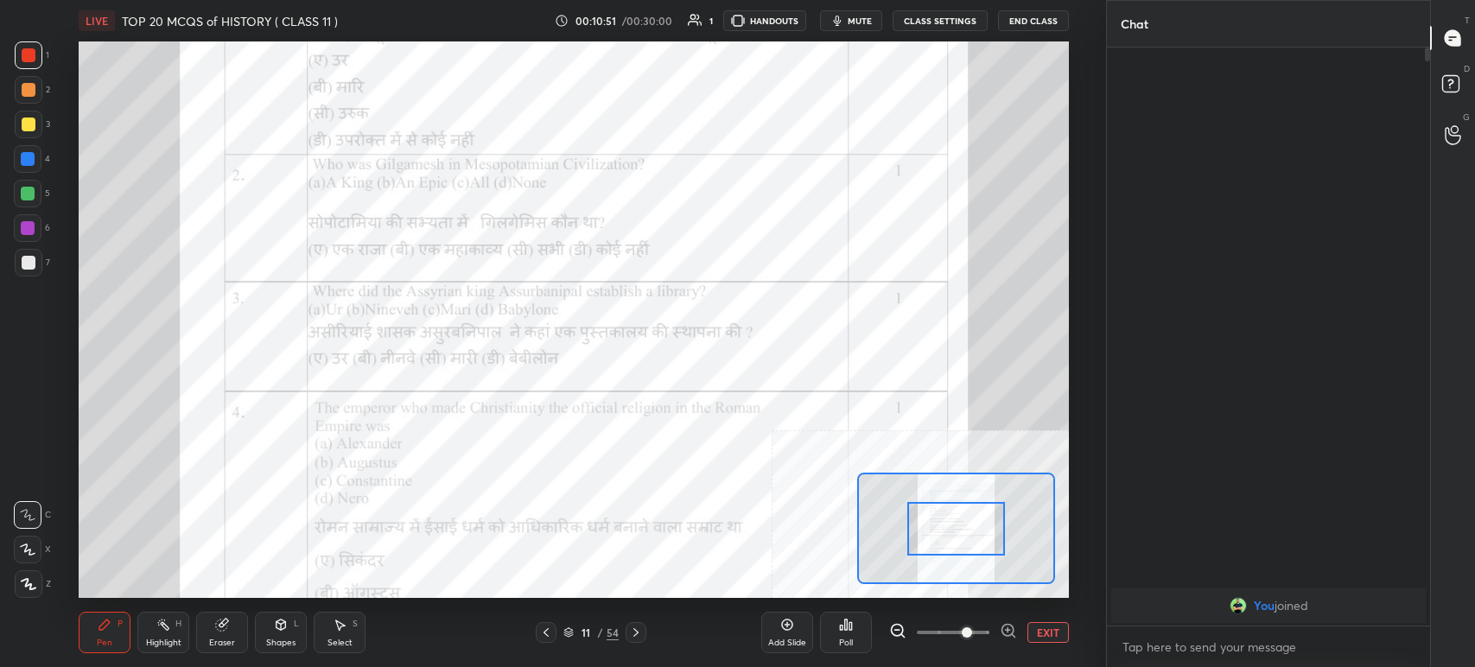
click at [1016, 632] on div "EXIT" at bounding box center [979, 632] width 180 height 21
click at [1022, 630] on div "EXIT" at bounding box center [979, 632] width 180 height 21
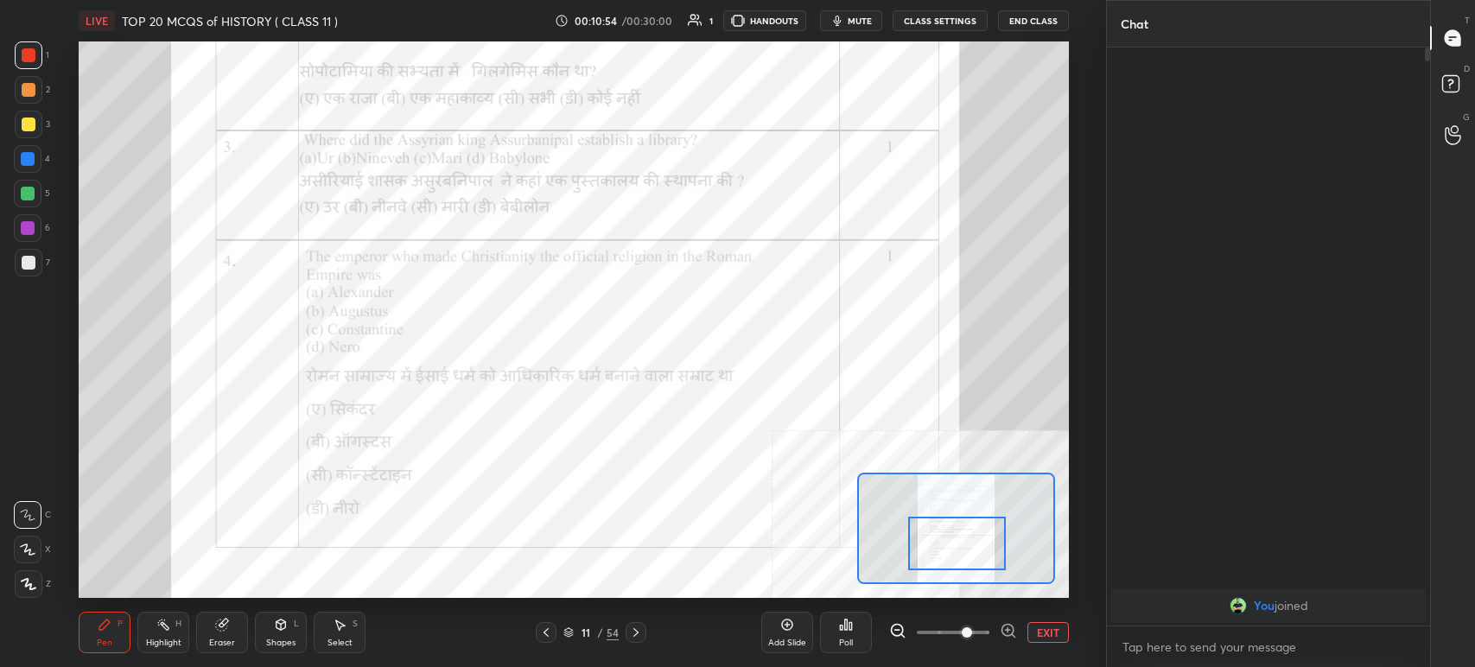
drag, startPoint x: 960, startPoint y: 523, endPoint x: 961, endPoint y: 535, distance: 12.1
click at [961, 535] on div at bounding box center [957, 544] width 98 height 54
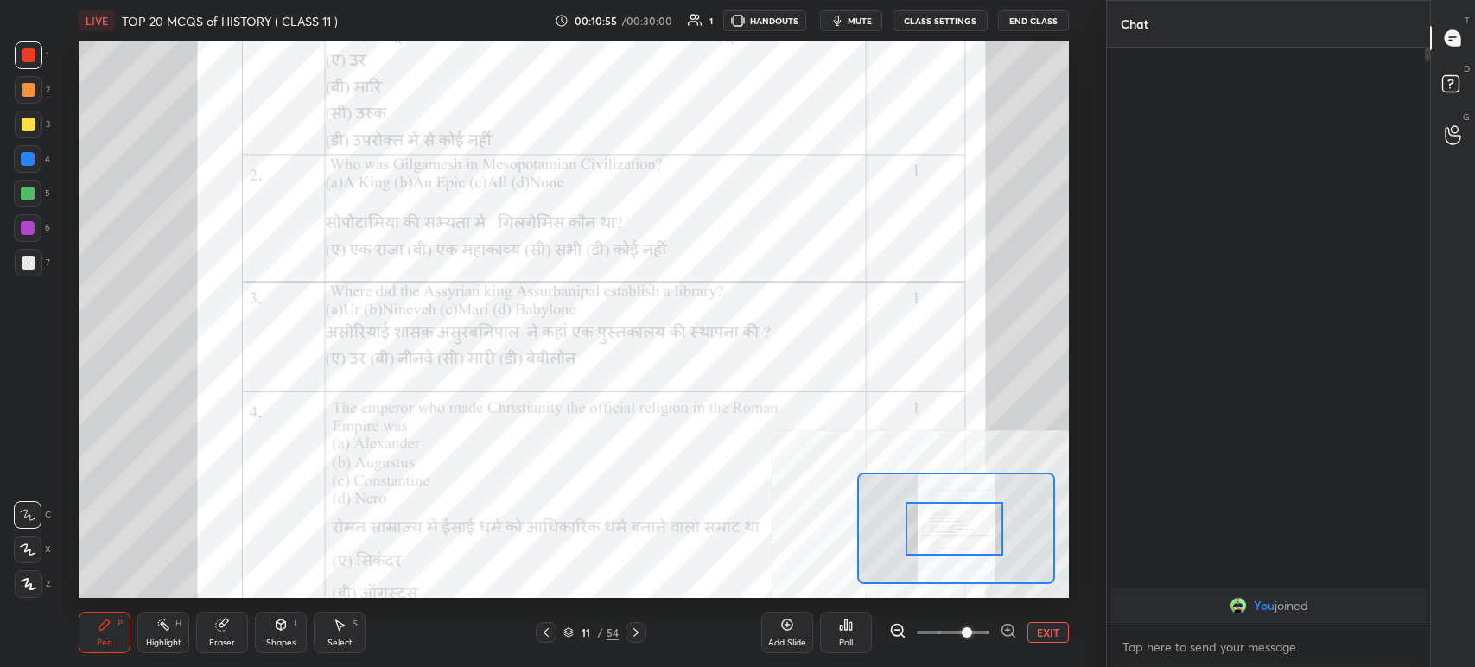
drag, startPoint x: 965, startPoint y: 532, endPoint x: 962, endPoint y: 524, distance: 9.0
click at [962, 524] on div at bounding box center [955, 529] width 98 height 54
click at [864, 622] on div "Poll" at bounding box center [846, 632] width 52 height 41
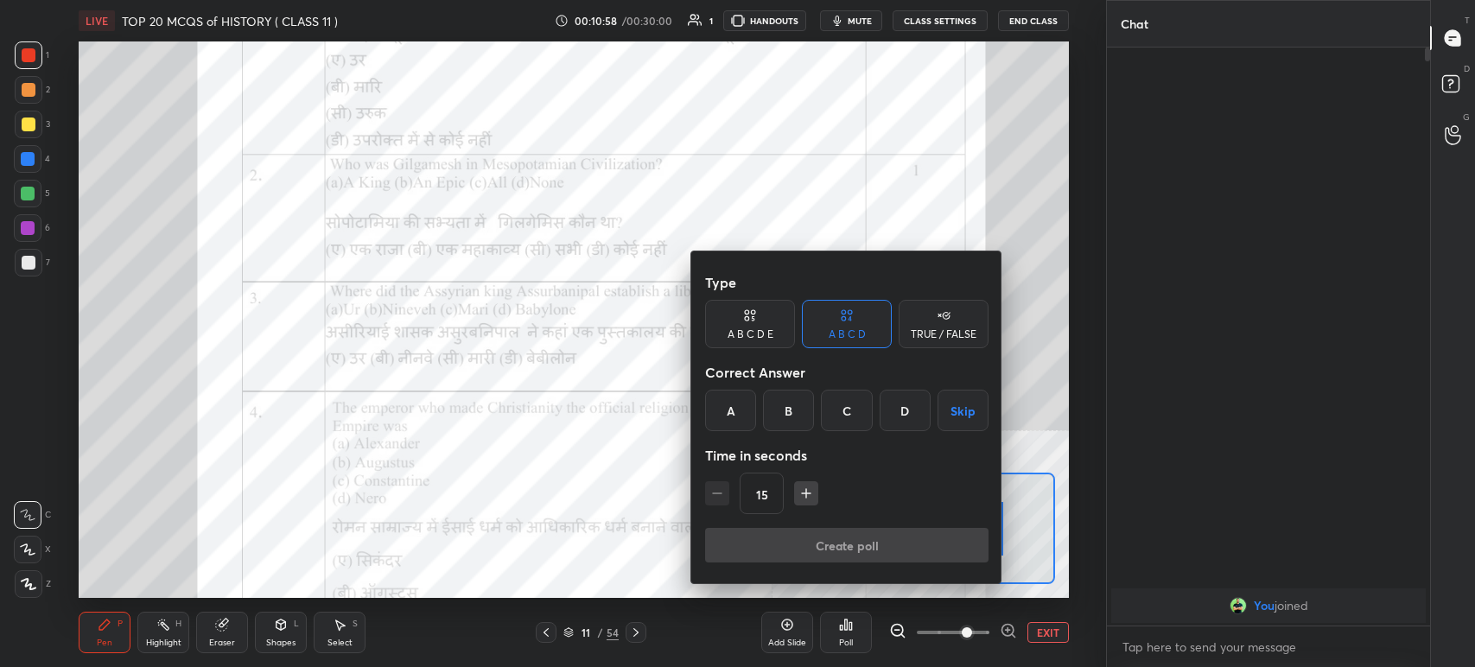
drag, startPoint x: 725, startPoint y: 411, endPoint x: 748, endPoint y: 438, distance: 35.0
click at [729, 412] on div "A" at bounding box center [730, 410] width 51 height 41
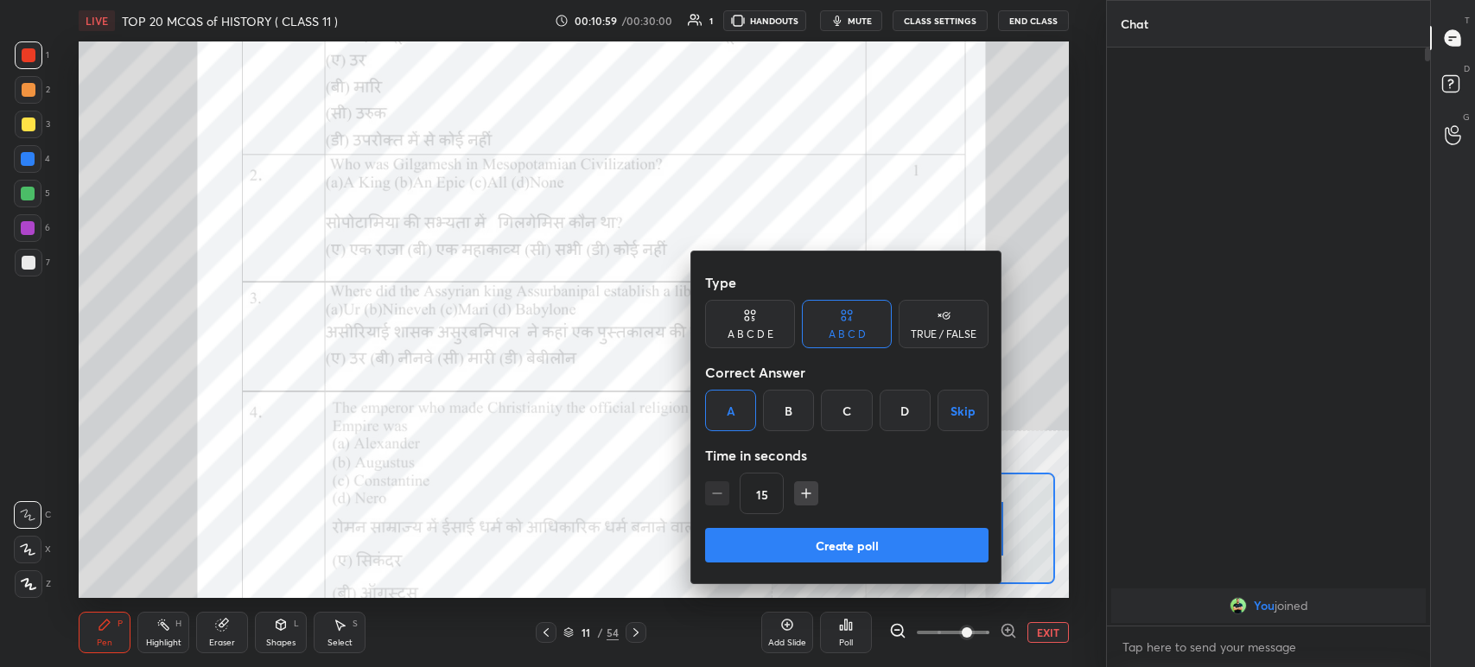
click at [791, 535] on button "Create poll" at bounding box center [847, 545] width 284 height 35
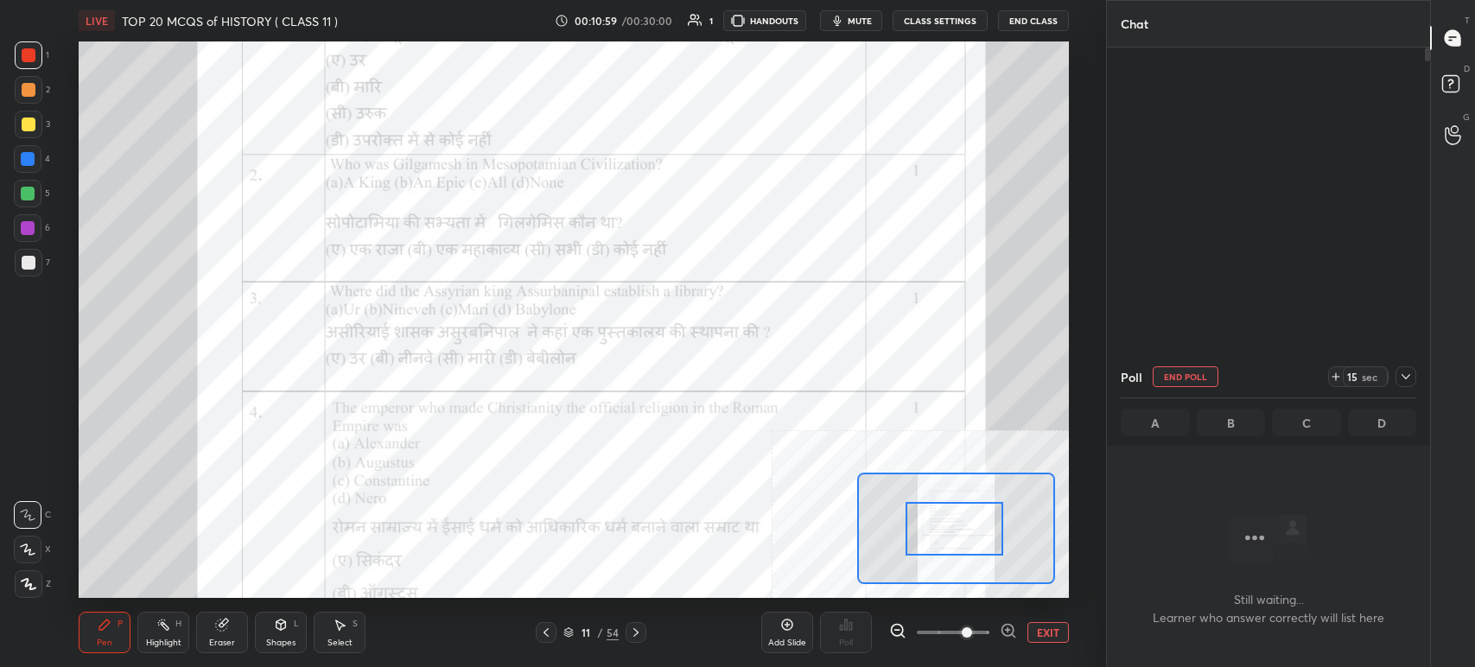
scroll to position [0, 0]
click at [862, 22] on span "mute" at bounding box center [860, 21] width 24 height 12
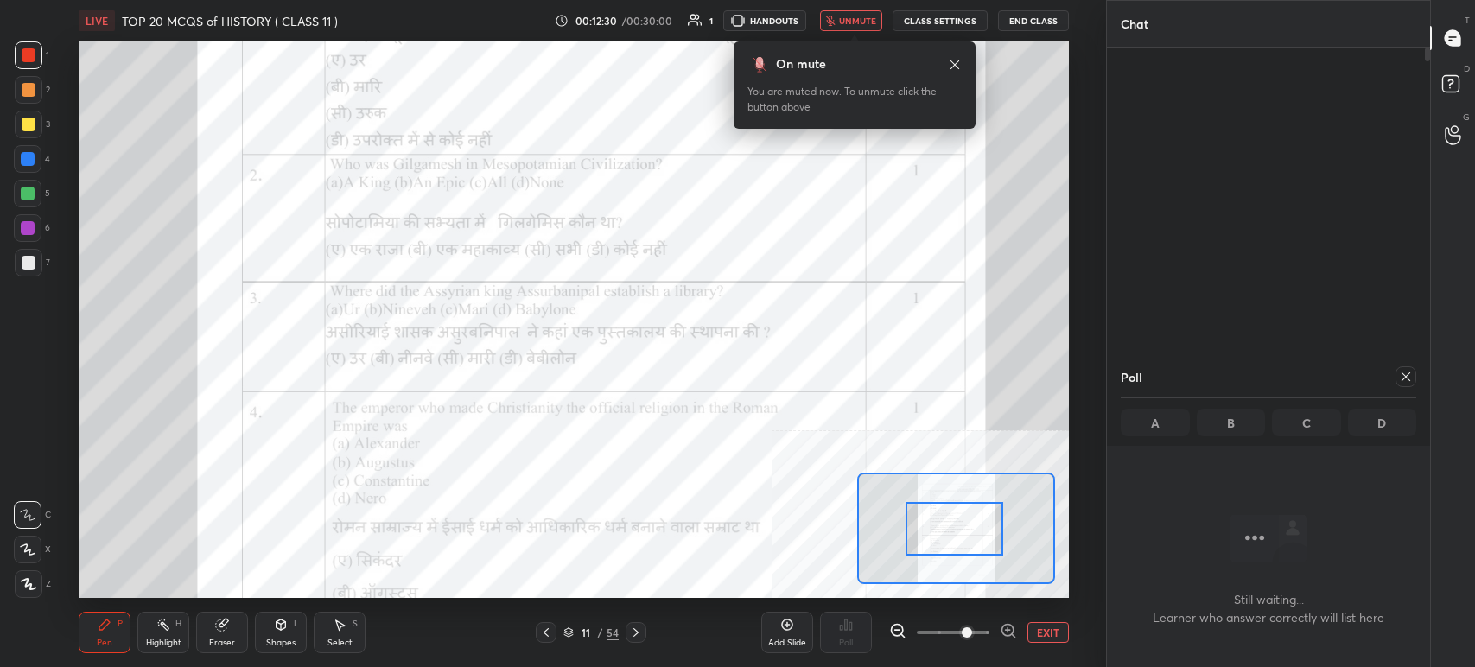
click at [861, 10] on div "00:12:30 / 00:30:00 1 HANDOUTS unmute CLASS SETTINGS End Class" at bounding box center [812, 20] width 514 height 21
drag, startPoint x: 850, startPoint y: 11, endPoint x: 856, endPoint y: 20, distance: 10.6
click at [849, 15] on button "unmute" at bounding box center [851, 20] width 62 height 21
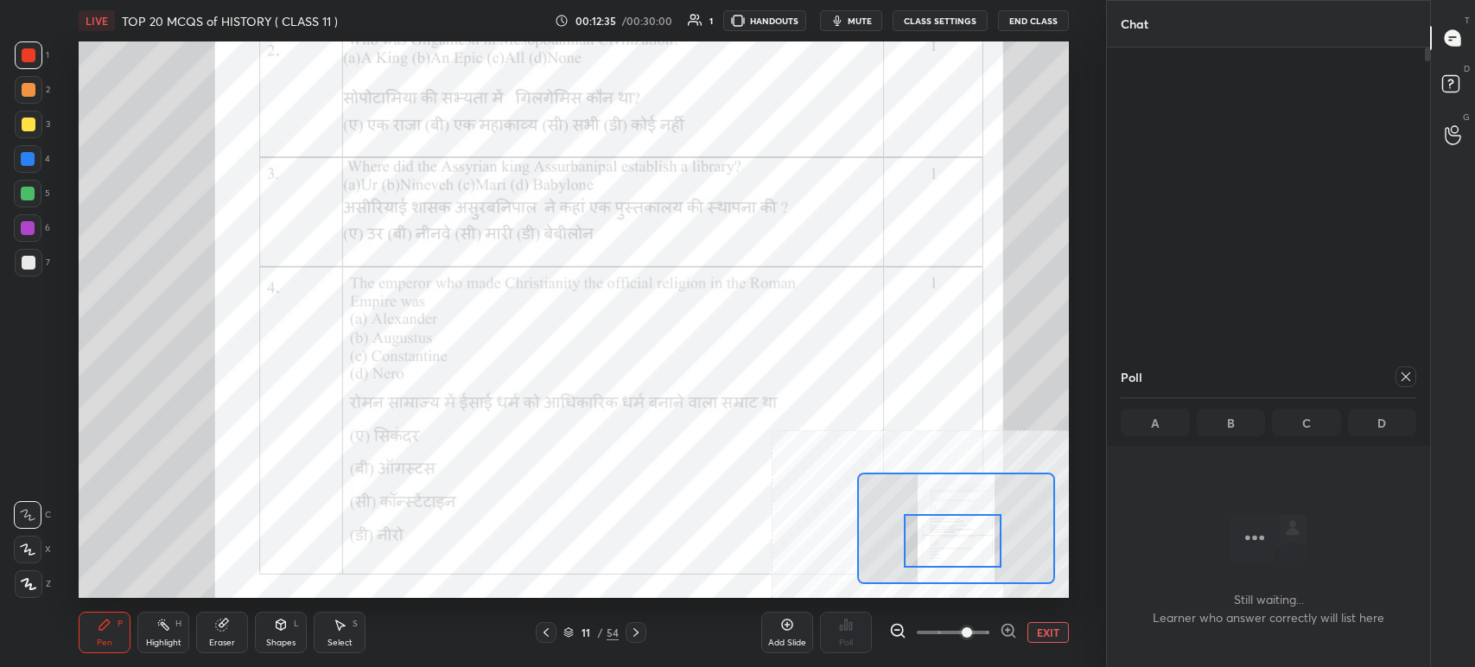
drag, startPoint x: 965, startPoint y: 522, endPoint x: 963, endPoint y: 535, distance: 13.1
click at [963, 535] on div at bounding box center [953, 541] width 98 height 54
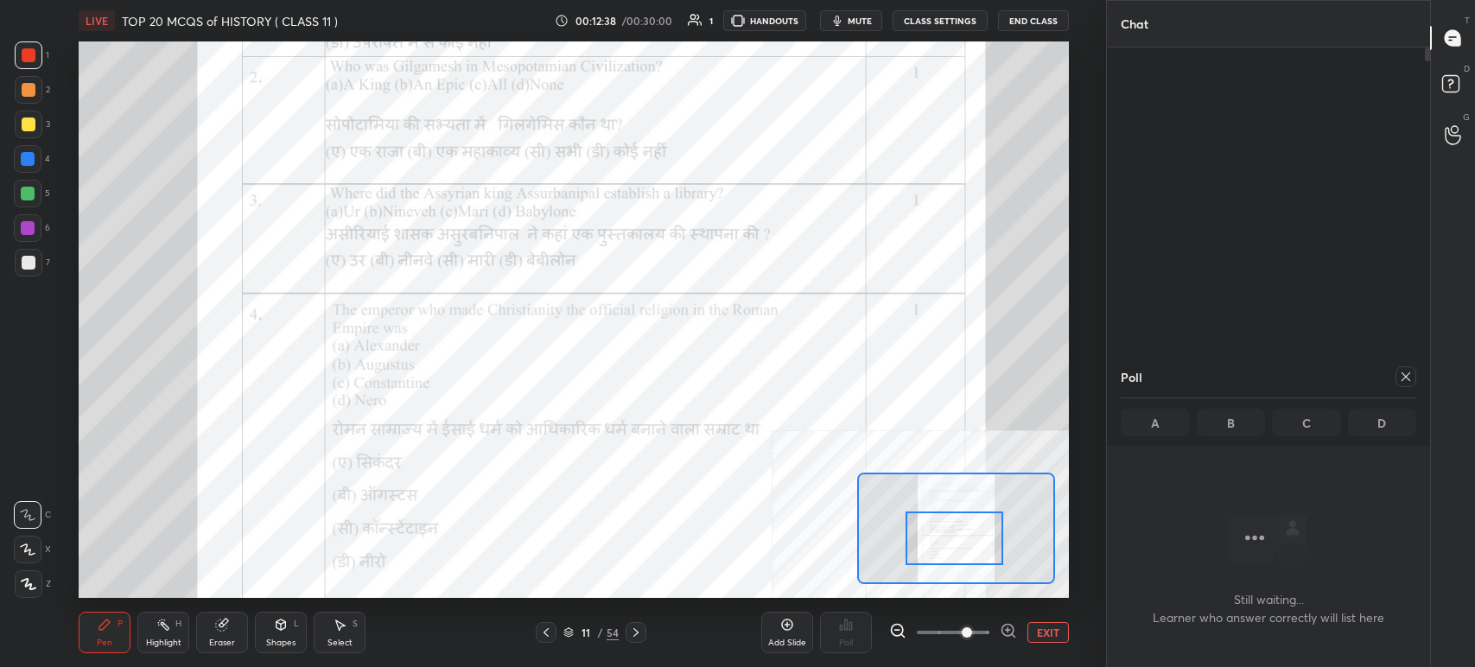
click at [966, 514] on div at bounding box center [955, 539] width 98 height 54
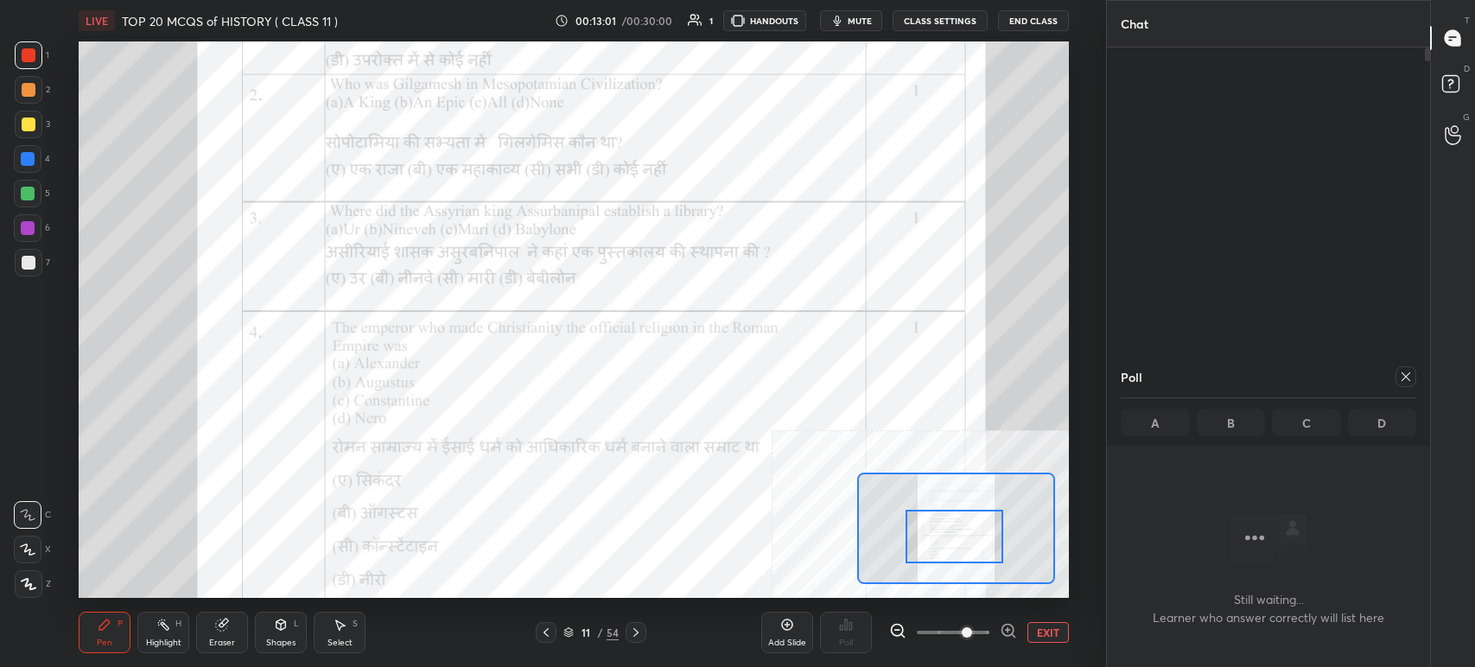
click at [1405, 379] on icon at bounding box center [1406, 377] width 14 height 14
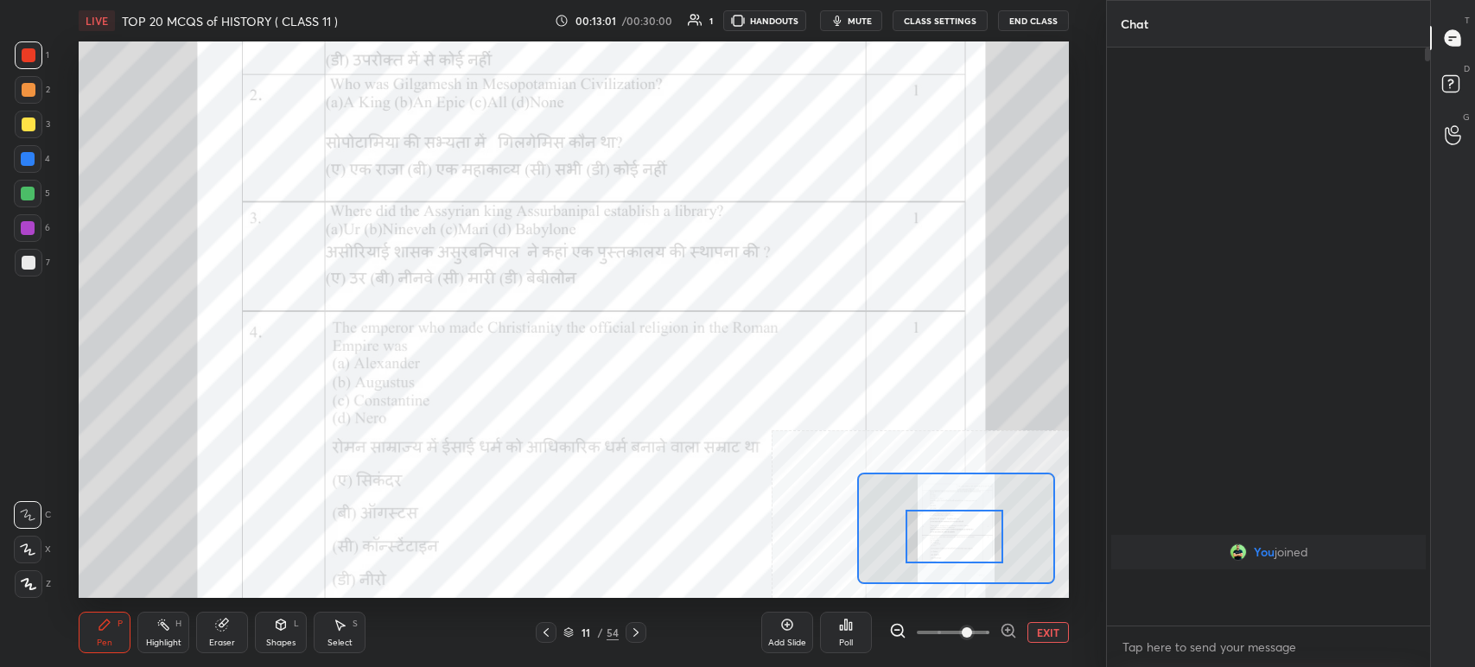
scroll to position [5, 5]
click at [859, 633] on div "Poll" at bounding box center [846, 632] width 52 height 41
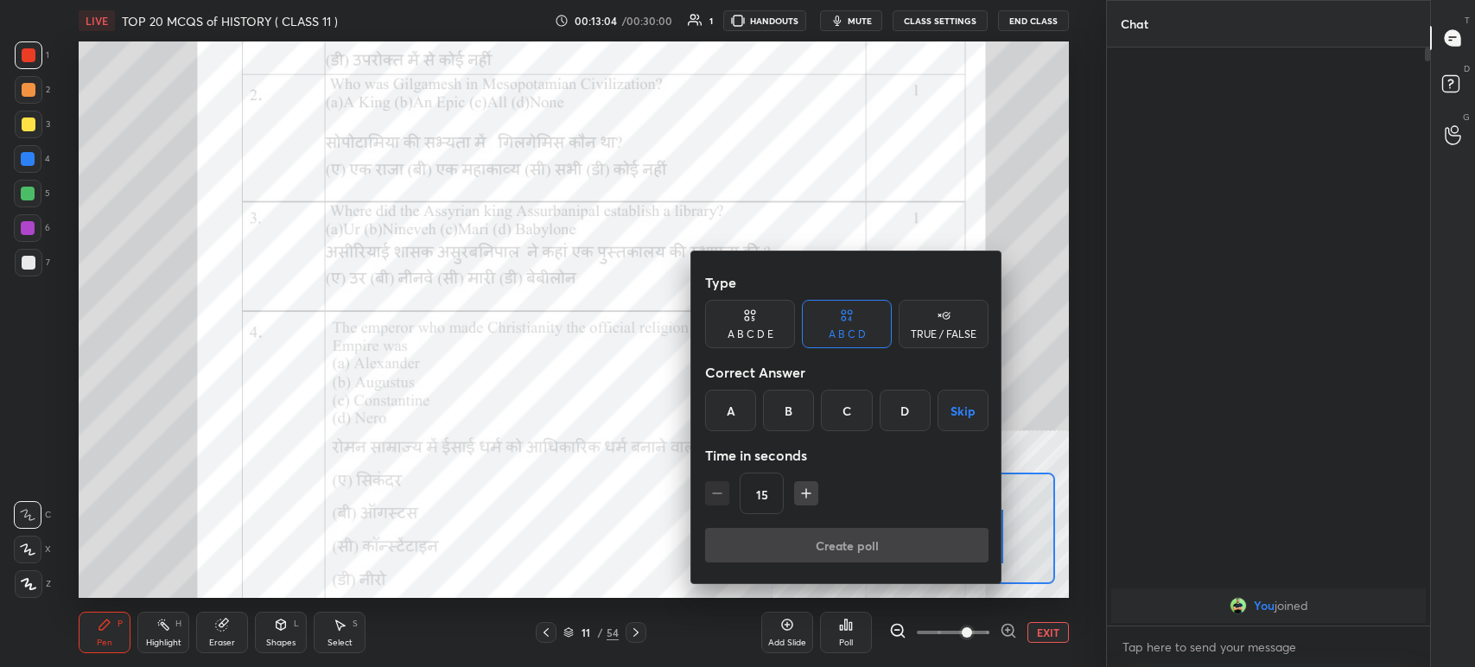
click at [895, 418] on div "D" at bounding box center [905, 410] width 51 height 41
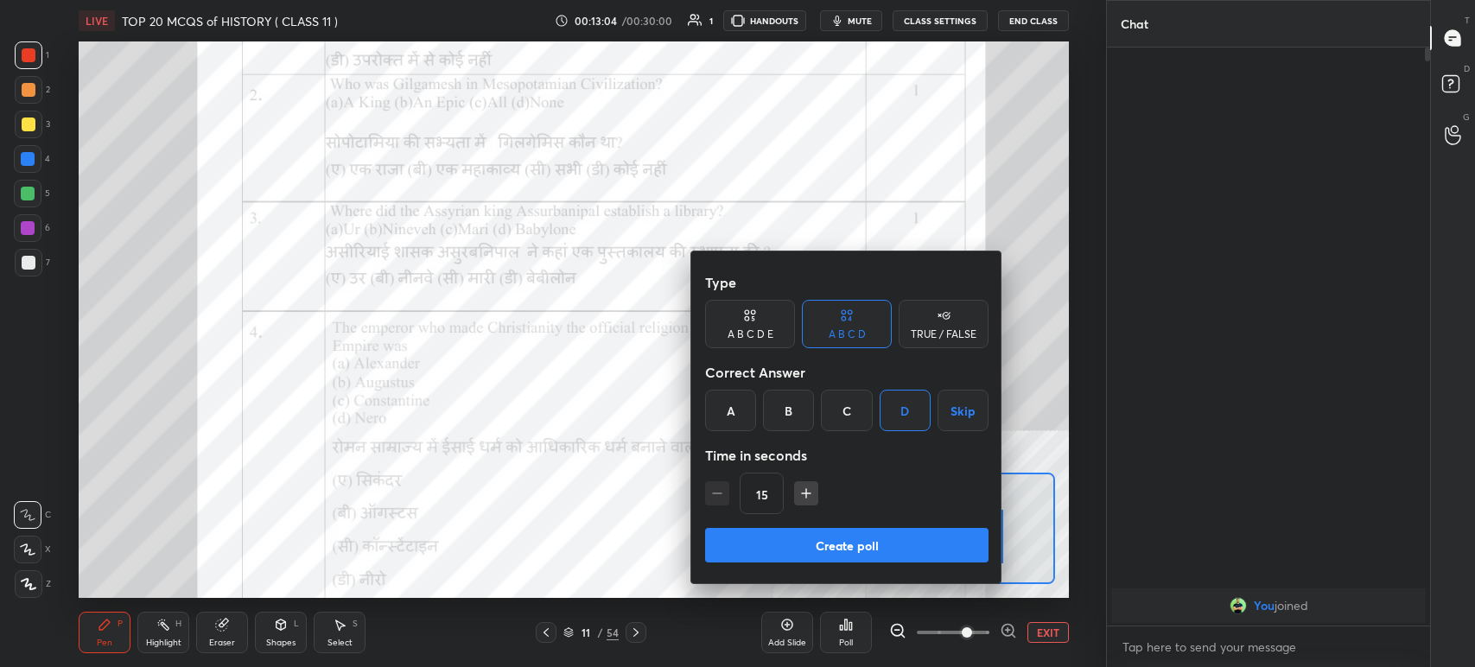
click at [886, 549] on button "Create poll" at bounding box center [847, 545] width 284 height 35
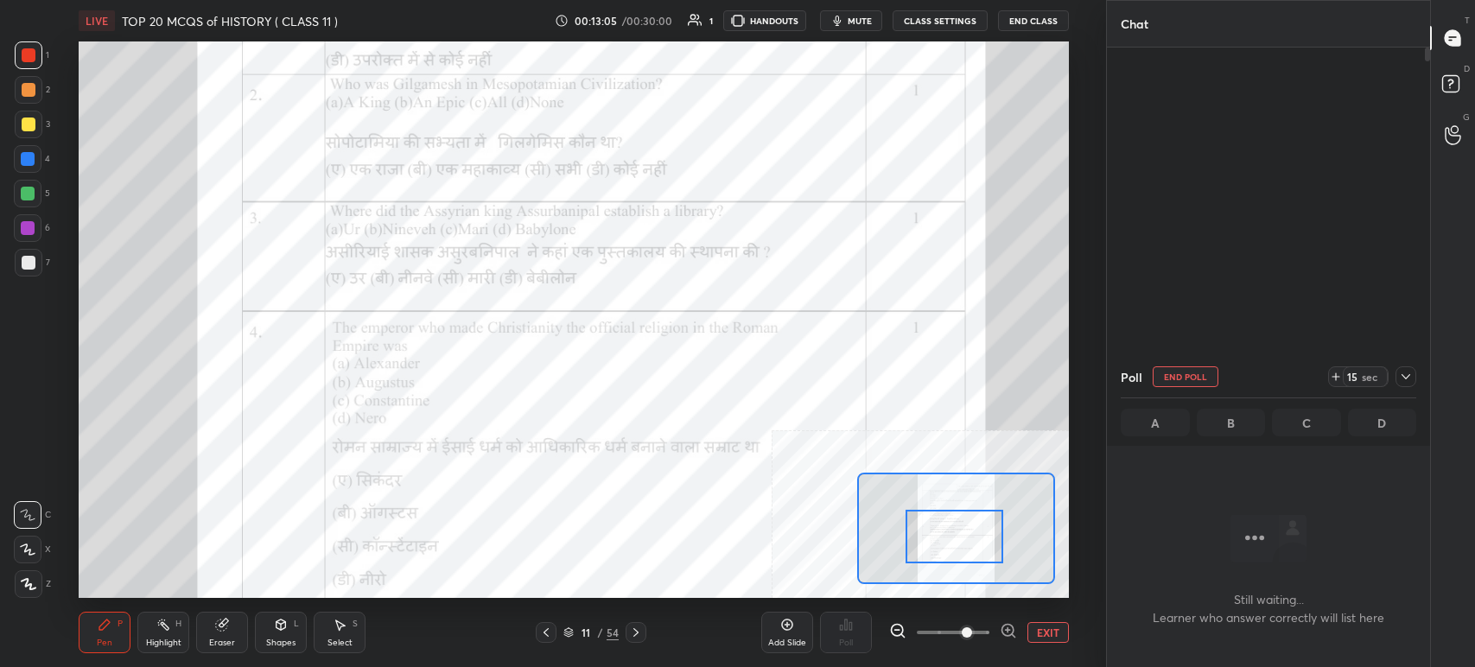
scroll to position [6, 5]
click at [857, 18] on span "mute" at bounding box center [860, 21] width 24 height 12
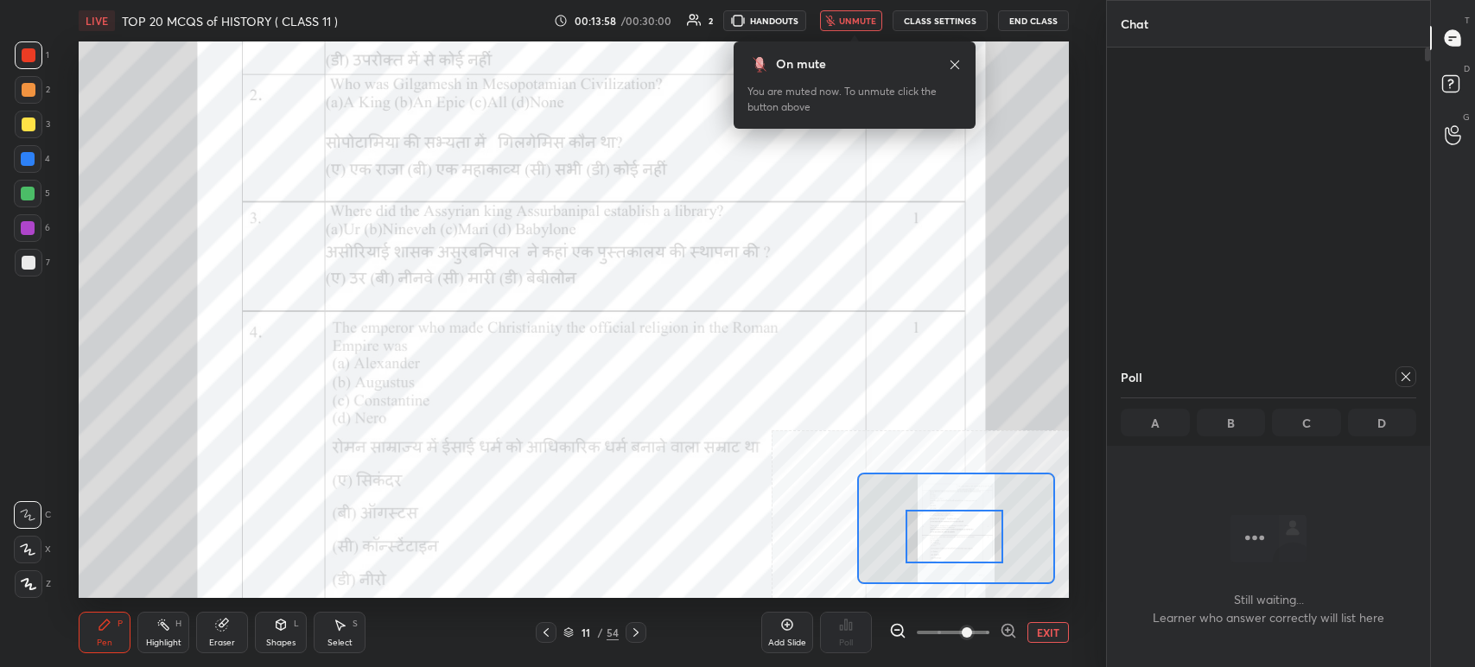
click at [859, 21] on span "unmute" at bounding box center [857, 21] width 37 height 12
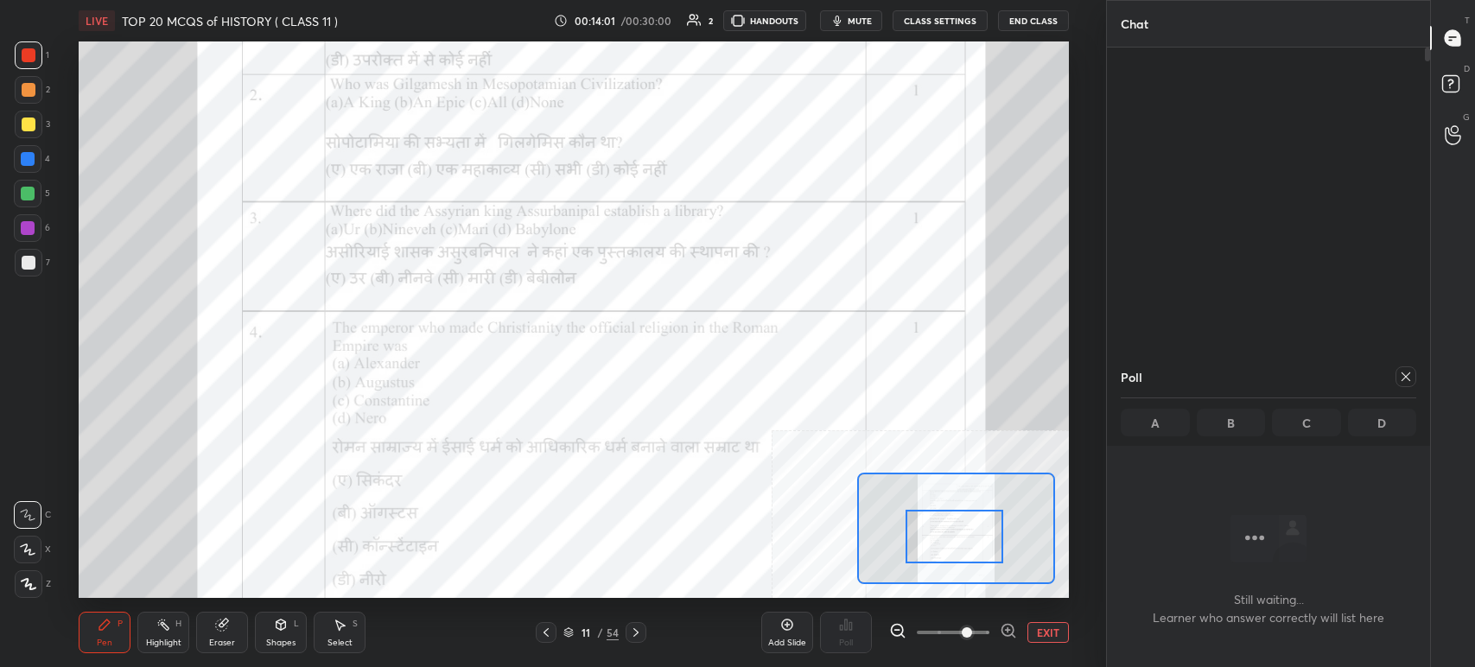
click at [943, 538] on div at bounding box center [955, 537] width 98 height 54
click at [1405, 373] on icon at bounding box center [1406, 377] width 14 height 14
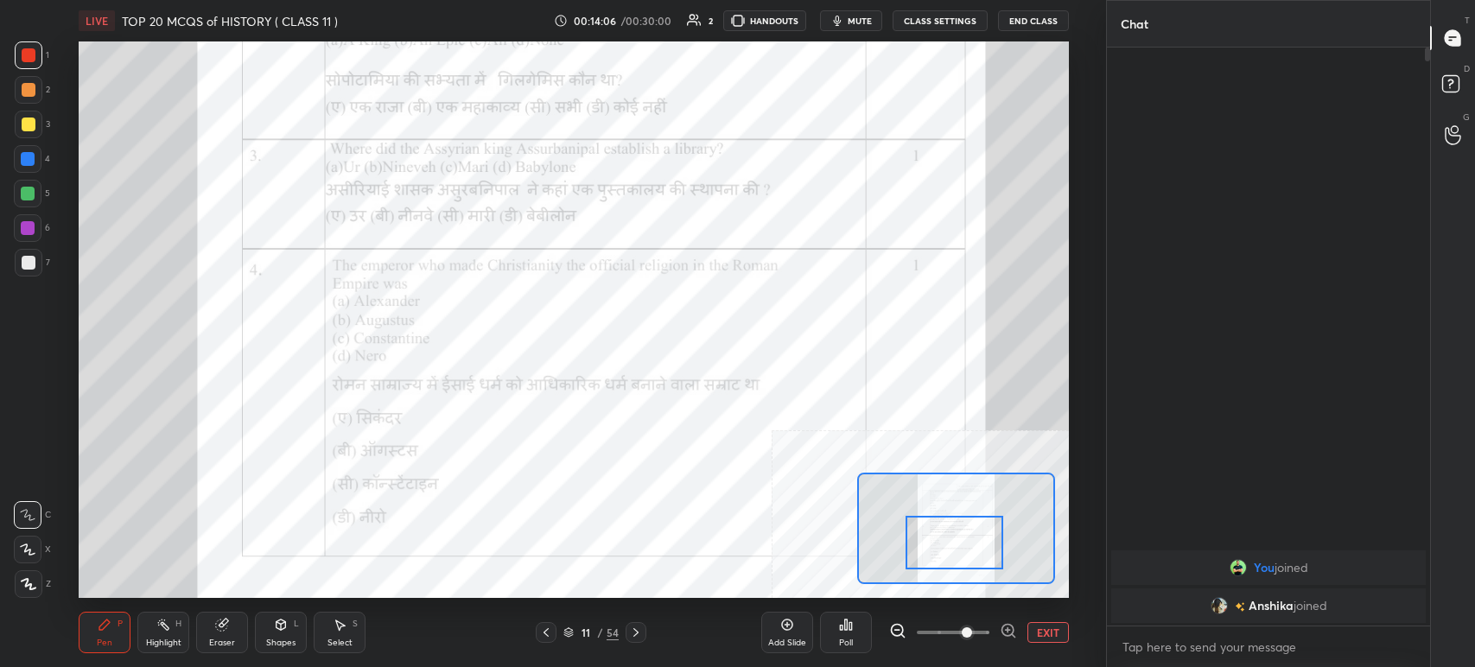
scroll to position [5, 5]
click at [857, 632] on div "Poll" at bounding box center [846, 632] width 52 height 41
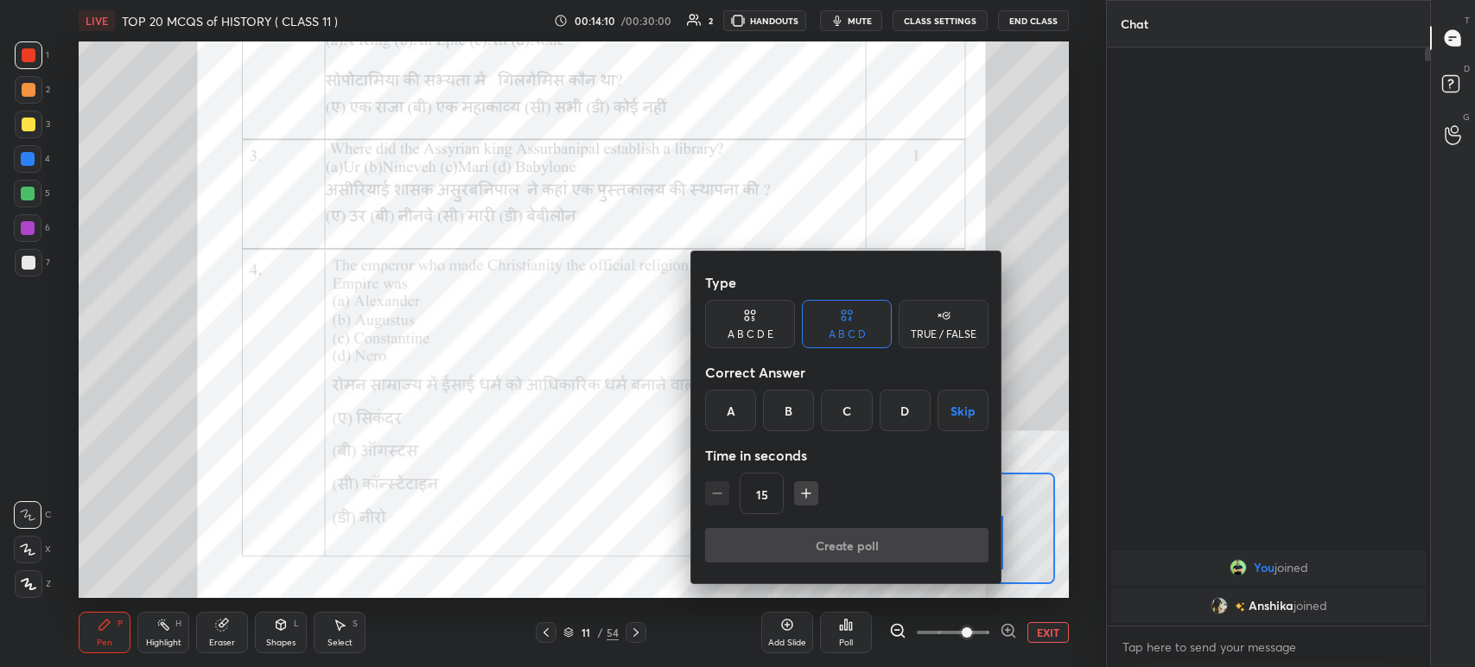
click at [855, 411] on div "C" at bounding box center [846, 410] width 51 height 41
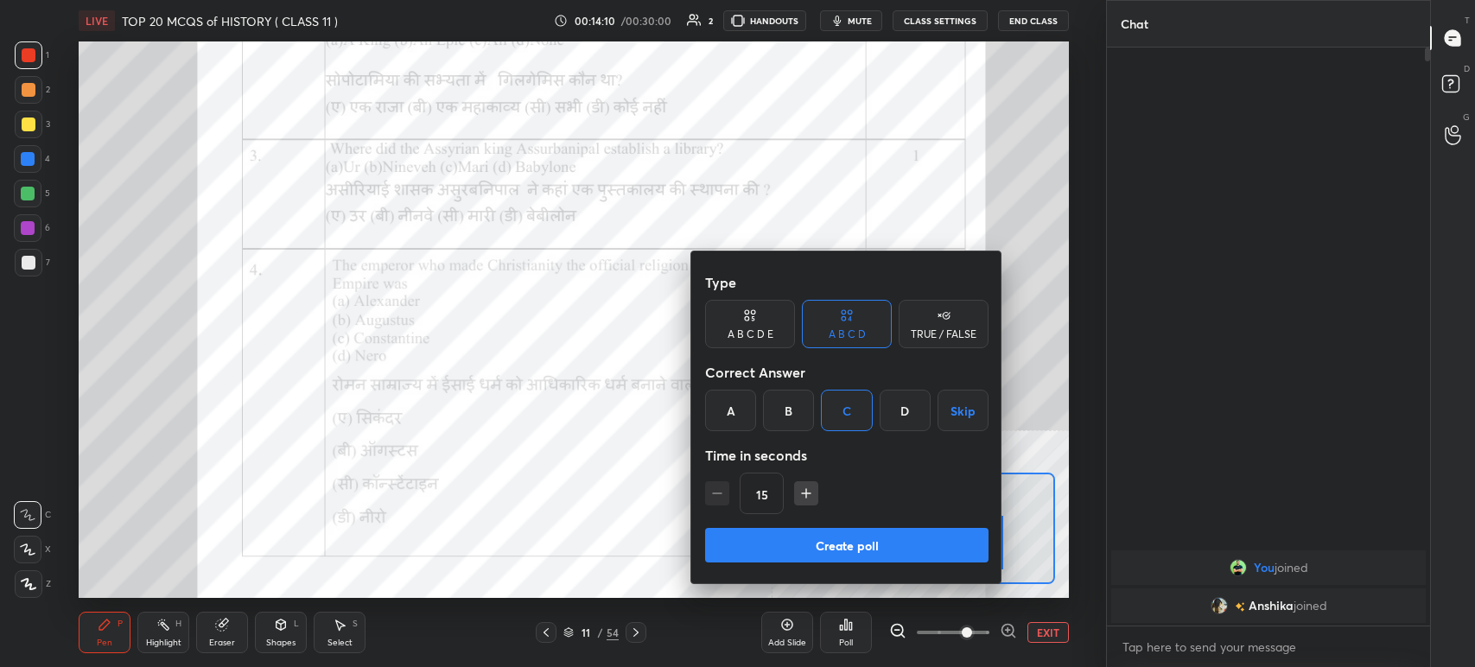
click at [872, 529] on div "Type A B C D E A B C D TRUE / FALSE Correct Answer A B C D Skip Time in seconds…" at bounding box center [846, 418] width 311 height 332
click at [872, 545] on button "Create poll" at bounding box center [847, 545] width 284 height 35
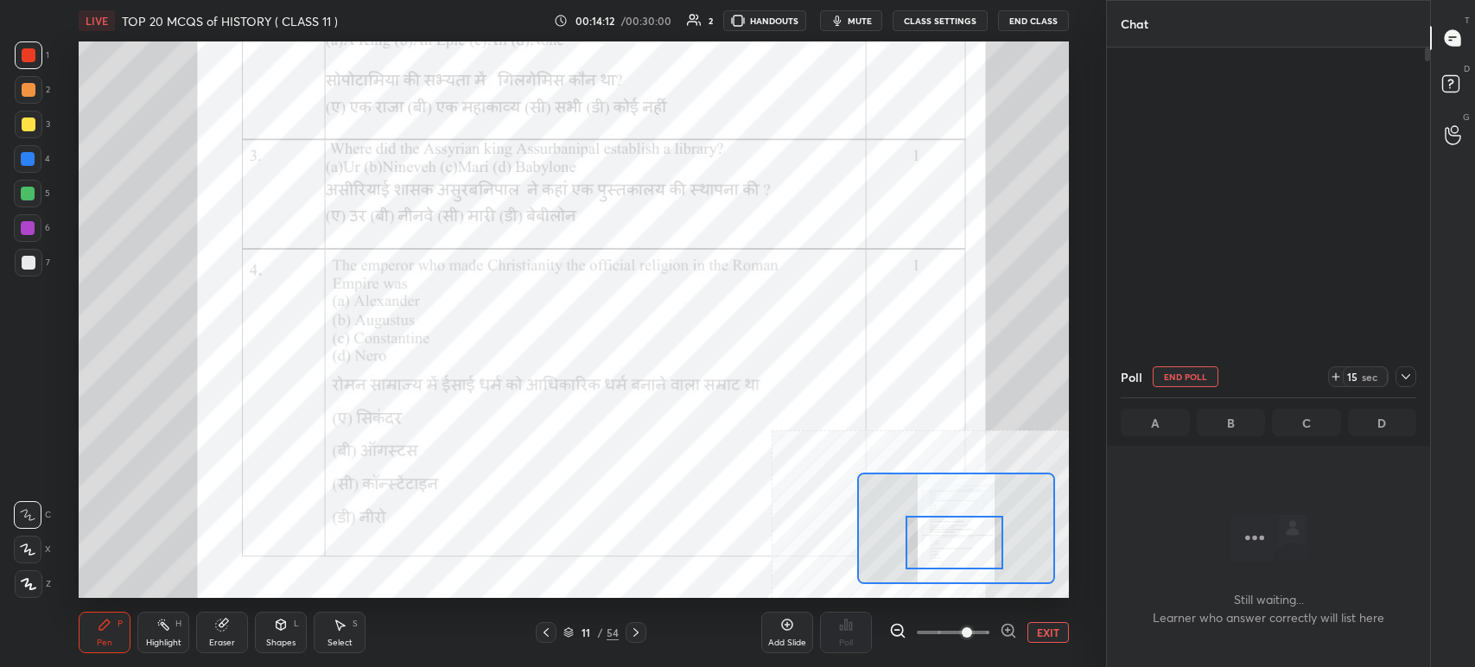
scroll to position [6, 5]
click at [1402, 387] on div "Poll" at bounding box center [1269, 376] width 296 height 41
click at [1400, 374] on icon at bounding box center [1406, 377] width 14 height 14
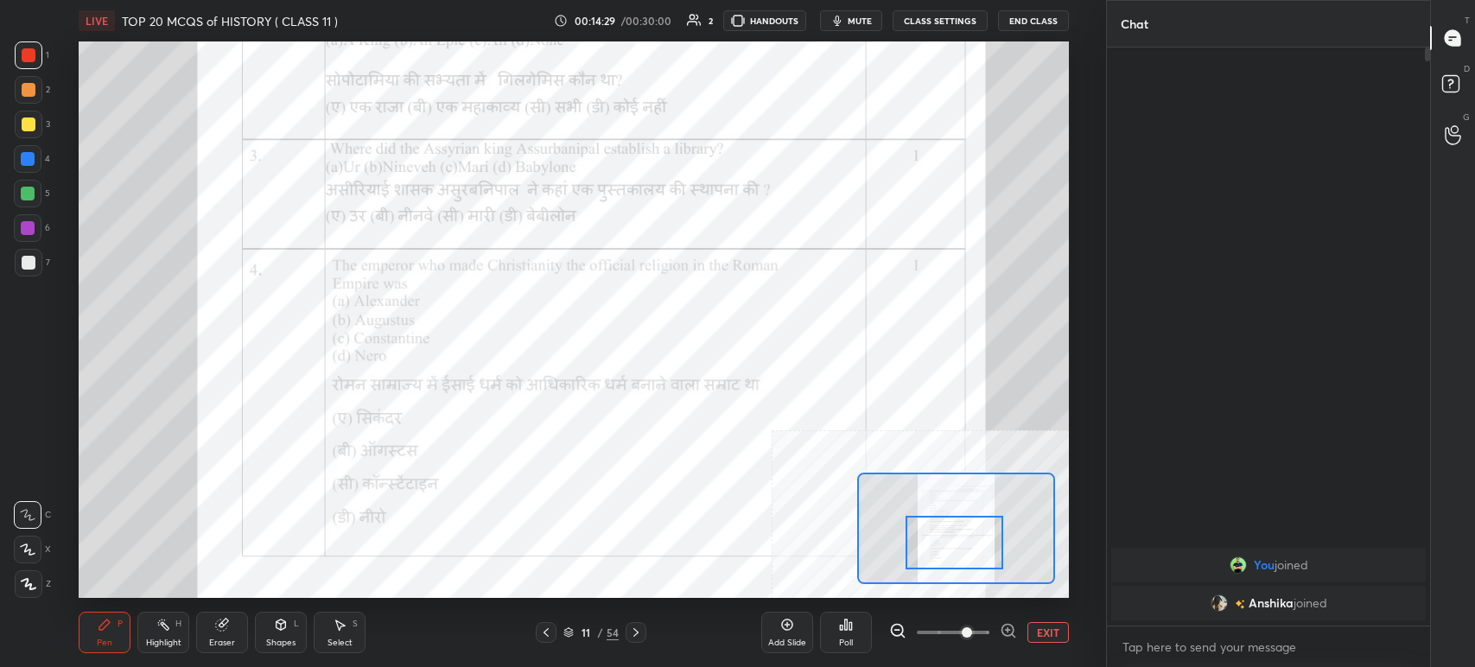
scroll to position [5, 5]
click at [624, 627] on div "11 / 54" at bounding box center [591, 632] width 111 height 21
click at [634, 627] on icon at bounding box center [636, 633] width 14 height 14
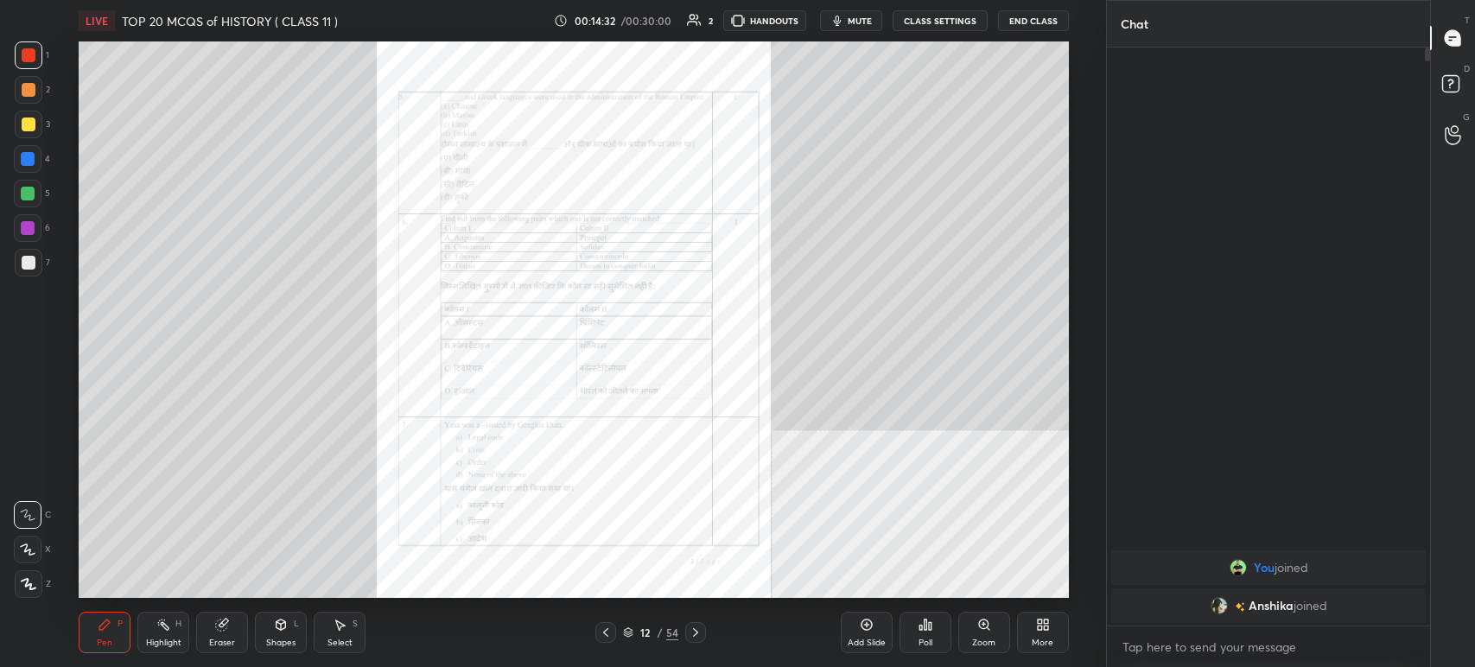
click at [986, 628] on icon at bounding box center [985, 625] width 14 height 14
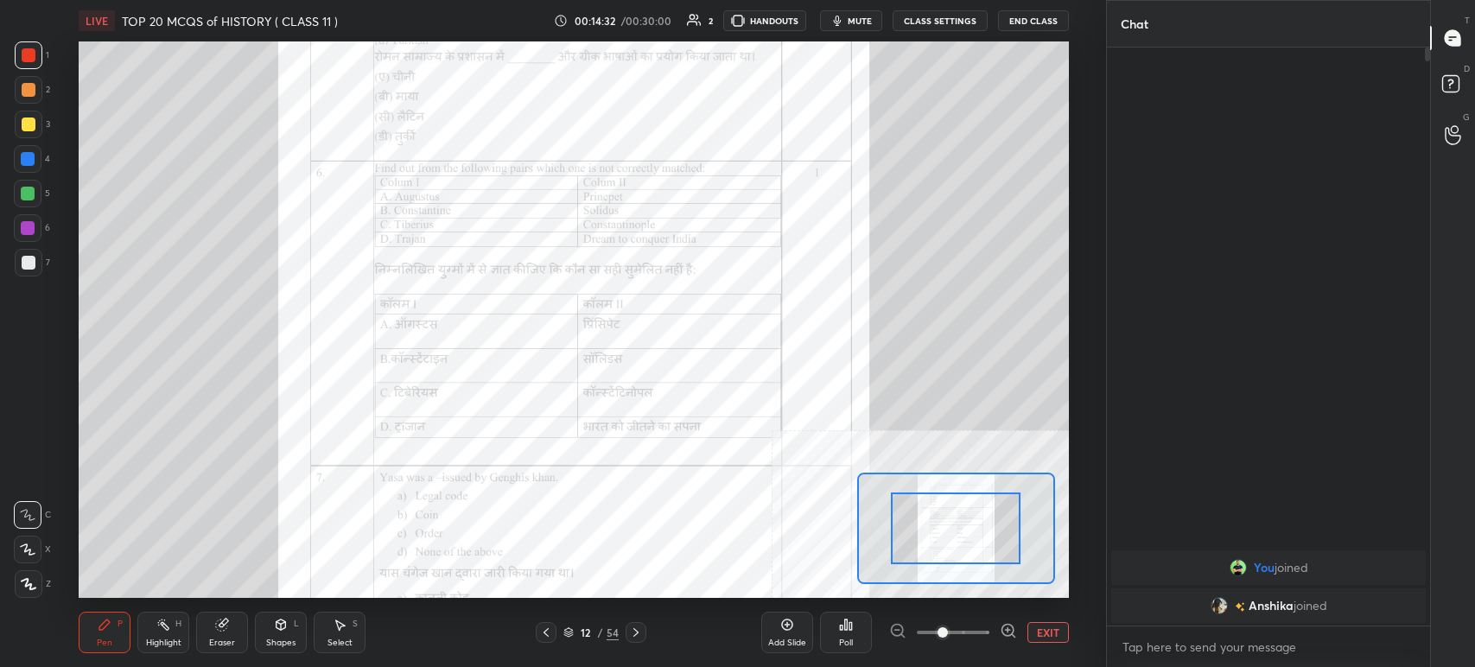
click at [1010, 630] on icon at bounding box center [1008, 630] width 4 height 0
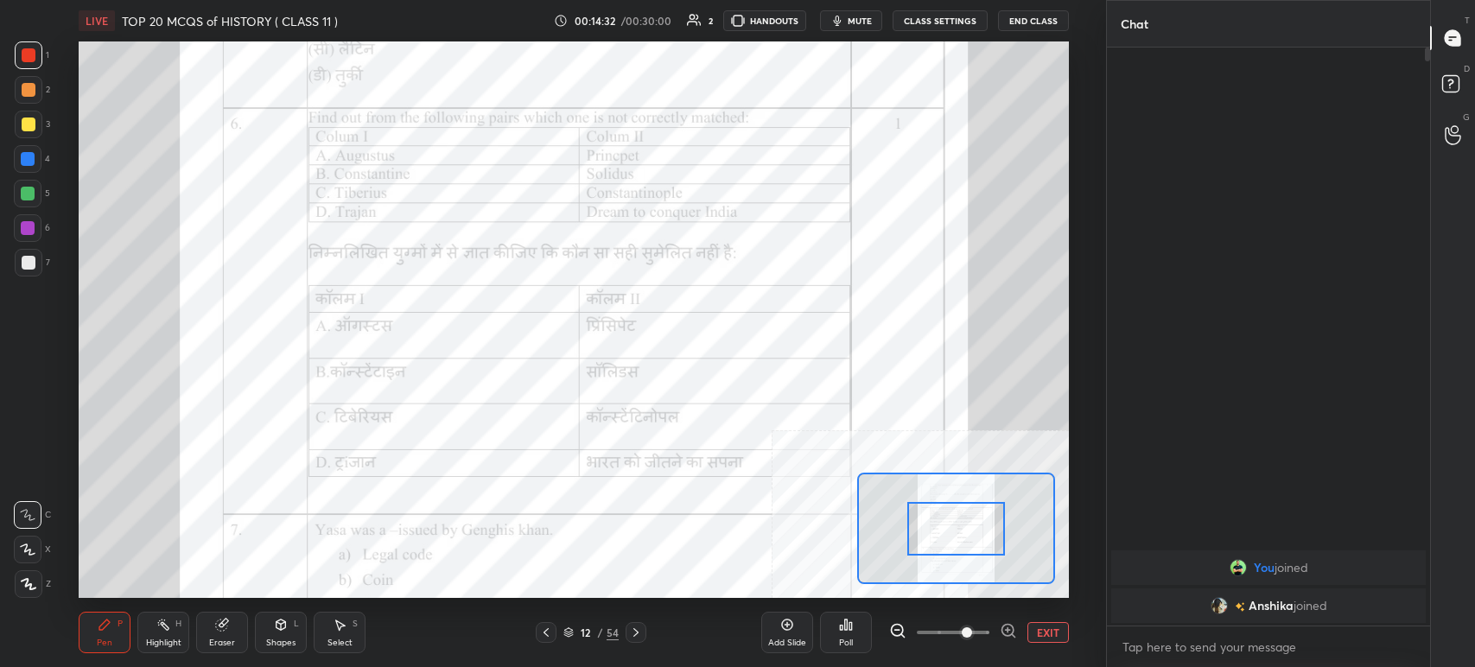
click at [1016, 633] on div "EXIT" at bounding box center [979, 632] width 180 height 21
click at [1011, 625] on icon at bounding box center [1008, 630] width 17 height 17
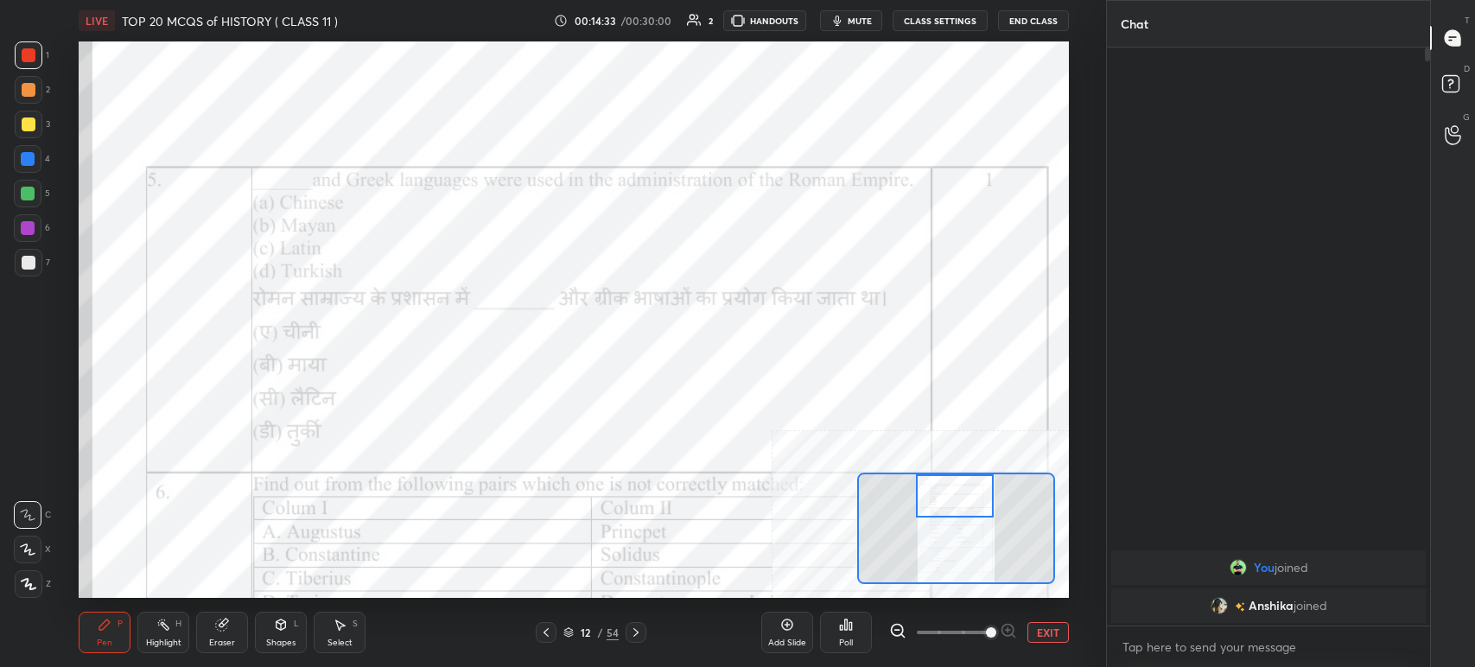
drag, startPoint x: 955, startPoint y: 530, endPoint x: 956, endPoint y: 487, distance: 42.4
click at [956, 489] on div at bounding box center [955, 496] width 78 height 43
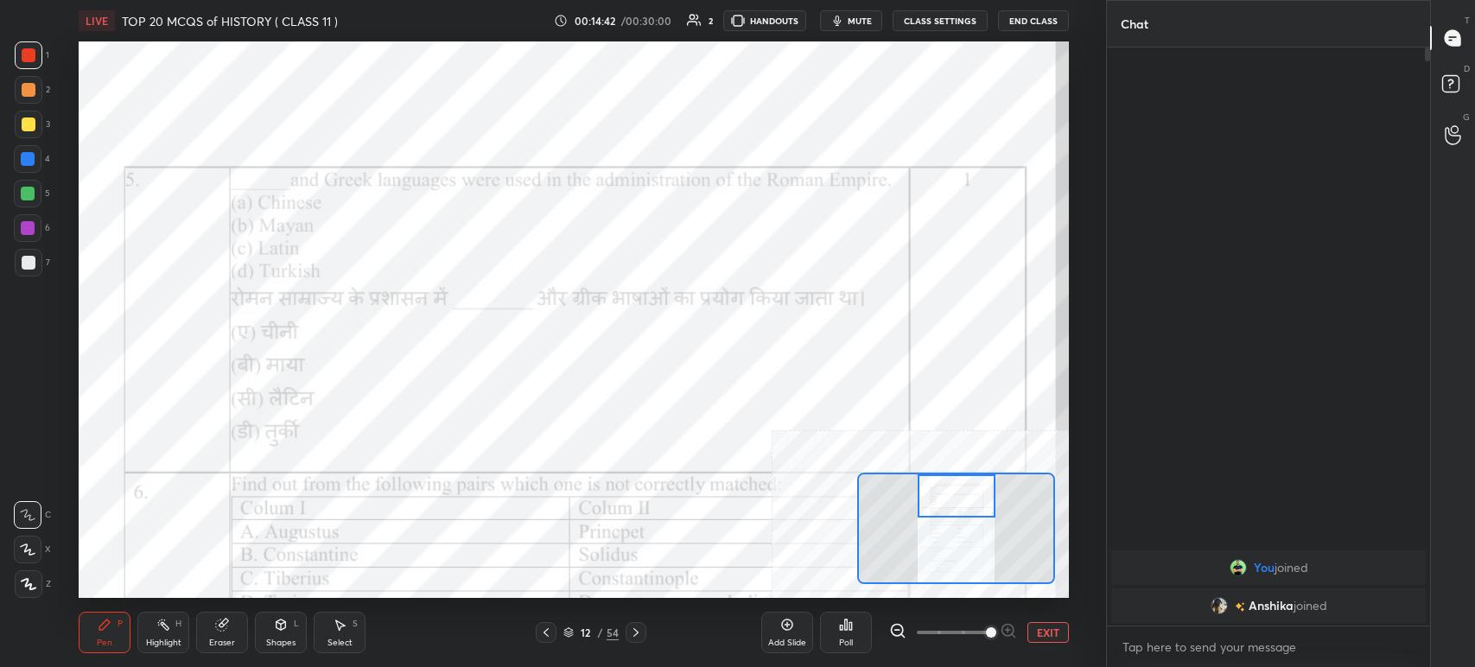
click at [848, 22] on button "mute" at bounding box center [851, 20] width 62 height 21
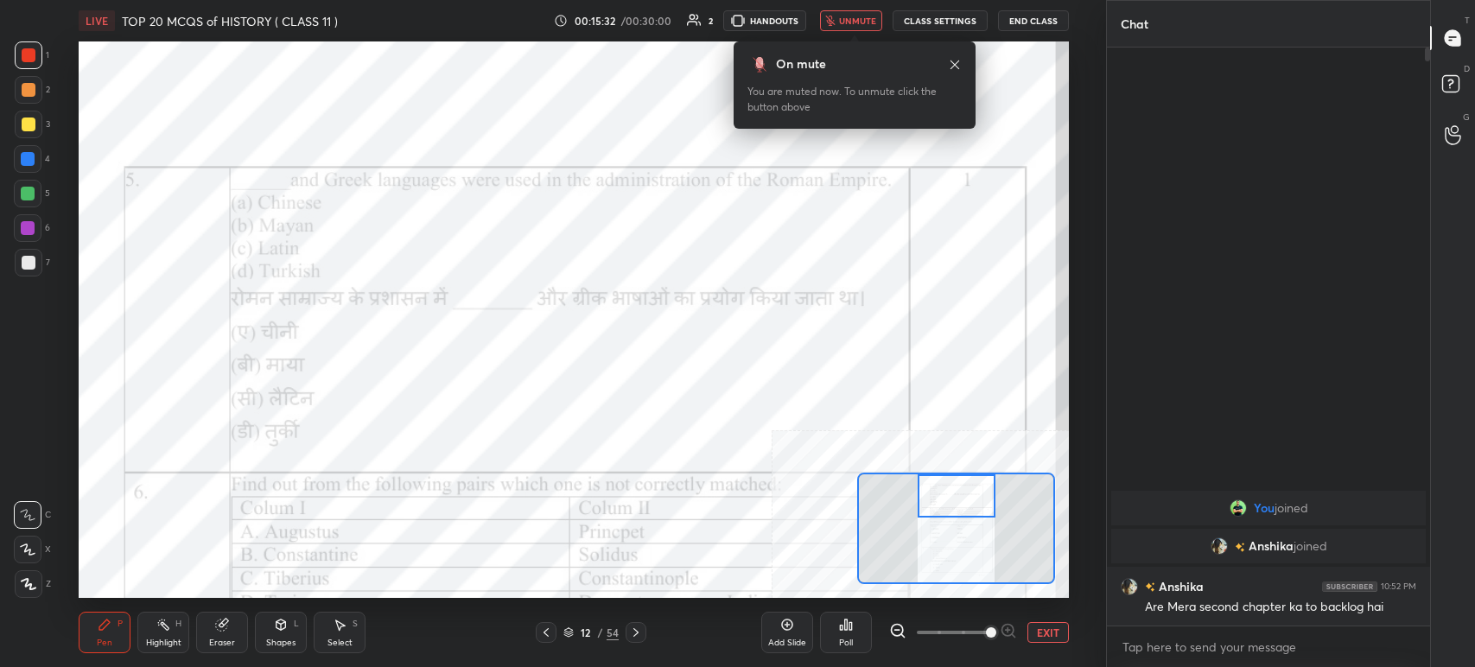
click at [857, 637] on div "Poll" at bounding box center [846, 632] width 52 height 41
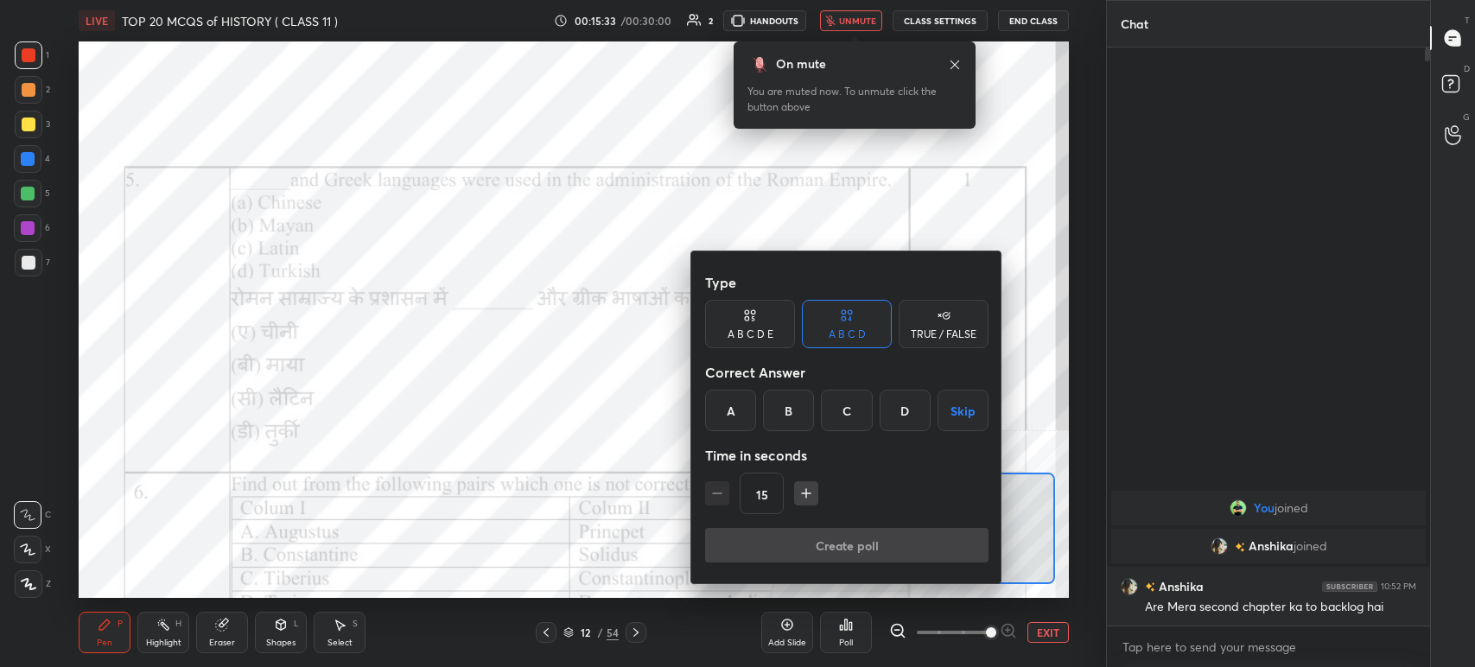
drag, startPoint x: 843, startPoint y: 406, endPoint x: 844, endPoint y: 462, distance: 56.2
click at [844, 410] on div "C" at bounding box center [846, 410] width 51 height 41
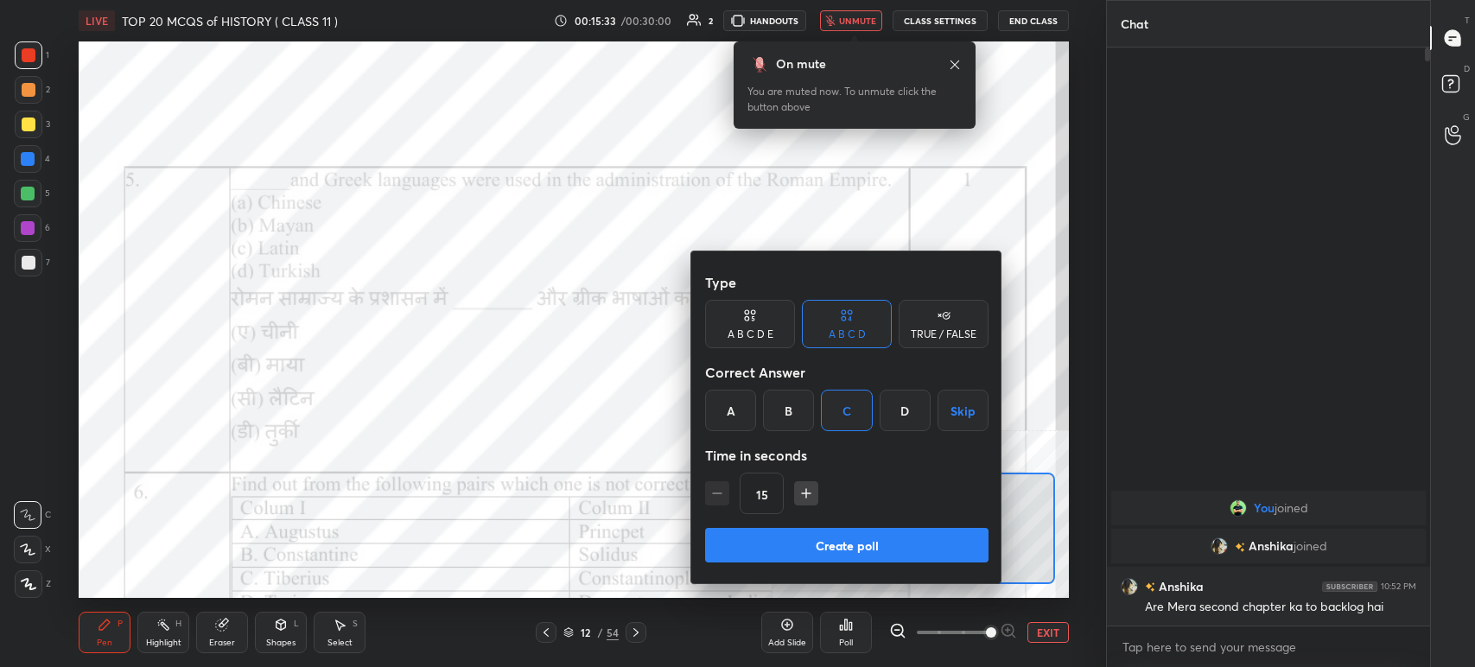
click at [838, 535] on button "Create poll" at bounding box center [847, 545] width 284 height 35
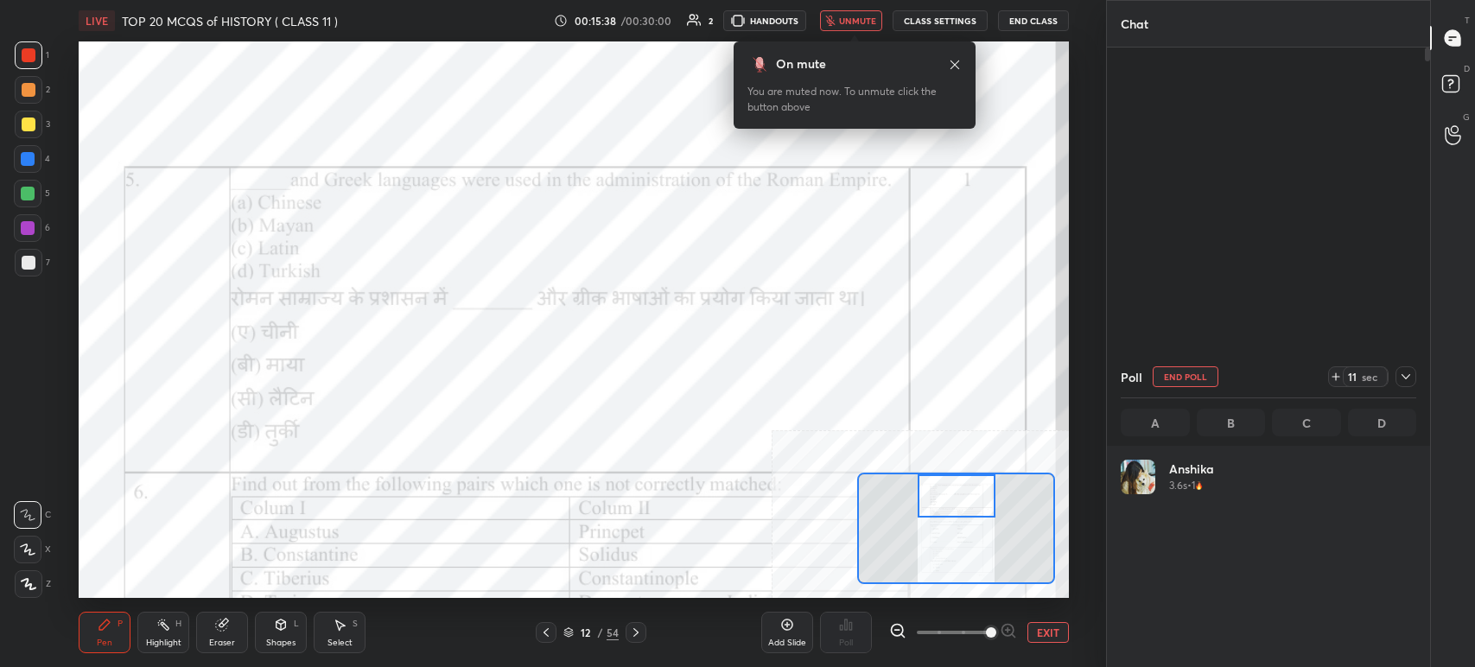
scroll to position [202, 290]
click at [851, 21] on span "unmute" at bounding box center [857, 21] width 37 height 12
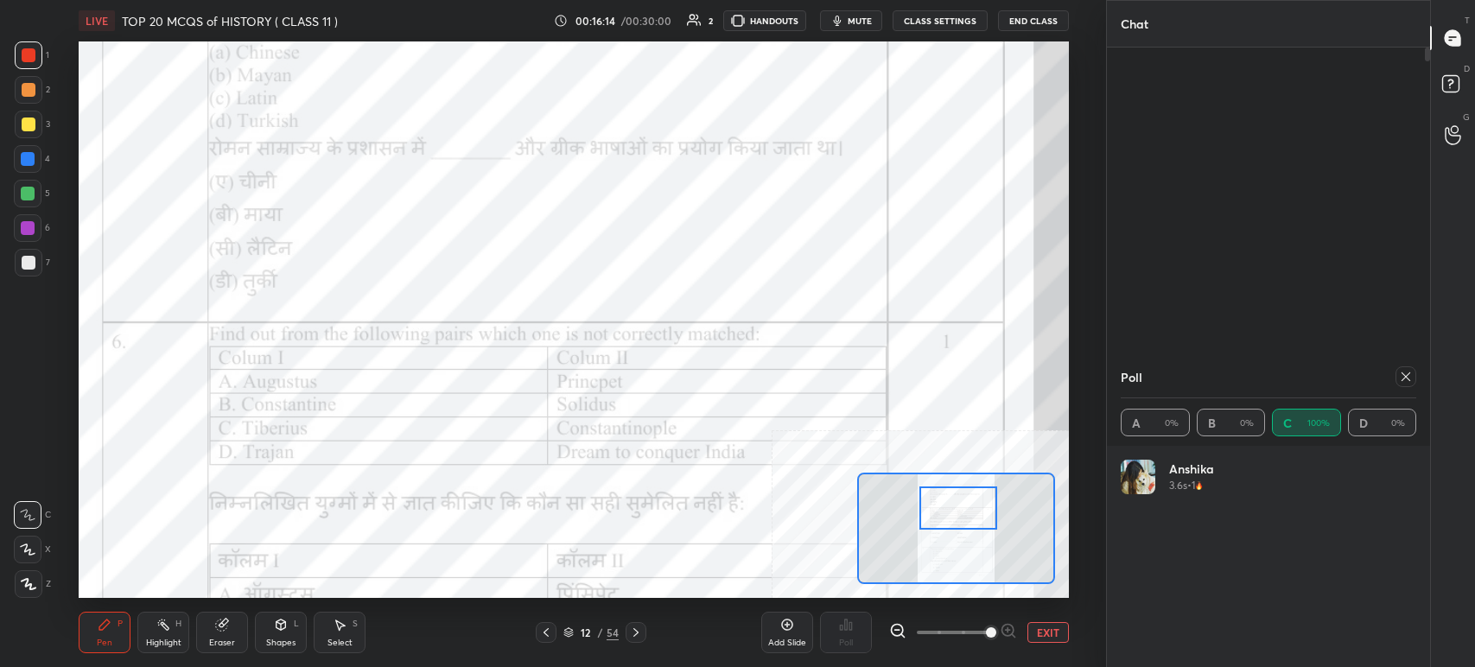
drag, startPoint x: 961, startPoint y: 496, endPoint x: 963, endPoint y: 508, distance: 12.2
click at [963, 508] on div at bounding box center [959, 508] width 78 height 43
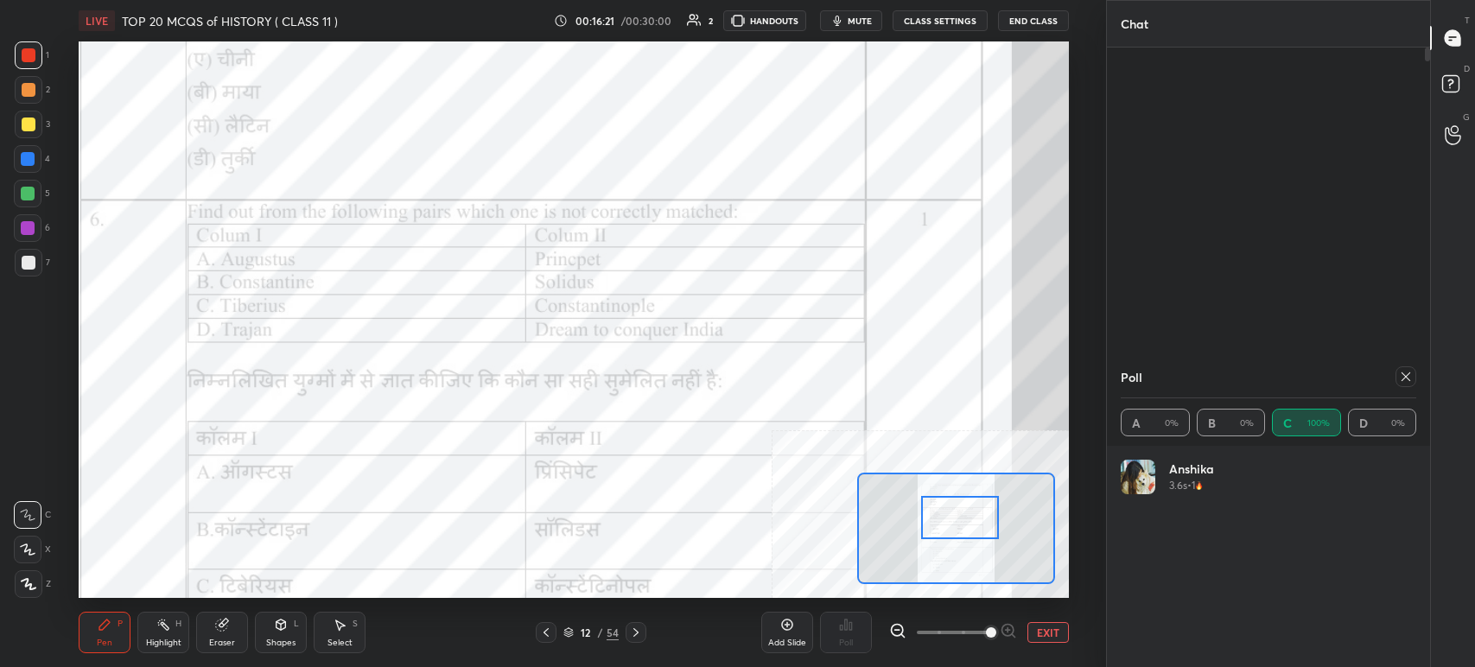
drag, startPoint x: 946, startPoint y: 508, endPoint x: 947, endPoint y: 520, distance: 12.2
click at [947, 520] on div at bounding box center [960, 517] width 78 height 43
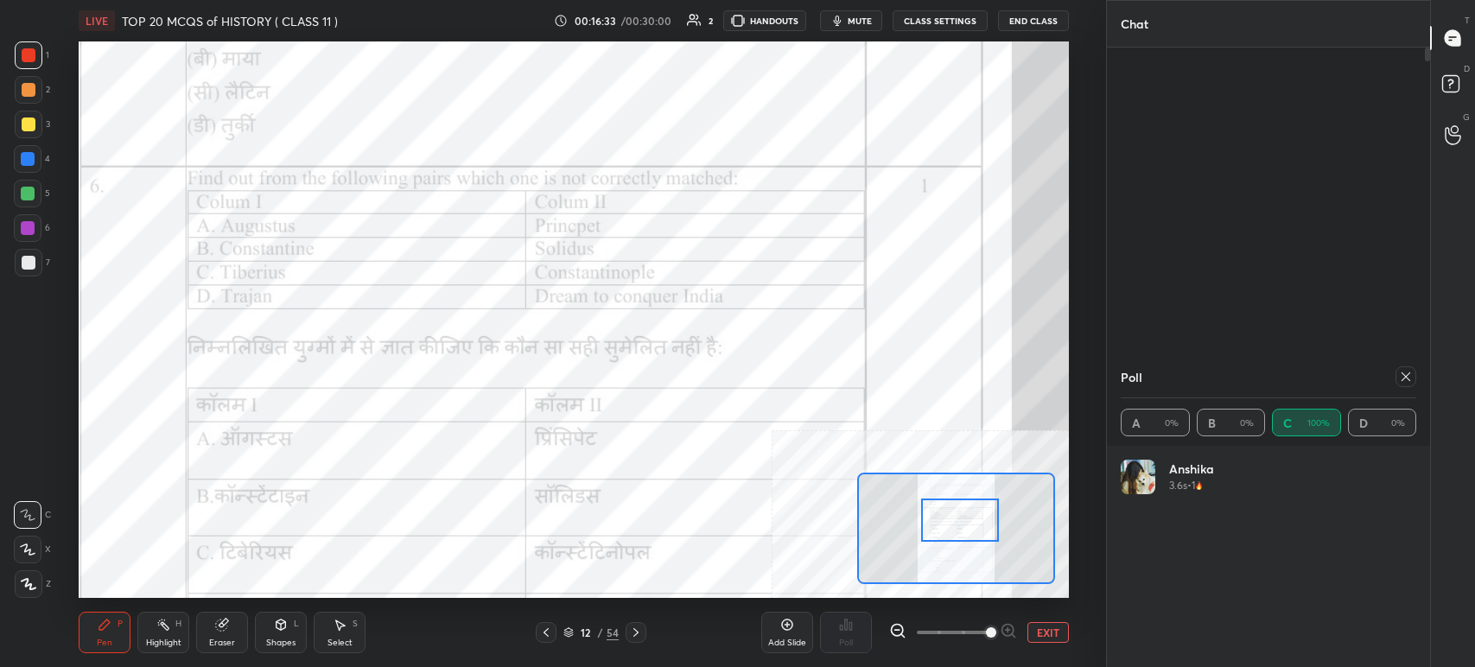
click at [858, 25] on span "mute" at bounding box center [860, 21] width 24 height 12
click at [1407, 387] on div "Poll" at bounding box center [1269, 376] width 296 height 41
click at [1399, 380] on icon at bounding box center [1406, 377] width 14 height 14
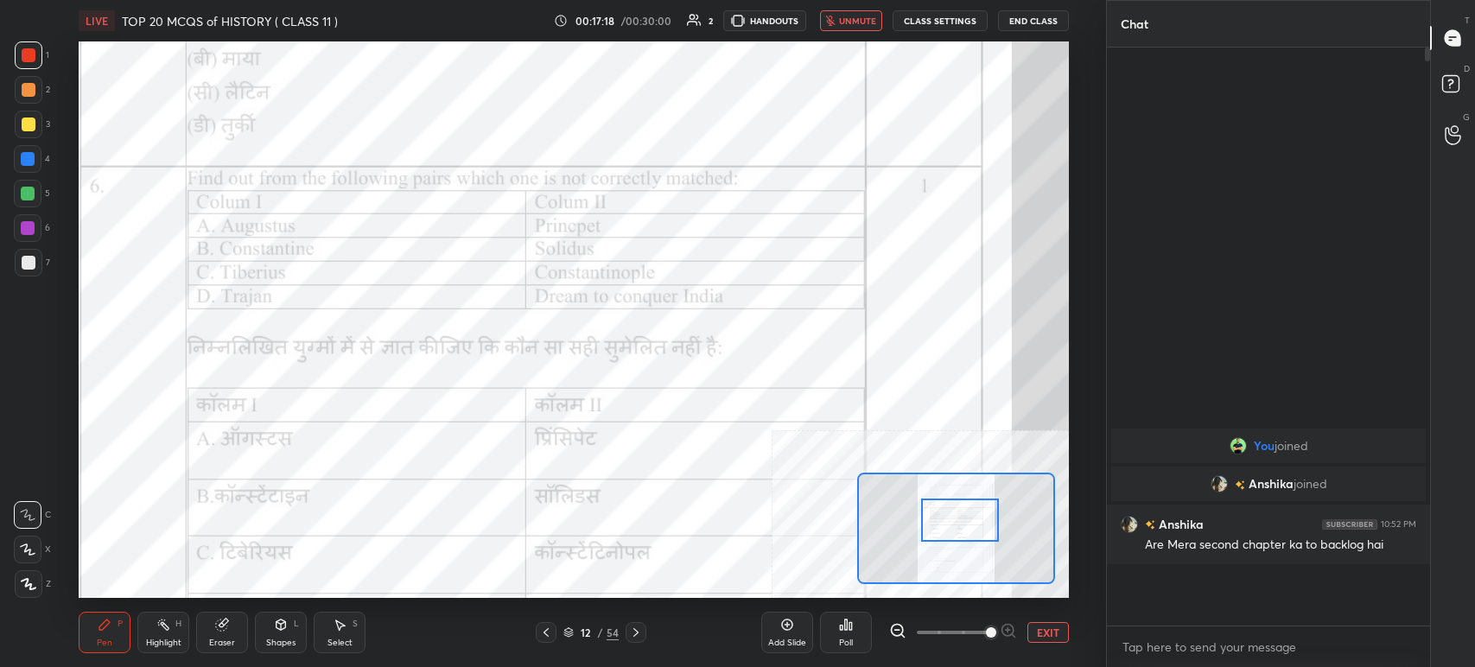
scroll to position [430, 318]
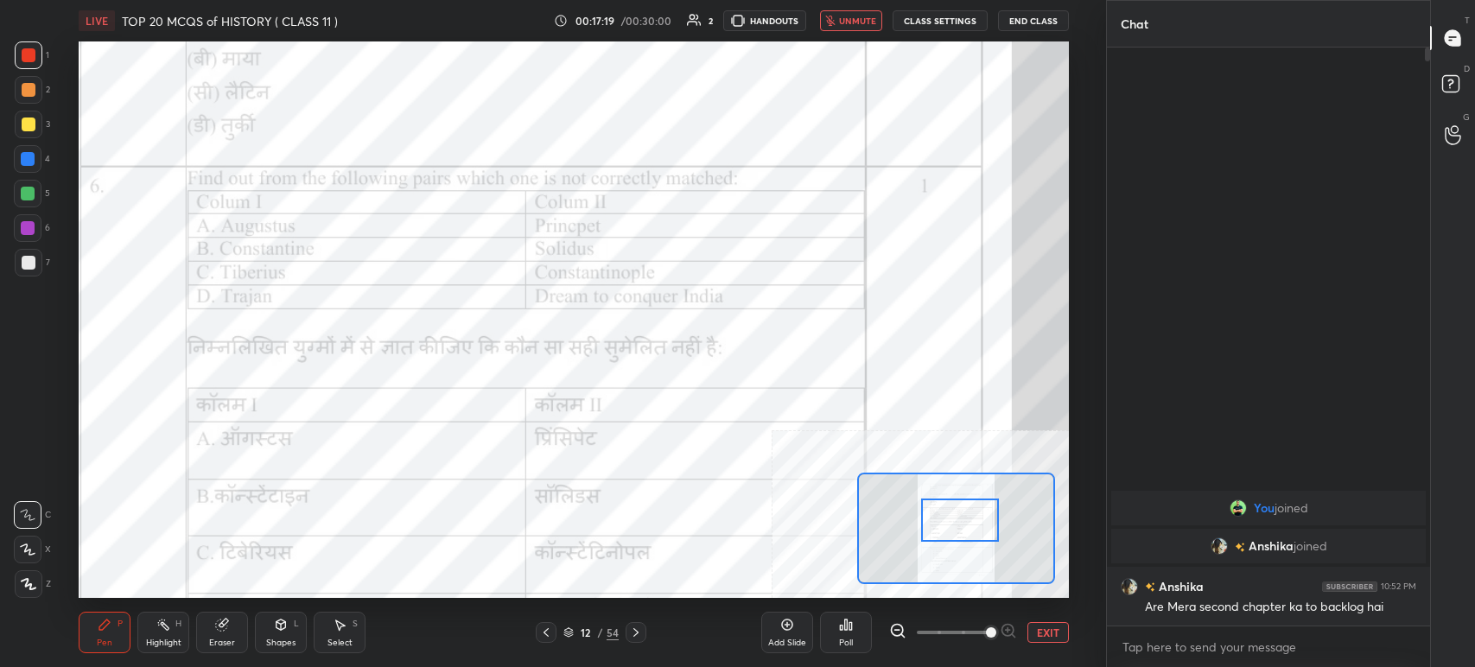
click at [850, 635] on div "Poll" at bounding box center [846, 632] width 52 height 41
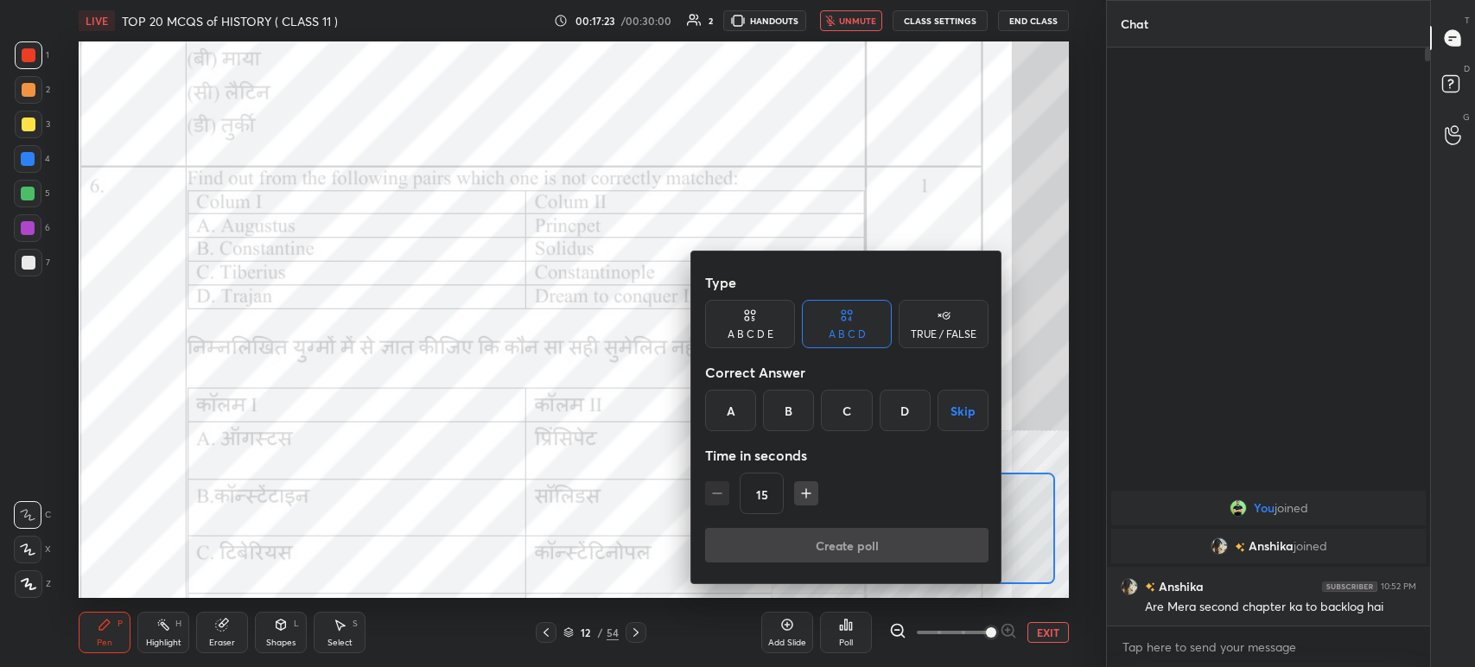
click at [839, 424] on div "C" at bounding box center [846, 410] width 51 height 41
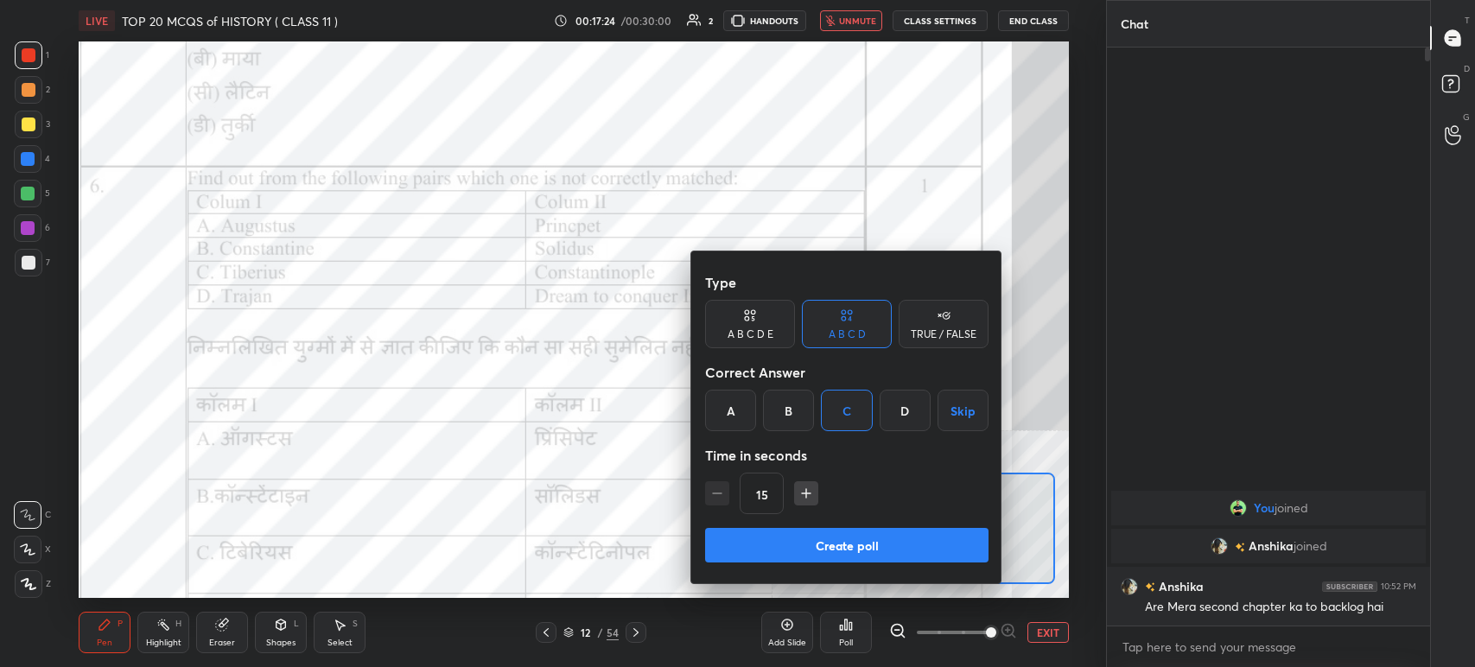
click at [843, 535] on button "Create poll" at bounding box center [847, 545] width 284 height 35
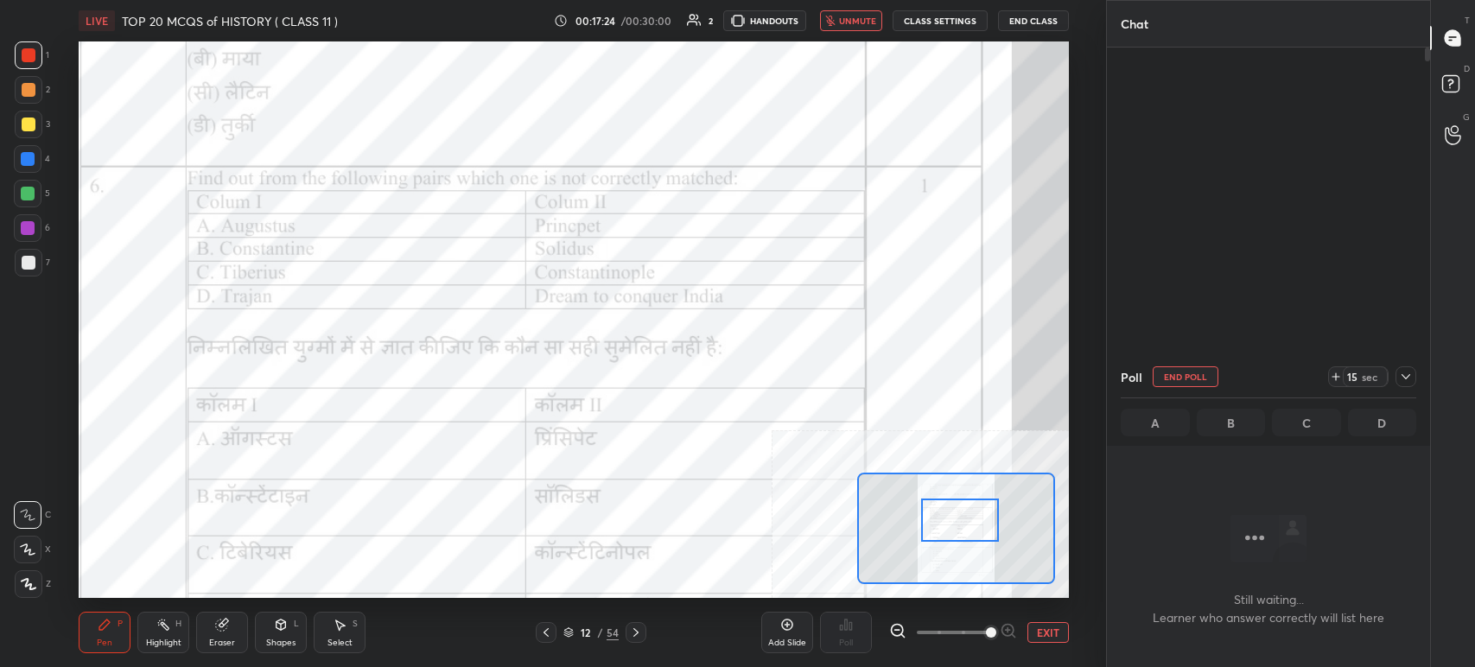
scroll to position [340, 318]
click at [858, 18] on span "unmute" at bounding box center [857, 21] width 37 height 12
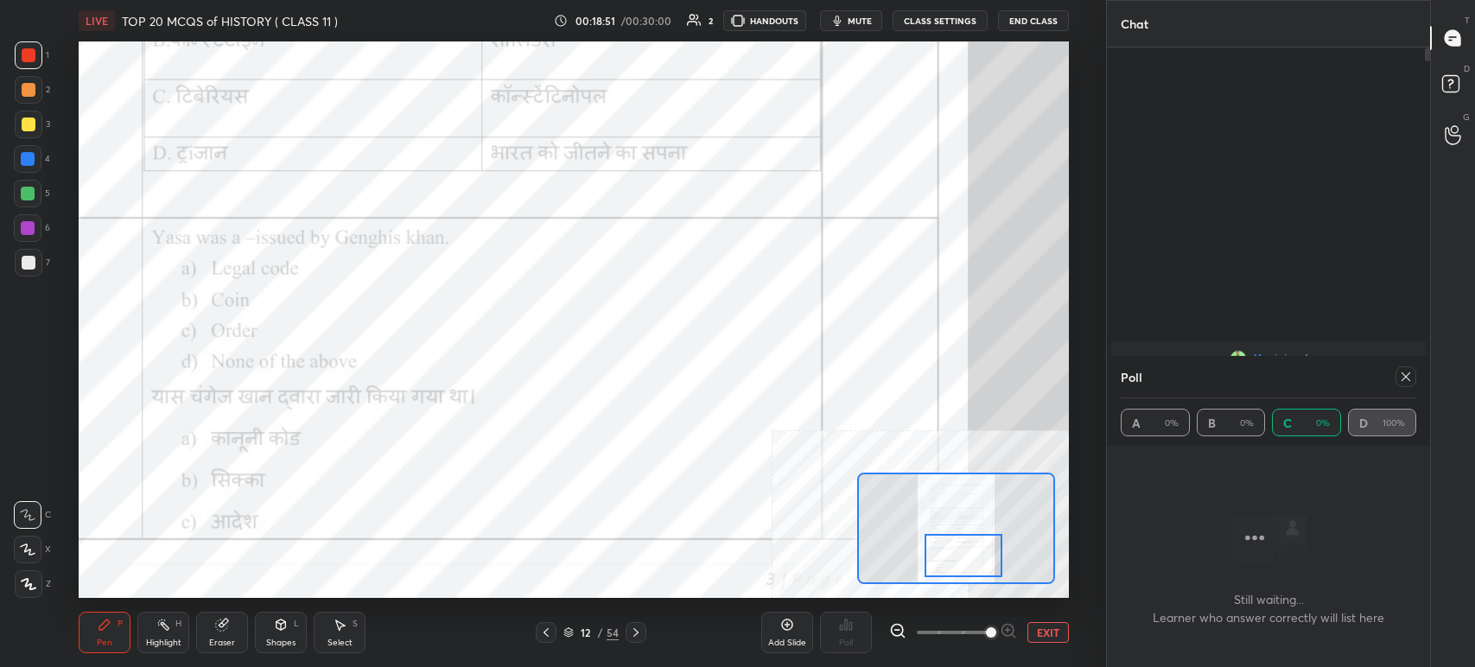
drag, startPoint x: 944, startPoint y: 527, endPoint x: 951, endPoint y: 561, distance: 34.4
click at [947, 561] on div at bounding box center [964, 555] width 78 height 43
click at [842, 24] on icon "button" at bounding box center [838, 21] width 14 height 14
click at [1408, 379] on icon at bounding box center [1406, 377] width 9 height 9
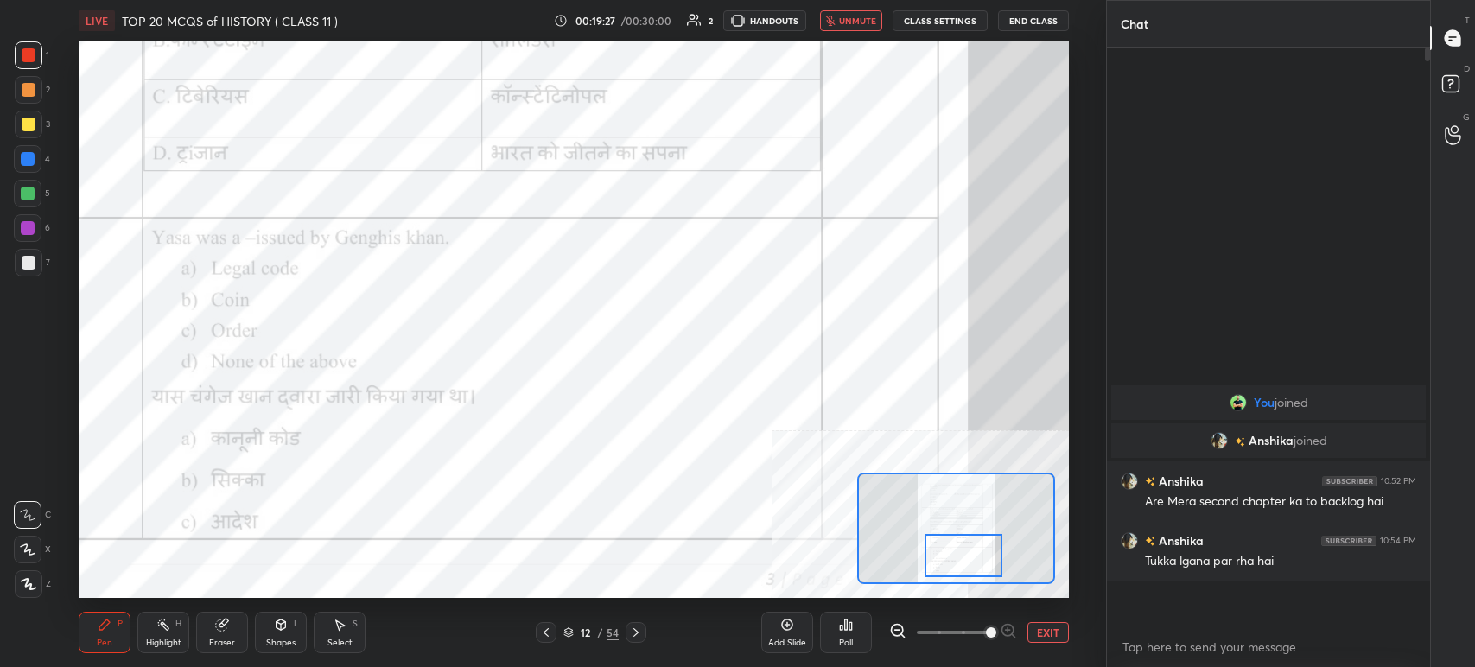
scroll to position [5, 5]
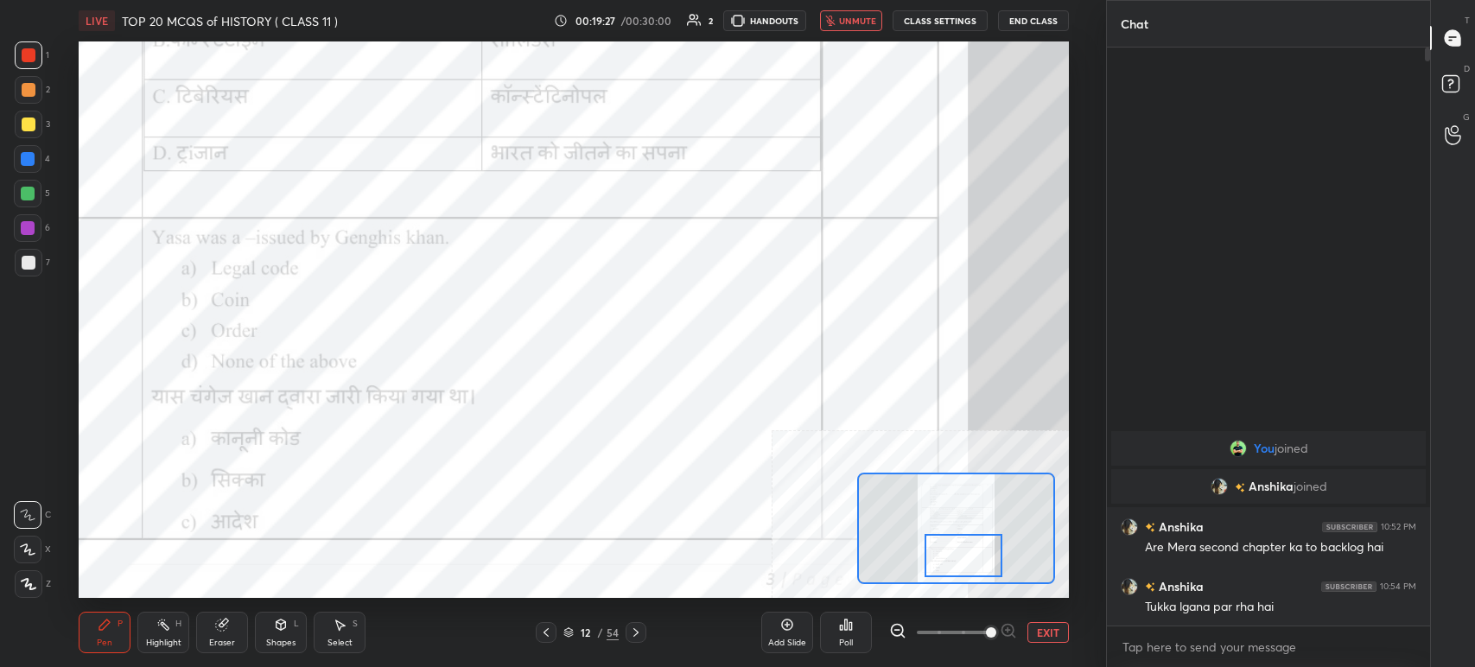
click at [844, 625] on icon at bounding box center [846, 625] width 14 height 14
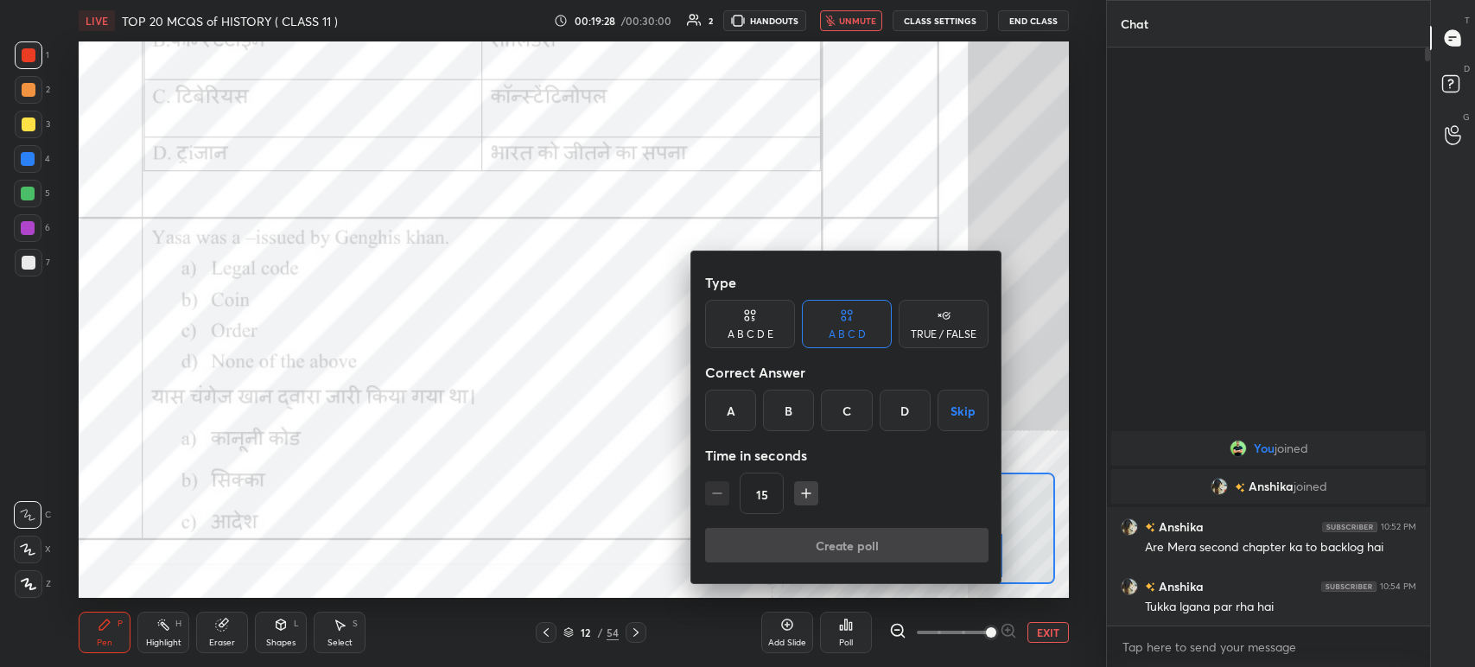
drag, startPoint x: 745, startPoint y: 406, endPoint x: 761, endPoint y: 425, distance: 24.6
click at [748, 411] on div "A" at bounding box center [730, 410] width 51 height 41
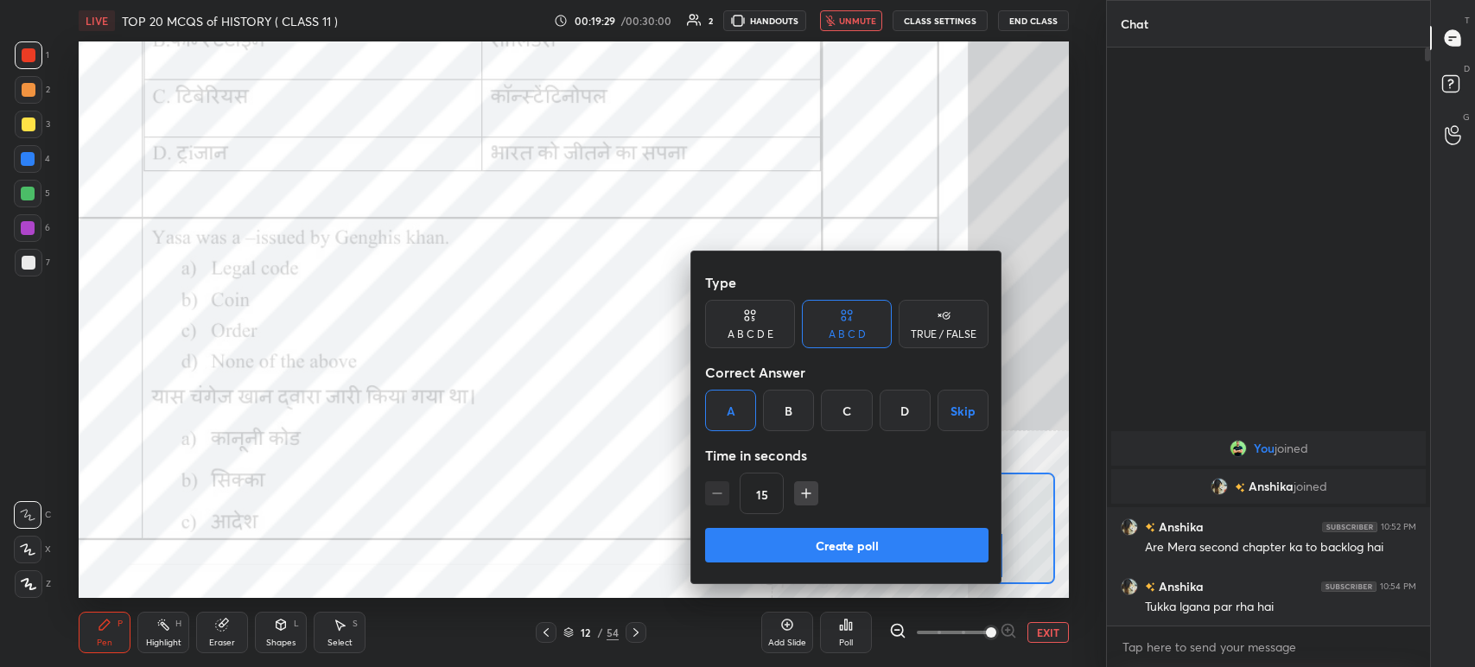
drag, startPoint x: 795, startPoint y: 517, endPoint x: 802, endPoint y: 531, distance: 15.5
click at [796, 520] on div "Type A B C D E A B C D TRUE / FALSE Correct Answer A B C D Skip Time in seconds…" at bounding box center [847, 396] width 284 height 263
click at [806, 540] on button "Create poll" at bounding box center [847, 545] width 284 height 35
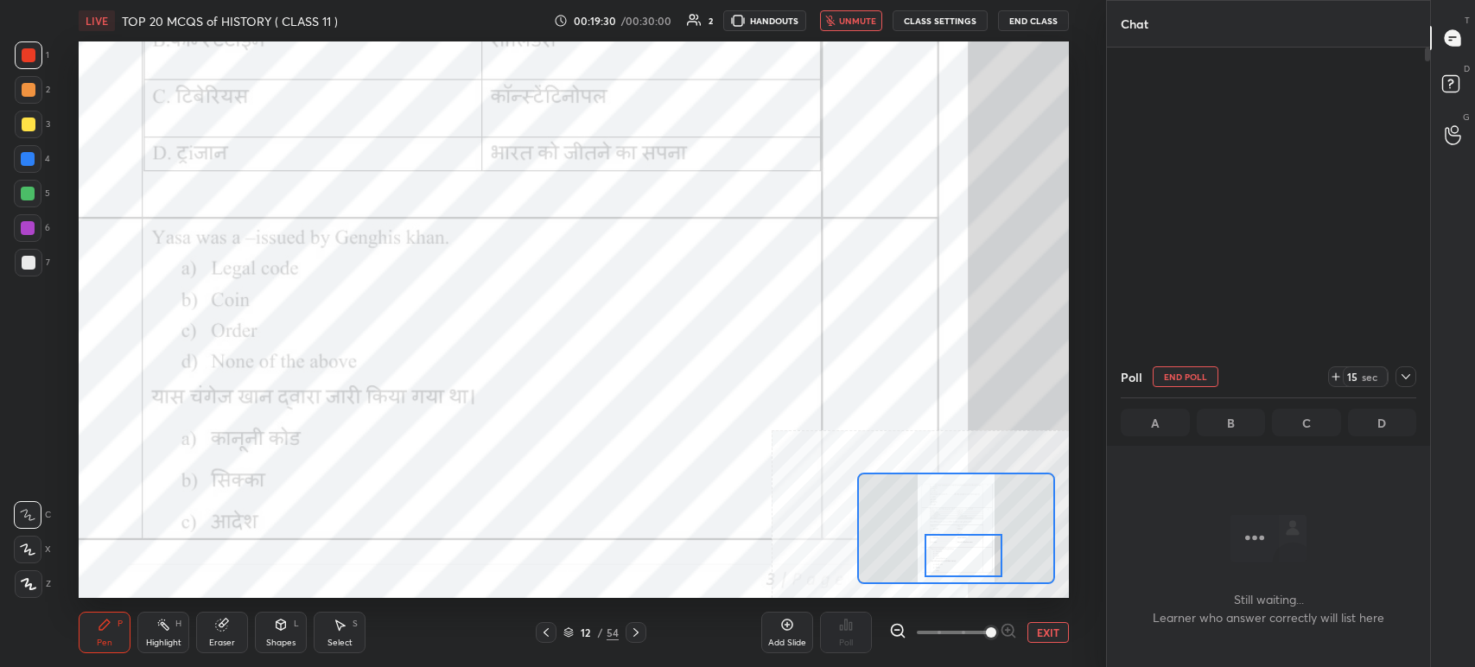
scroll to position [340, 318]
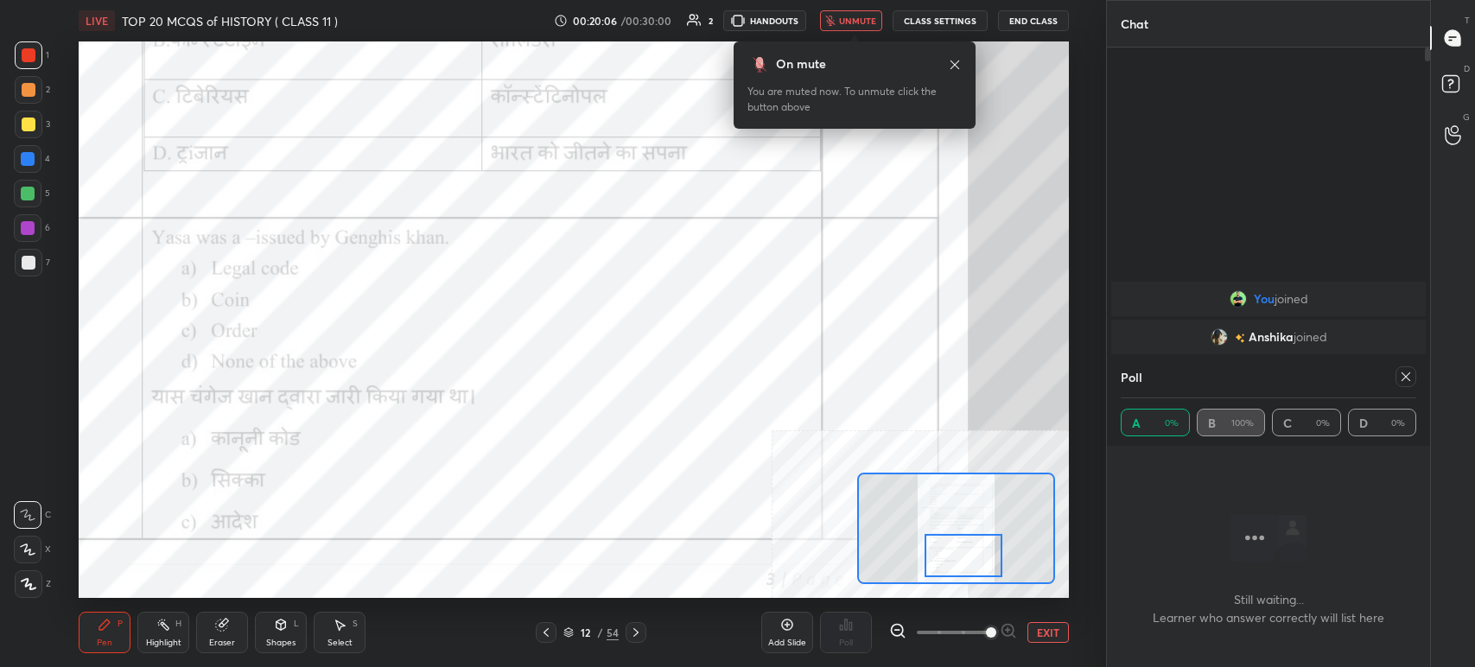
click at [636, 632] on icon at bounding box center [636, 632] width 5 height 9
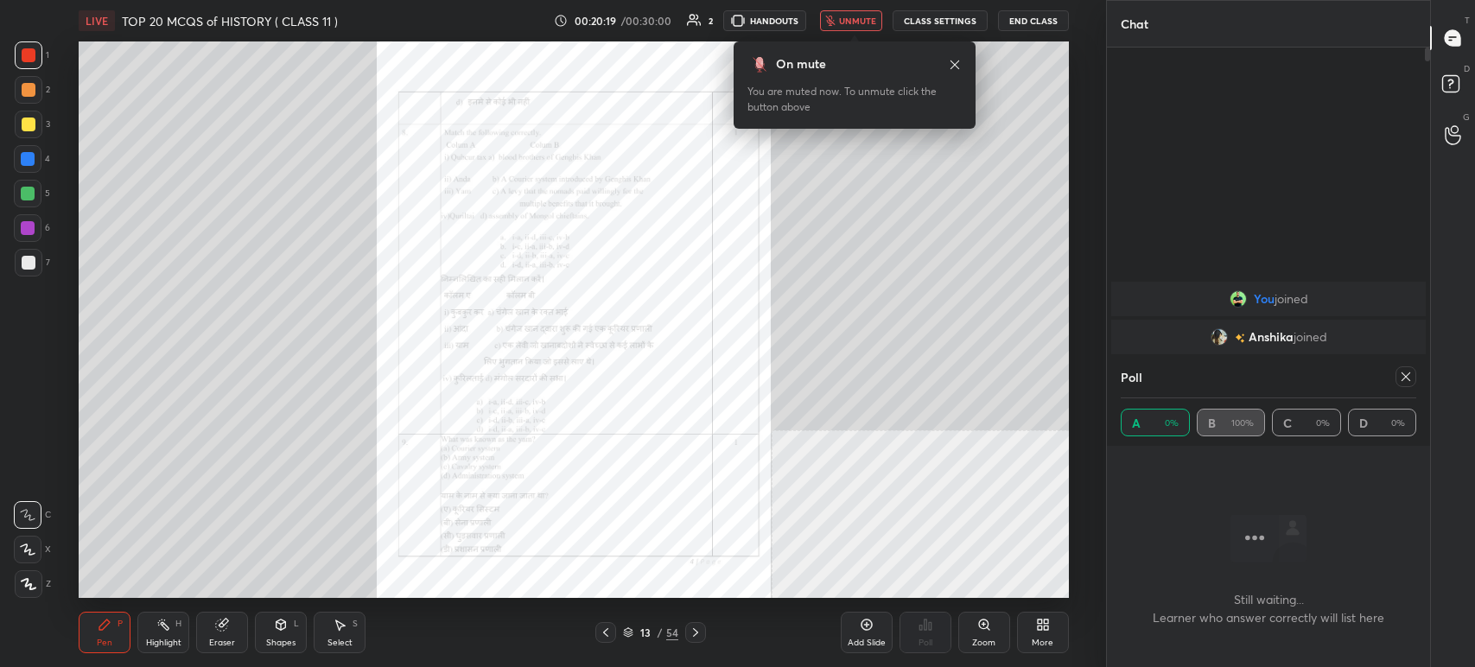
click at [853, 29] on button "unmute" at bounding box center [851, 20] width 62 height 21
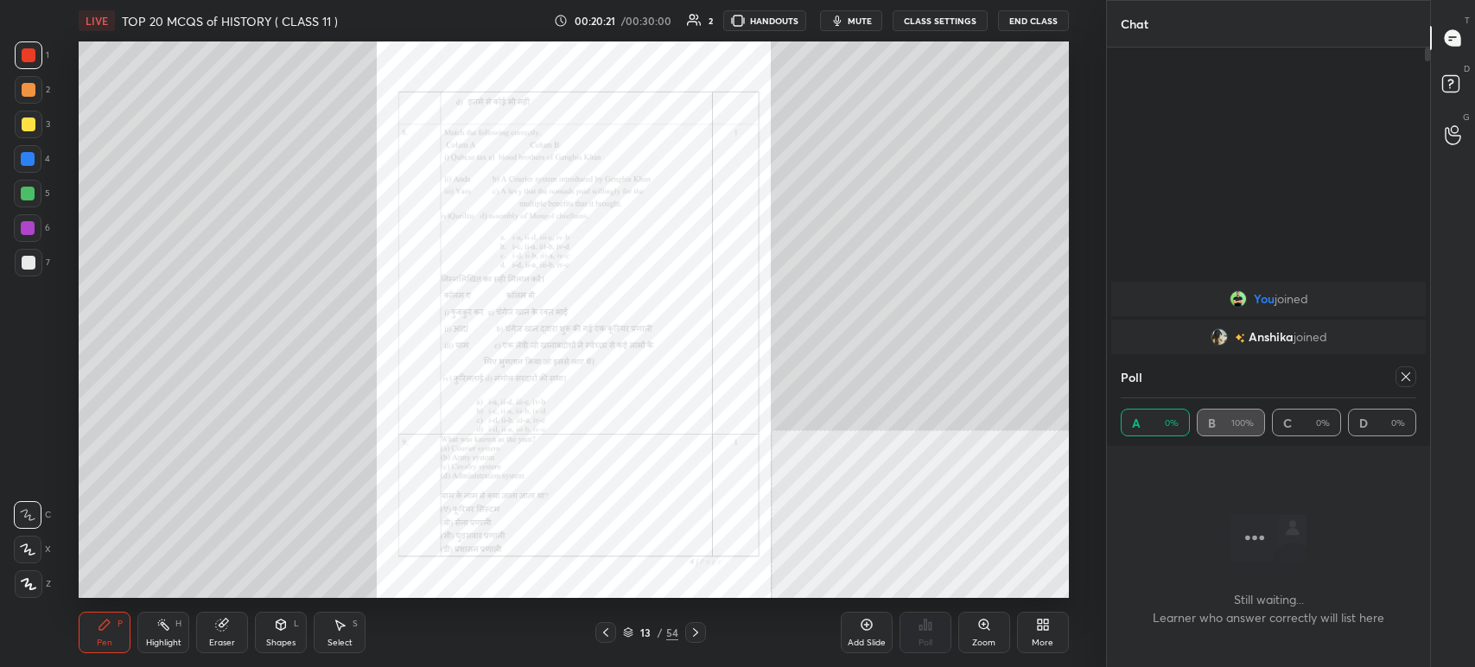
click at [983, 630] on icon at bounding box center [985, 625] width 14 height 14
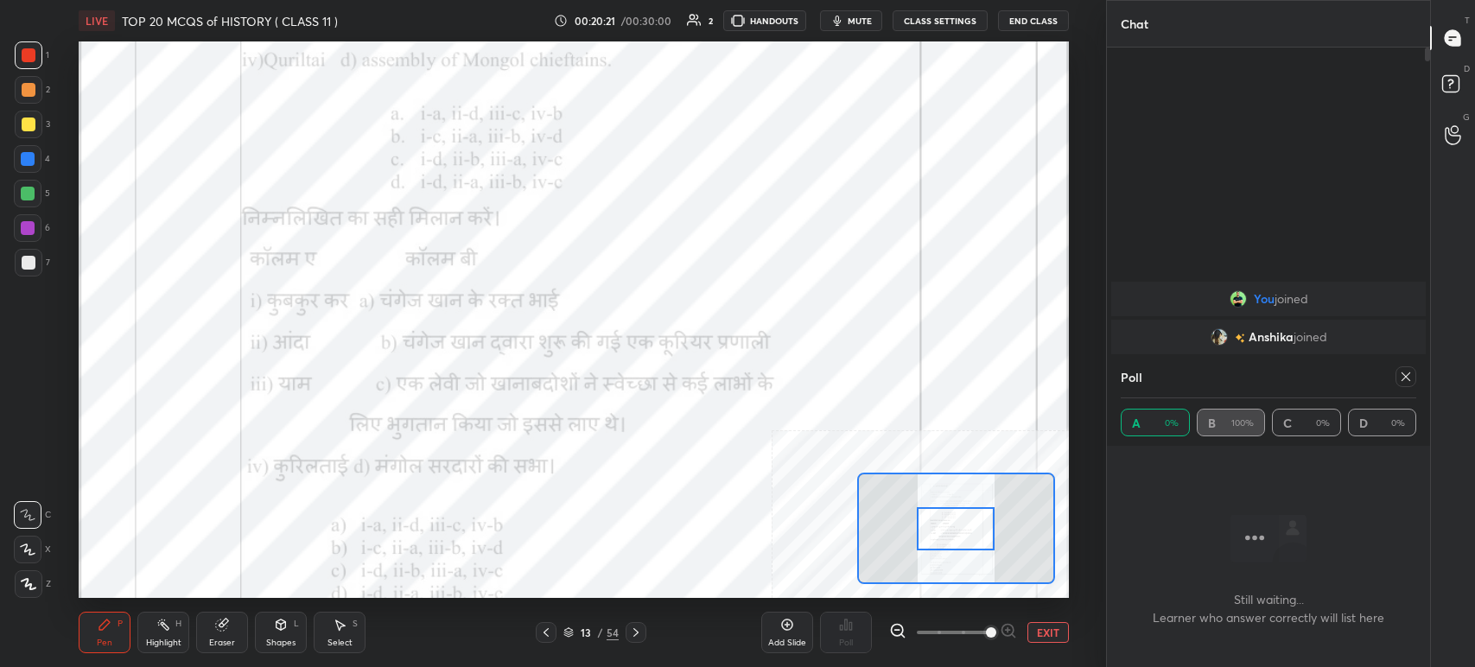
click at [990, 632] on span at bounding box center [953, 633] width 73 height 26
drag, startPoint x: 997, startPoint y: 637, endPoint x: 1008, endPoint y: 637, distance: 11.2
click at [997, 637] on span at bounding box center [991, 633] width 10 height 10
drag, startPoint x: 1007, startPoint y: 638, endPoint x: 1002, endPoint y: 612, distance: 26.4
click at [997, 638] on span at bounding box center [991, 633] width 10 height 10
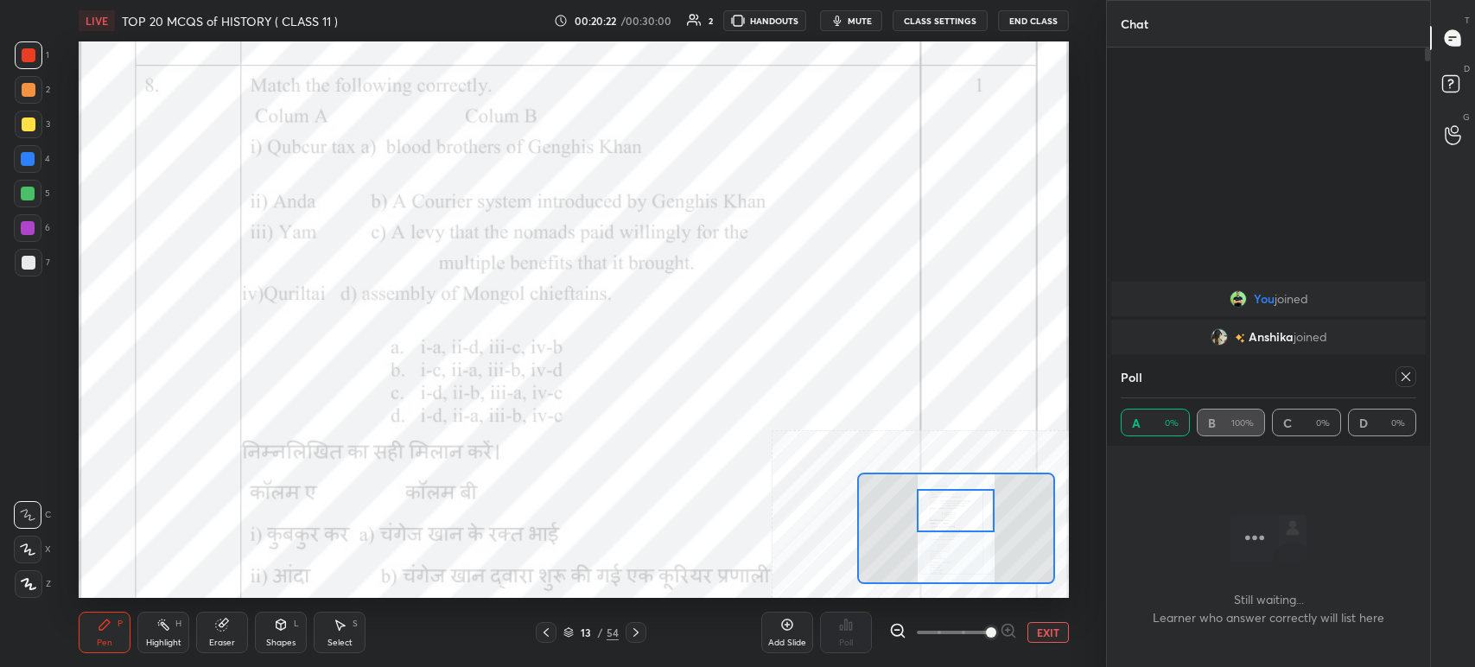
drag, startPoint x: 952, startPoint y: 530, endPoint x: 952, endPoint y: 513, distance: 17.3
click at [952, 513] on div at bounding box center [956, 510] width 78 height 43
click at [1403, 379] on icon at bounding box center [1406, 377] width 14 height 14
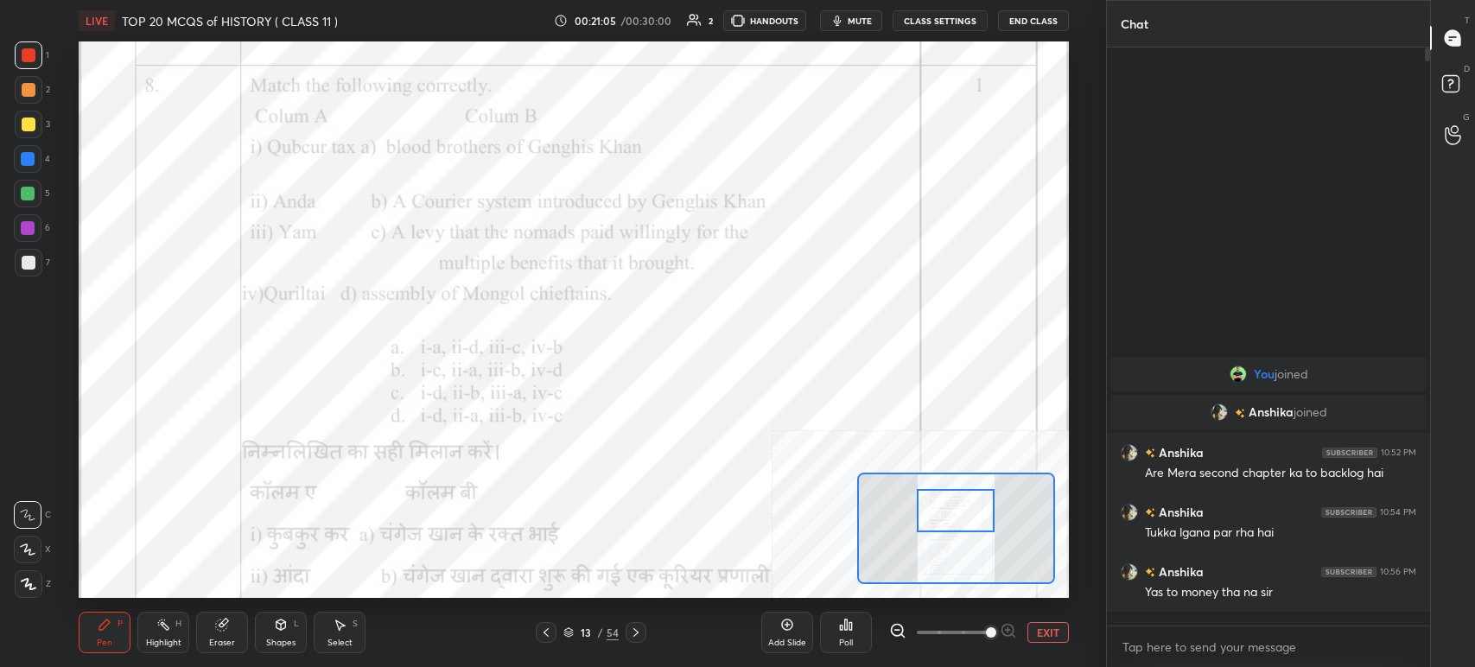
scroll to position [5, 5]
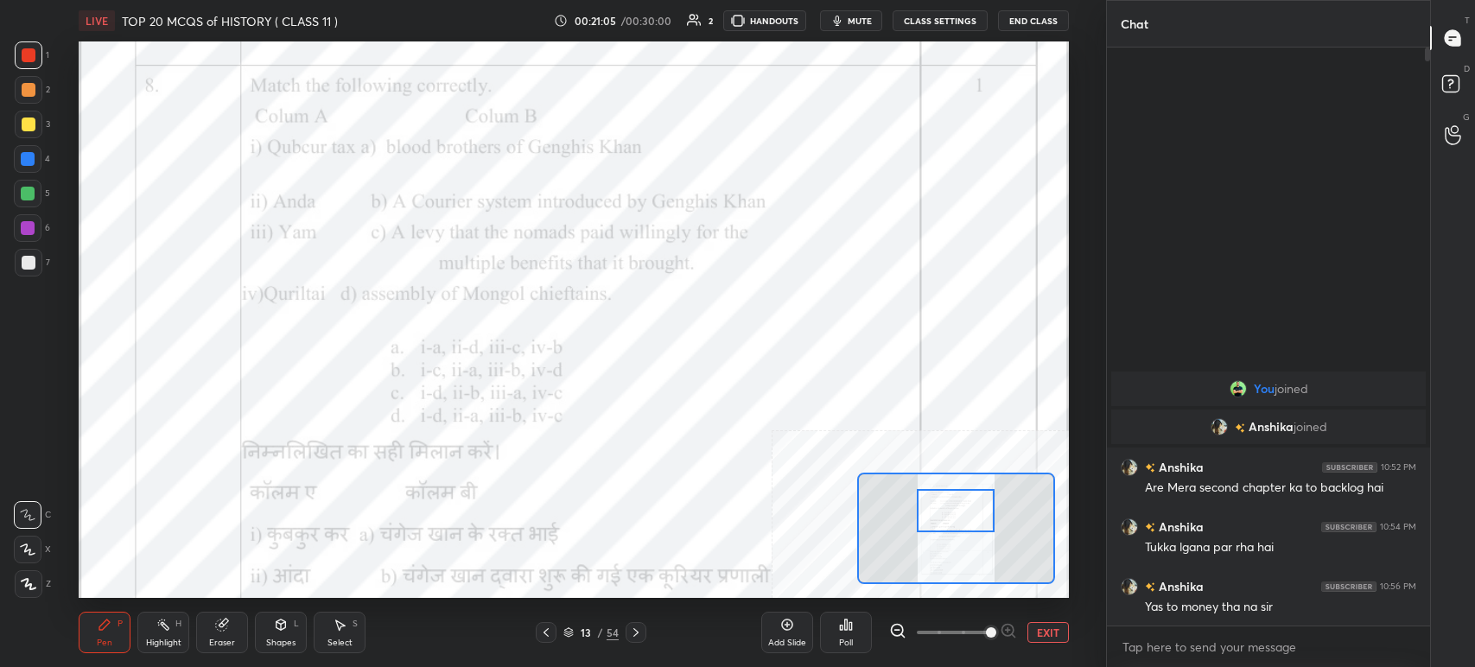
click at [864, 622] on div "Poll" at bounding box center [846, 632] width 52 height 41
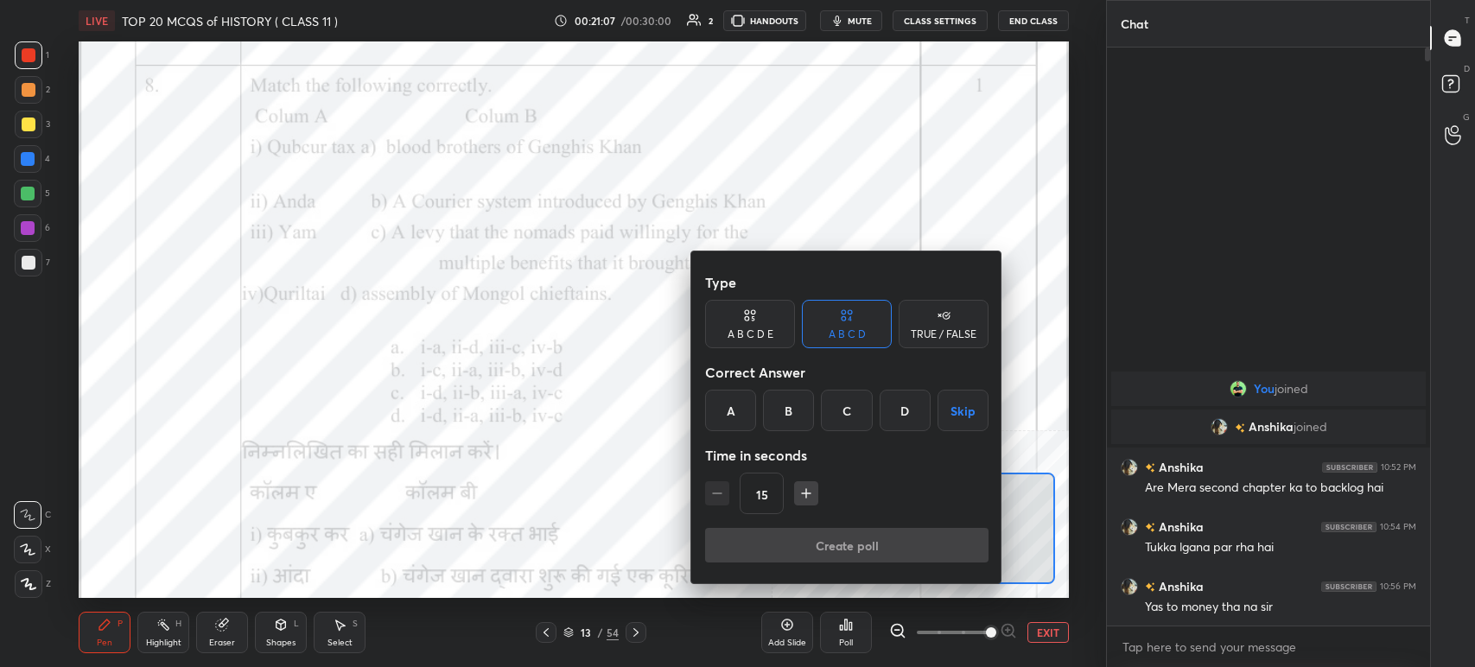
drag, startPoint x: 787, startPoint y: 413, endPoint x: 794, endPoint y: 418, distance: 9.3
click at [794, 418] on div "B" at bounding box center [788, 410] width 51 height 41
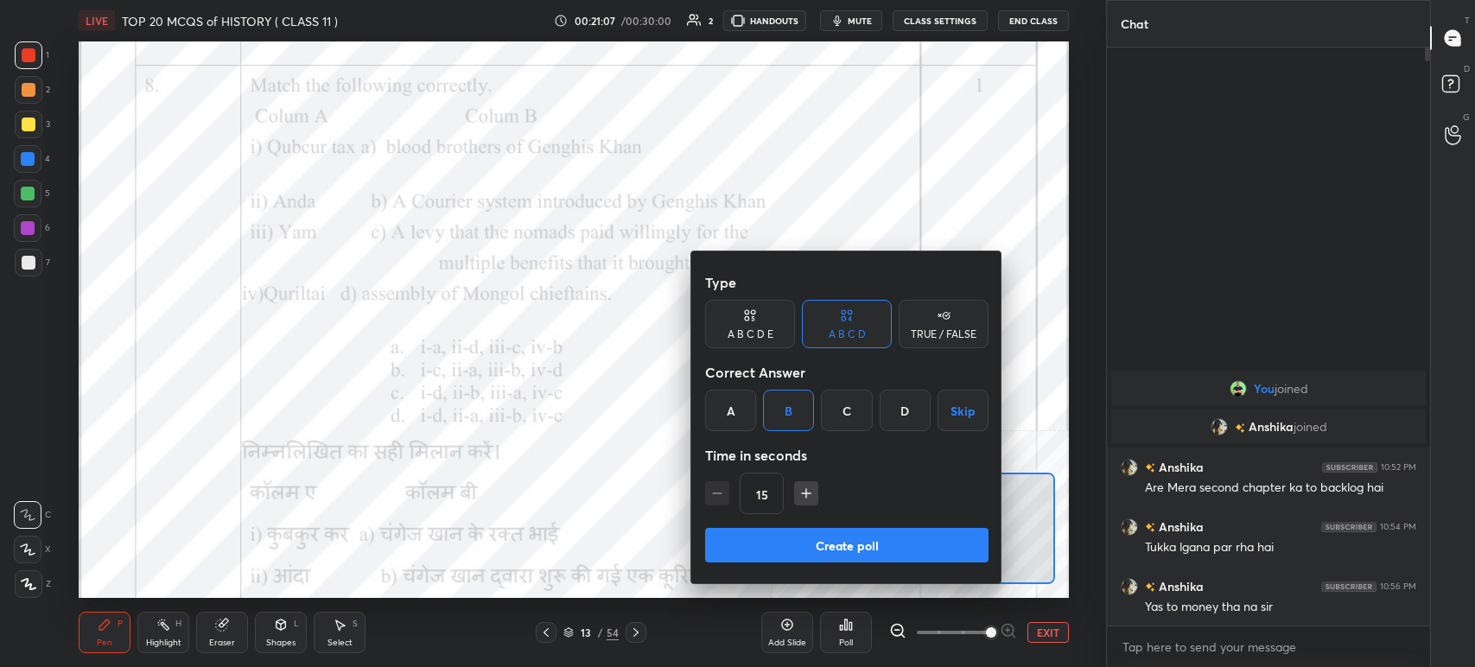
click at [818, 538] on button "Create poll" at bounding box center [847, 545] width 284 height 35
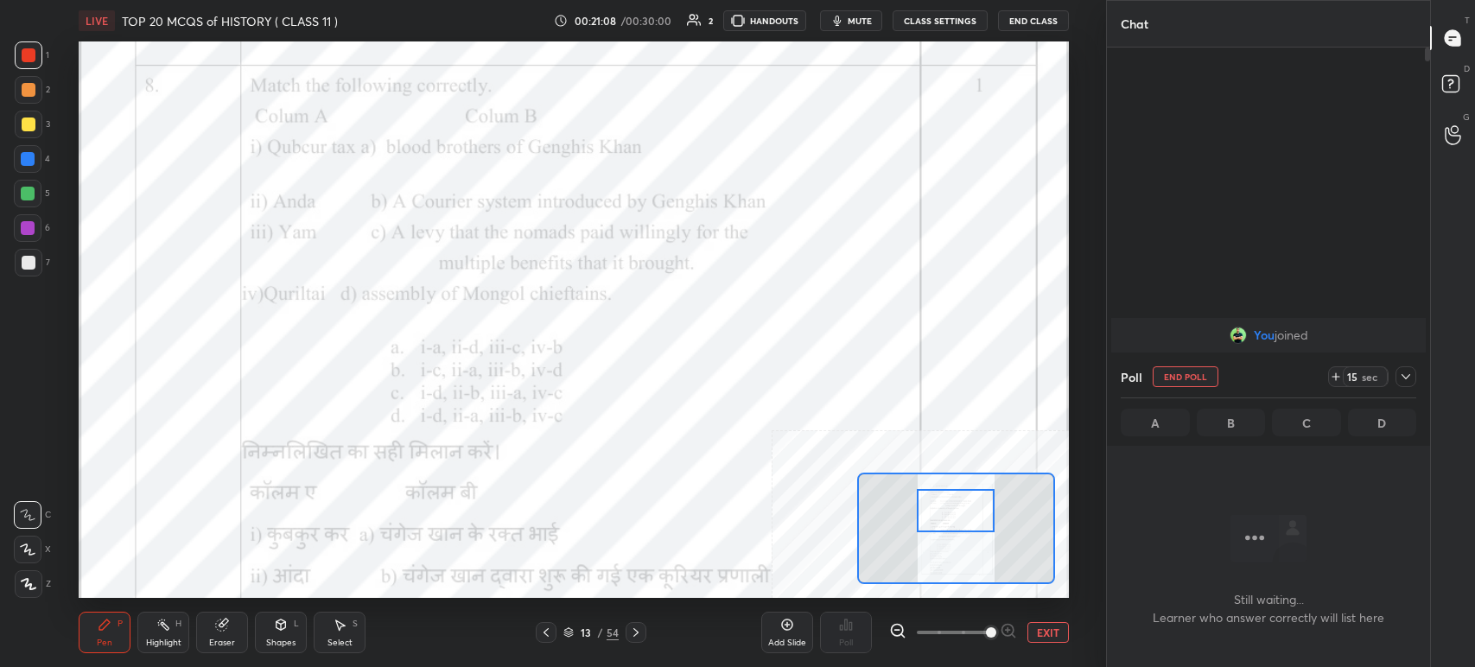
scroll to position [6, 5]
click at [861, 20] on span "mute" at bounding box center [860, 21] width 24 height 12
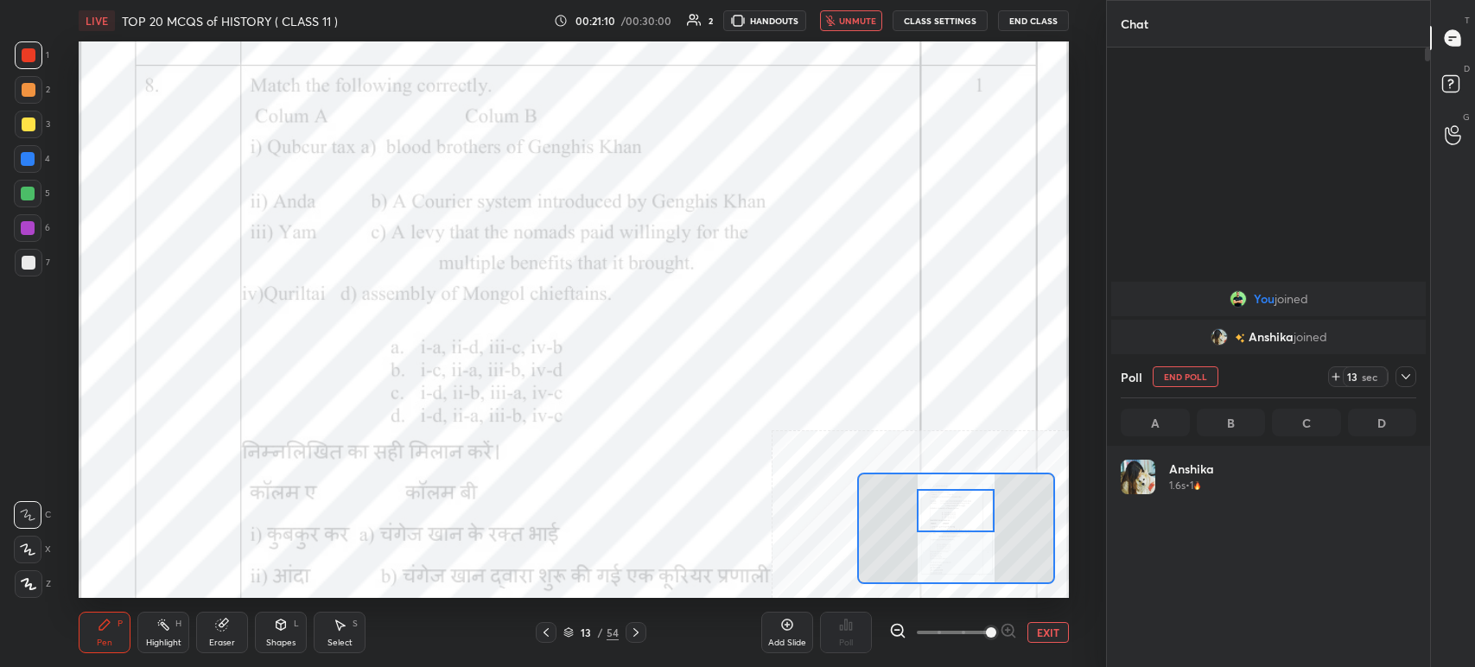
scroll to position [202, 290]
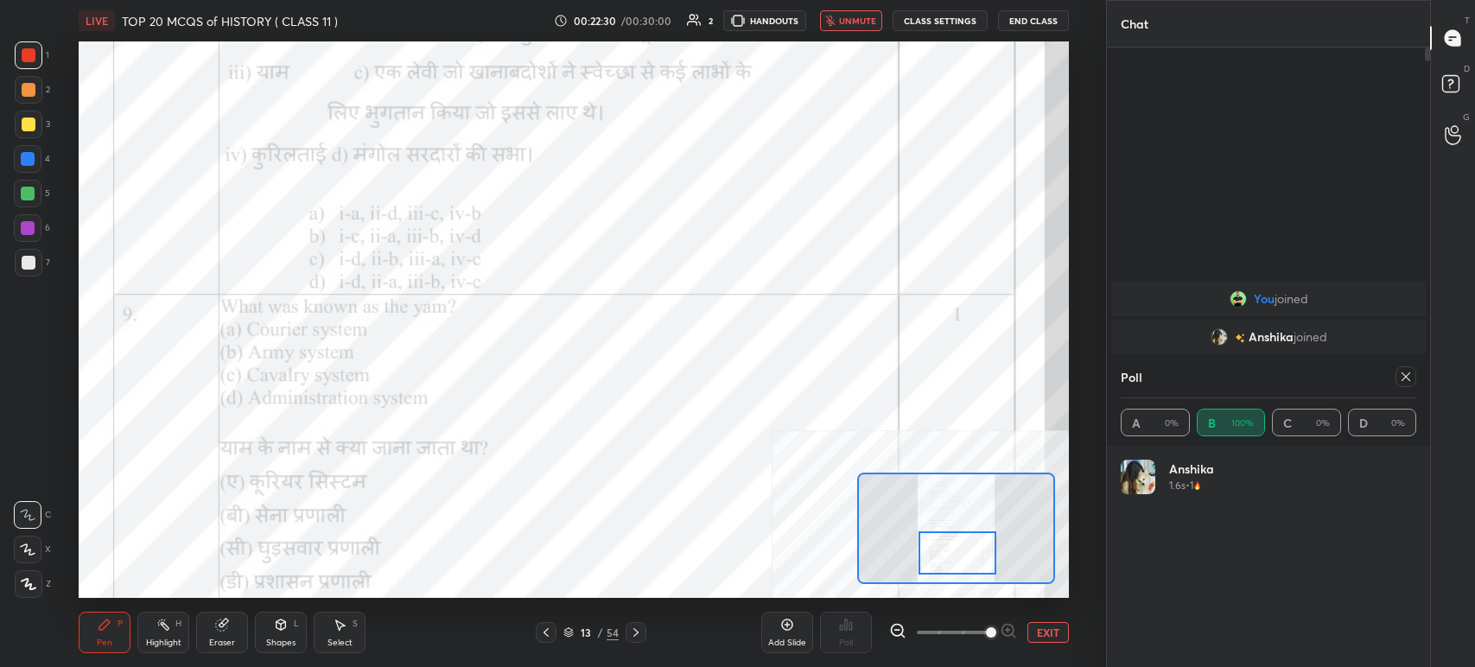
drag, startPoint x: 939, startPoint y: 507, endPoint x: 936, endPoint y: 549, distance: 41.6
click at [940, 550] on div at bounding box center [958, 553] width 78 height 43
click at [1398, 375] on div at bounding box center [1406, 376] width 21 height 21
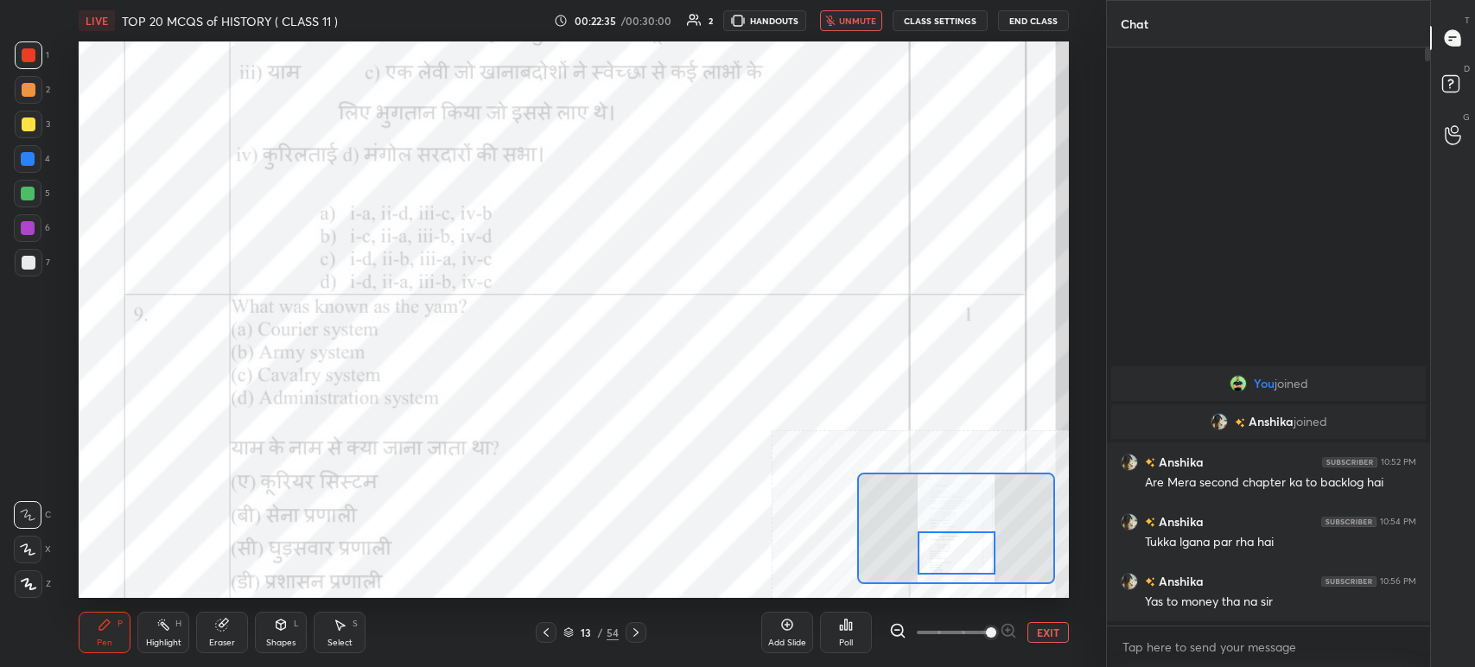
scroll to position [430, 318]
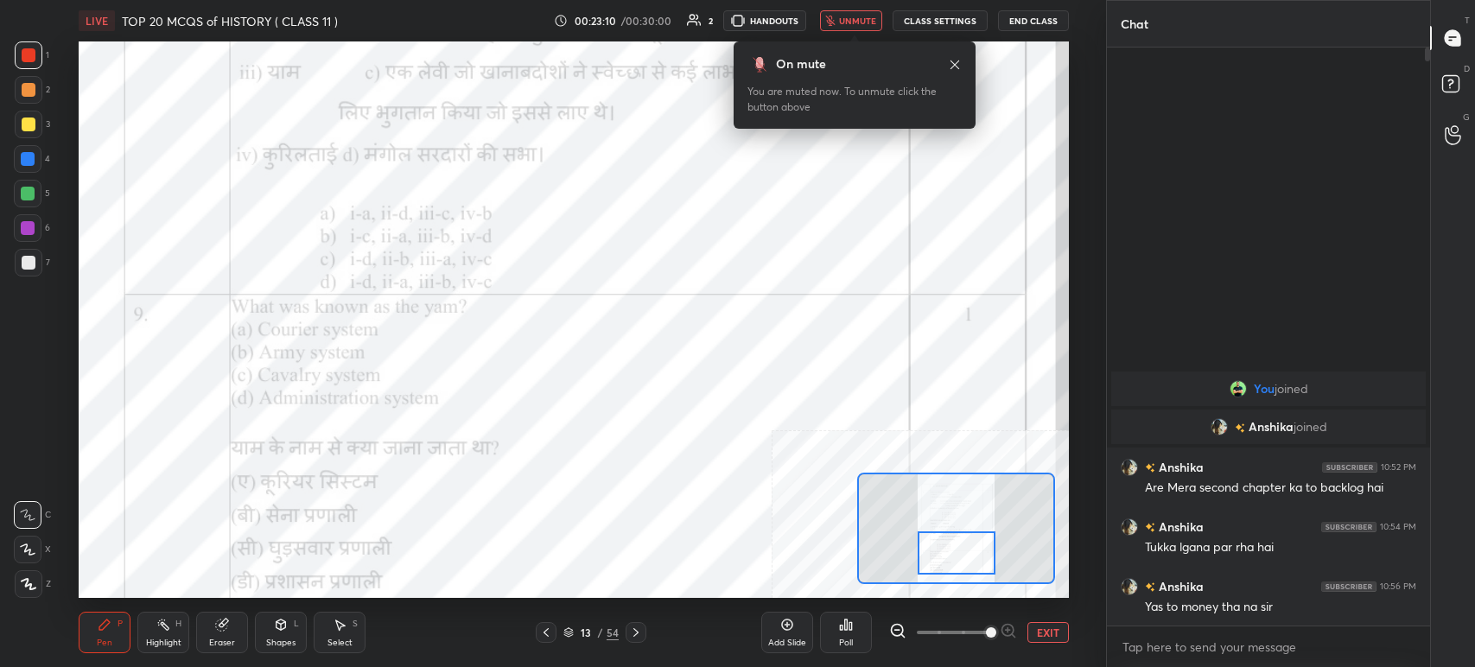
click at [857, 631] on div "Poll" at bounding box center [846, 632] width 52 height 41
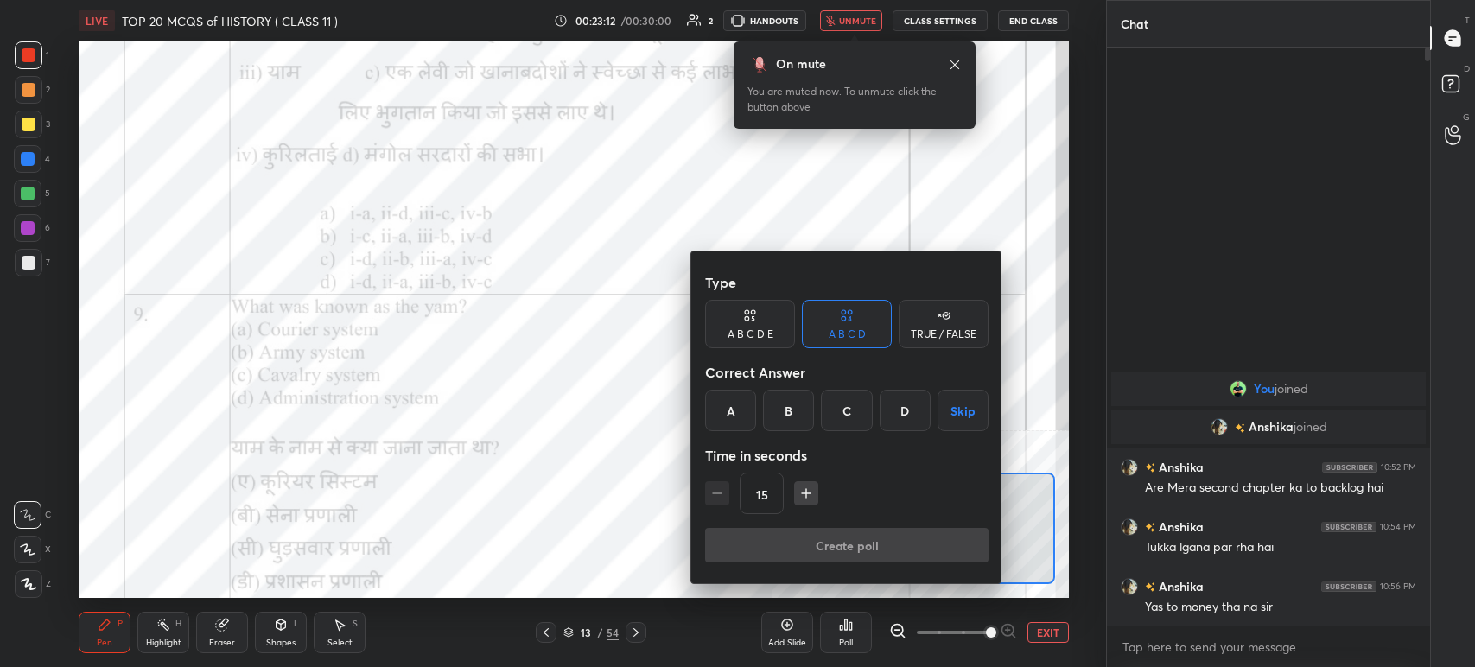
drag, startPoint x: 724, startPoint y: 413, endPoint x: 723, endPoint y: 426, distance: 13.0
click at [726, 419] on div "A" at bounding box center [730, 410] width 51 height 41
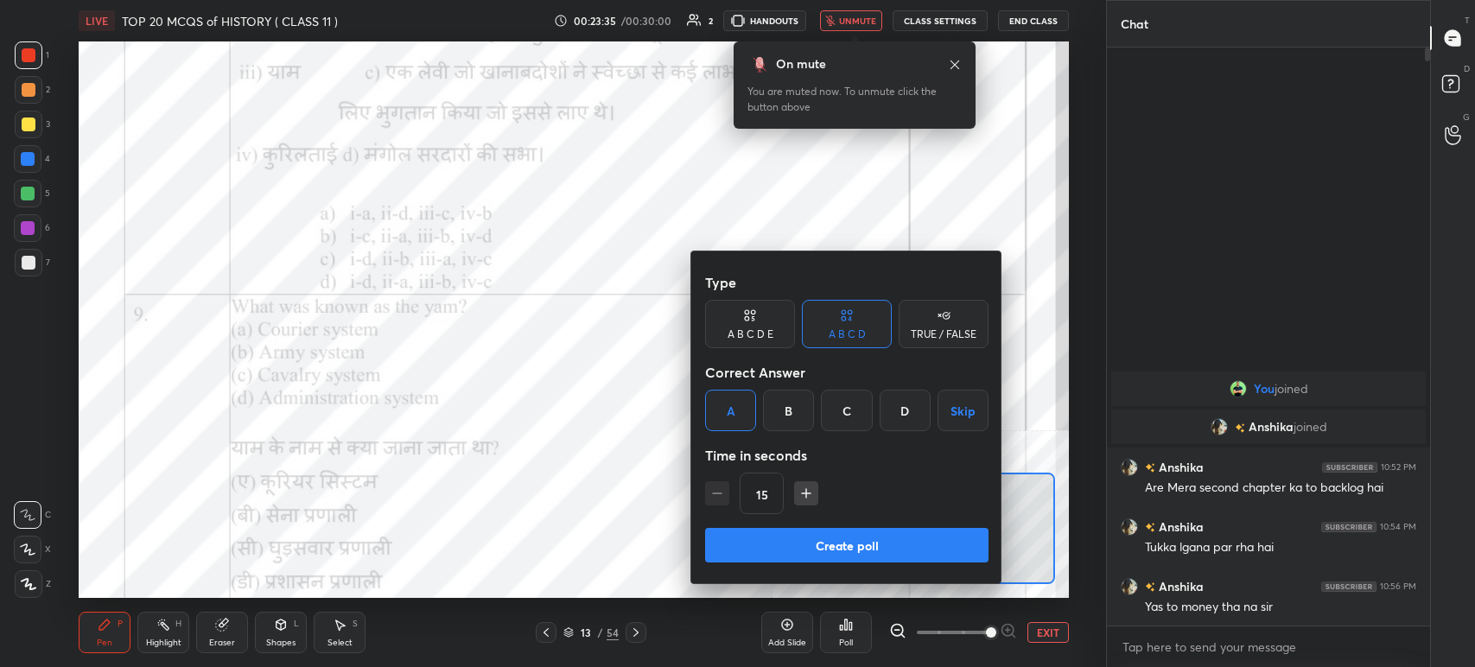
click at [783, 552] on button "Create poll" at bounding box center [847, 545] width 284 height 35
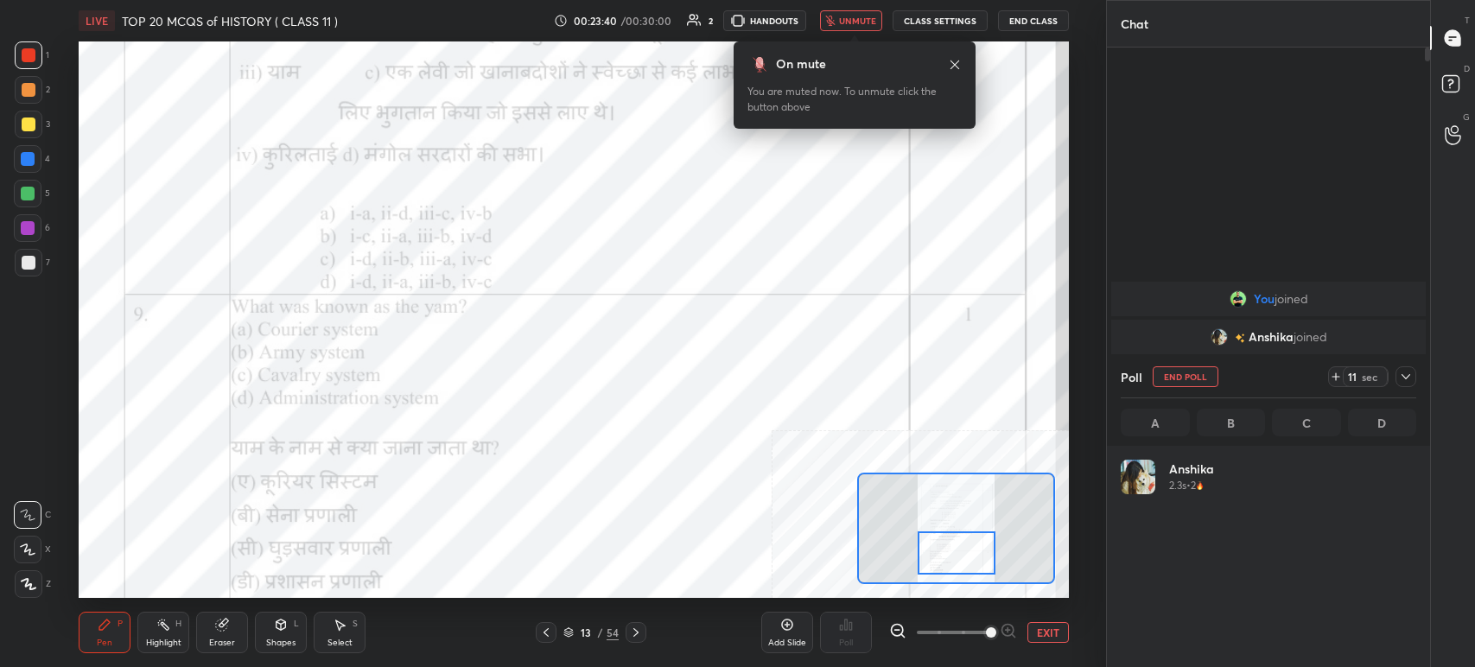
scroll to position [202, 290]
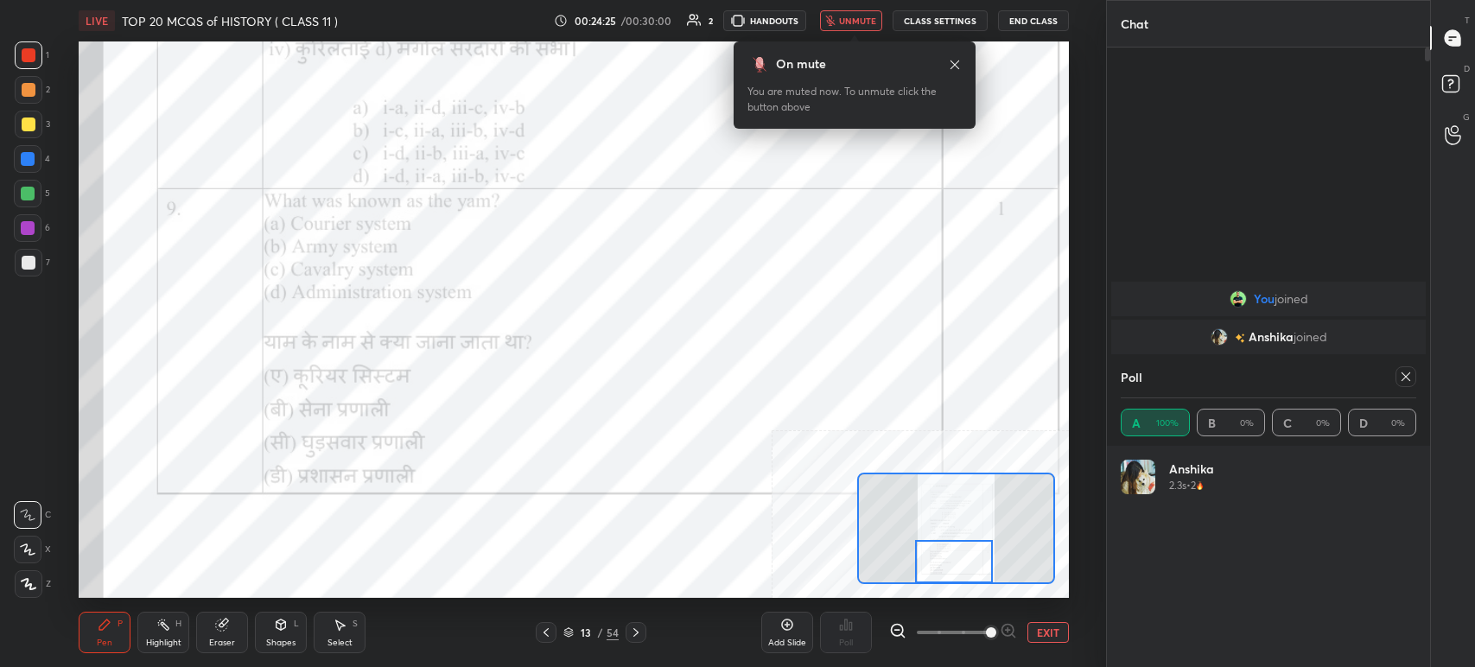
click at [958, 583] on div at bounding box center [954, 561] width 78 height 43
click at [631, 638] on icon at bounding box center [636, 633] width 14 height 14
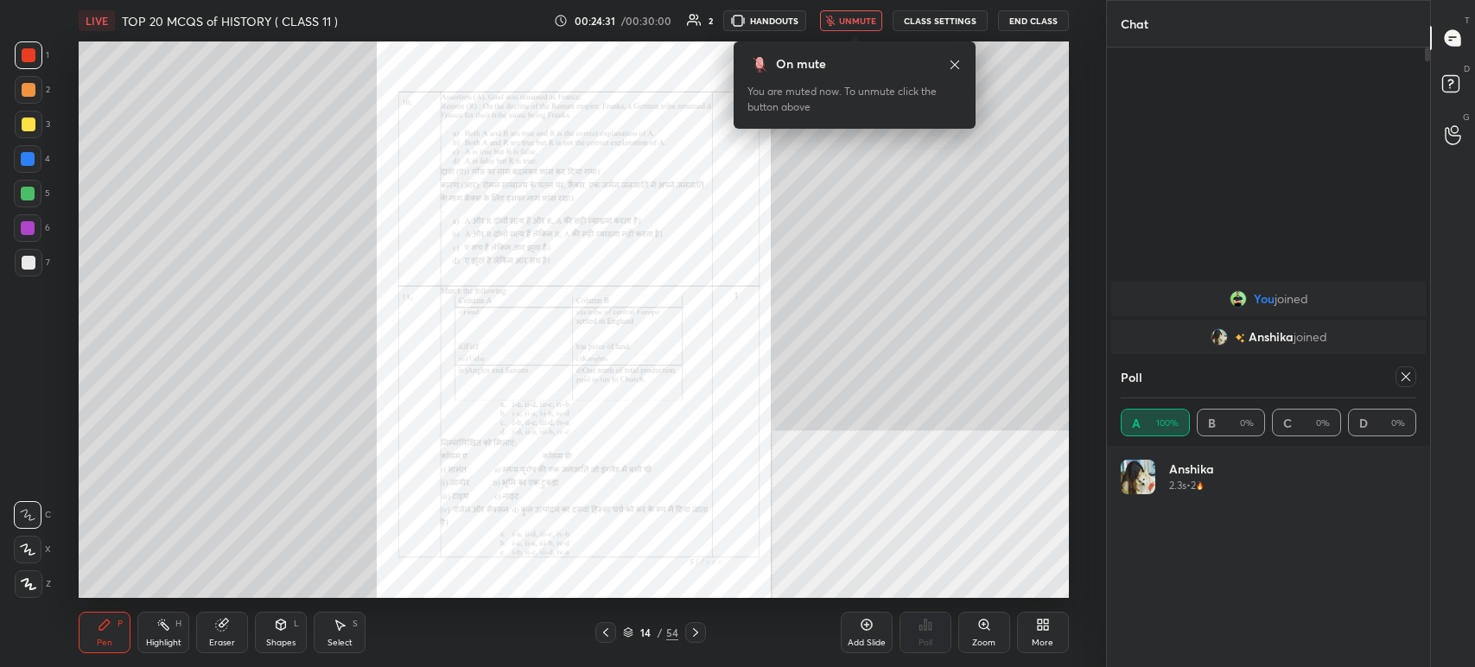
click at [991, 624] on icon at bounding box center [985, 625] width 14 height 14
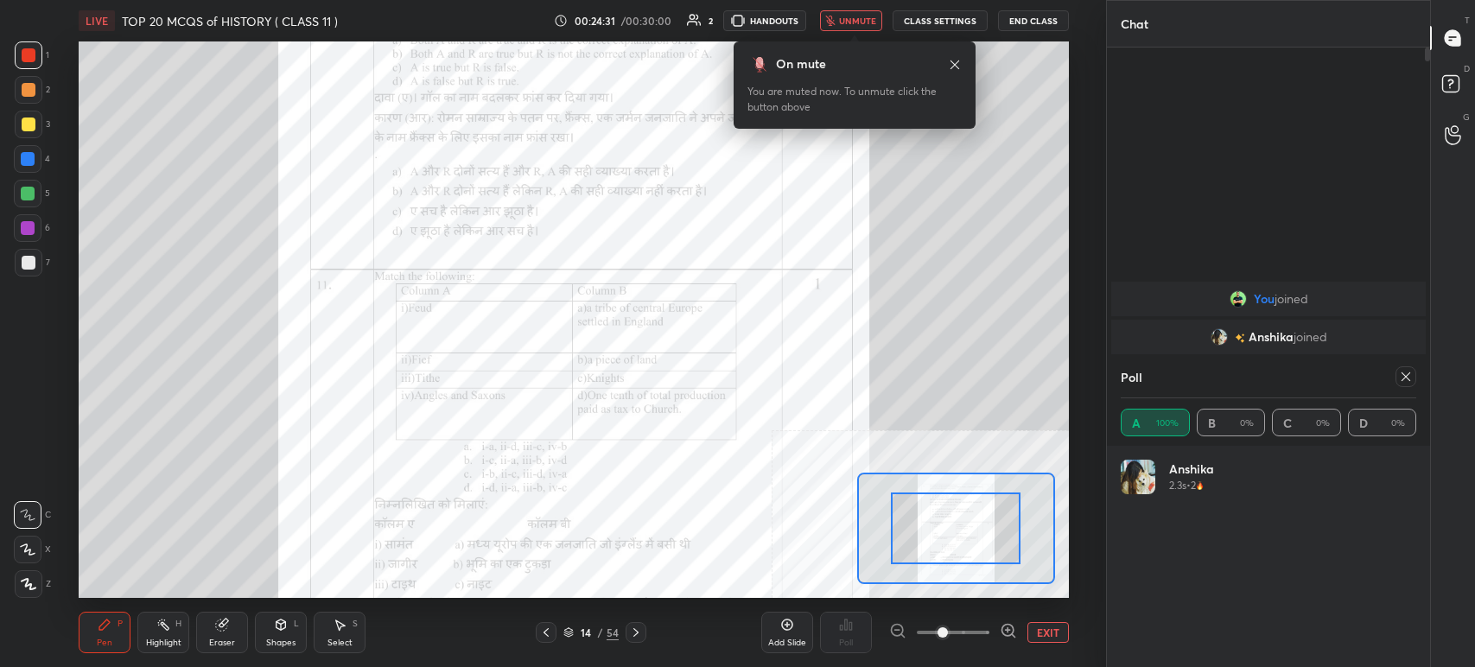
click at [999, 629] on div at bounding box center [953, 632] width 128 height 21
click at [1003, 631] on icon at bounding box center [1008, 630] width 17 height 17
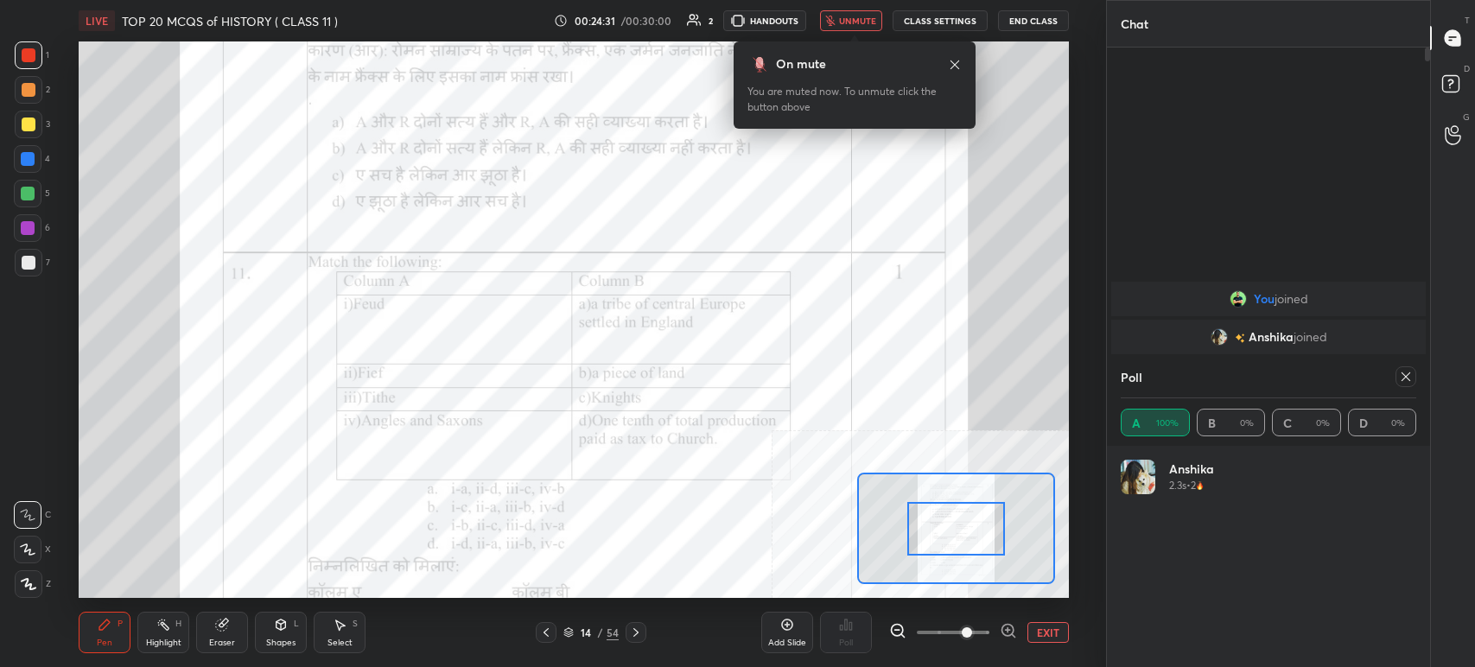
click at [1008, 631] on icon at bounding box center [1008, 630] width 0 height 4
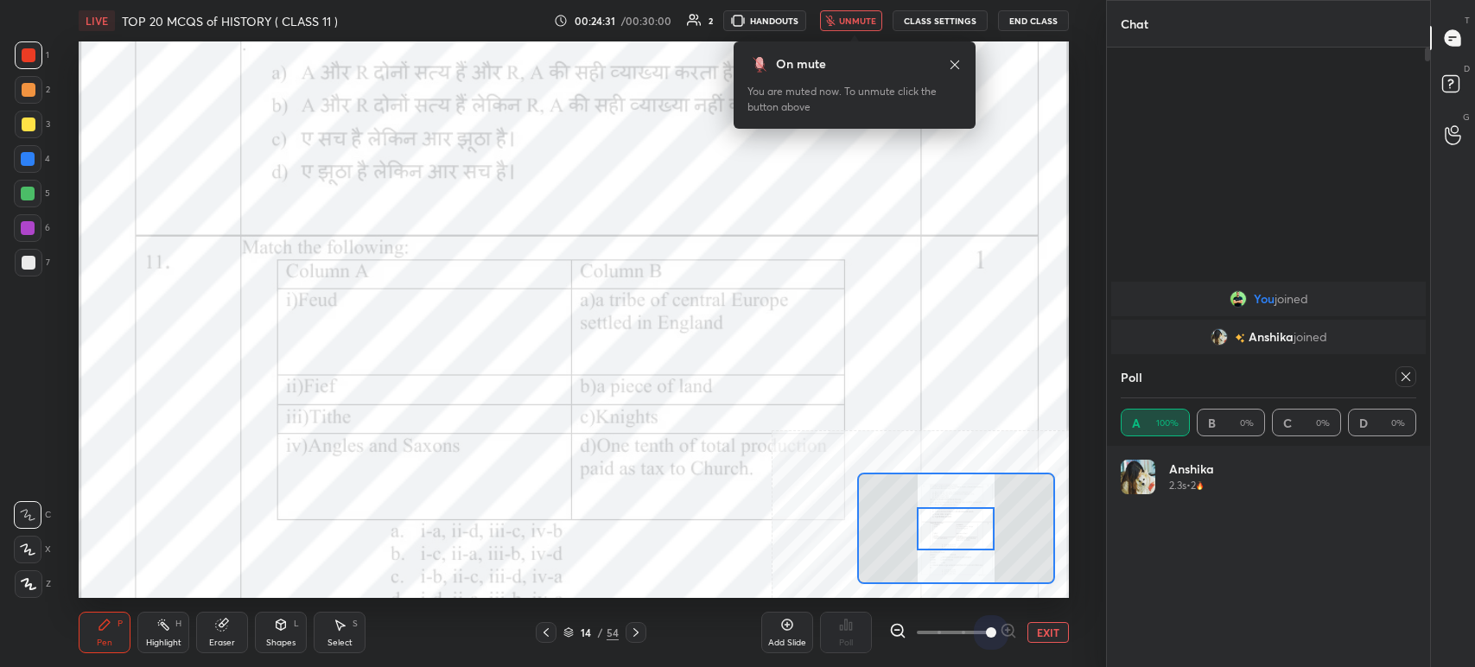
drag, startPoint x: 1007, startPoint y: 632, endPoint x: 959, endPoint y: 536, distance: 107.5
click at [997, 629] on span at bounding box center [991, 633] width 10 height 10
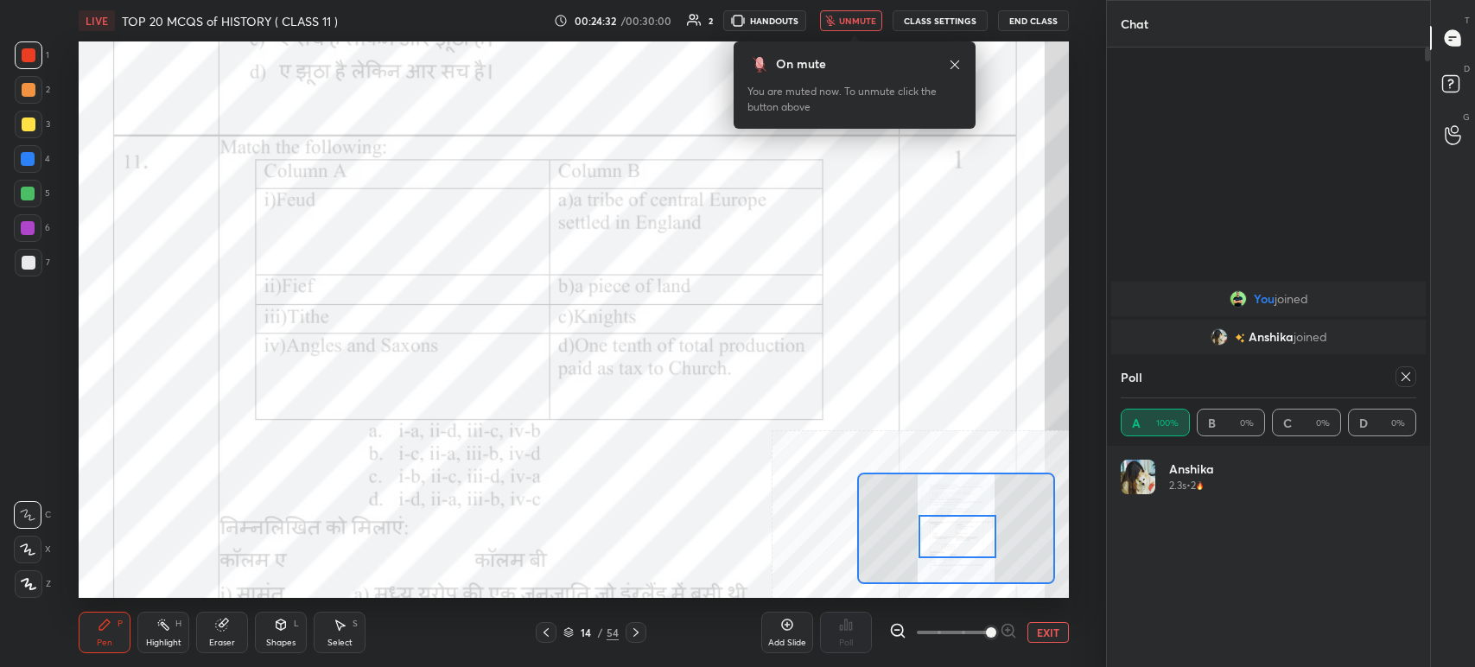
click at [959, 531] on div at bounding box center [958, 536] width 78 height 43
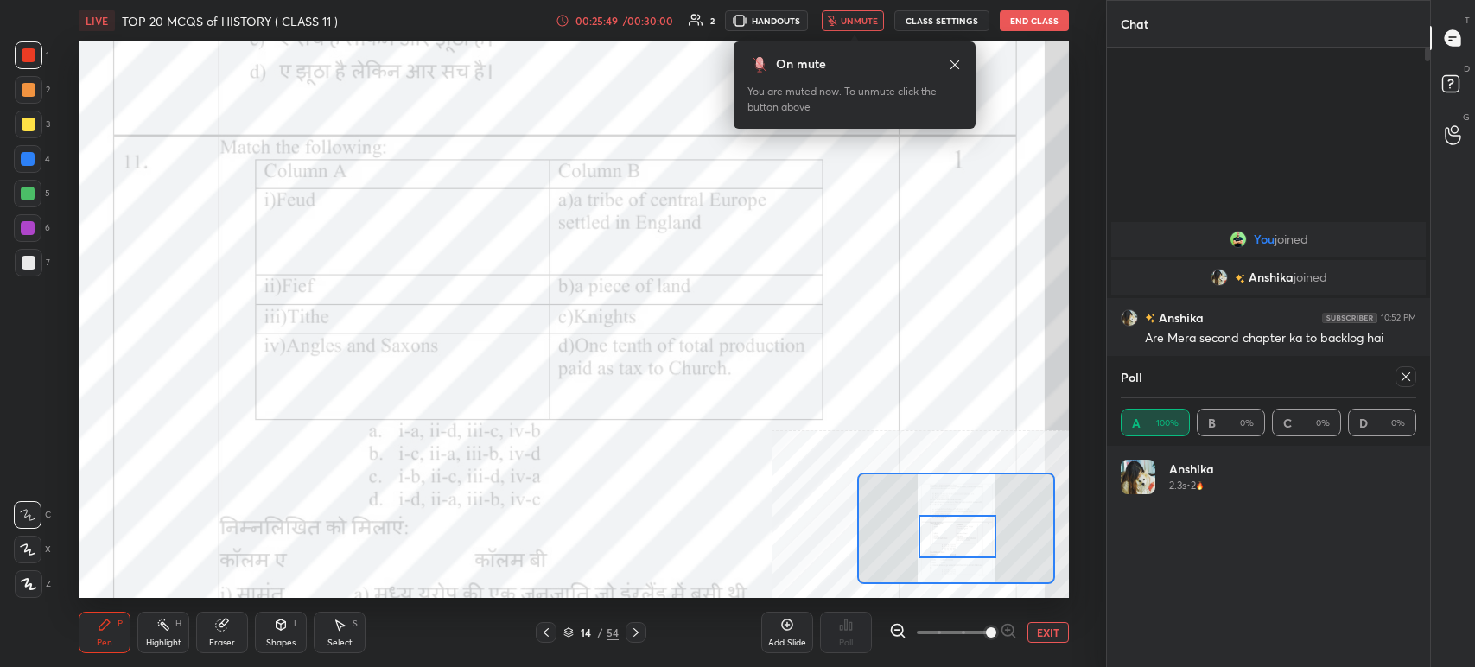
click at [851, 28] on body "1 2 3 4 5 6 7 C X Z C X Z E E Erase all H H LIVE TOP 20 MCQS of HISTORY ( CLASS…" at bounding box center [737, 333] width 1475 height 667
click at [852, 19] on span "unmute" at bounding box center [859, 21] width 37 height 12
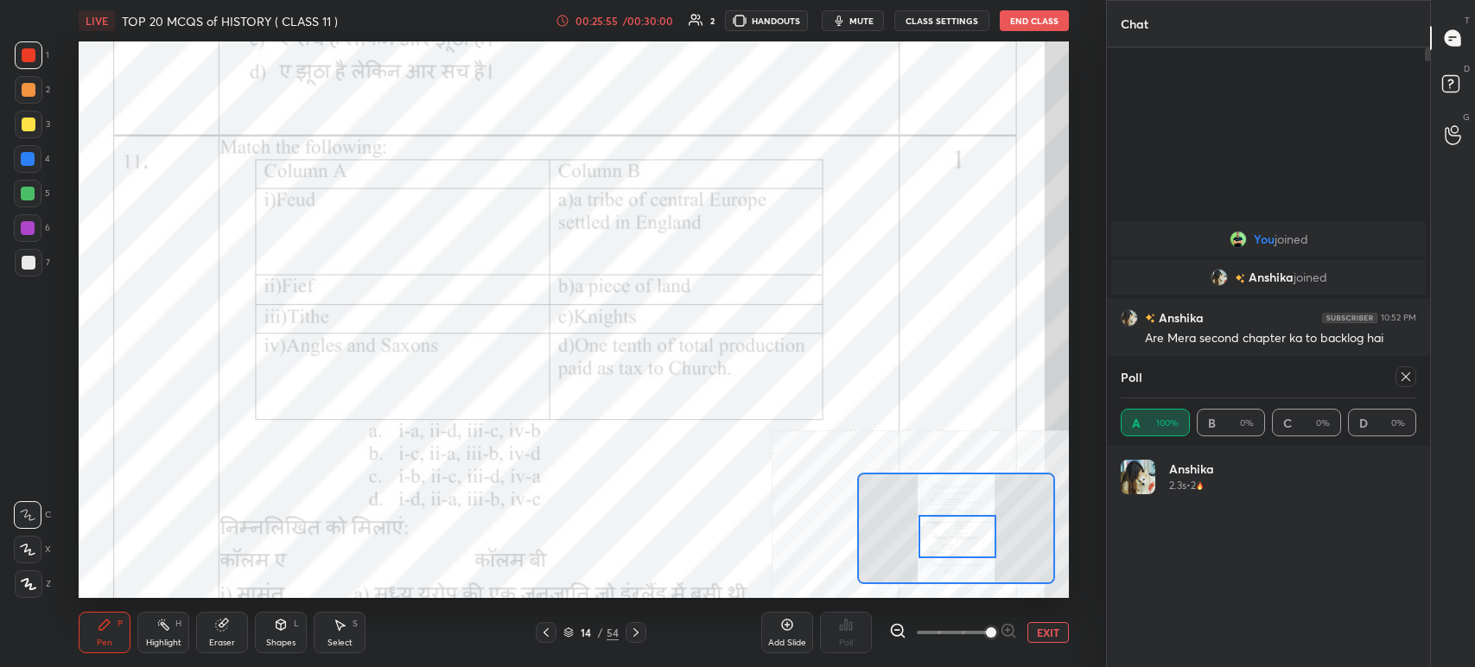
drag, startPoint x: 1418, startPoint y: 376, endPoint x: 1406, endPoint y: 384, distance: 13.7
click at [1417, 378] on div "Poll A 100% B 0% C 0% D 0%" at bounding box center [1268, 401] width 323 height 90
click at [1403, 381] on icon at bounding box center [1406, 377] width 14 height 14
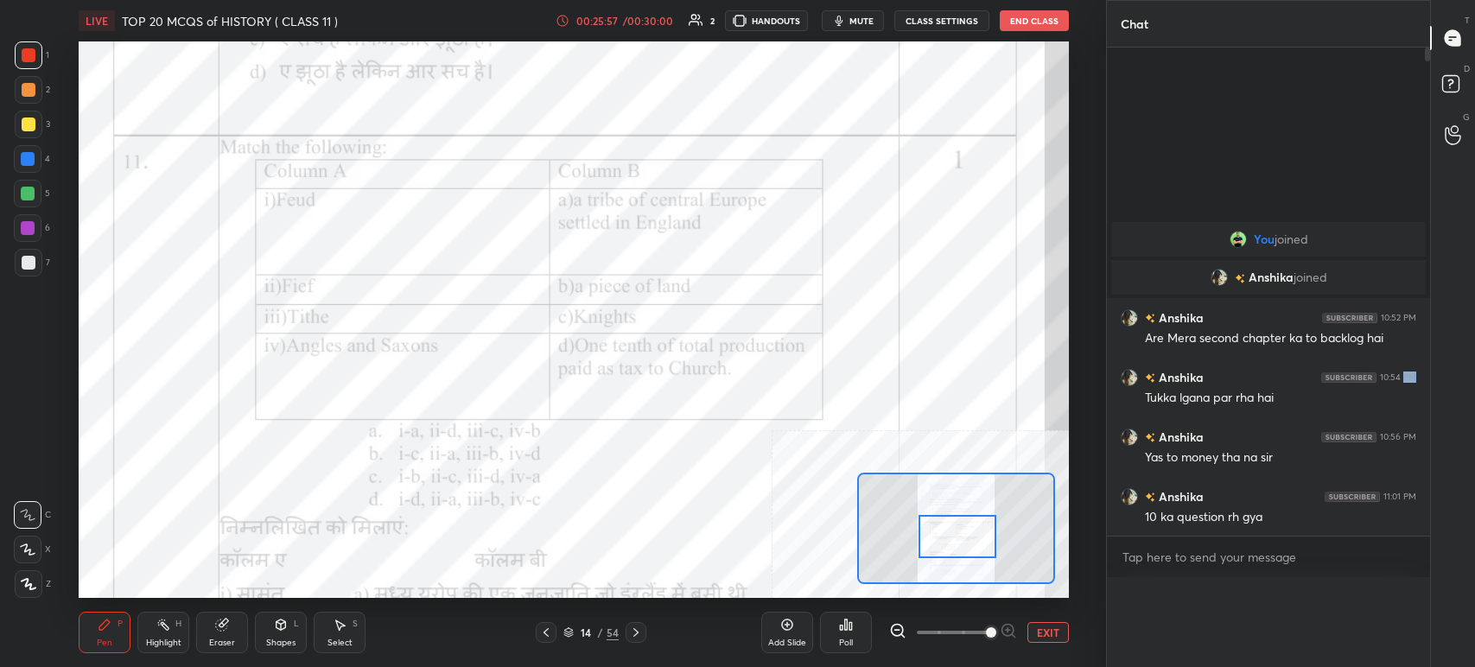
scroll to position [5, 5]
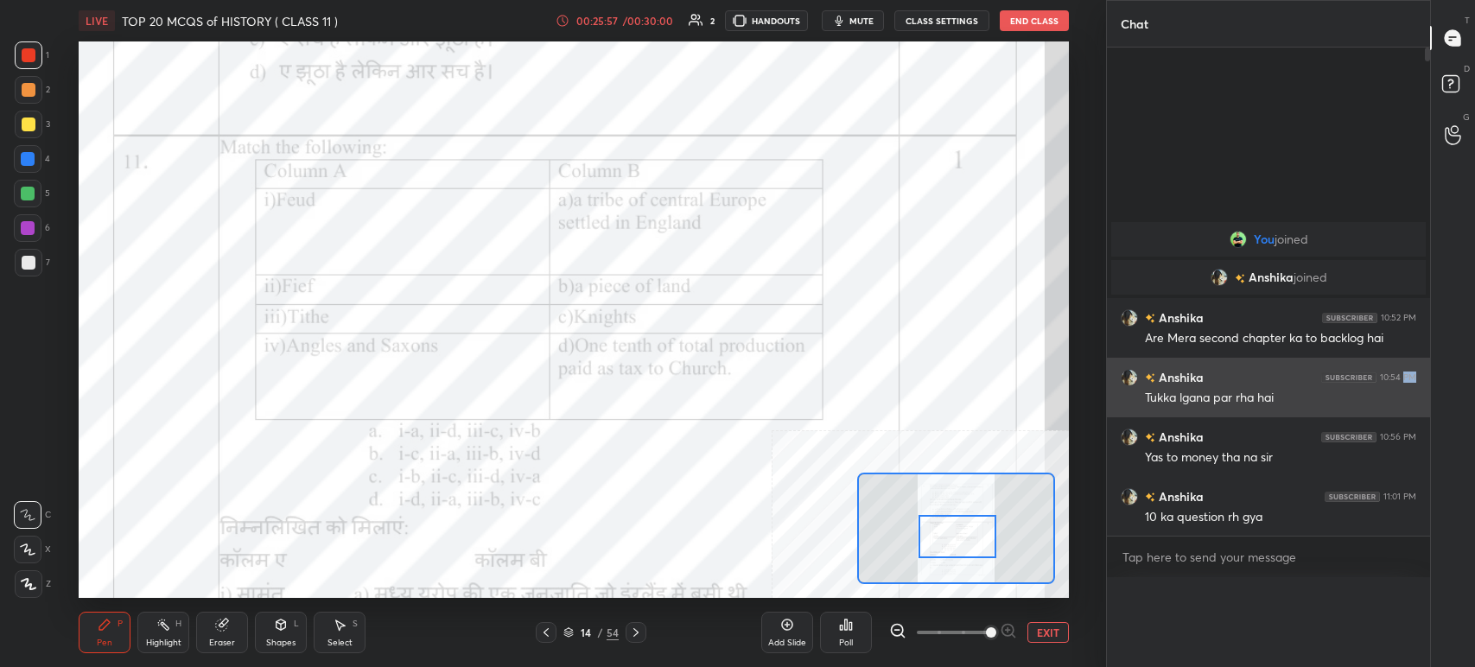
click at [1404, 383] on div "10:54 PM" at bounding box center [1398, 378] width 36 height 10
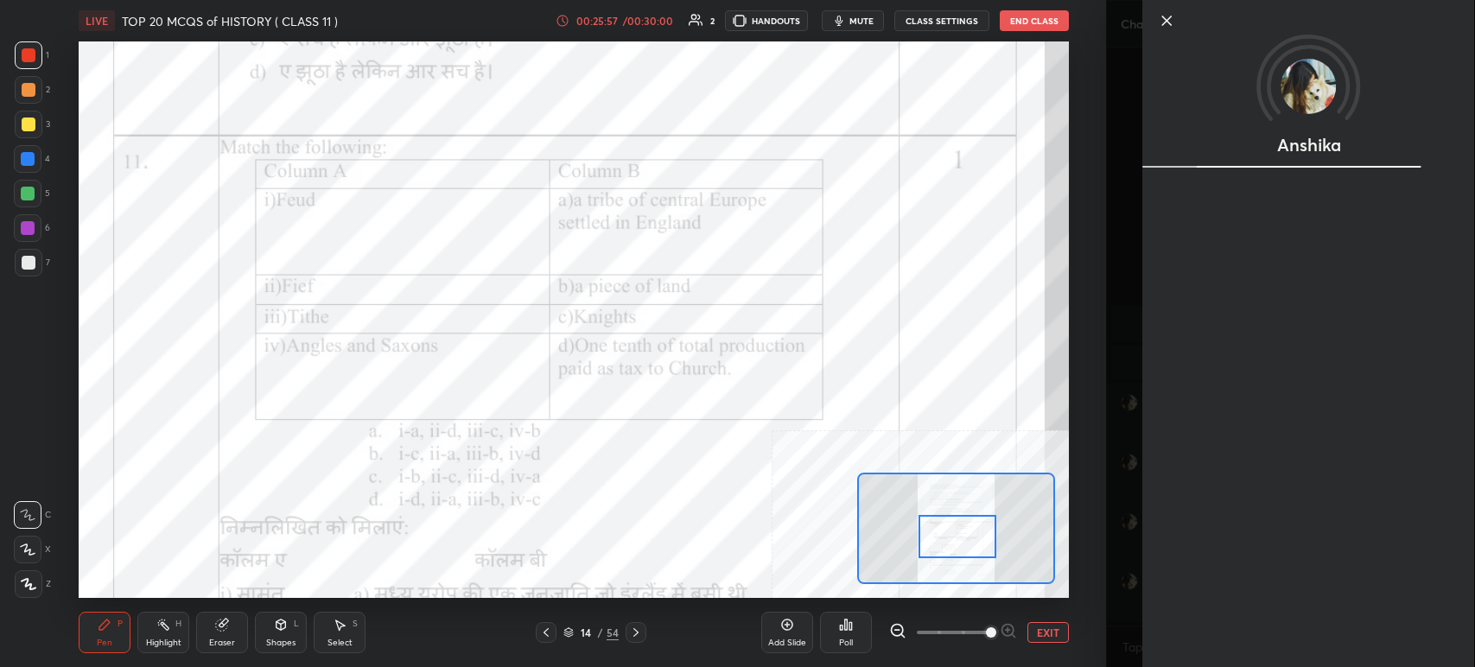
scroll to position [425, 318]
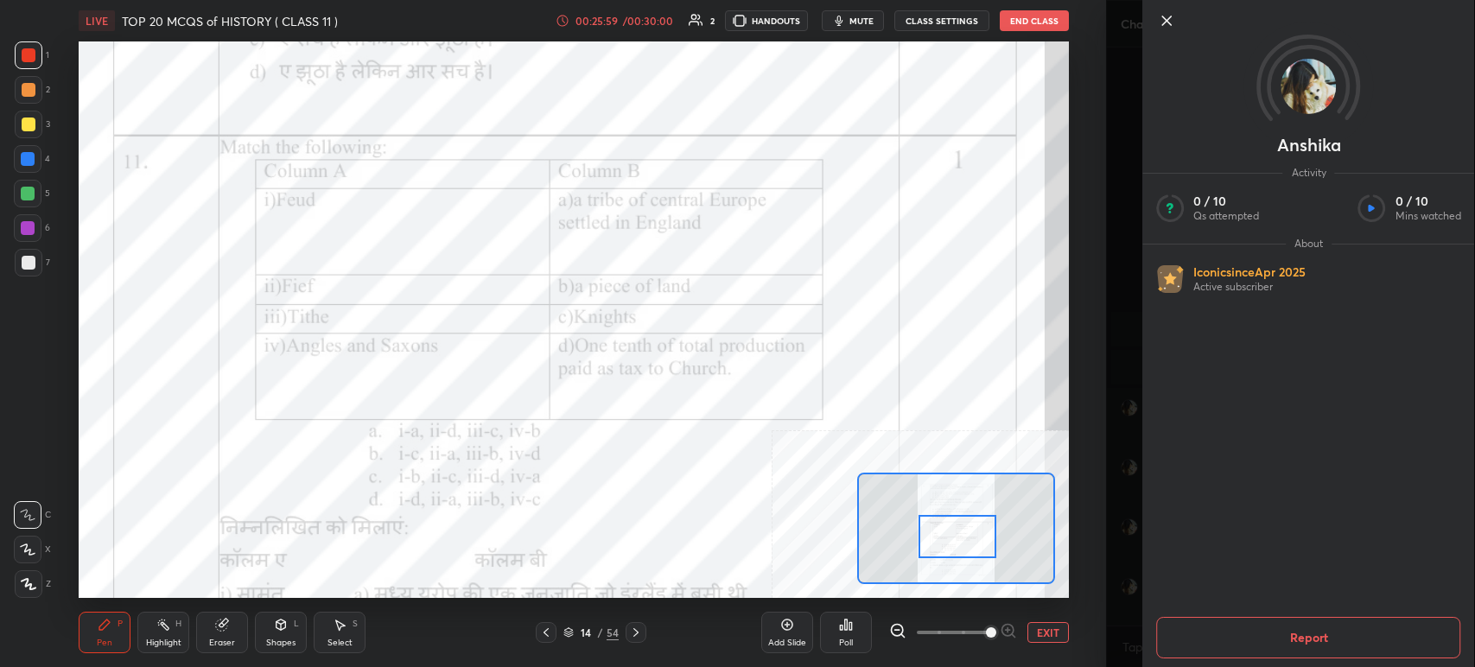
click at [1163, 16] on icon at bounding box center [1167, 20] width 9 height 9
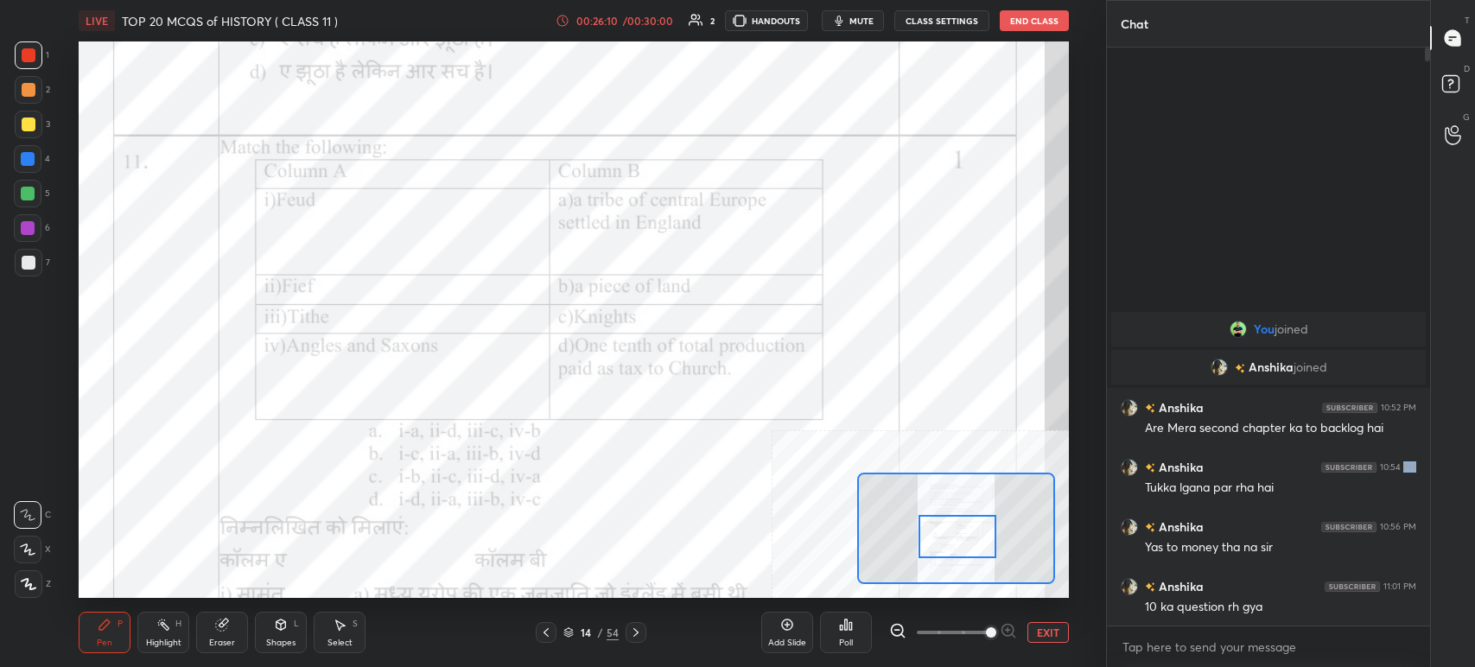
click at [856, 634] on div "Poll" at bounding box center [846, 632] width 52 height 41
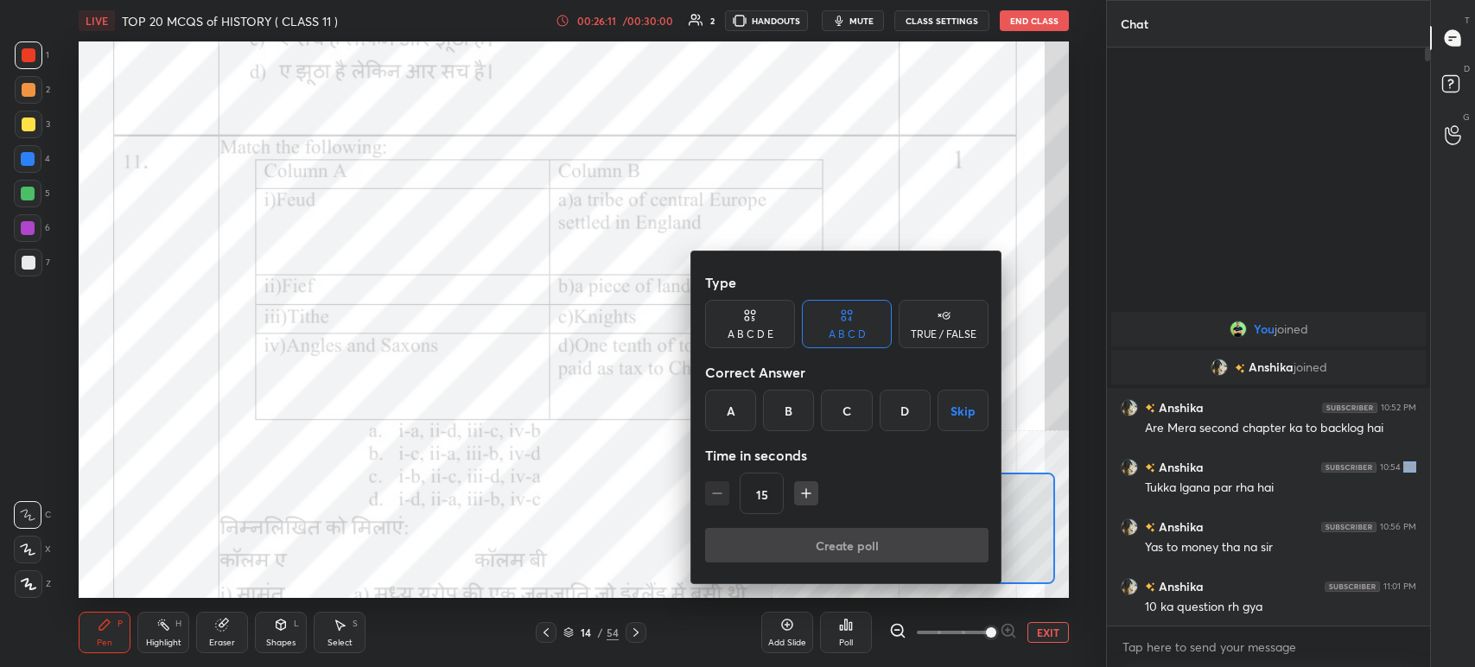
click at [851, 417] on div "C" at bounding box center [846, 410] width 51 height 41
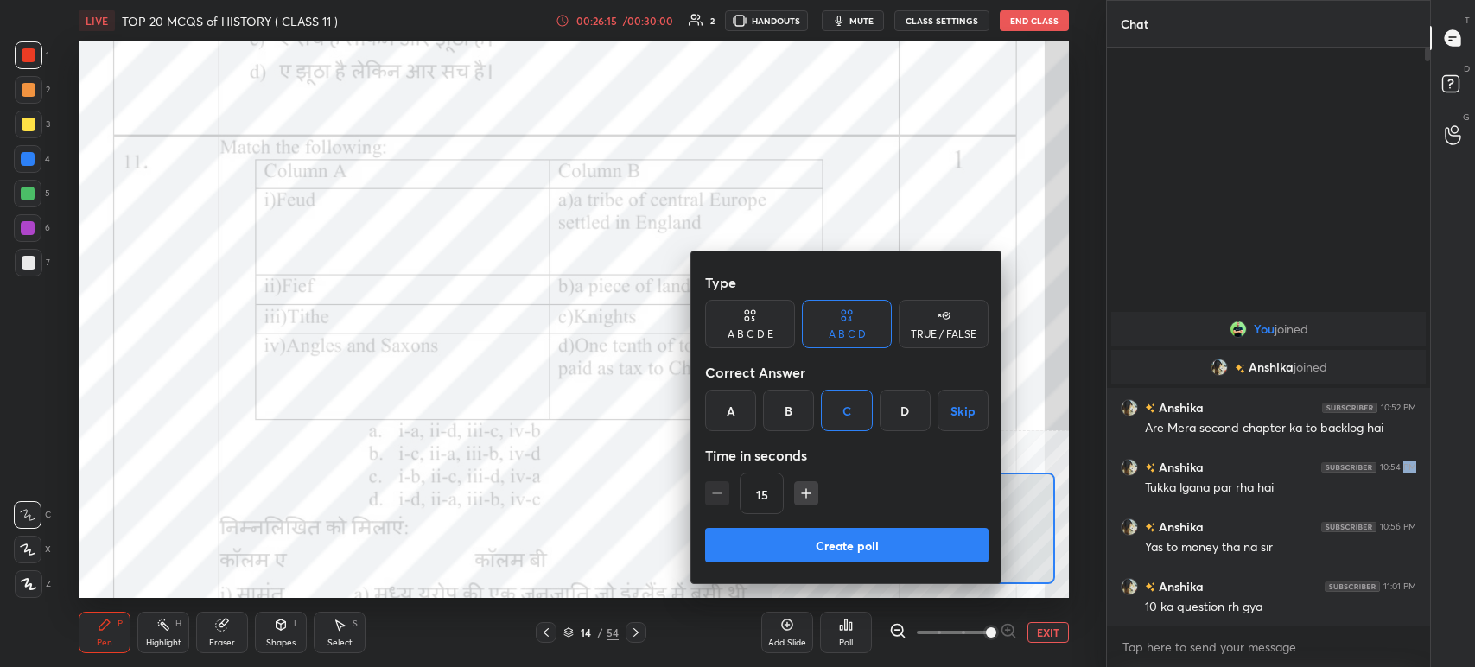
click at [851, 540] on button "Create poll" at bounding box center [847, 545] width 284 height 35
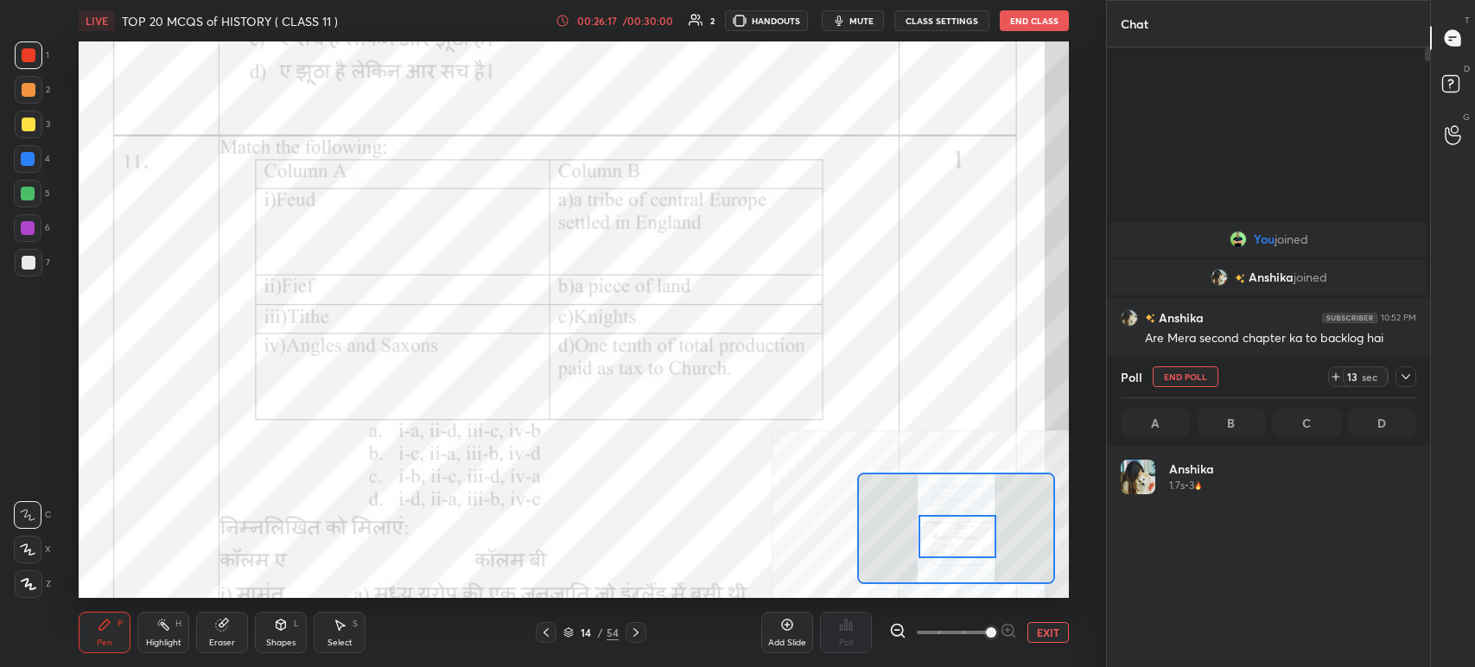
scroll to position [202, 290]
click at [880, 25] on button "mute" at bounding box center [853, 20] width 62 height 21
click at [1399, 375] on icon at bounding box center [1406, 377] width 14 height 14
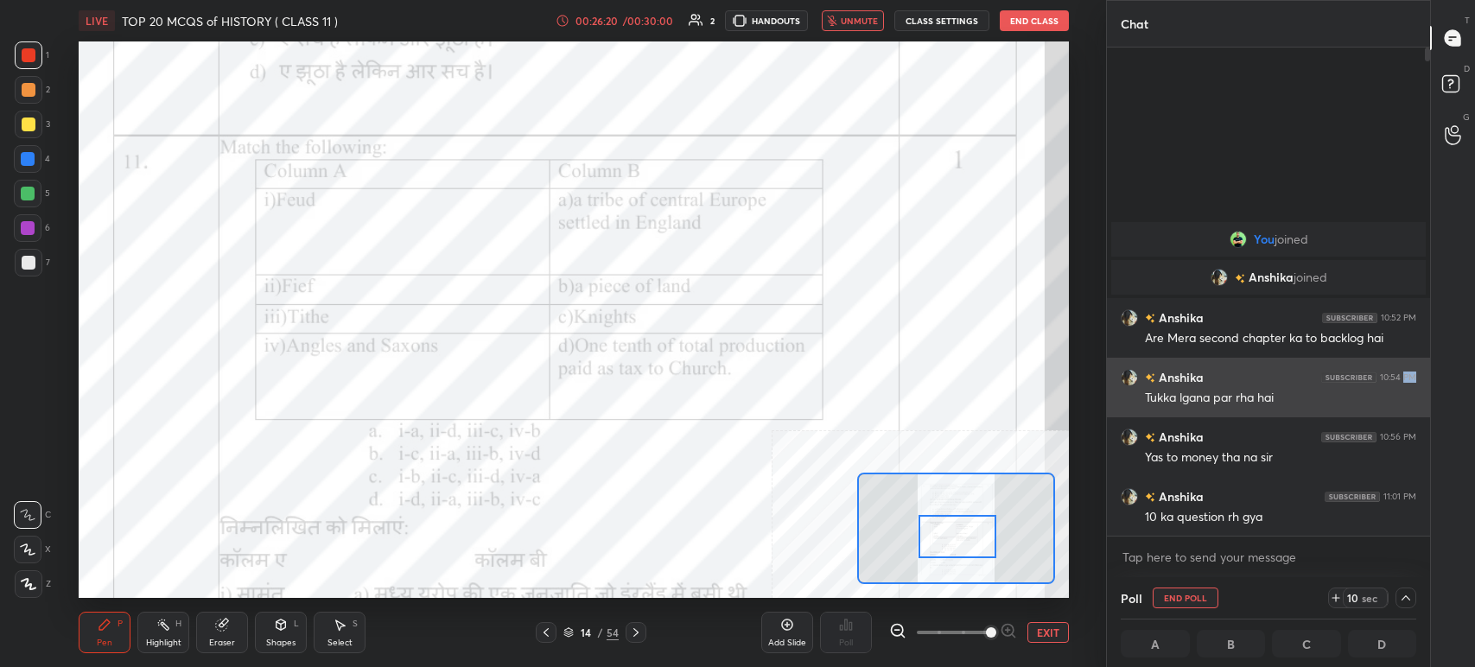
scroll to position [0, 5]
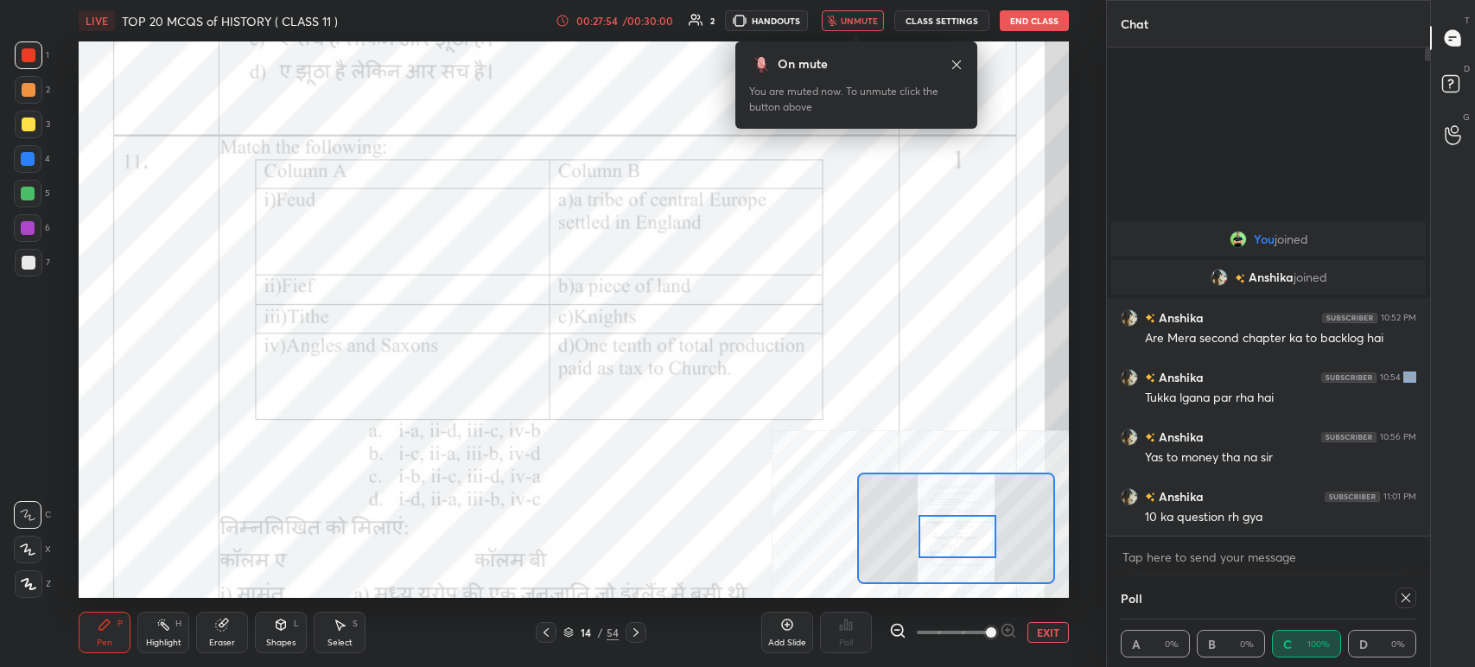
click at [851, 21] on span "unmute" at bounding box center [859, 21] width 37 height 12
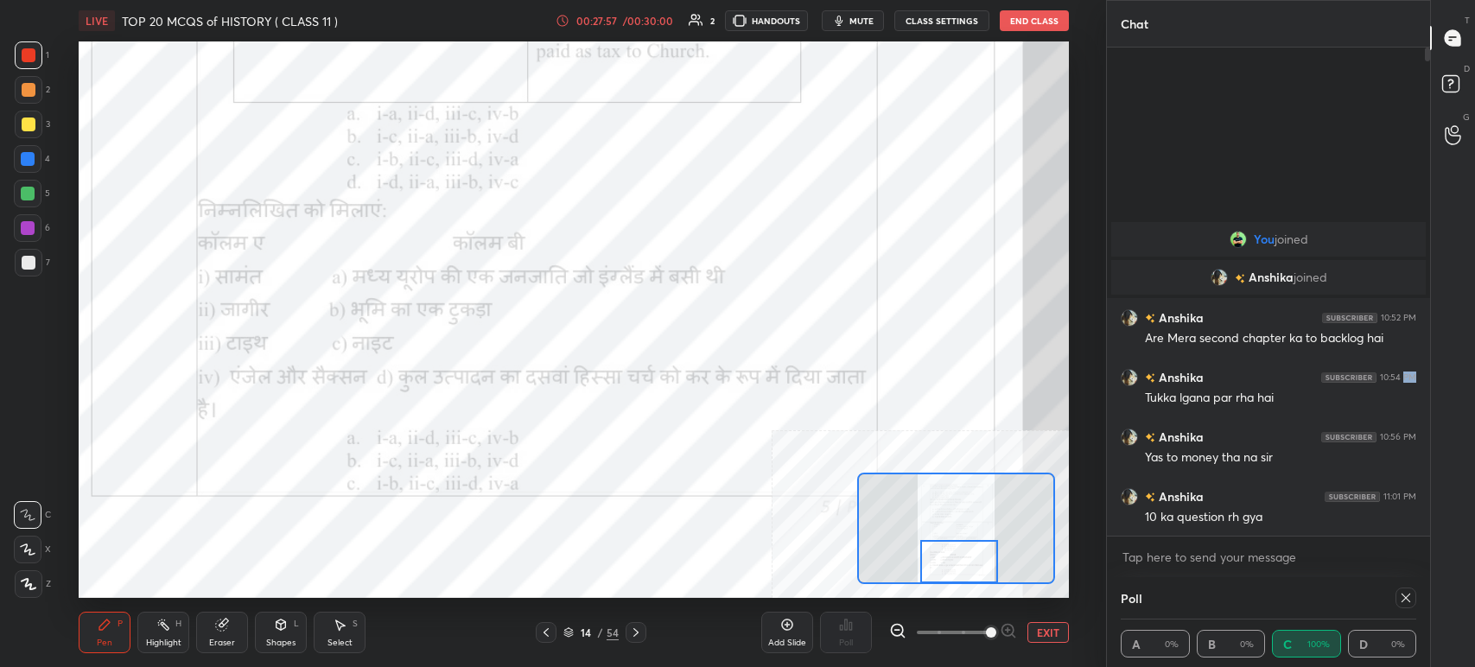
drag, startPoint x: 966, startPoint y: 533, endPoint x: 968, endPoint y: 561, distance: 27.7
click at [968, 564] on div at bounding box center [960, 561] width 78 height 43
click at [636, 628] on icon at bounding box center [636, 633] width 14 height 14
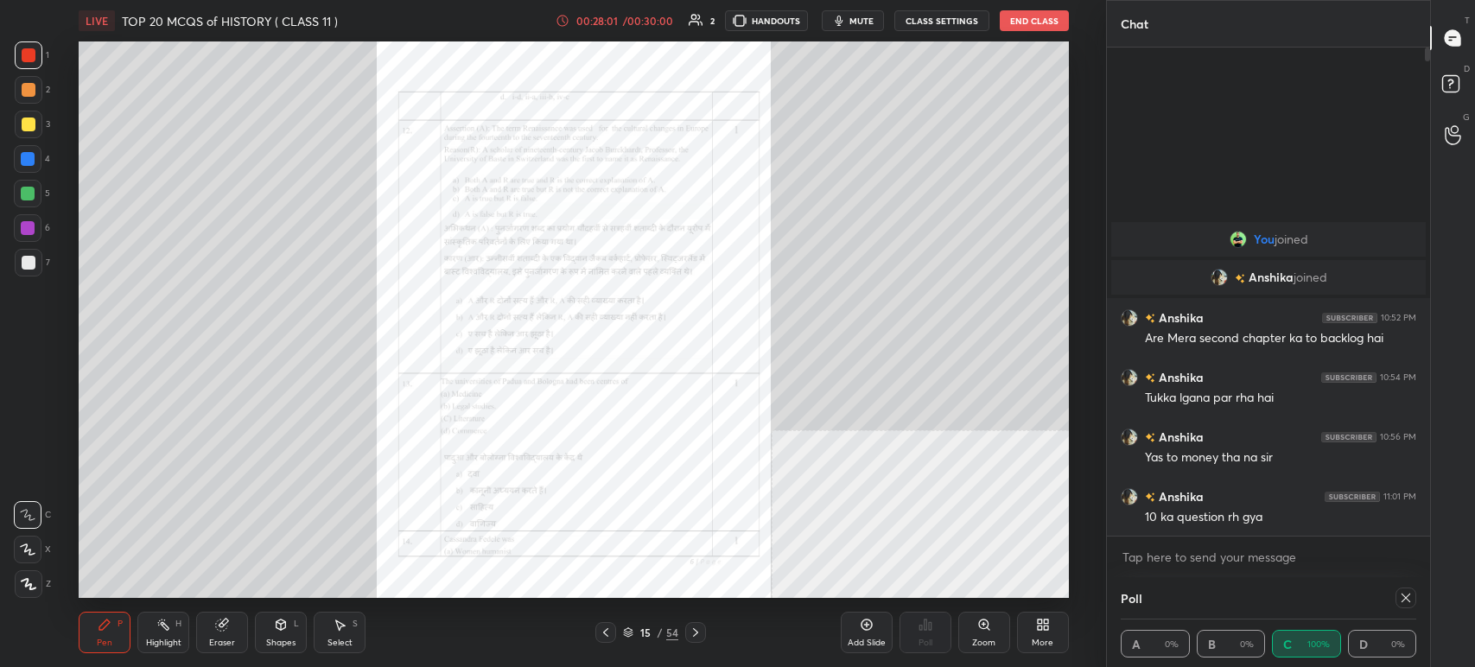
click at [637, 628] on div "15" at bounding box center [645, 633] width 17 height 10
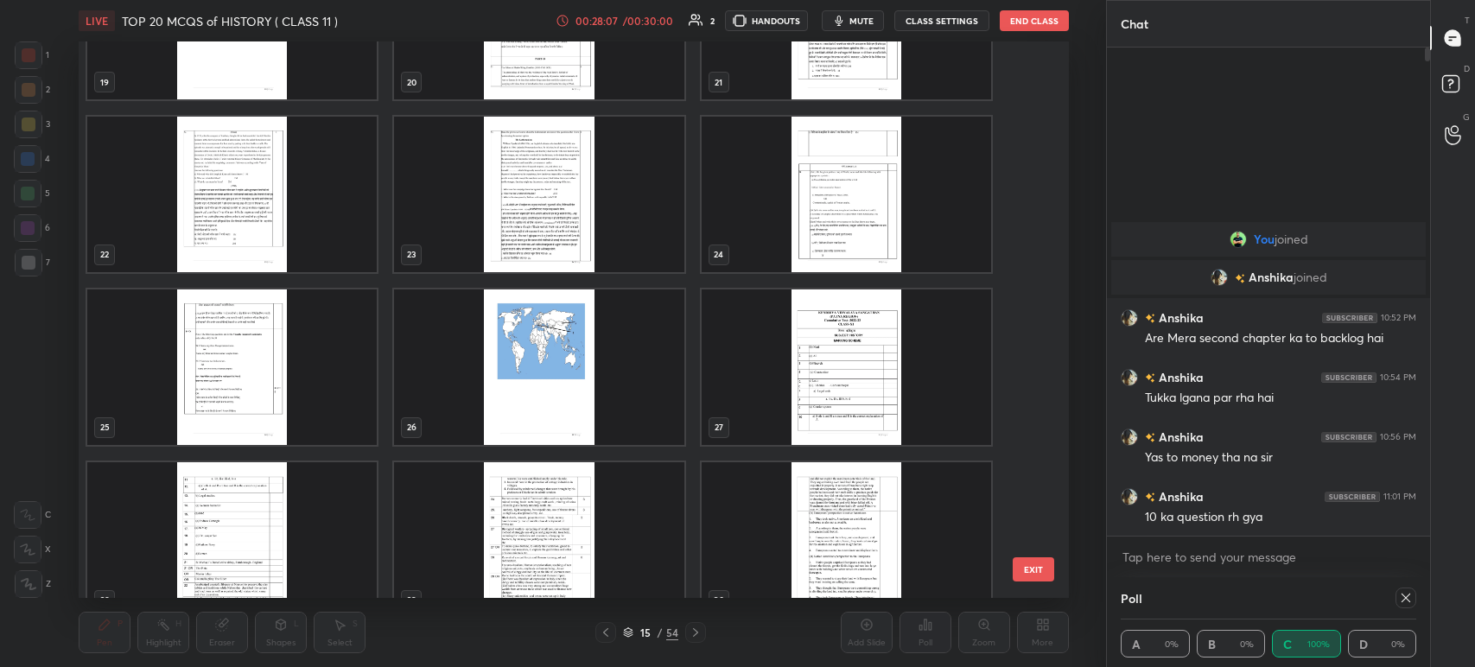
scroll to position [1148, 0]
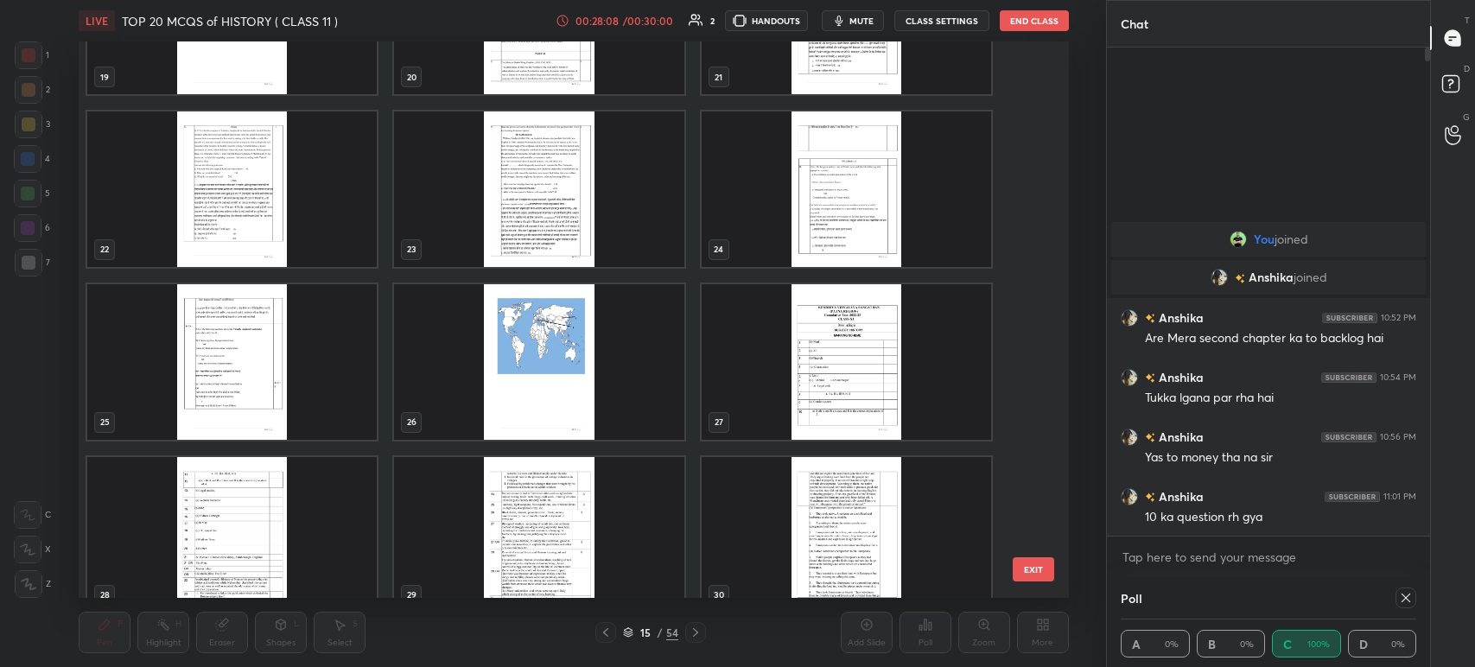
click at [893, 343] on img "grid" at bounding box center [847, 362] width 290 height 156
click at [894, 346] on img "grid" at bounding box center [847, 362] width 290 height 156
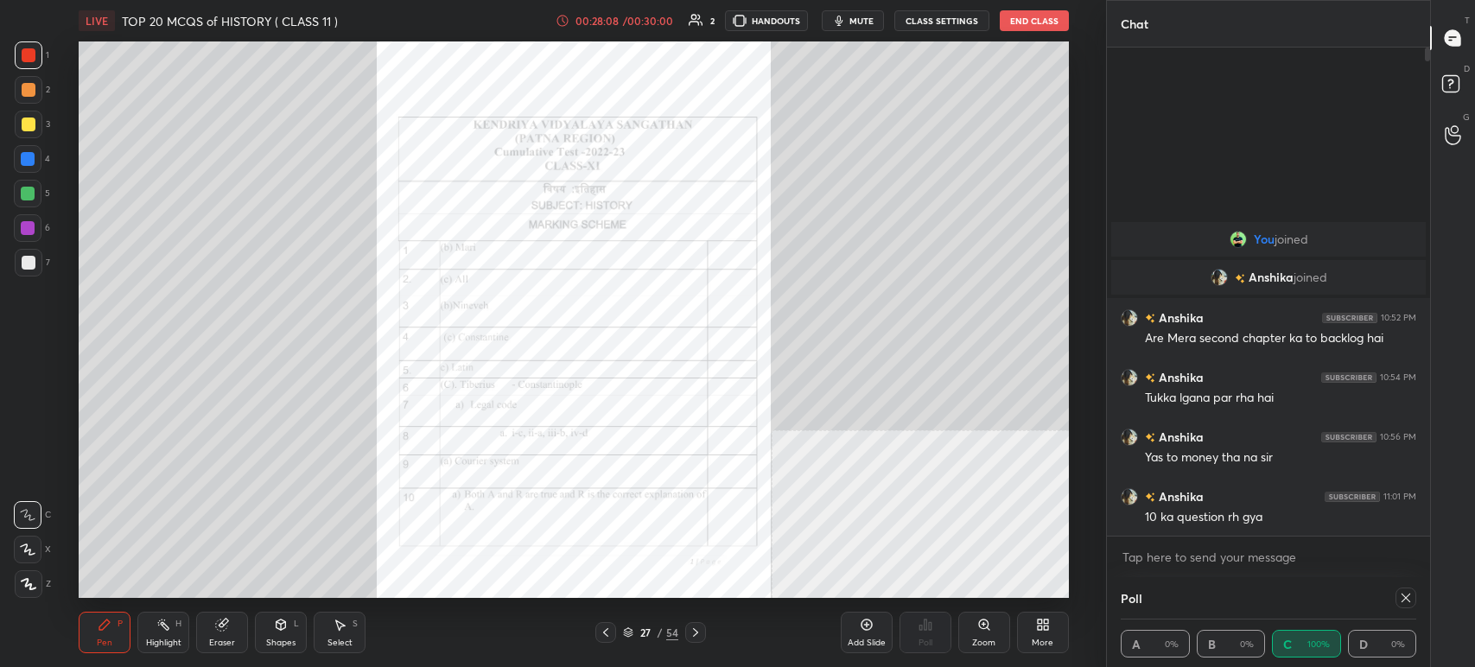
click at [894, 346] on img "grid" at bounding box center [847, 362] width 290 height 156
click at [696, 634] on icon at bounding box center [696, 633] width 14 height 14
click at [695, 636] on icon at bounding box center [696, 633] width 14 height 14
click at [697, 636] on icon at bounding box center [696, 633] width 14 height 14
click at [702, 634] on div at bounding box center [695, 632] width 21 height 21
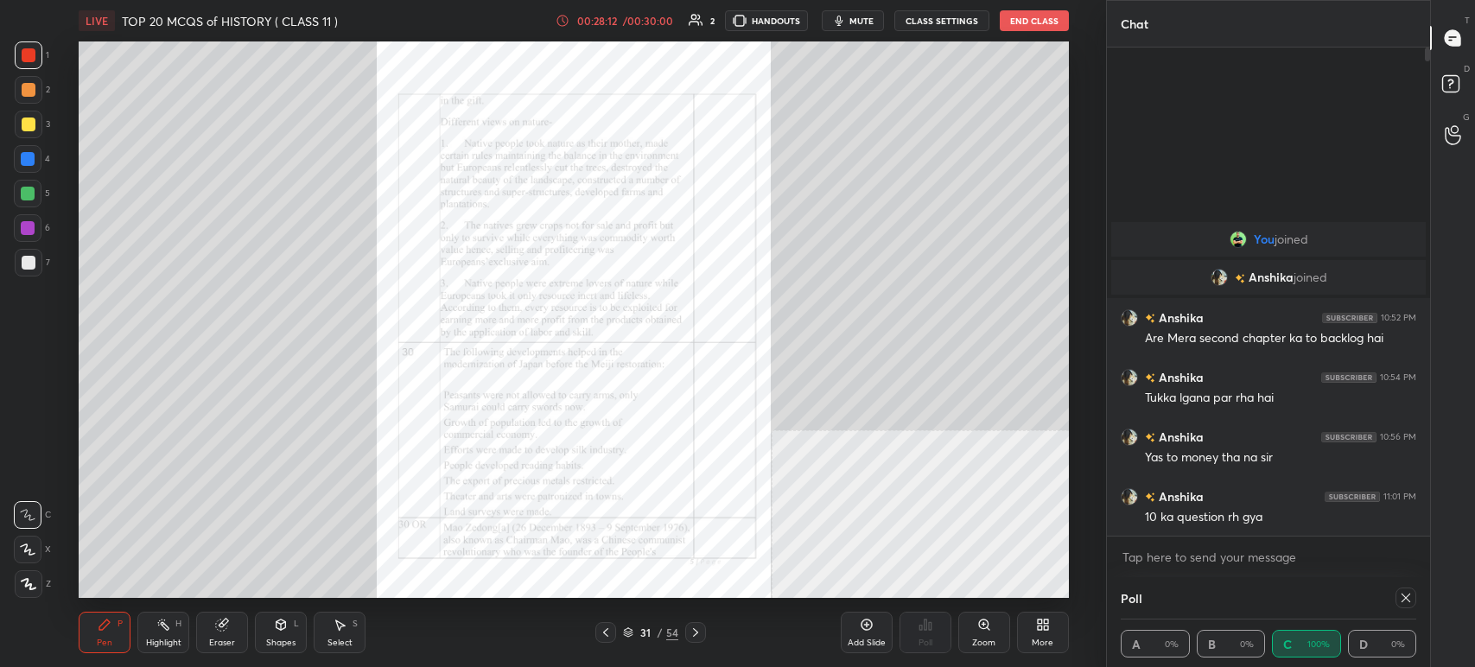
click at [701, 633] on icon at bounding box center [696, 633] width 14 height 14
click at [702, 633] on div at bounding box center [695, 632] width 21 height 21
click at [704, 632] on div at bounding box center [695, 632] width 21 height 21
click at [698, 633] on icon at bounding box center [696, 633] width 14 height 14
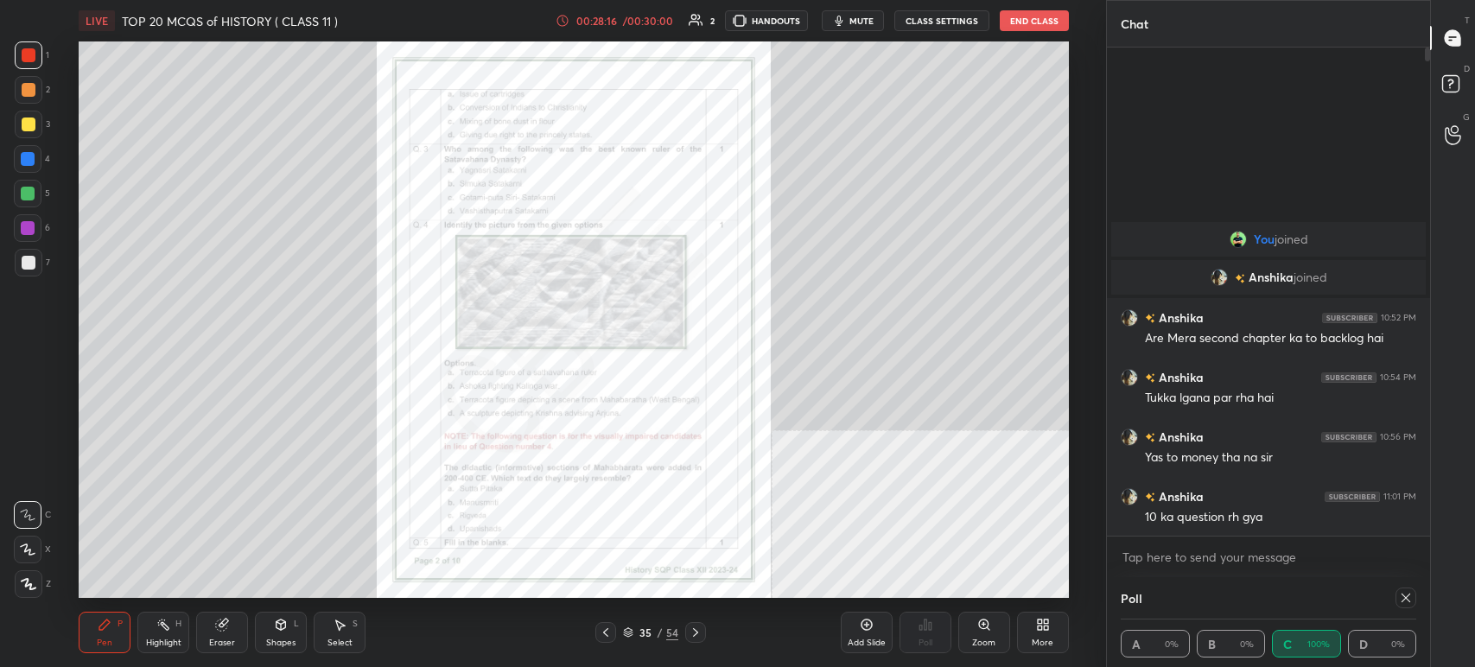
click at [697, 634] on icon at bounding box center [695, 632] width 5 height 9
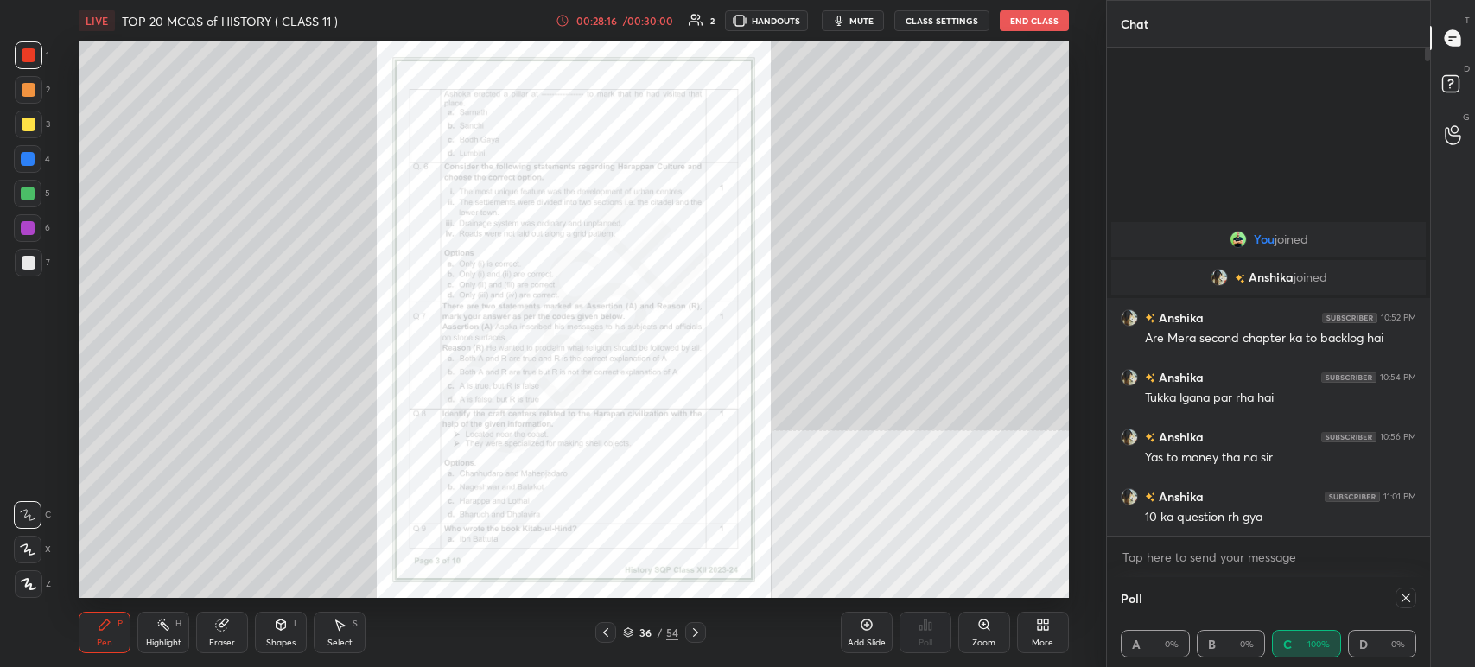
click at [630, 634] on icon at bounding box center [628, 633] width 10 height 10
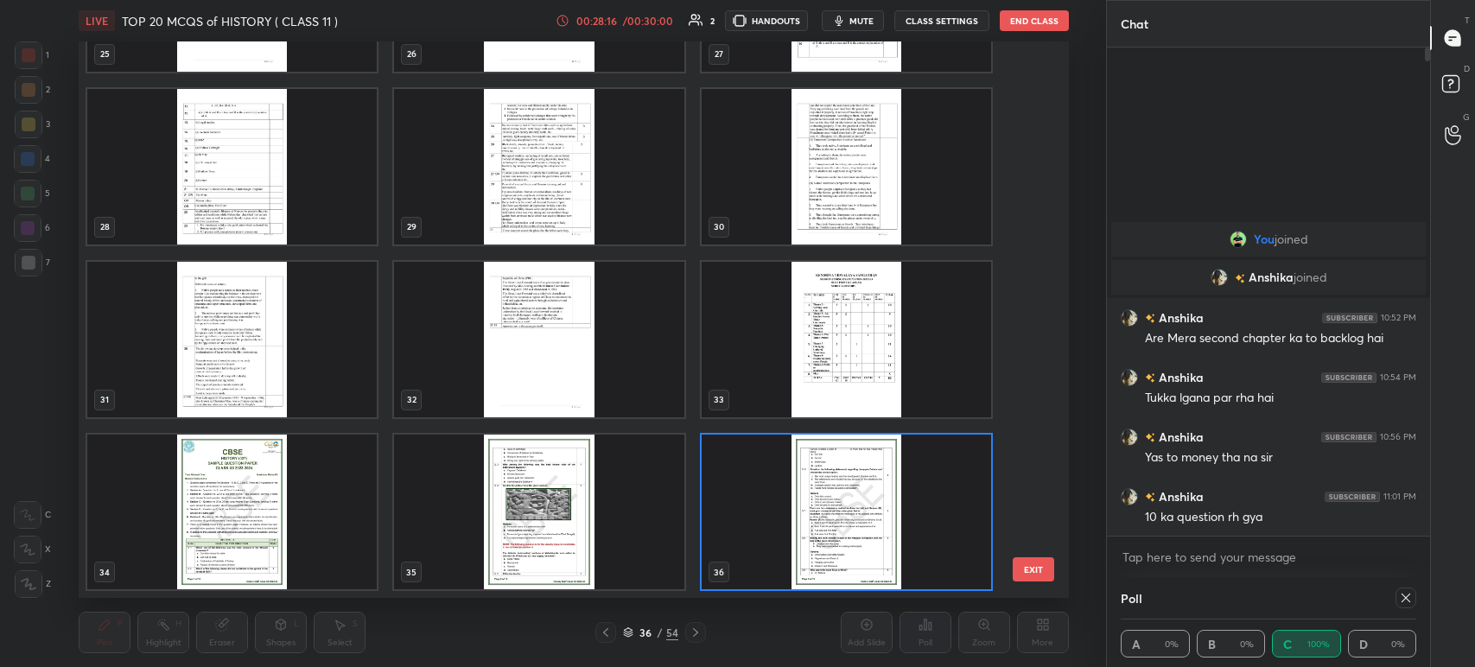
scroll to position [552, 982]
click at [1033, 311] on div "25 26 27 28 29 30 31 32 33 34 35 36 37 38 39 40 41 42" at bounding box center [559, 319] width 960 height 557
click at [1040, 343] on div "25 26 27 28 29 30 31 32 33 34 35 36 37 38 39 40 41 42 EXIT" at bounding box center [574, 319] width 991 height 557
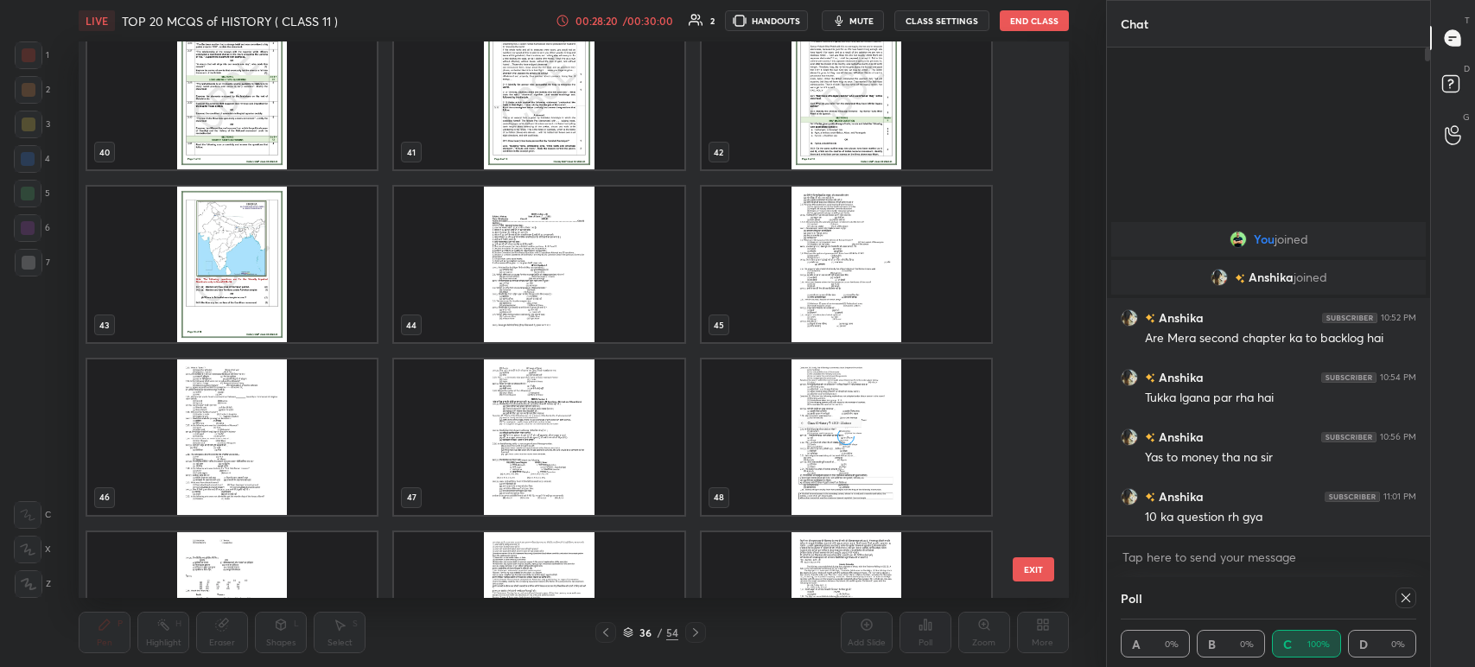
scroll to position [2291, 0]
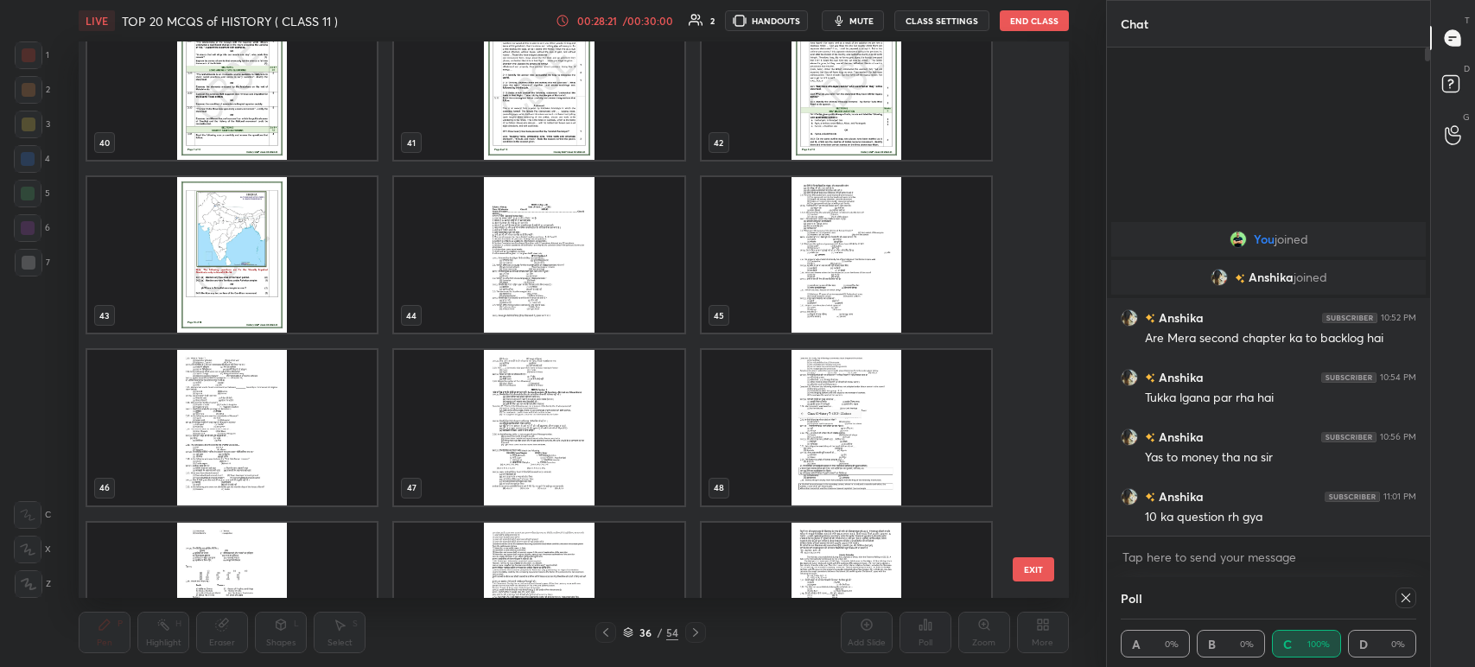
click at [553, 254] on img "grid" at bounding box center [540, 255] width 290 height 156
click at [552, 257] on img "grid" at bounding box center [540, 255] width 290 height 156
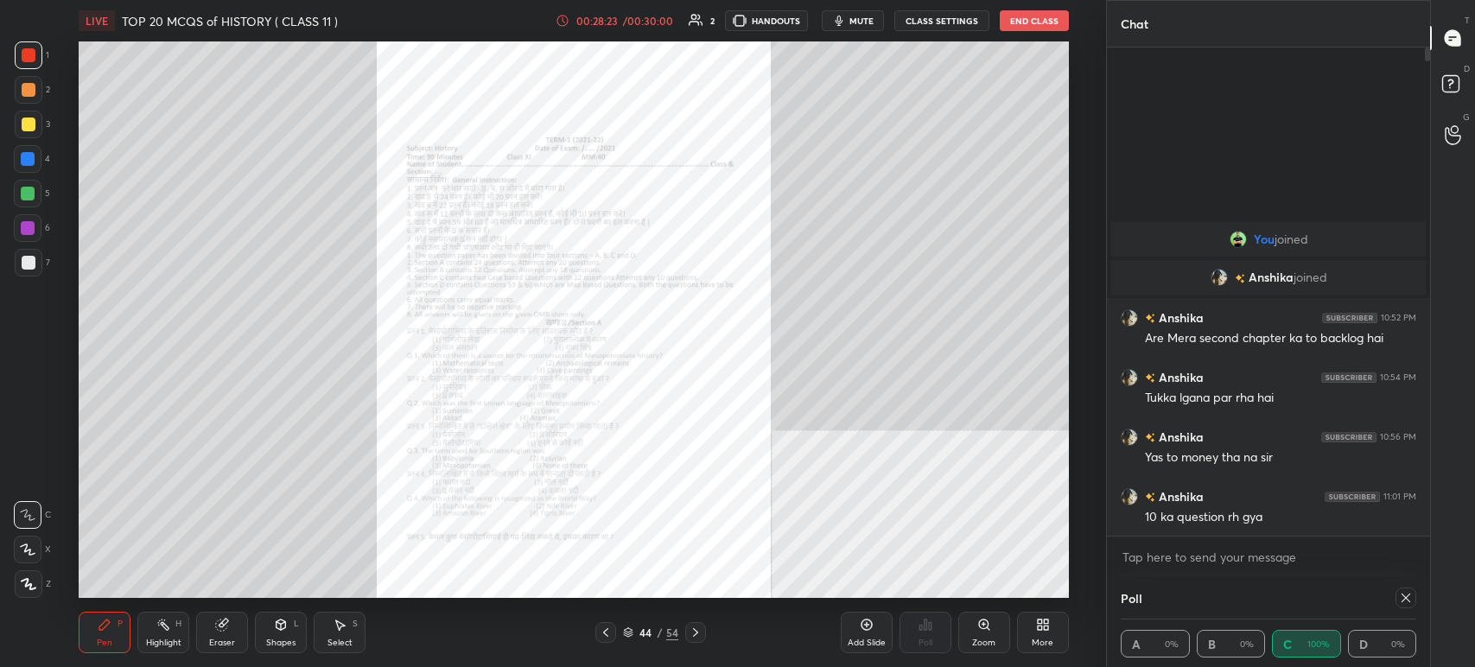
click at [991, 630] on div "Zoom" at bounding box center [985, 632] width 52 height 41
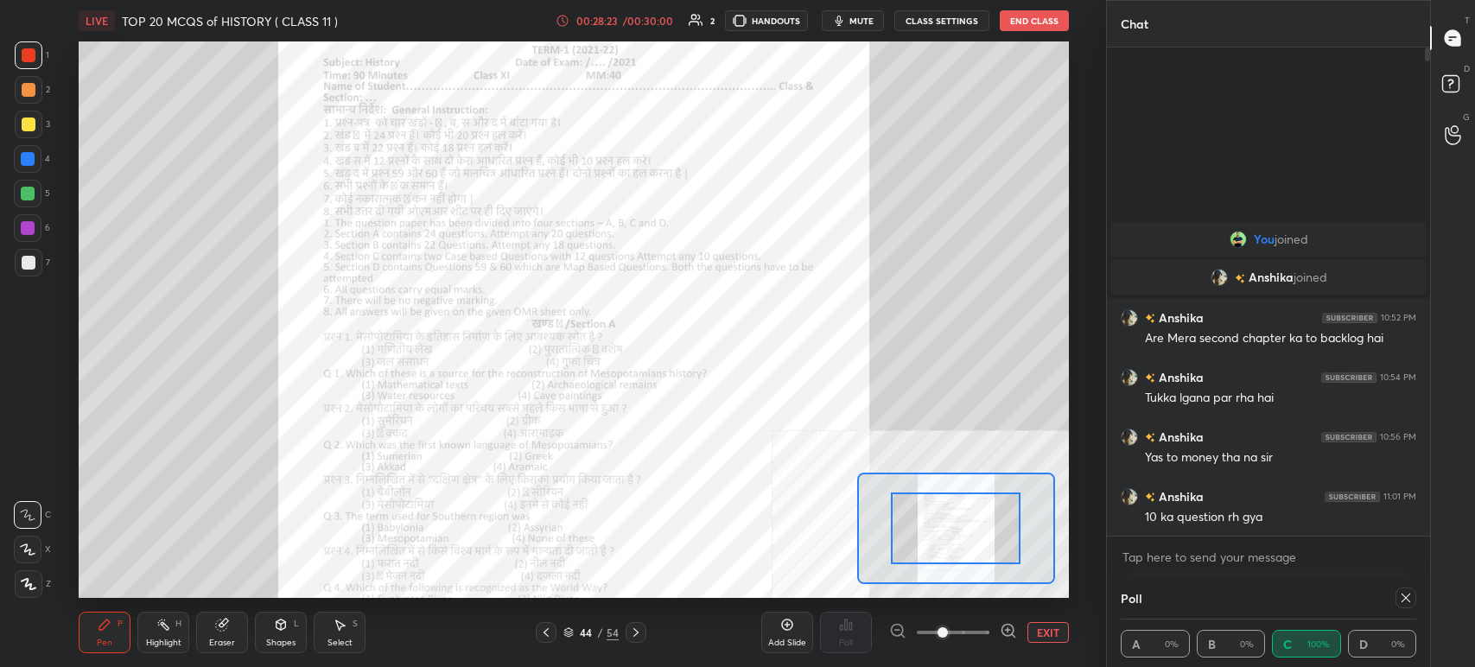
click at [1001, 632] on icon at bounding box center [1008, 630] width 17 height 17
click at [1004, 628] on icon at bounding box center [1008, 630] width 17 height 17
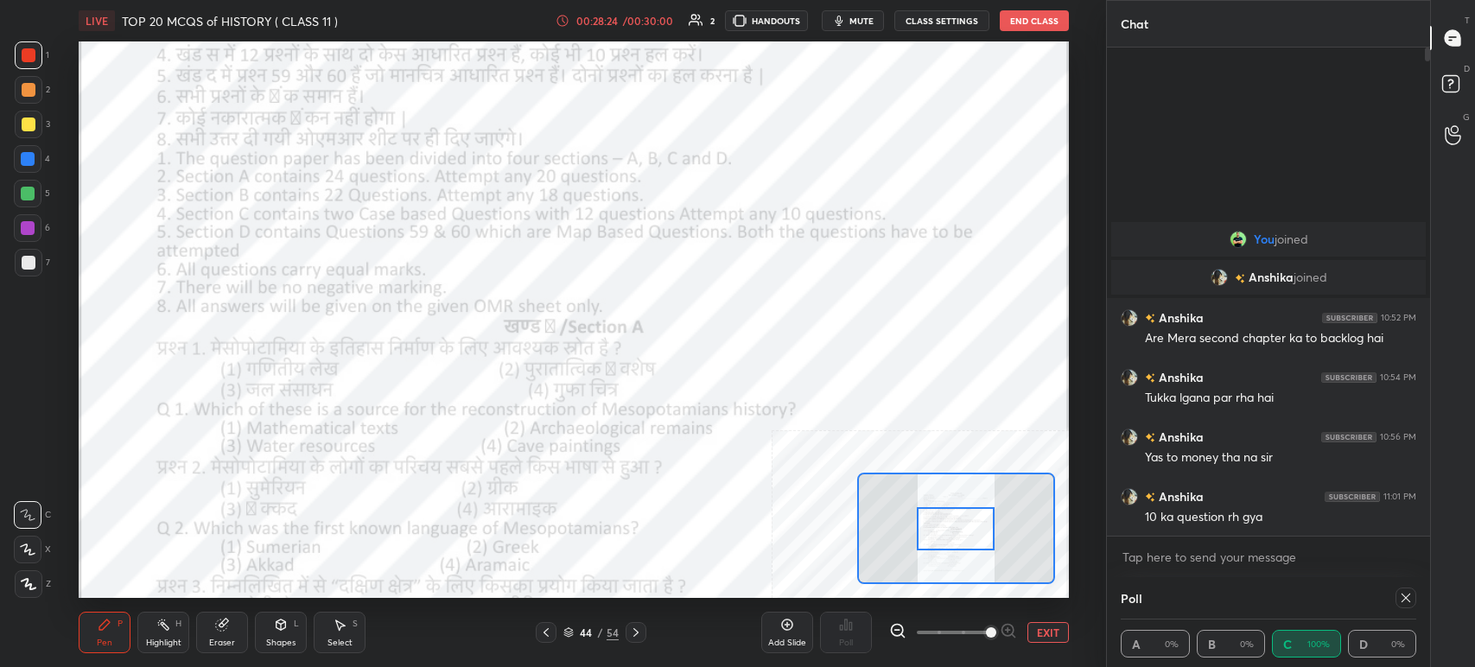
click at [1009, 628] on div at bounding box center [953, 632] width 128 height 21
drag, startPoint x: 1010, startPoint y: 628, endPoint x: 1003, endPoint y: 613, distance: 16.2
click at [1010, 628] on div at bounding box center [953, 632] width 128 height 21
click at [837, 13] on button "mute" at bounding box center [853, 20] width 62 height 21
click at [843, 26] on button "unmute" at bounding box center [853, 20] width 62 height 21
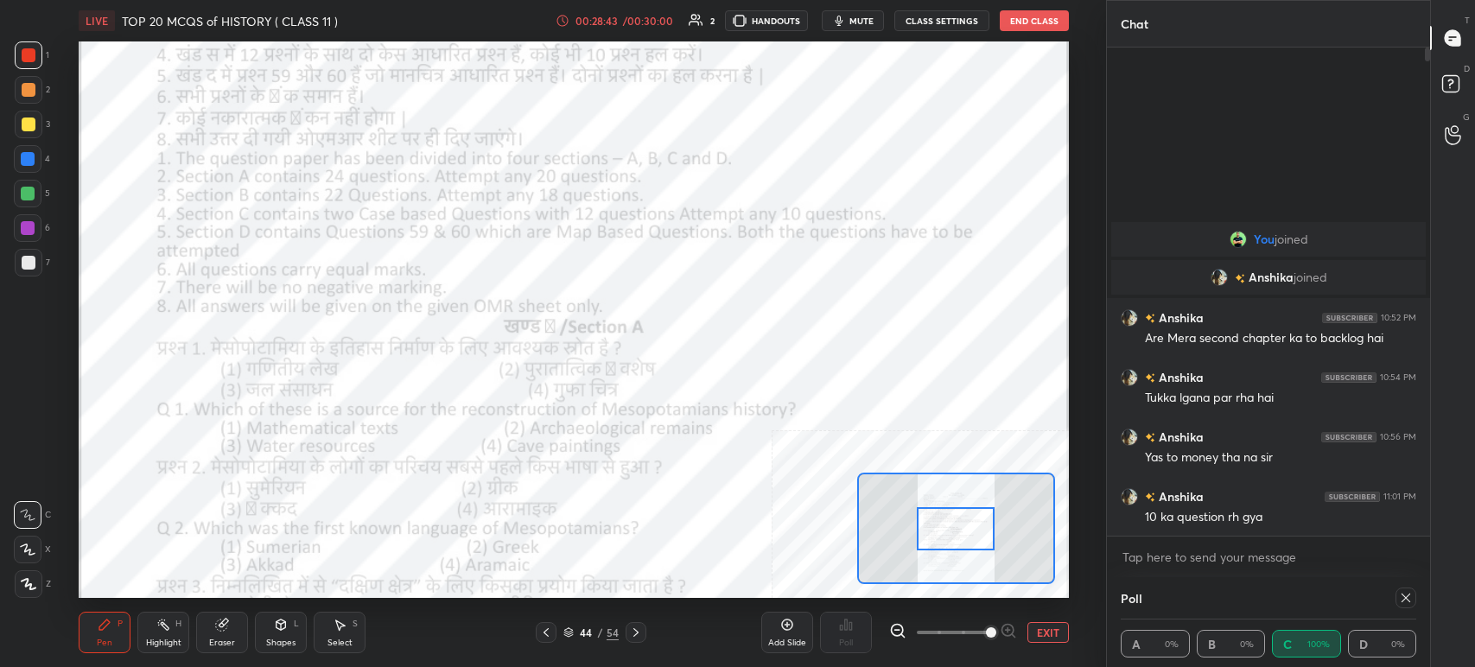
click at [1404, 599] on icon at bounding box center [1406, 598] width 14 height 14
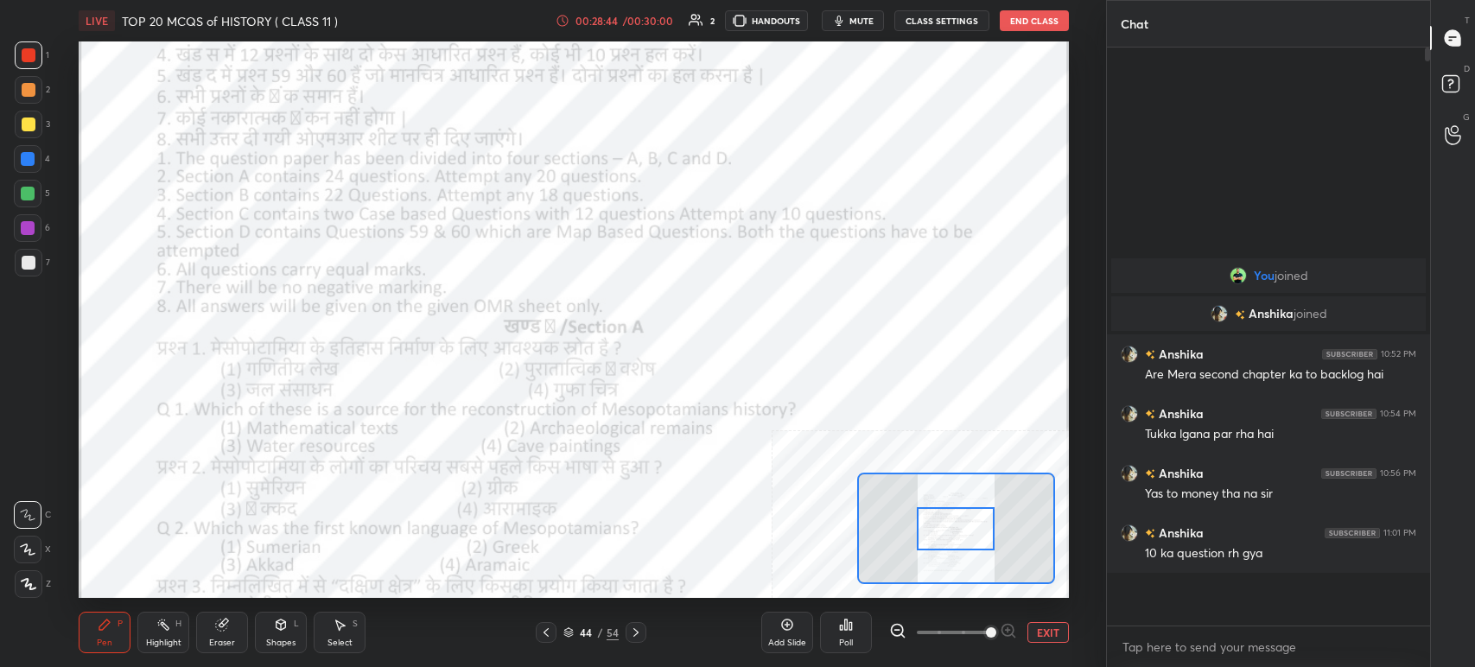
scroll to position [430, 318]
click at [839, 647] on div "Poll" at bounding box center [846, 643] width 14 height 9
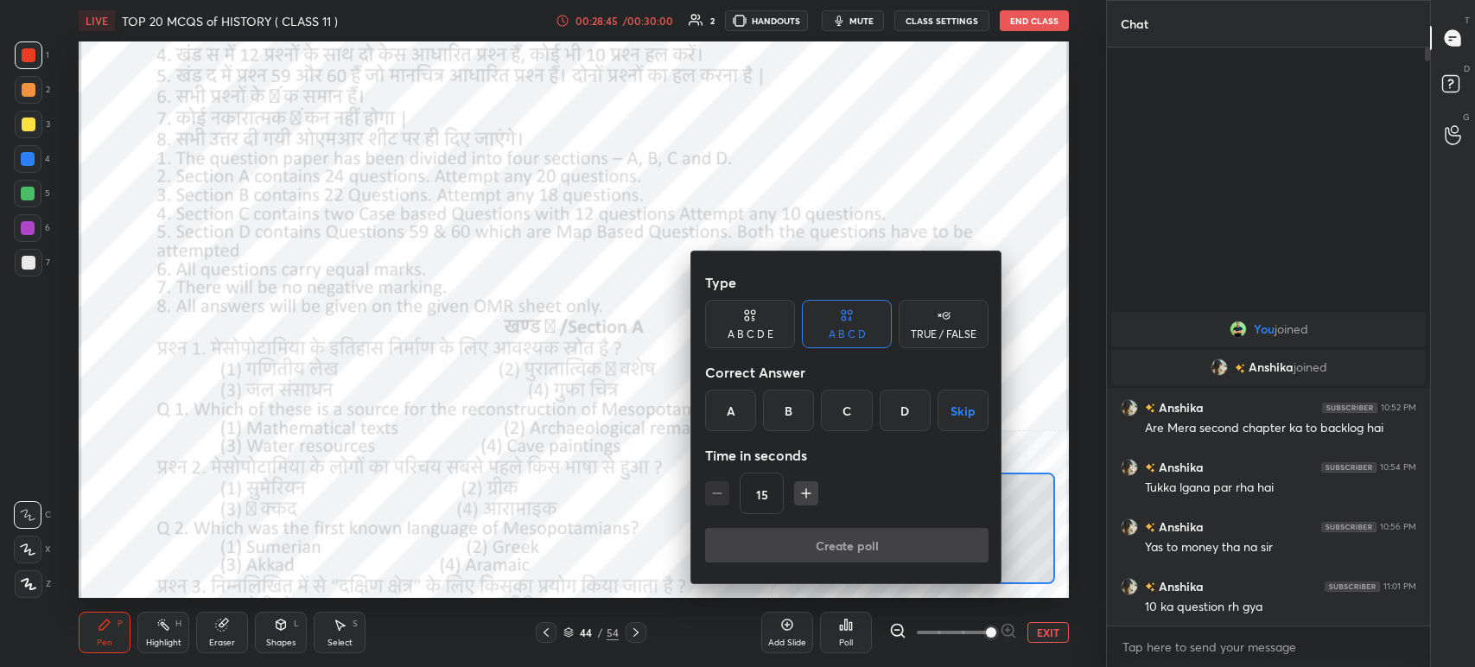
click at [785, 399] on div "B" at bounding box center [788, 410] width 51 height 41
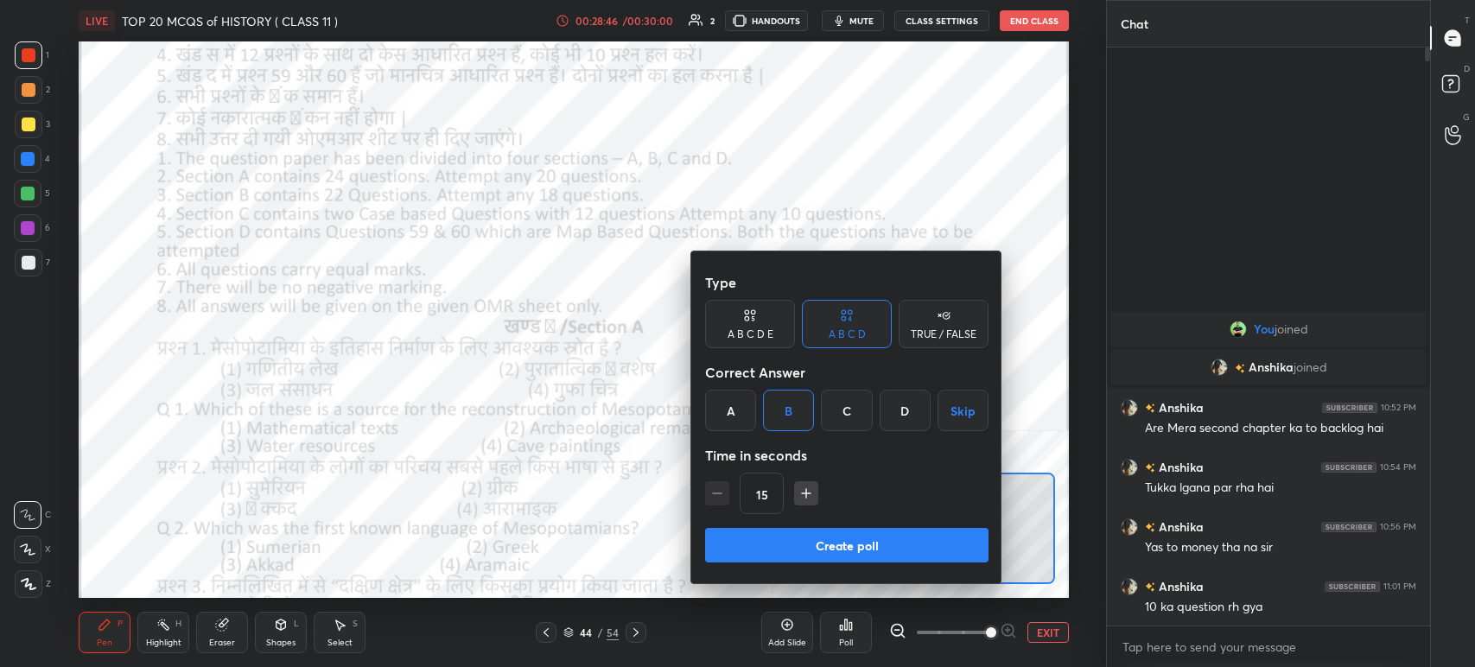
click at [814, 550] on button "Create poll" at bounding box center [847, 545] width 284 height 35
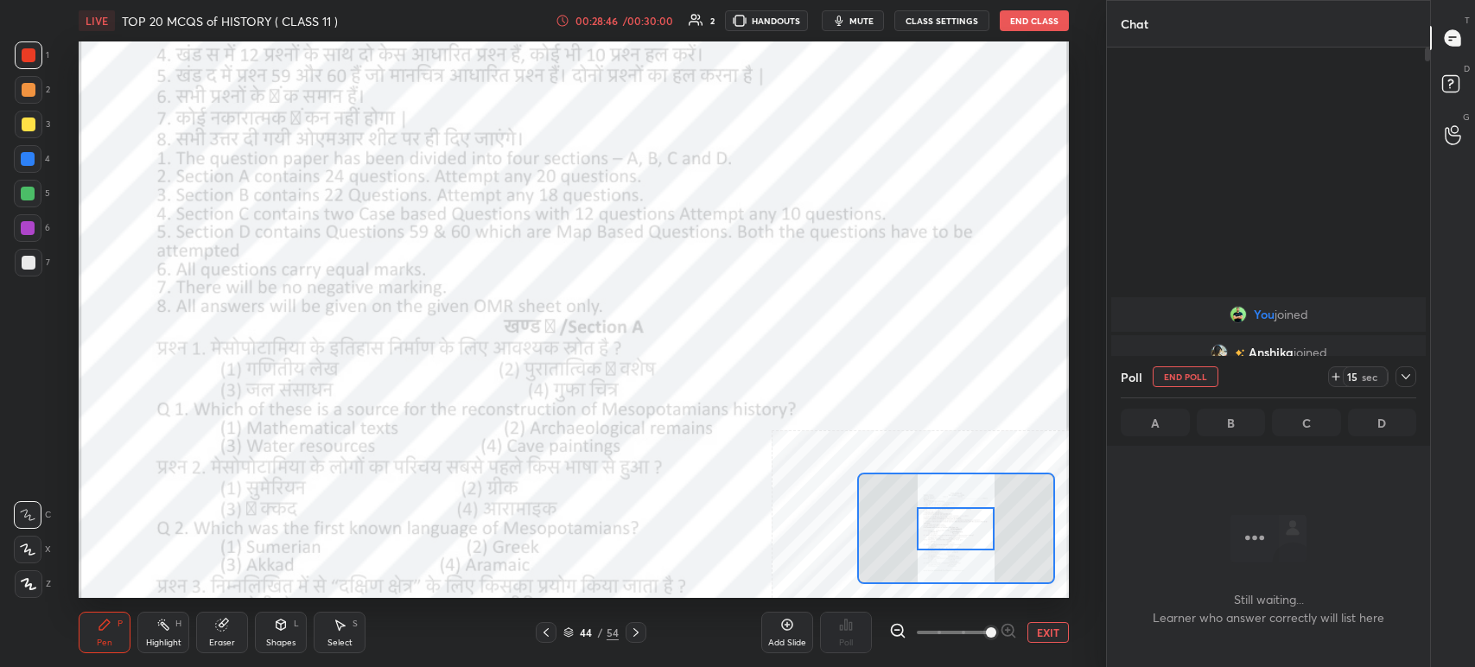
scroll to position [5, 5]
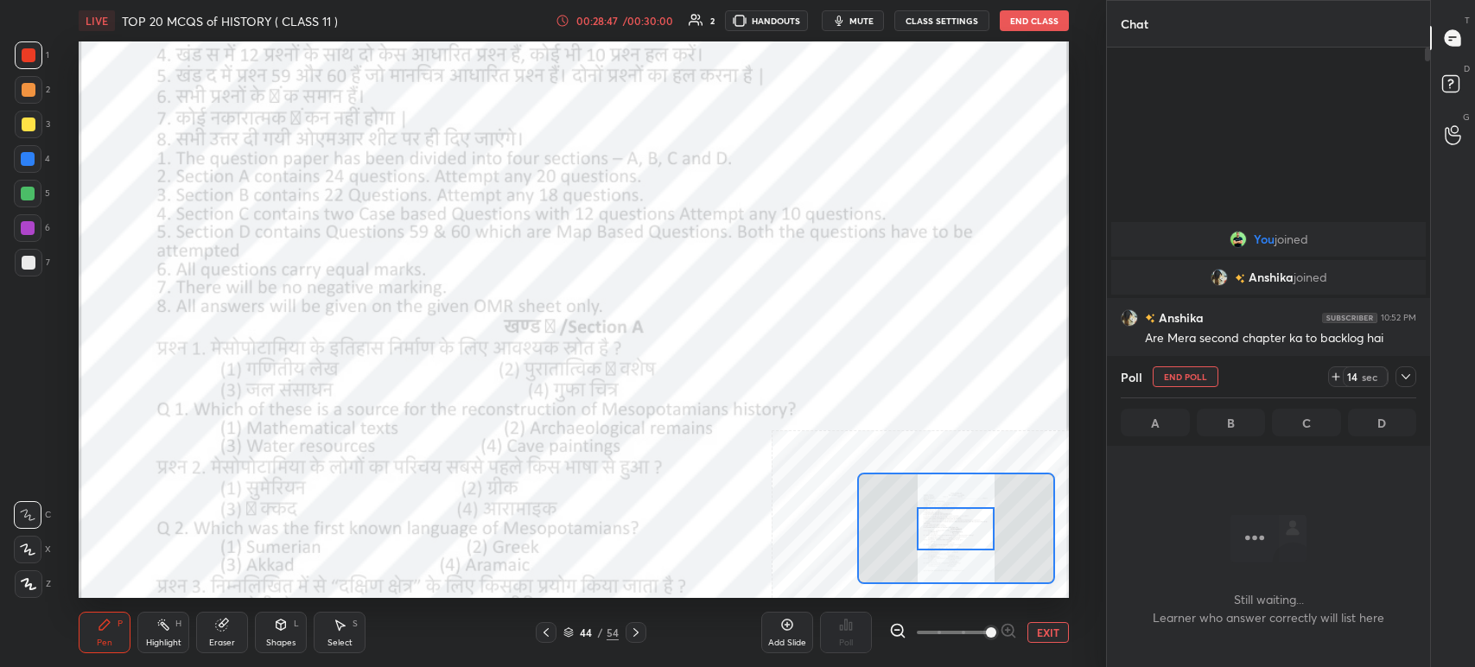
click at [843, 22] on icon "button" at bounding box center [839, 21] width 8 height 10
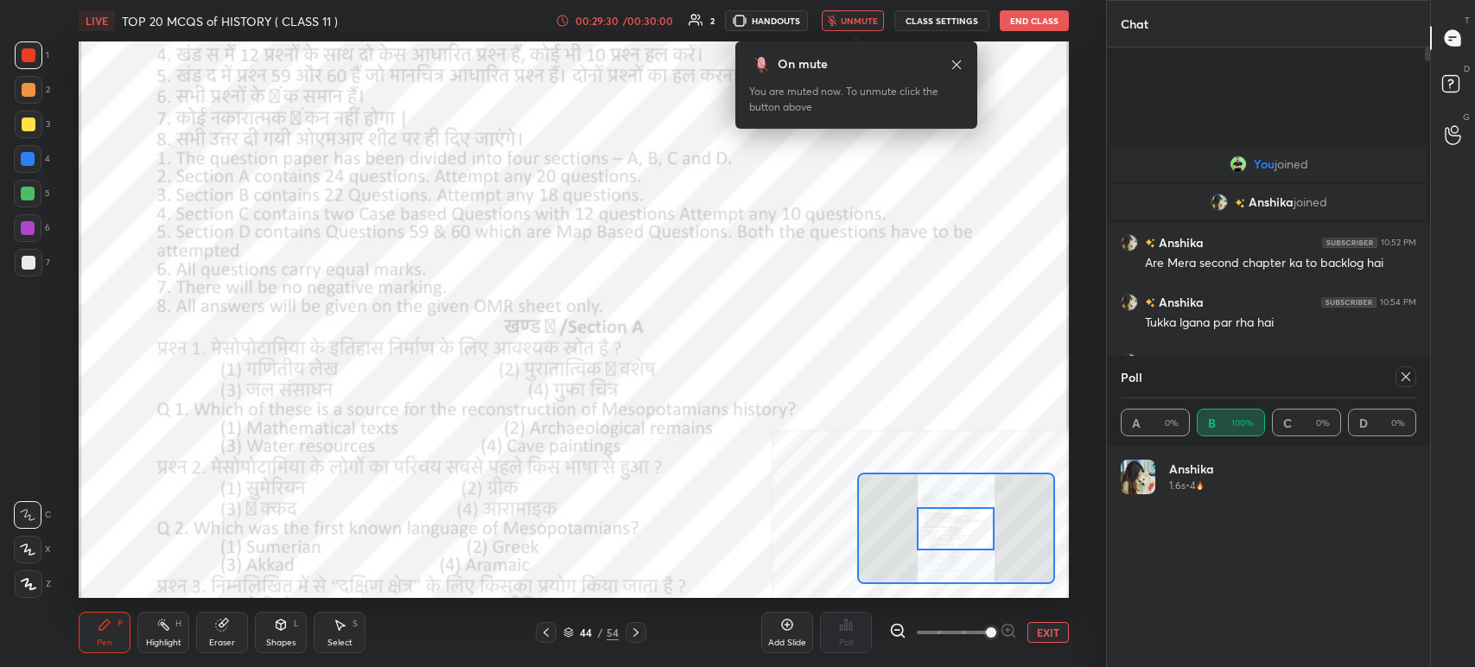
click at [1399, 376] on icon at bounding box center [1406, 377] width 14 height 14
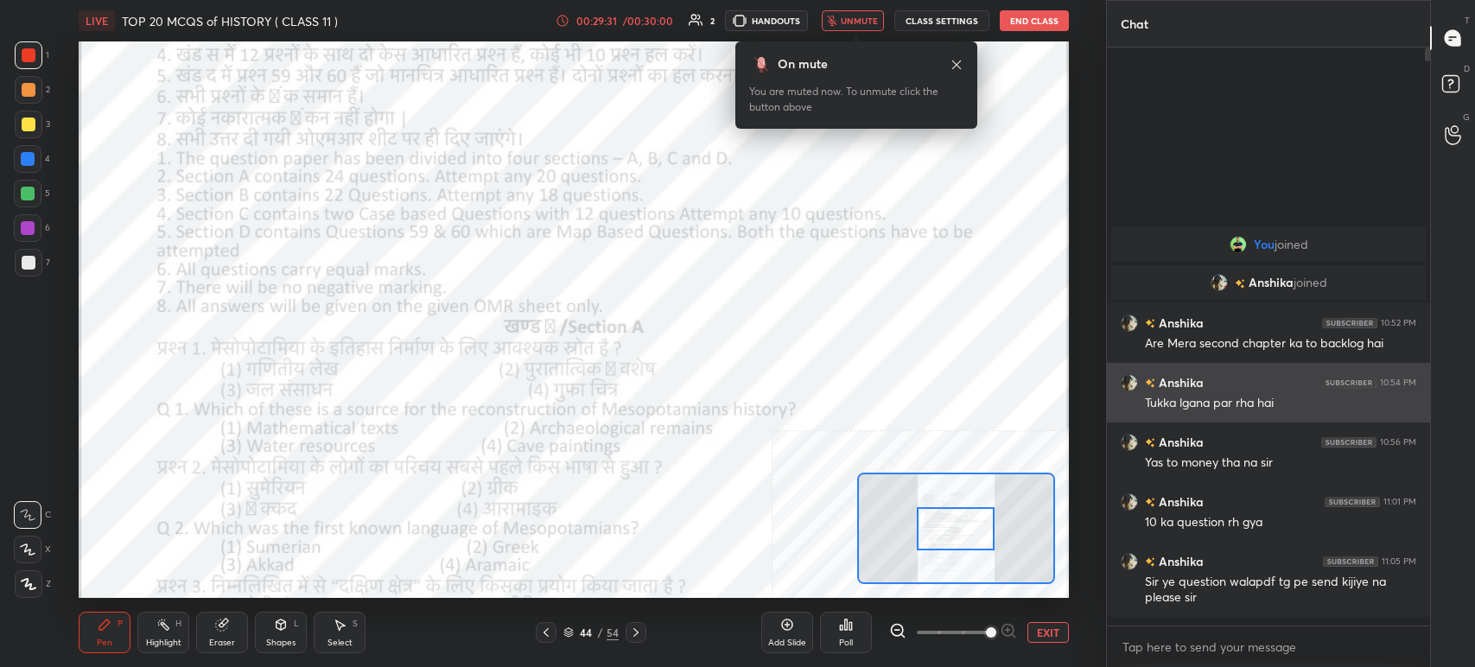
scroll to position [5, 5]
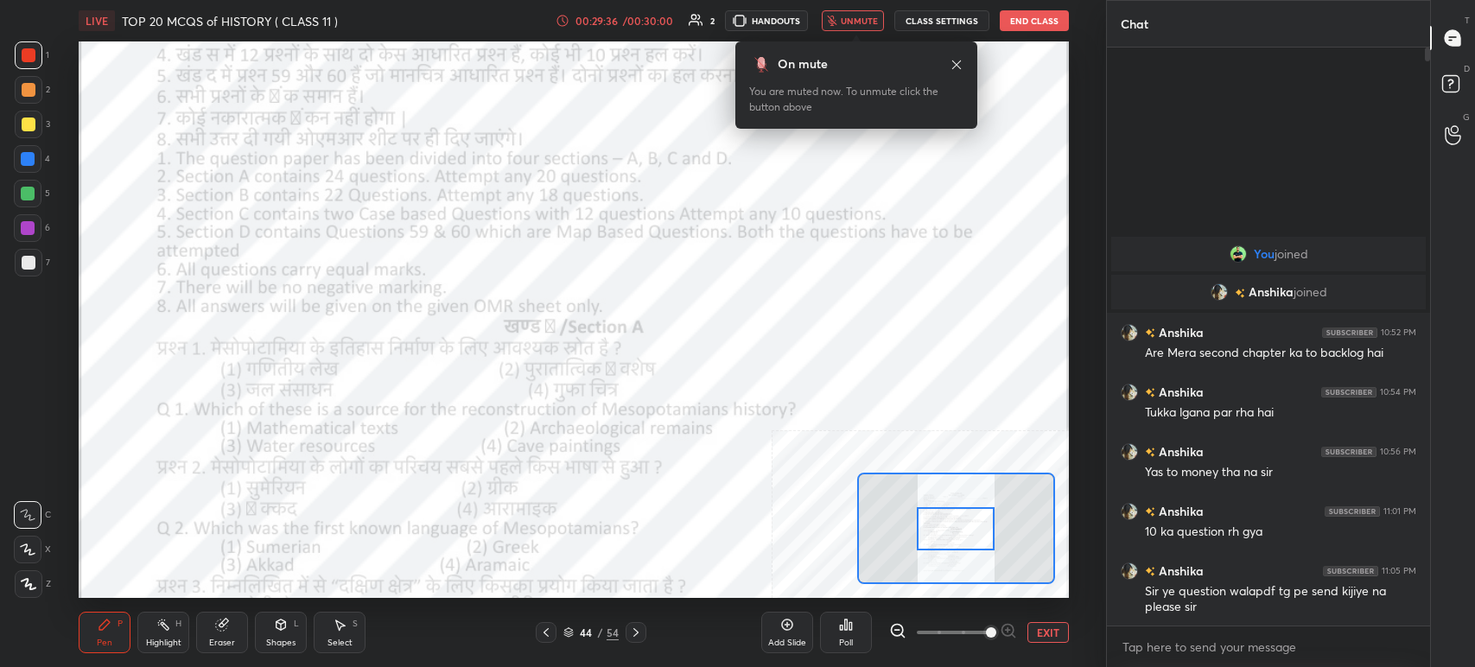
click at [865, 18] on span "unmute" at bounding box center [859, 21] width 37 height 12
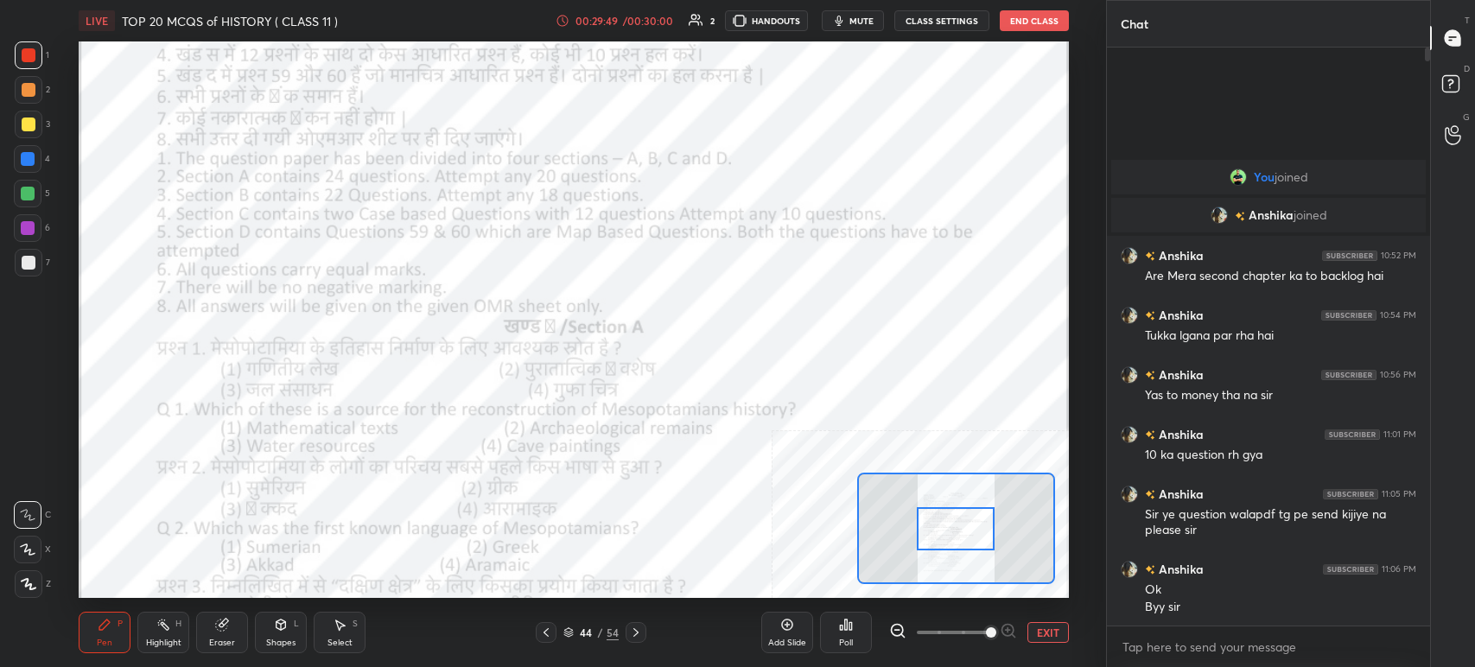
drag, startPoint x: 854, startPoint y: 29, endPoint x: 861, endPoint y: 37, distance: 10.4
click at [853, 31] on div "LIVE TOP 20 MCQS of HISTORY ( CLASS 11 ) 00:29:49 / 00:30:00 2 HANDOUTS mute CL…" at bounding box center [574, 20] width 991 height 41
drag, startPoint x: 865, startPoint y: 19, endPoint x: 871, endPoint y: 32, distance: 14.3
click at [867, 22] on span "mute" at bounding box center [862, 21] width 24 height 12
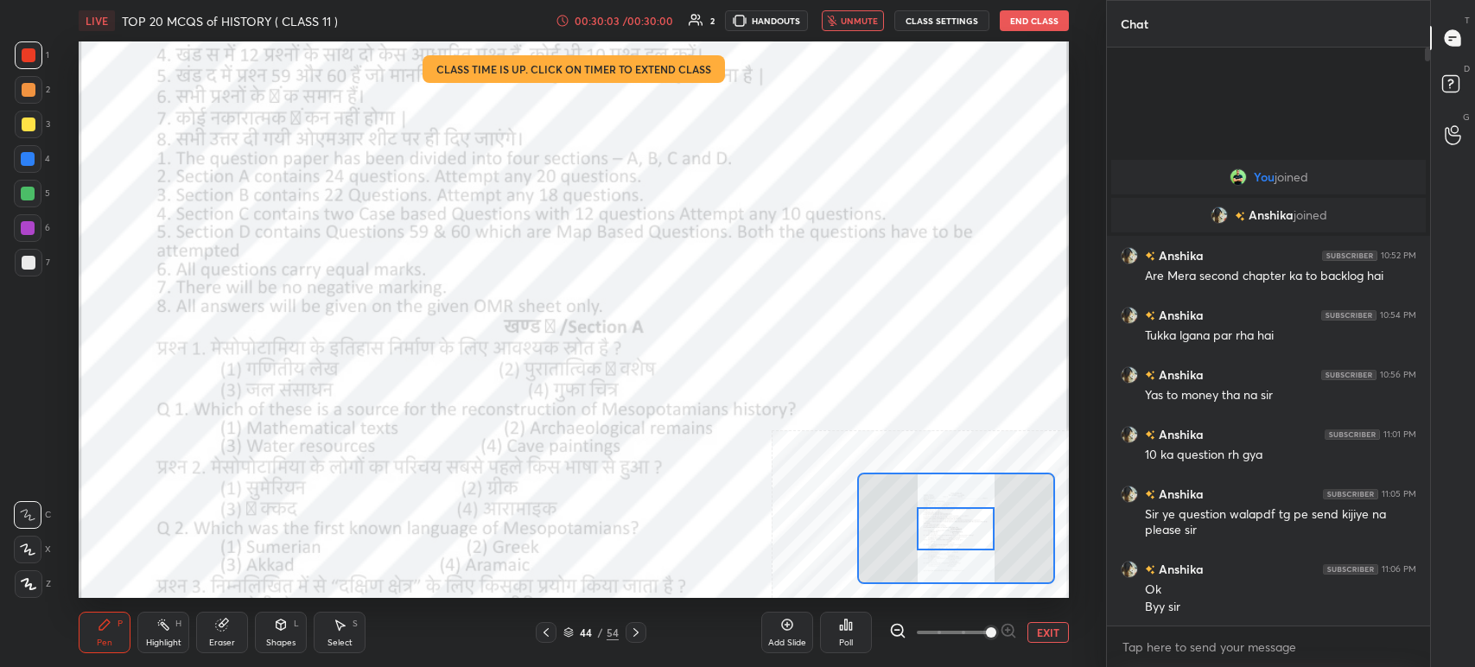
click at [1019, 25] on button "End Class" at bounding box center [1034, 20] width 69 height 21
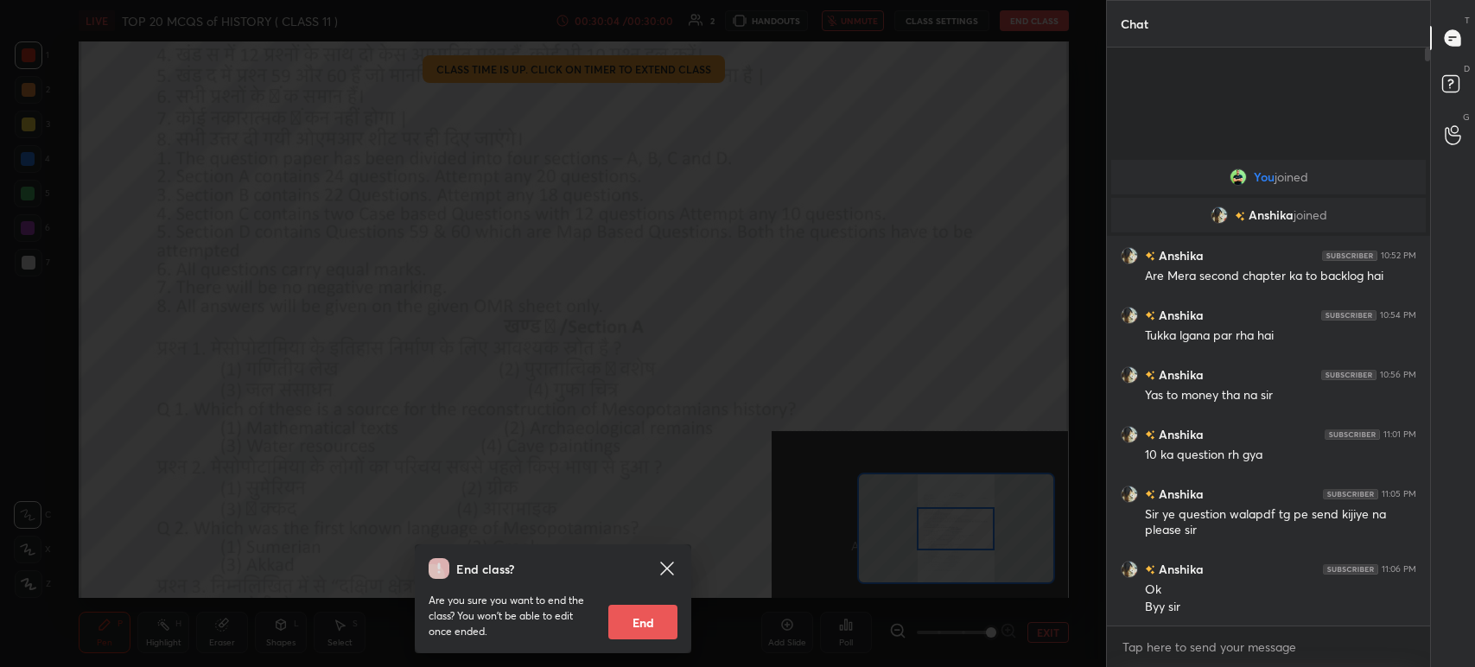
click at [649, 621] on button "End" at bounding box center [642, 622] width 69 height 35
type textarea "x"
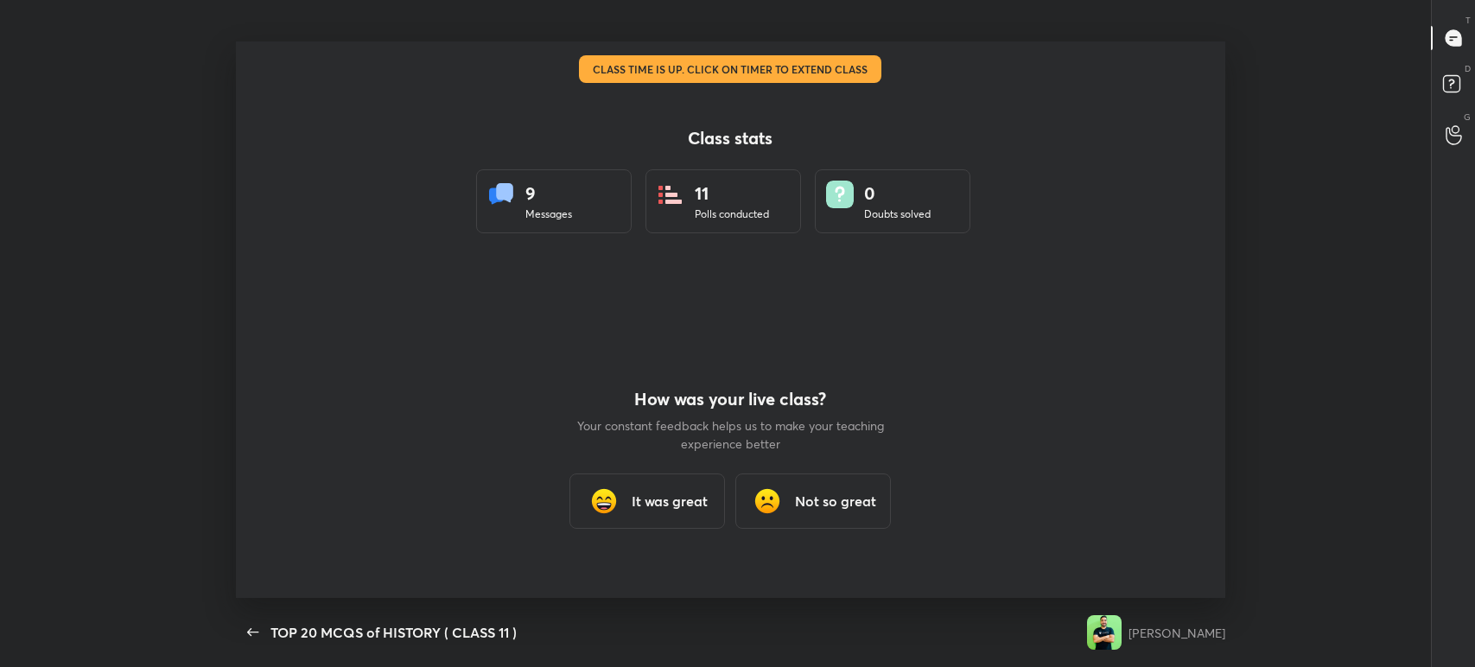
scroll to position [557, 1419]
click at [632, 503] on h3 "It was great" at bounding box center [670, 501] width 76 height 21
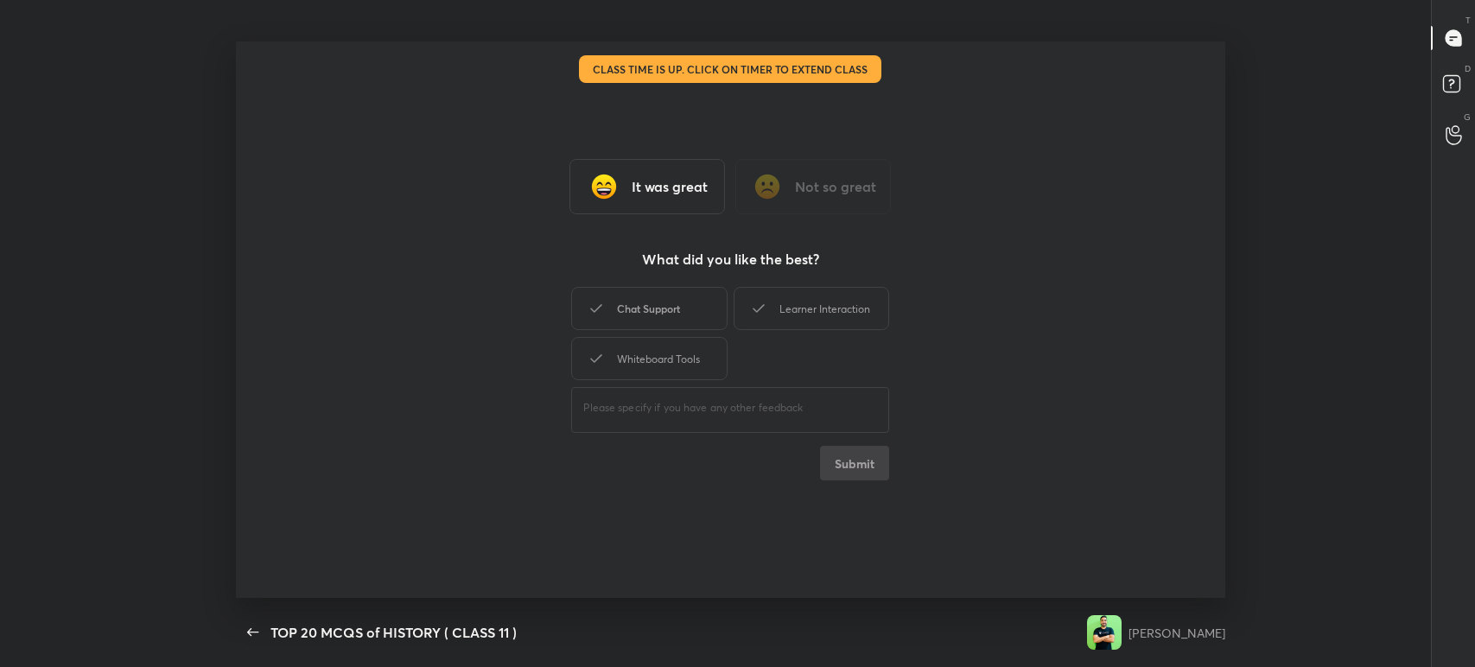
click at [665, 297] on div "Chat Support" at bounding box center [649, 308] width 156 height 43
click at [726, 299] on div "Chat Support" at bounding box center [649, 308] width 156 height 43
drag, startPoint x: 674, startPoint y: 314, endPoint x: 722, endPoint y: 322, distance: 48.2
click at [675, 316] on div "Chat Support" at bounding box center [649, 308] width 156 height 43
drag, startPoint x: 810, startPoint y: 296, endPoint x: 799, endPoint y: 303, distance: 12.8
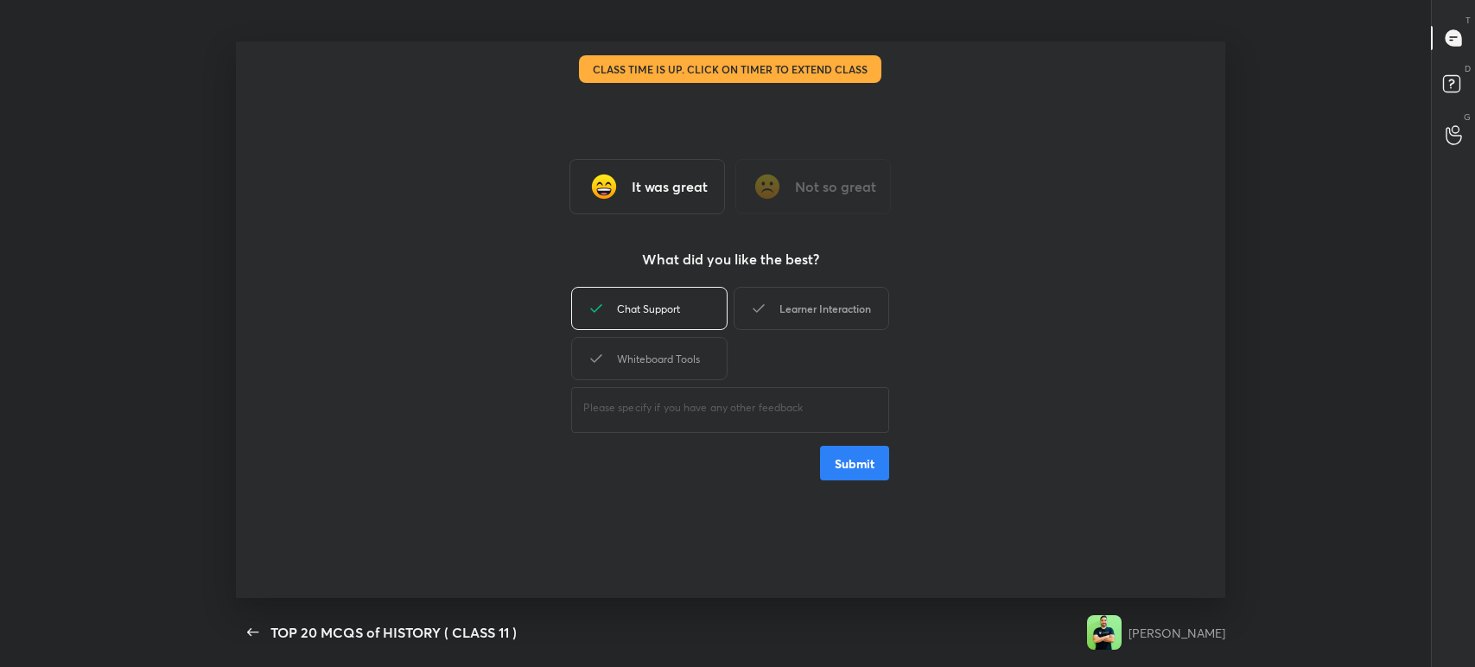
click at [805, 296] on div "Learner Interaction" at bounding box center [812, 308] width 156 height 43
drag, startPoint x: 685, startPoint y: 344, endPoint x: 698, endPoint y: 350, distance: 15.1
click at [691, 345] on div "Whiteboard Tools" at bounding box center [649, 358] width 156 height 43
click at [867, 478] on button "Submit" at bounding box center [854, 463] width 69 height 35
